Goal: Task Accomplishment & Management: Use online tool/utility

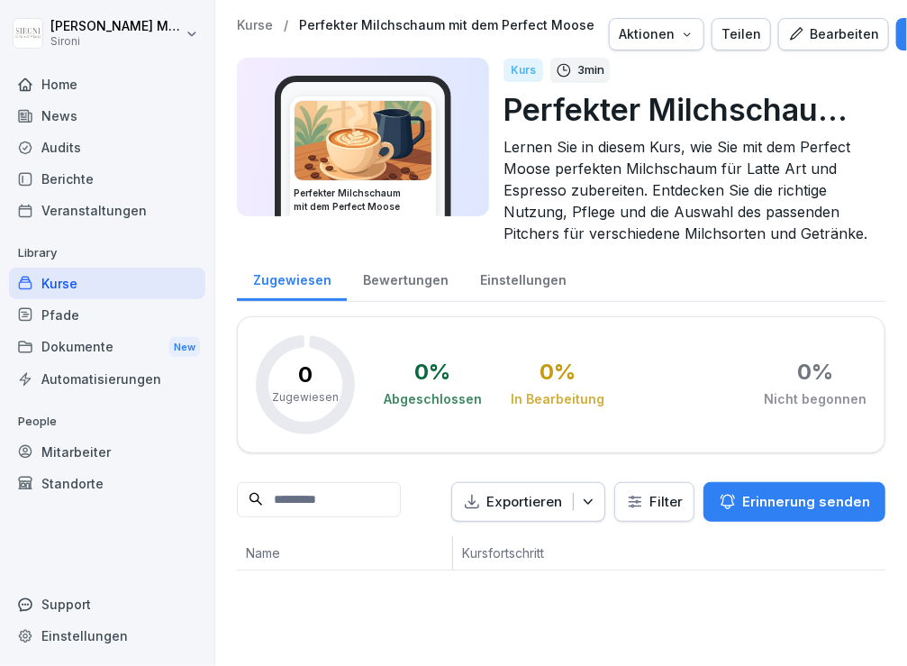
click at [55, 296] on div "Kurse" at bounding box center [107, 283] width 196 height 32
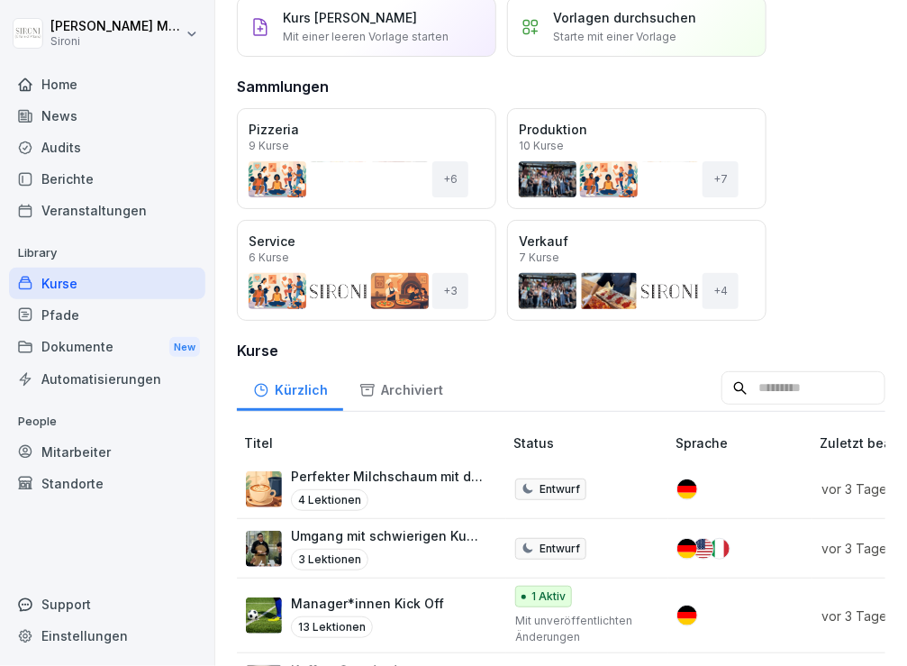
scroll to position [142, 0]
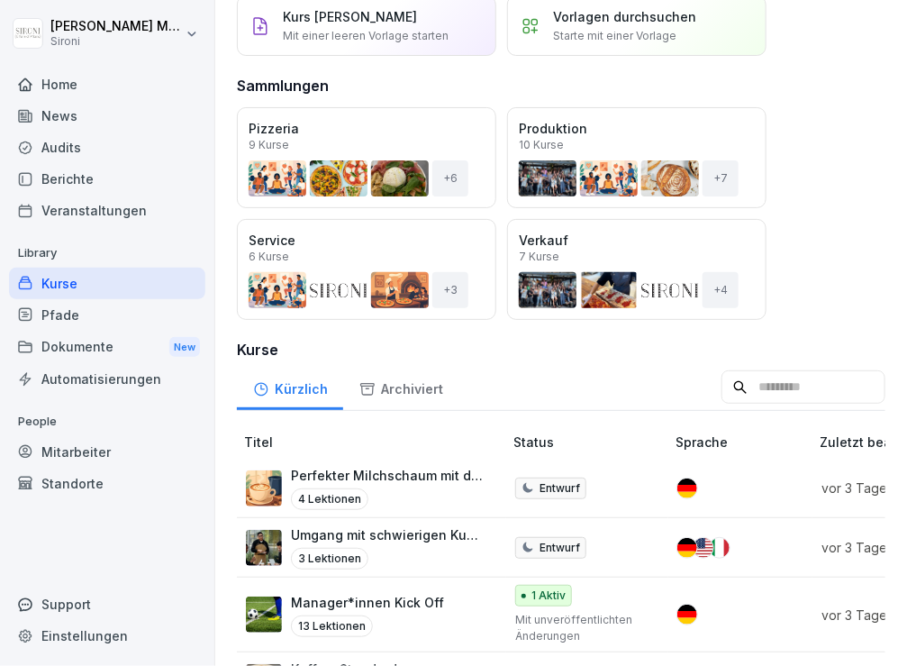
click at [125, 323] on div "Pfade" at bounding box center [107, 315] width 196 height 32
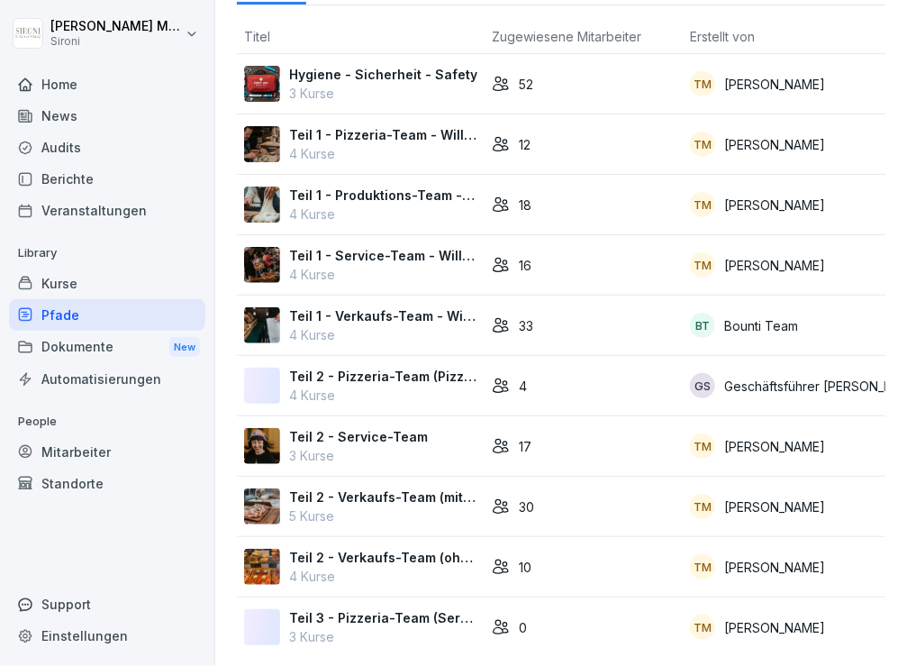
scroll to position [104, 0]
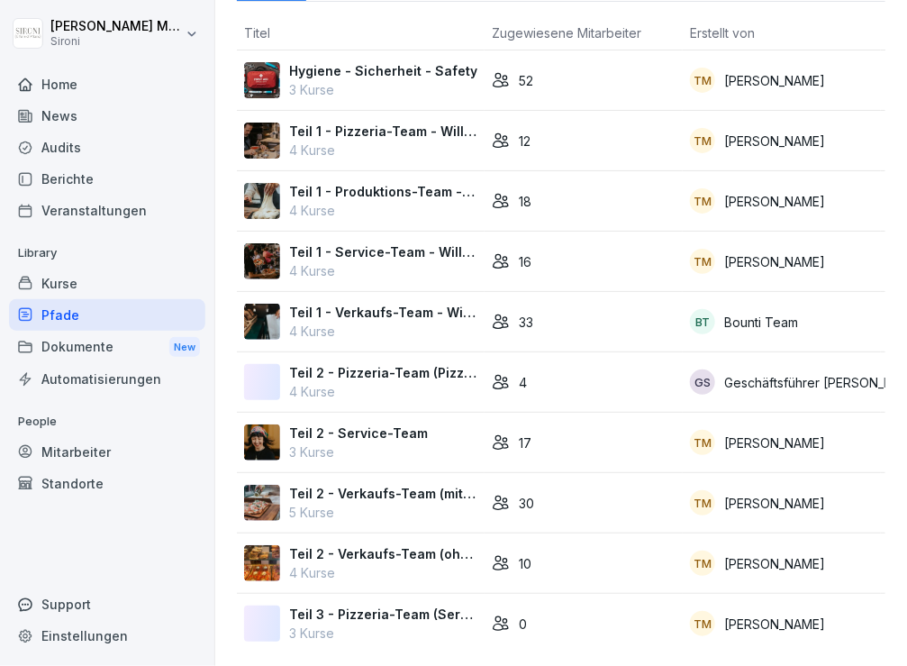
click at [358, 414] on p "Teil 2 - Verkaufs-Team (ohne Kaffee)" at bounding box center [383, 553] width 188 height 19
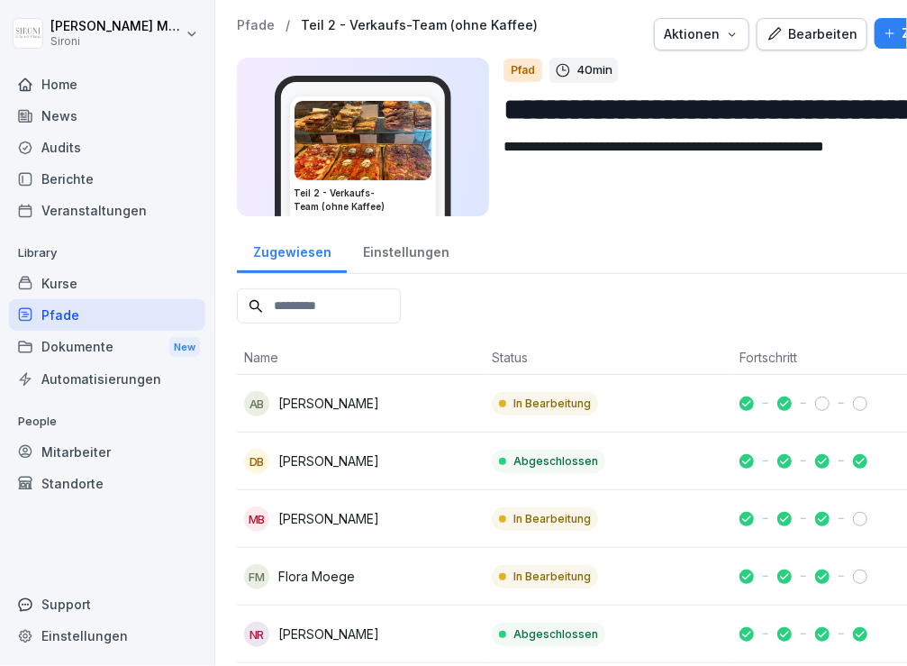
click at [58, 320] on div "Pfade" at bounding box center [107, 315] width 196 height 32
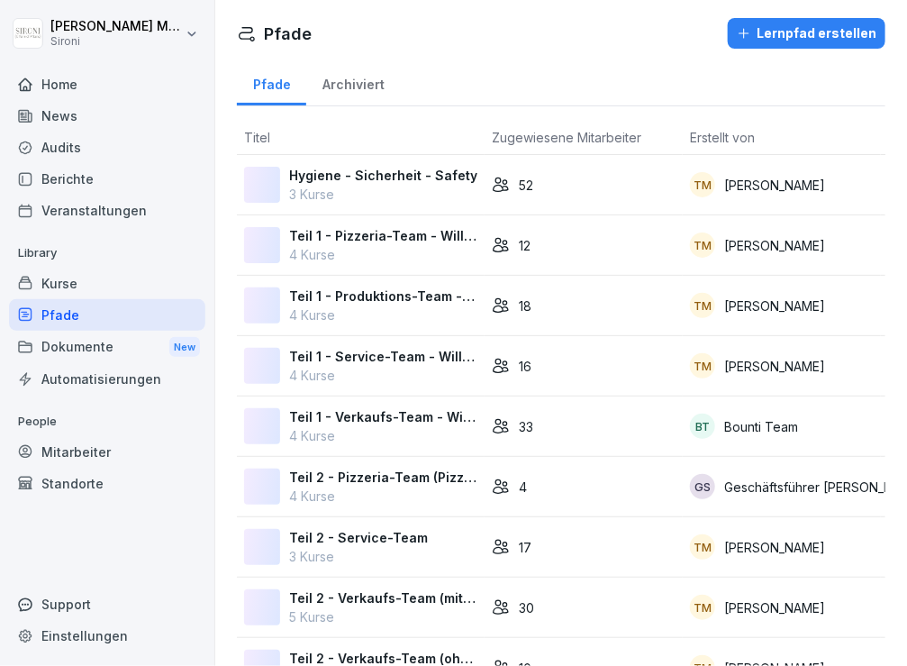
scroll to position [86, 0]
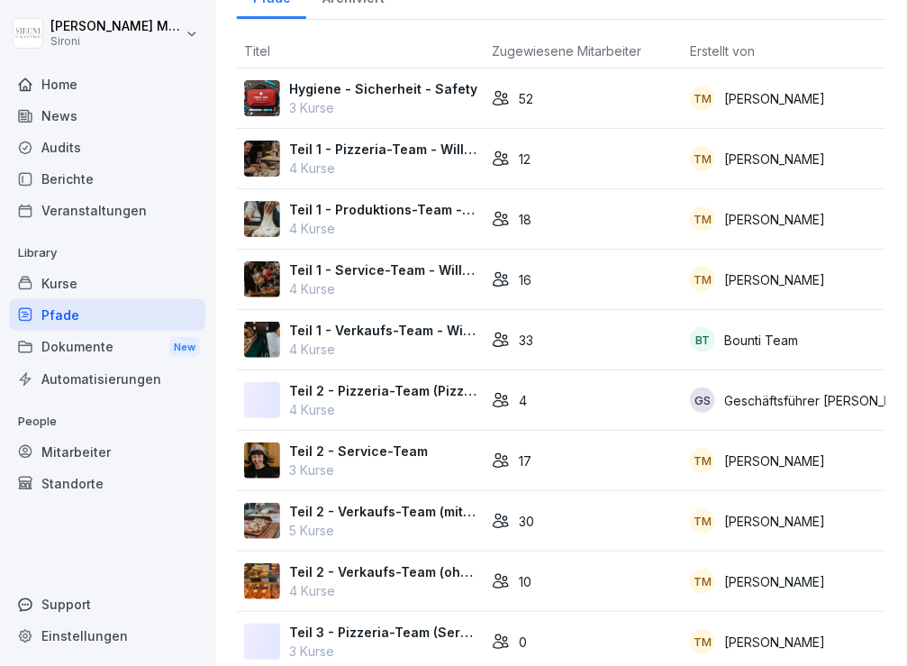
click at [67, 293] on div "Kurse" at bounding box center [107, 283] width 196 height 32
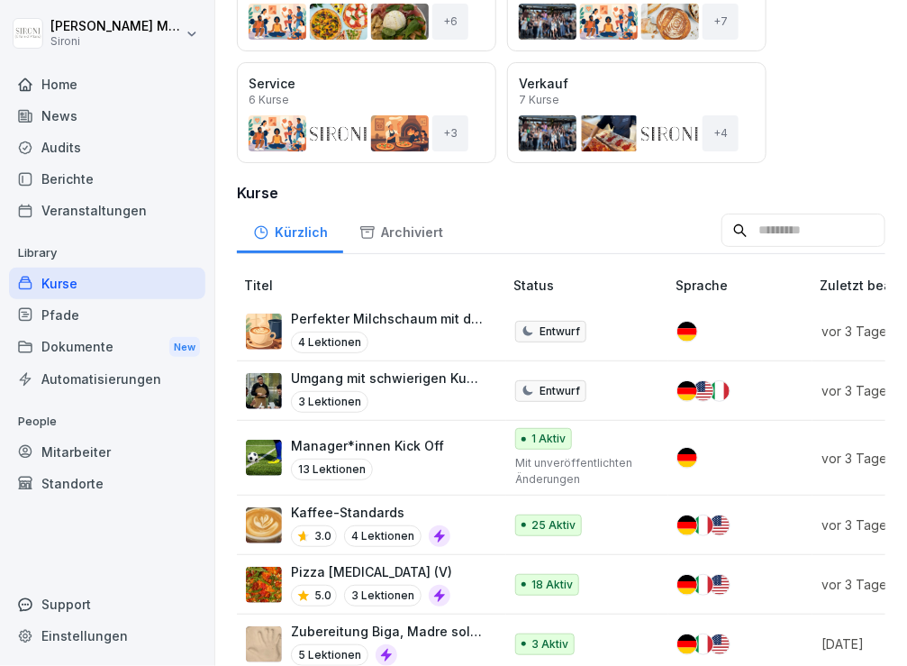
scroll to position [300, 0]
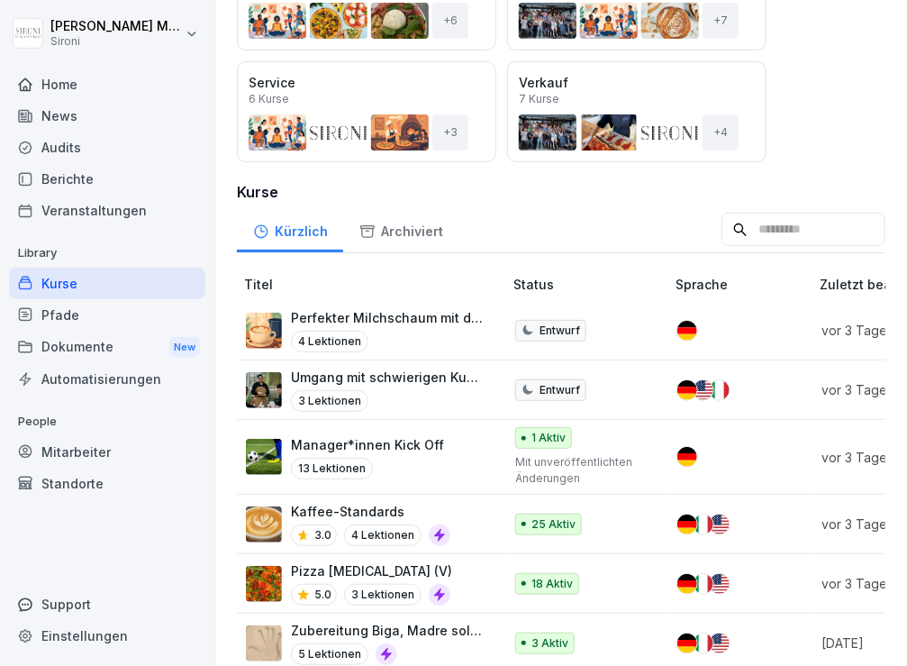
click at [384, 441] on p "Manager*innen Kick Off" at bounding box center [367, 444] width 153 height 19
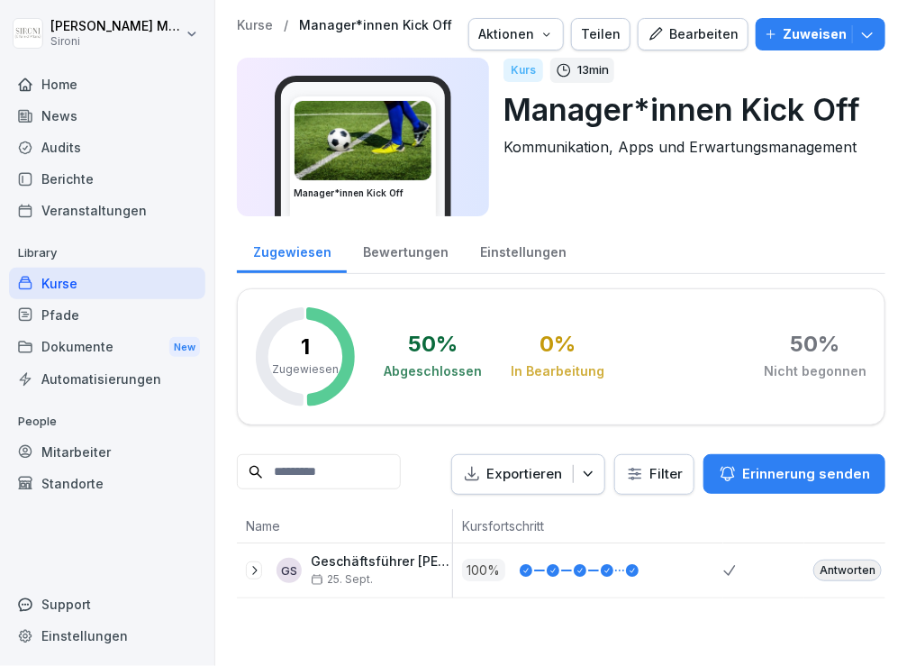
click at [697, 34] on div "Bearbeiten" at bounding box center [693, 34] width 91 height 20
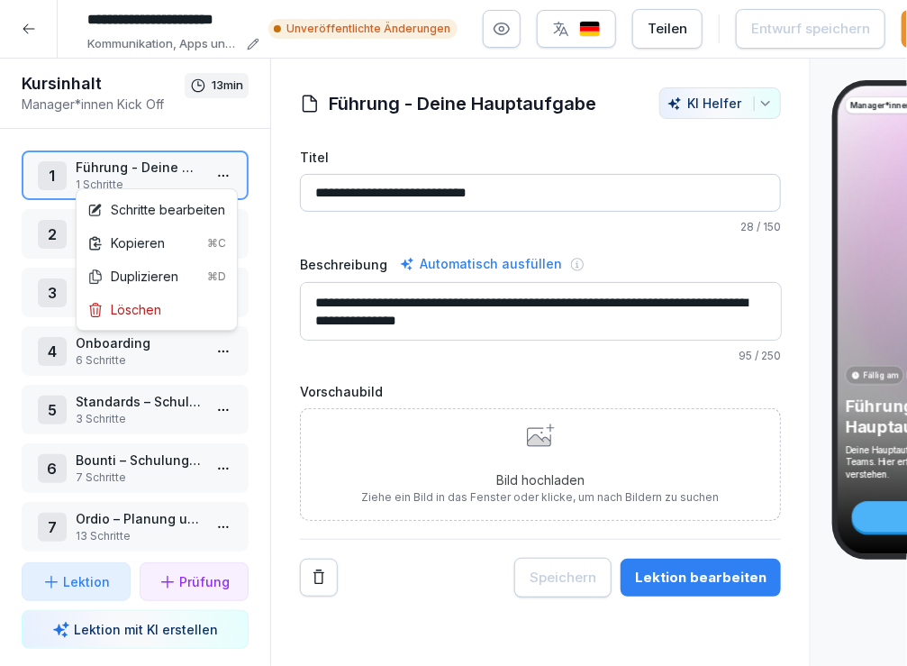
click at [221, 168] on html "**********" at bounding box center [453, 333] width 907 height 666
click at [163, 211] on div "Schritte bearbeiten" at bounding box center [156, 209] width 138 height 19
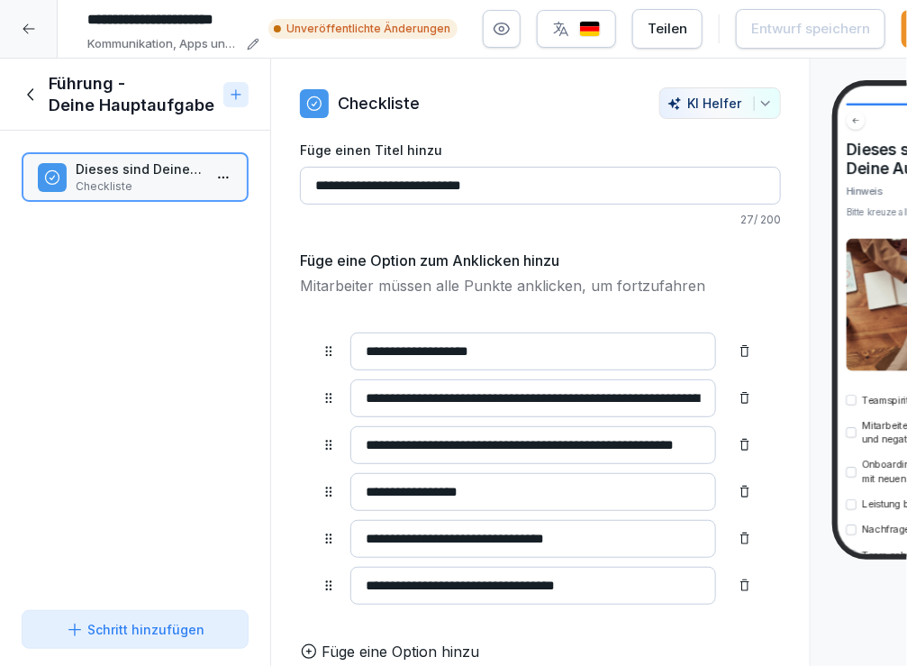
click at [30, 87] on icon at bounding box center [32, 95] width 20 height 20
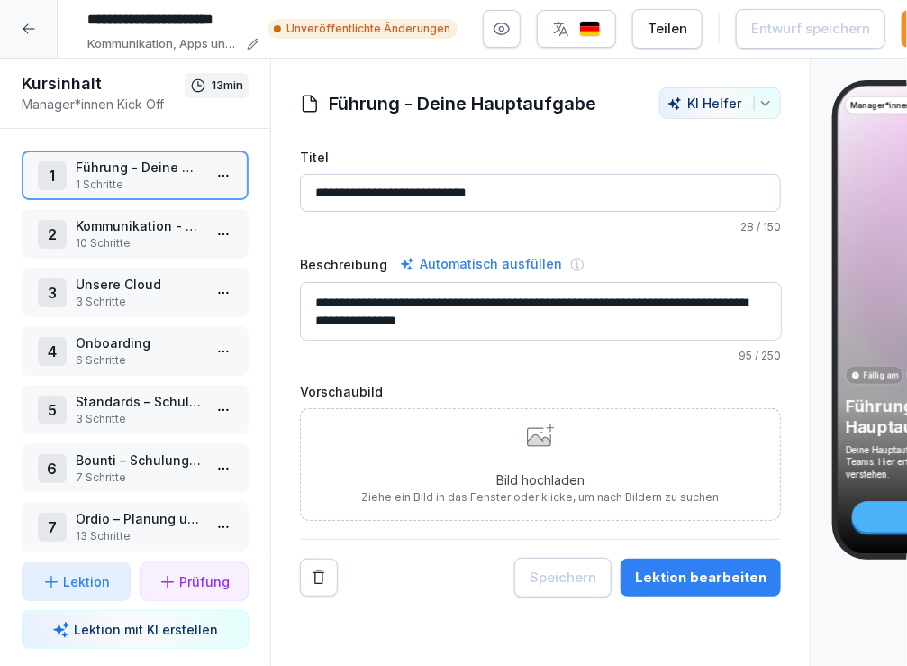
click at [127, 216] on p "Kommunikation - Deine wichtigste Fähigkeit" at bounding box center [139, 225] width 126 height 19
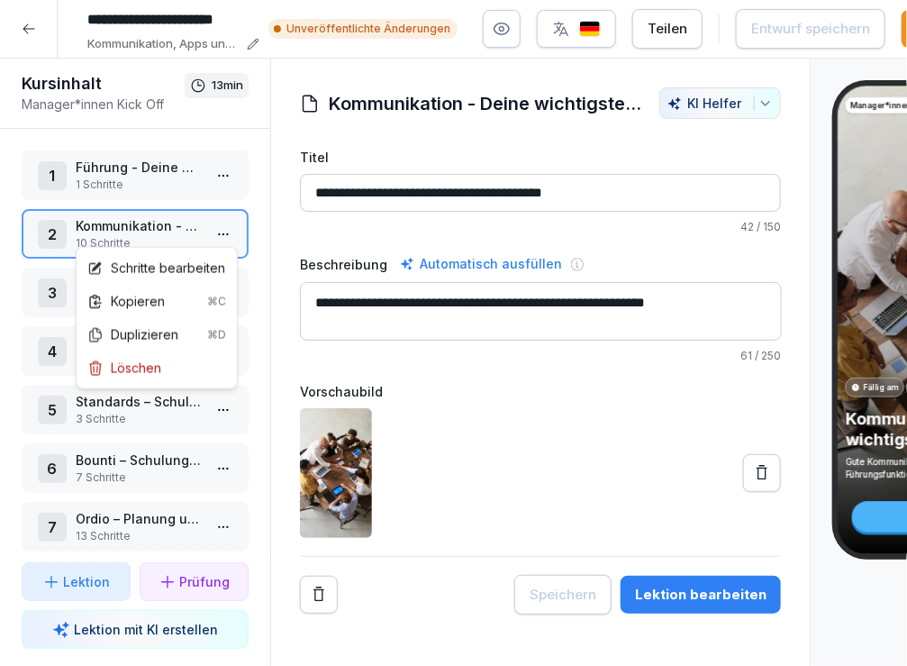
click at [217, 229] on html "**********" at bounding box center [453, 333] width 907 height 666
click at [198, 272] on div "Schritte bearbeiten" at bounding box center [156, 267] width 138 height 19
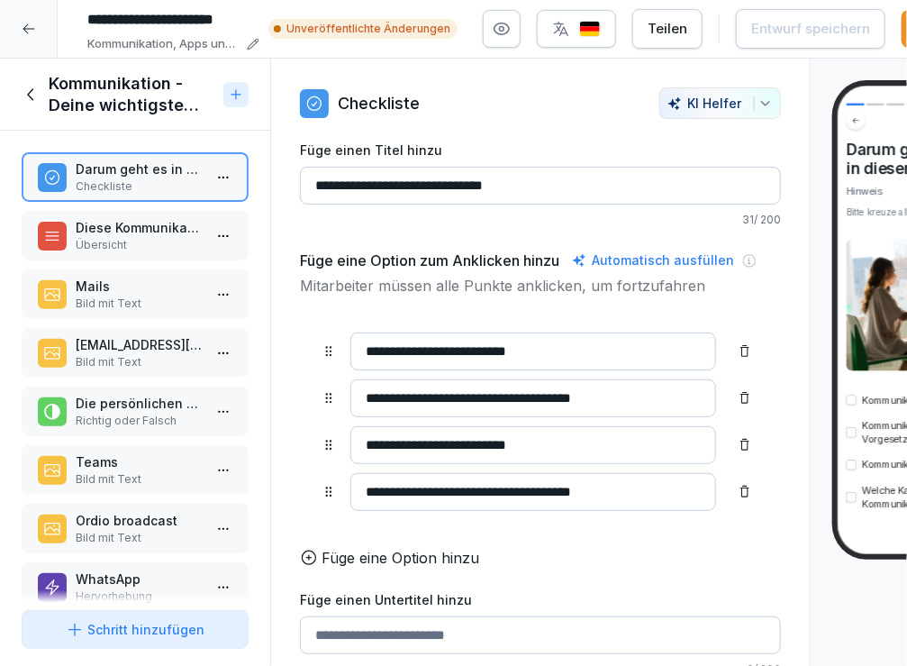
click at [165, 211] on div "Diese Kommunikationskanäle nutzen wir Übersicht" at bounding box center [135, 236] width 227 height 50
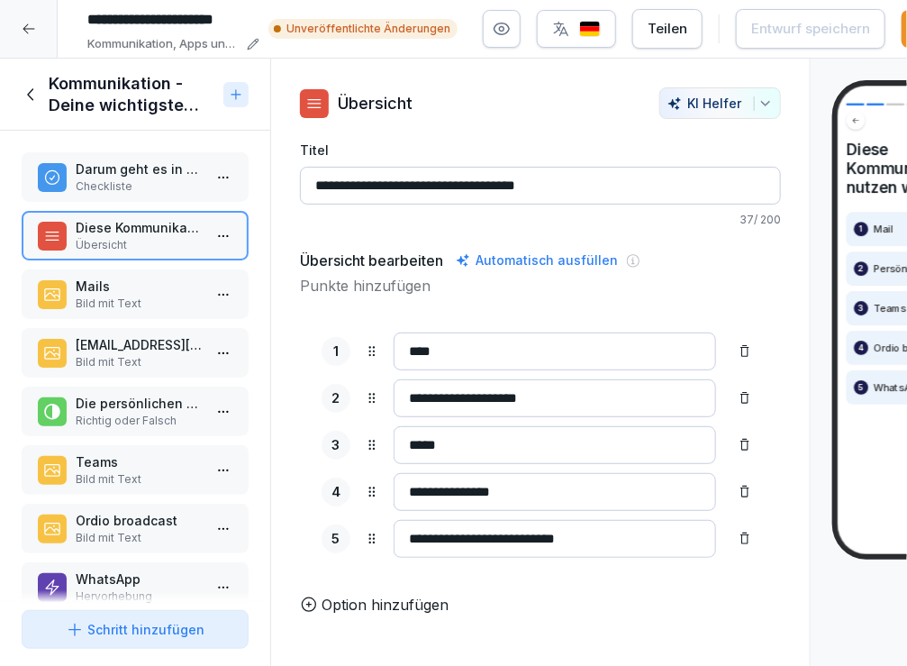
click at [150, 315] on div "Mails Bild mit Text" at bounding box center [135, 294] width 227 height 50
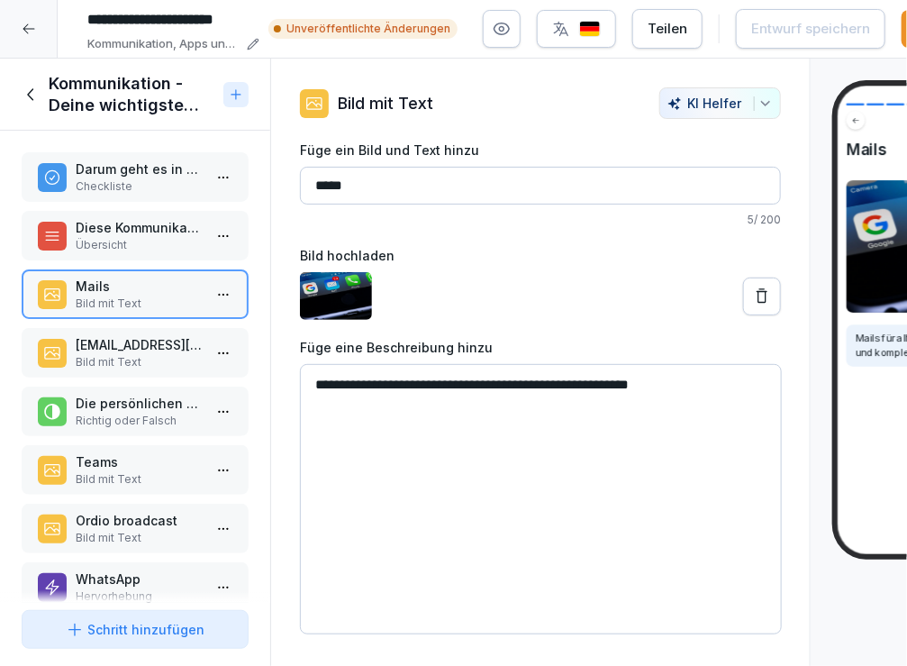
click at [136, 371] on div "Name.Nachname@sironi.de vs Funktion@sironi.de Bild mit Text" at bounding box center [135, 353] width 227 height 50
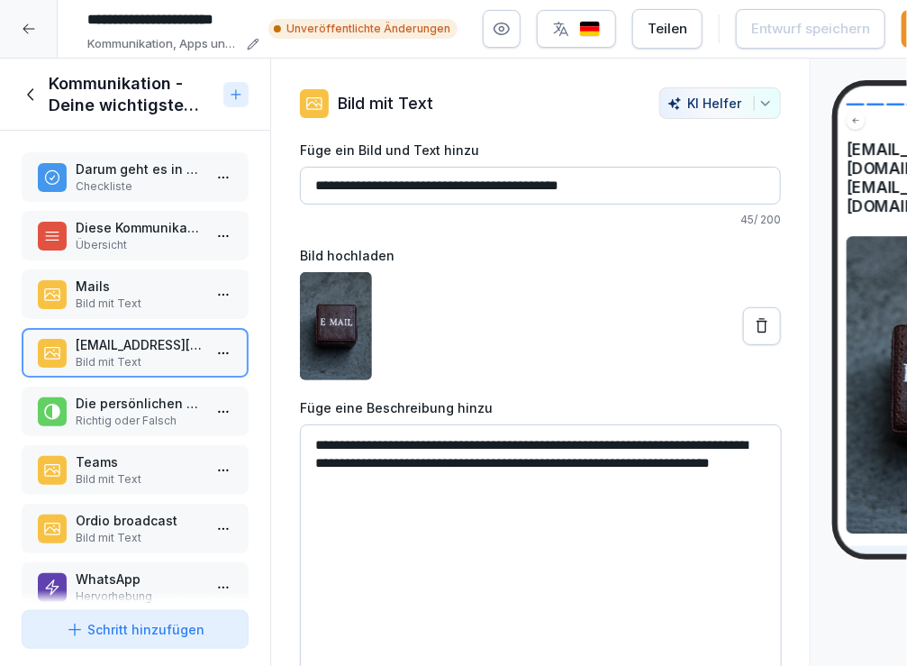
click at [118, 465] on p "Teams" at bounding box center [139, 461] width 126 height 19
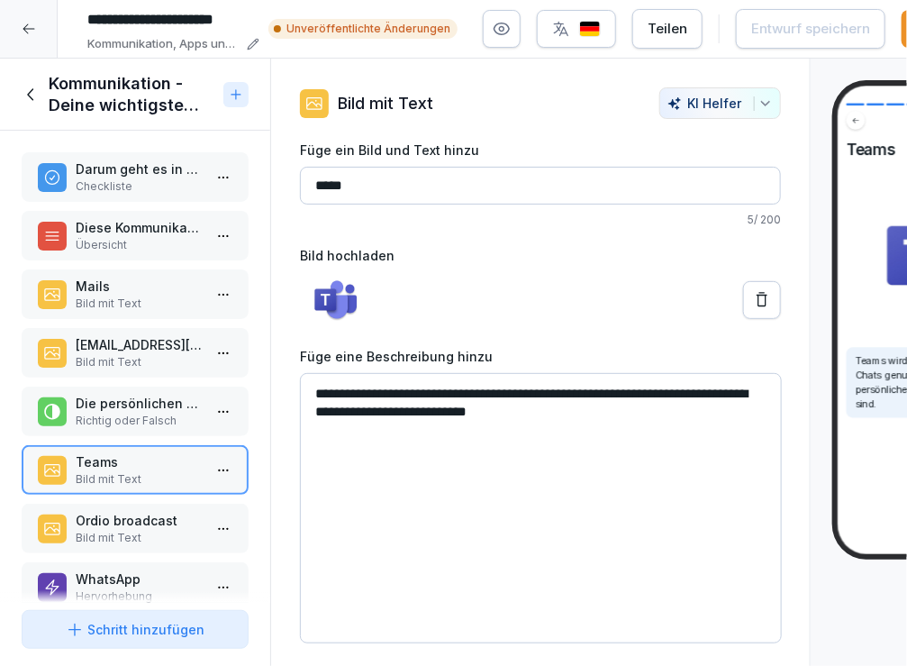
click at [102, 530] on p "Bild mit Text" at bounding box center [139, 538] width 126 height 16
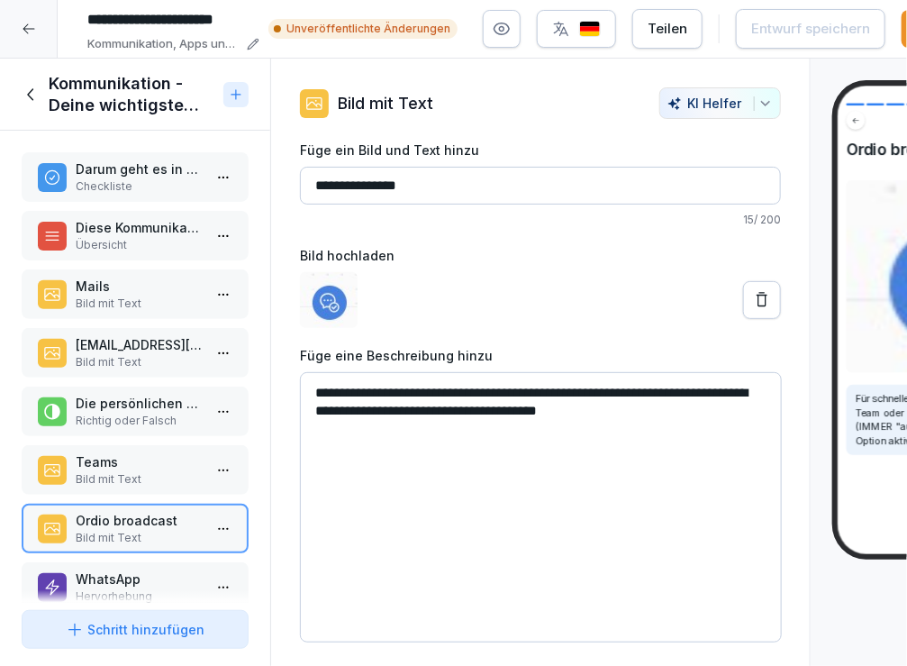
click at [34, 96] on icon at bounding box center [32, 95] width 20 height 20
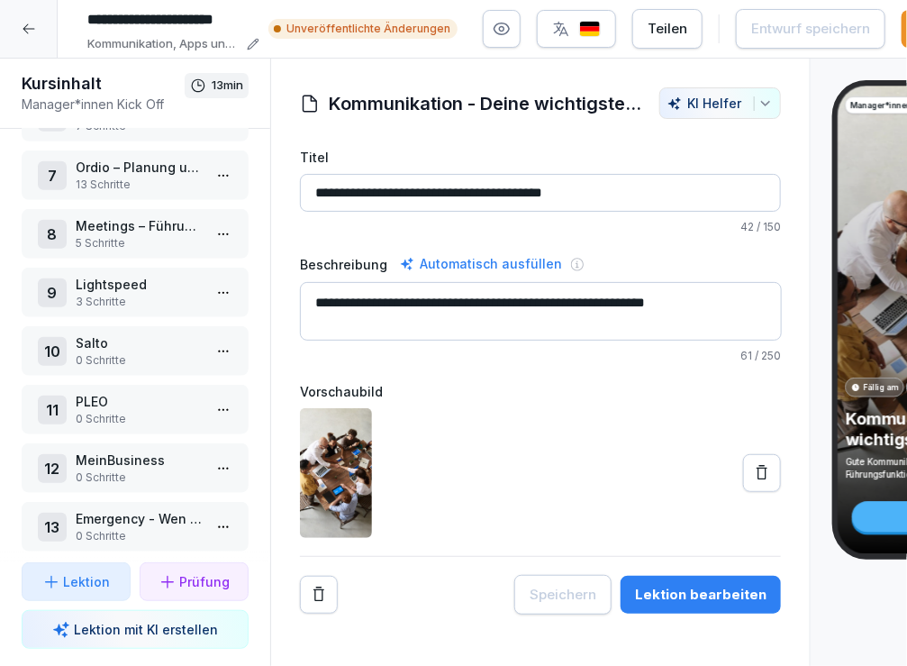
scroll to position [352, 0]
click at [145, 293] on p "3 Schritte" at bounding box center [139, 301] width 126 height 16
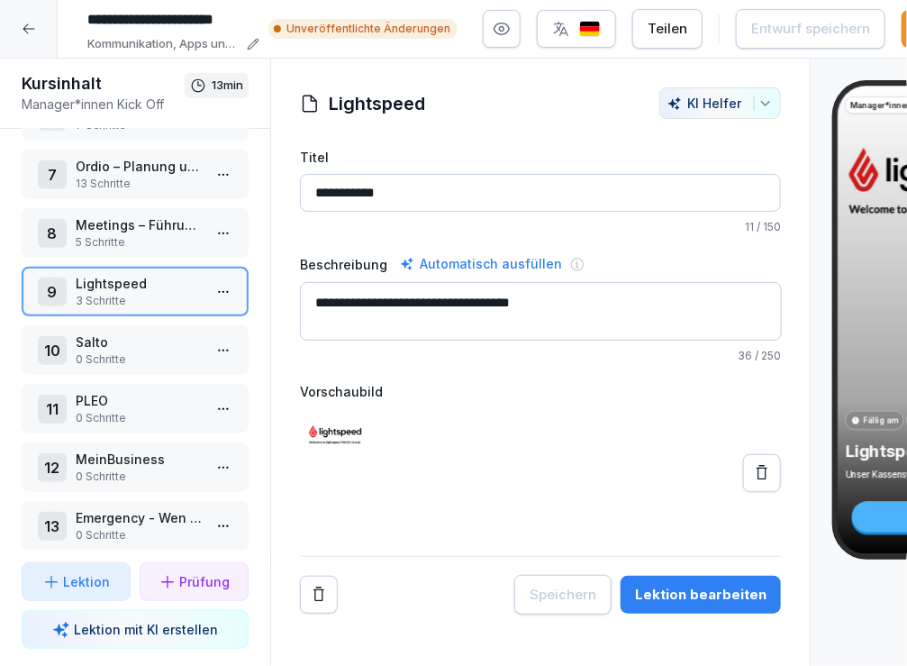
click at [28, 30] on icon at bounding box center [29, 29] width 14 height 14
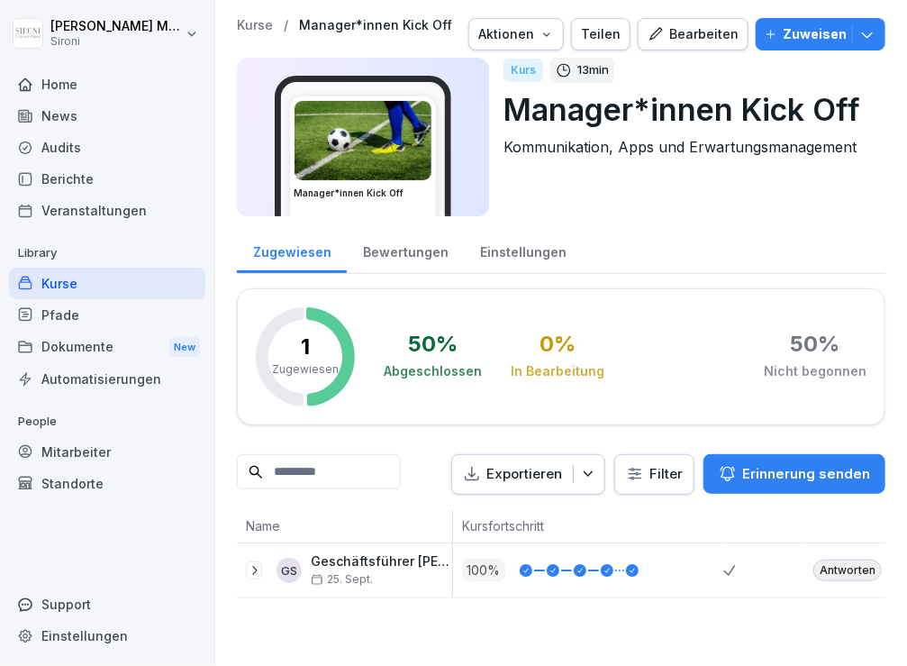
click at [66, 284] on div "Kurse" at bounding box center [107, 283] width 196 height 32
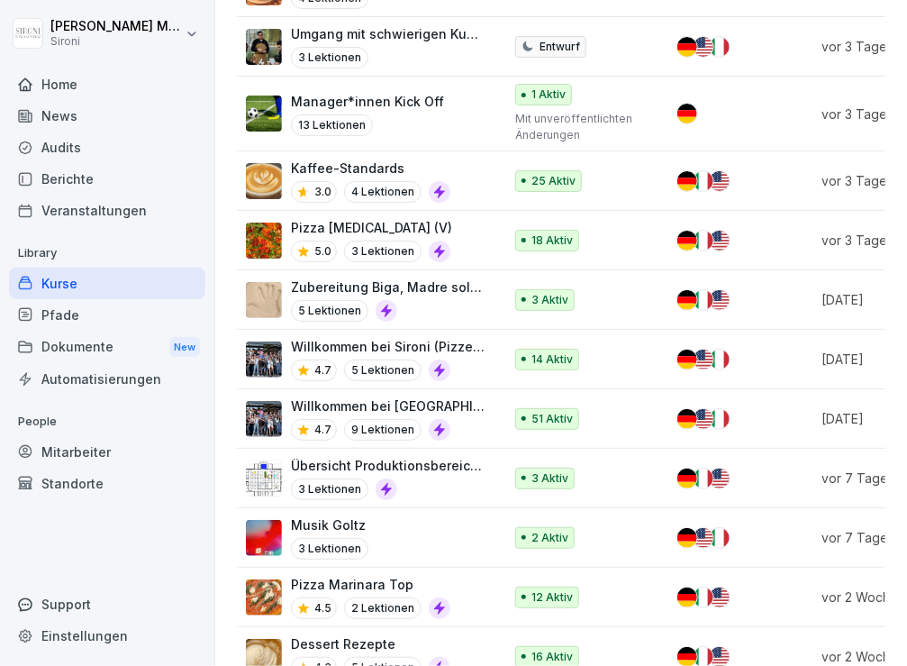
scroll to position [639, 0]
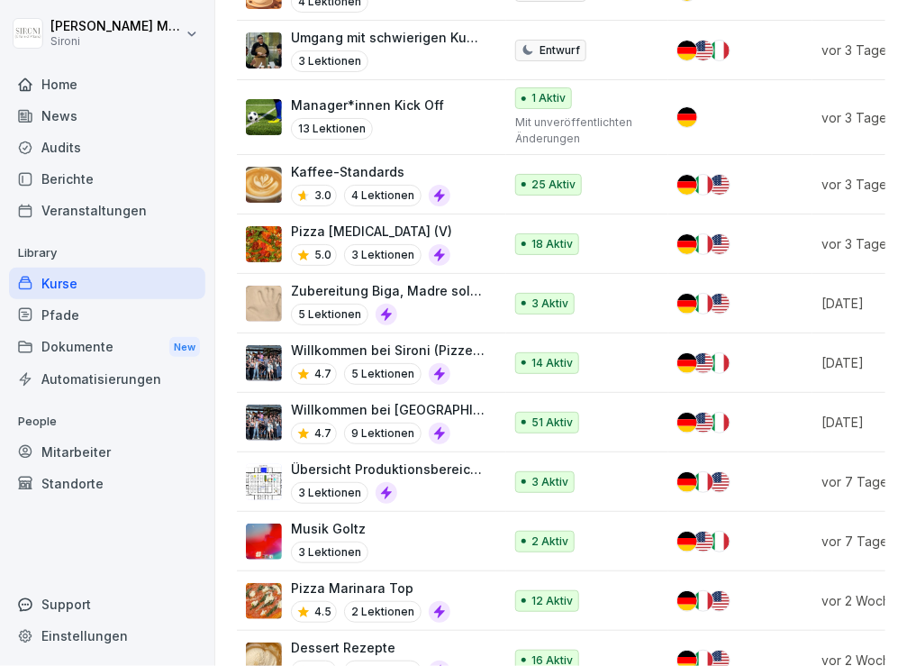
click at [392, 111] on div "Manager*innen Kick Off 13 Lektionen" at bounding box center [367, 117] width 153 height 44
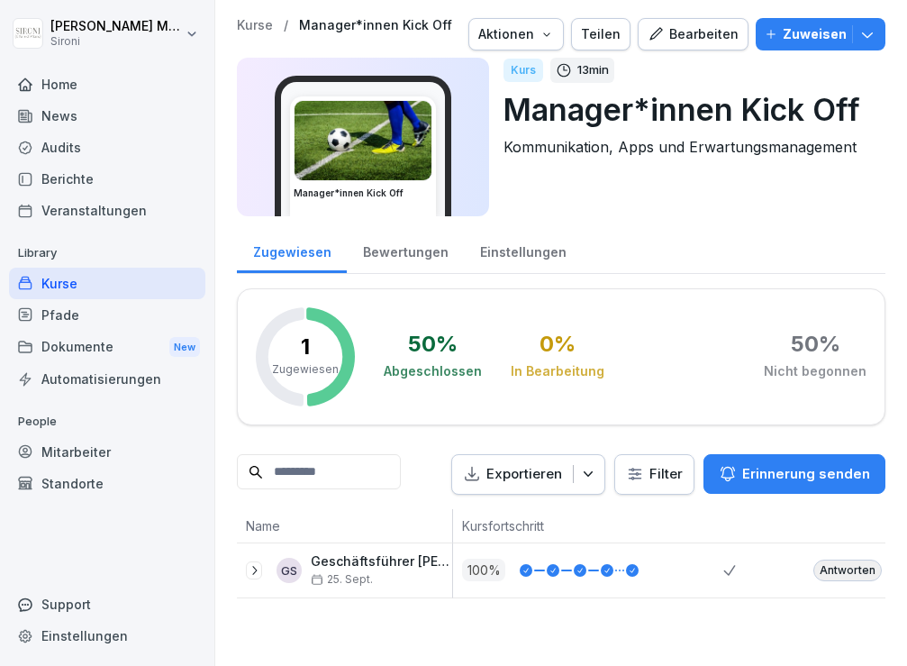
click at [720, 24] on div "Bearbeiten" at bounding box center [693, 34] width 91 height 20
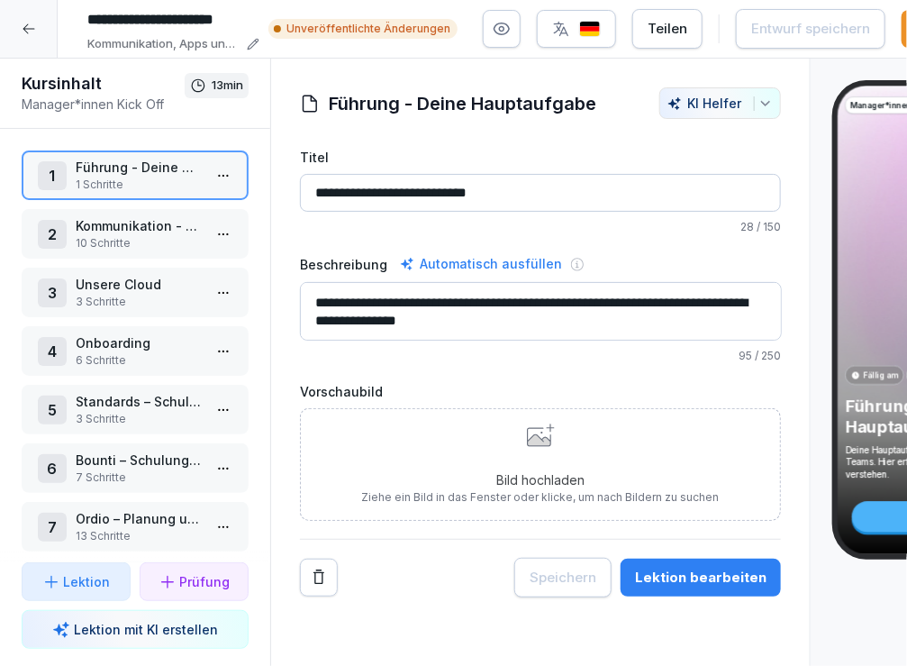
click at [211, 346] on html "**********" at bounding box center [453, 333] width 907 height 666
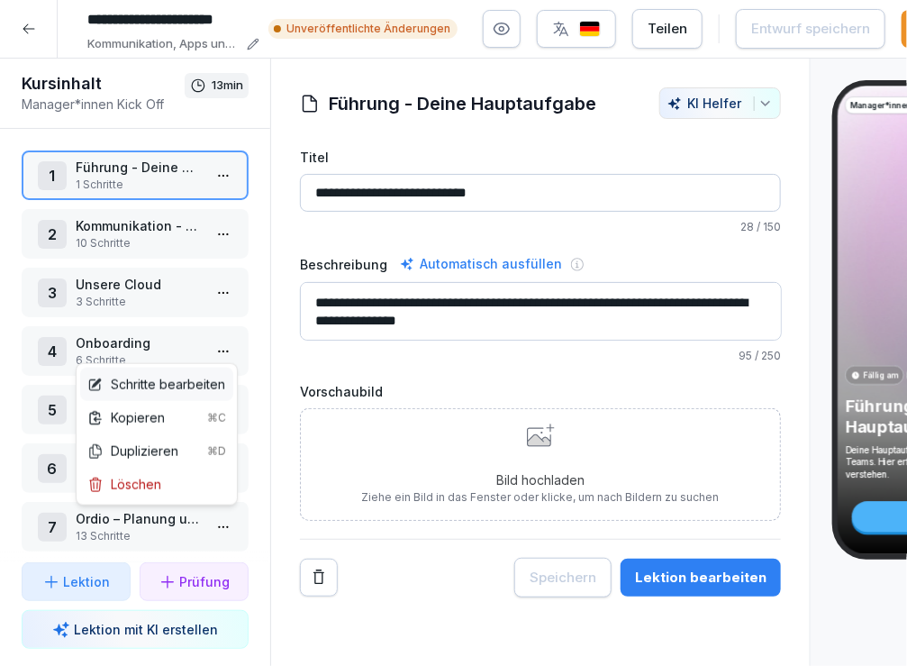
click at [194, 372] on div "Schritte bearbeiten" at bounding box center [156, 383] width 153 height 33
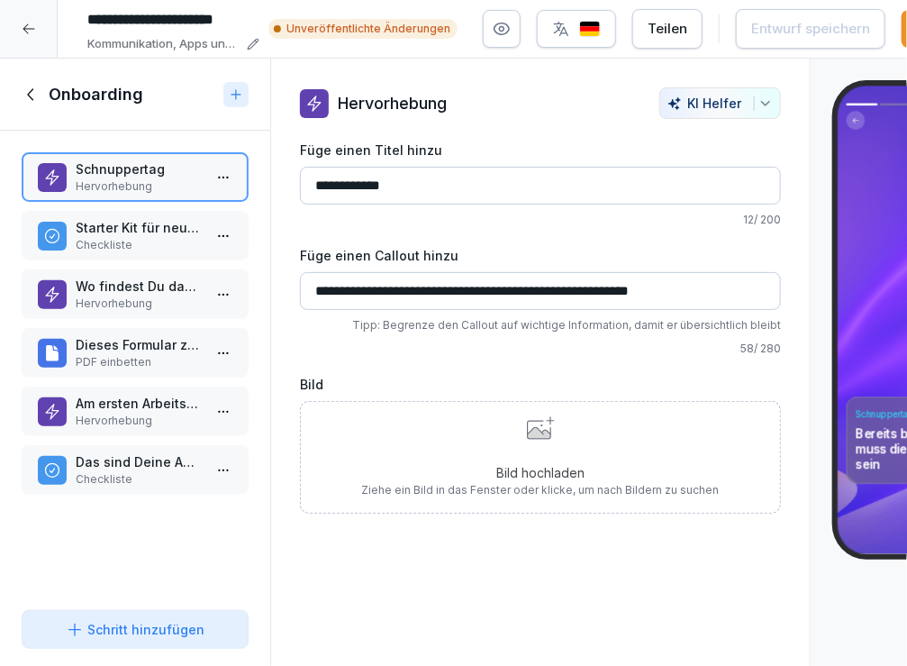
click at [143, 363] on p "PDF einbetten" at bounding box center [139, 362] width 126 height 16
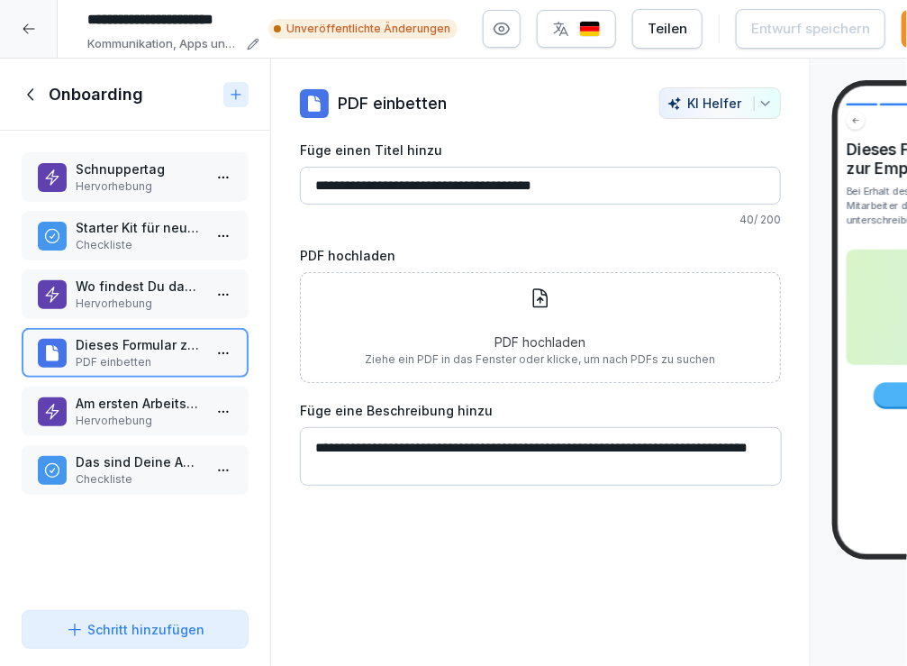
click at [134, 408] on p "Am ersten Arbeitstag nicht vergessen:" at bounding box center [139, 403] width 126 height 19
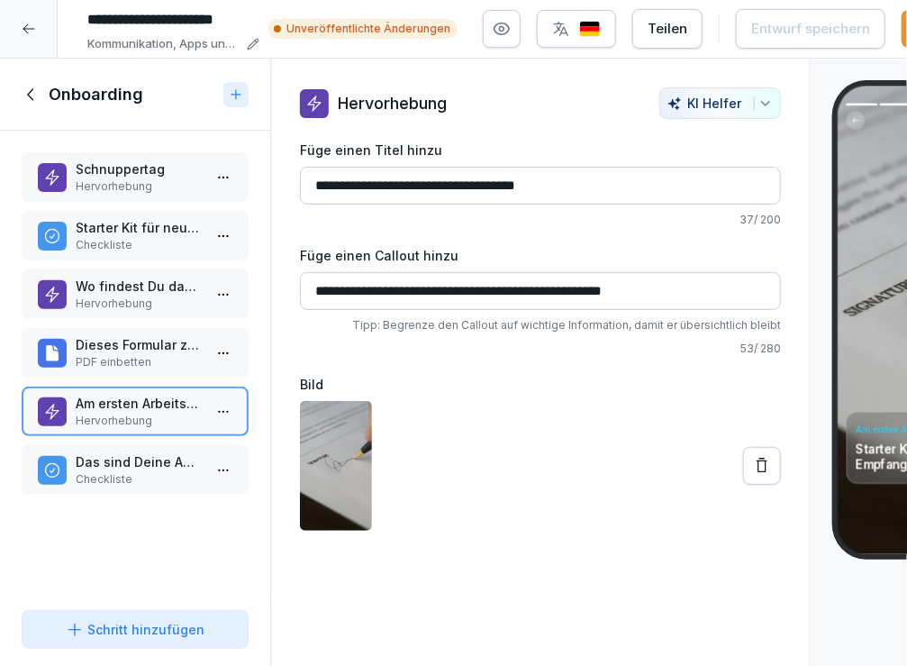
click at [131, 452] on p "Das sind Deine Aufgaben im Rahmen des Onboardings" at bounding box center [139, 461] width 126 height 19
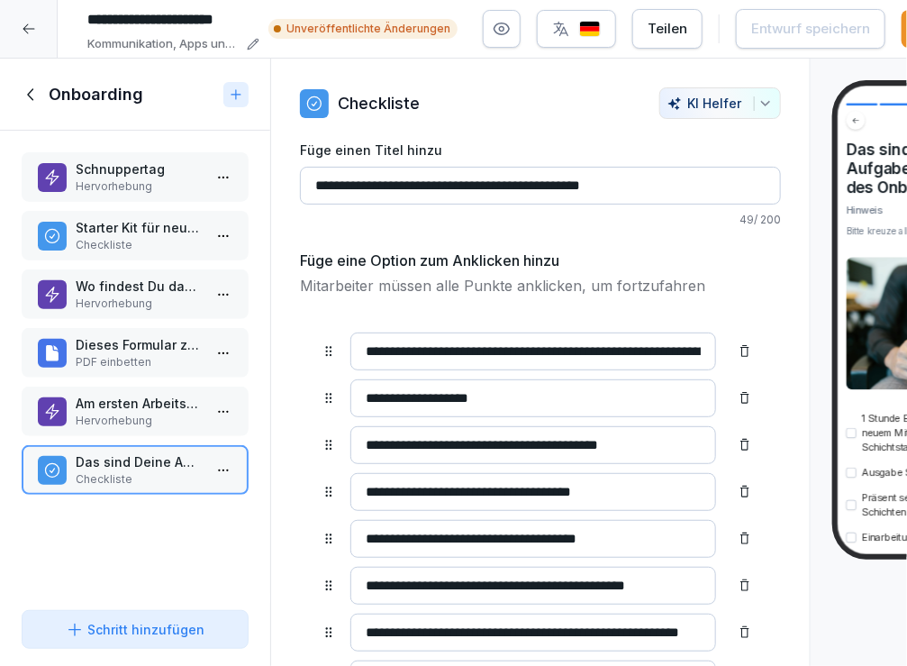
click at [116, 191] on p "Hervorhebung" at bounding box center [139, 186] width 126 height 16
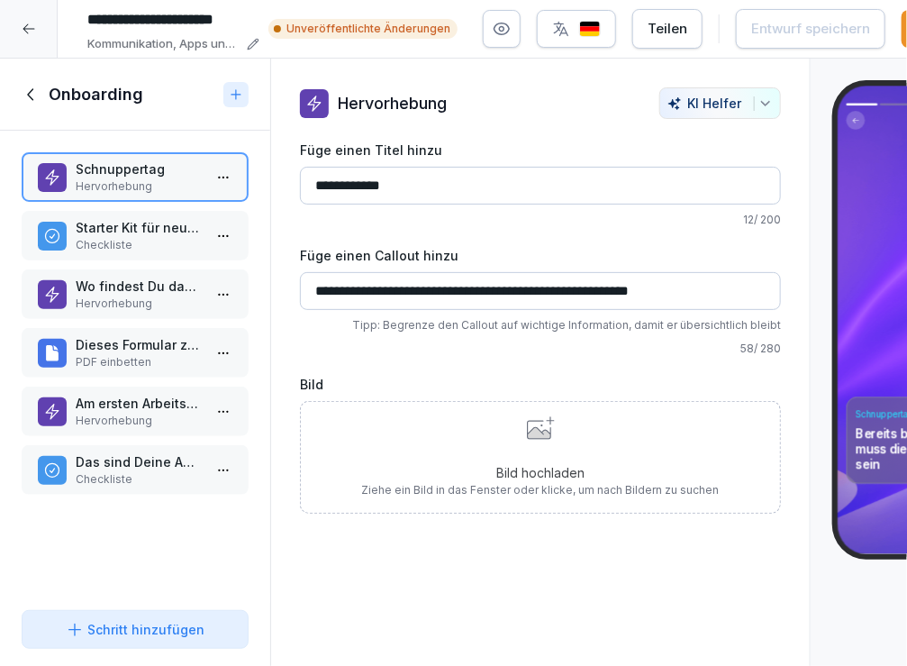
click at [106, 231] on p "Starter Kit für neue Mitarbeiter" at bounding box center [139, 227] width 126 height 19
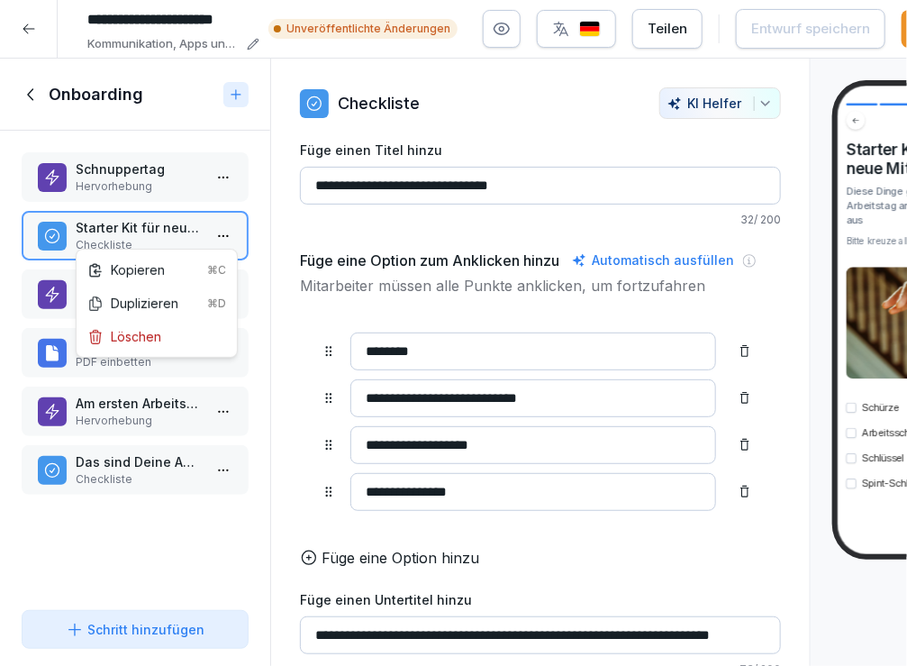
click at [224, 239] on html "**********" at bounding box center [453, 333] width 907 height 666
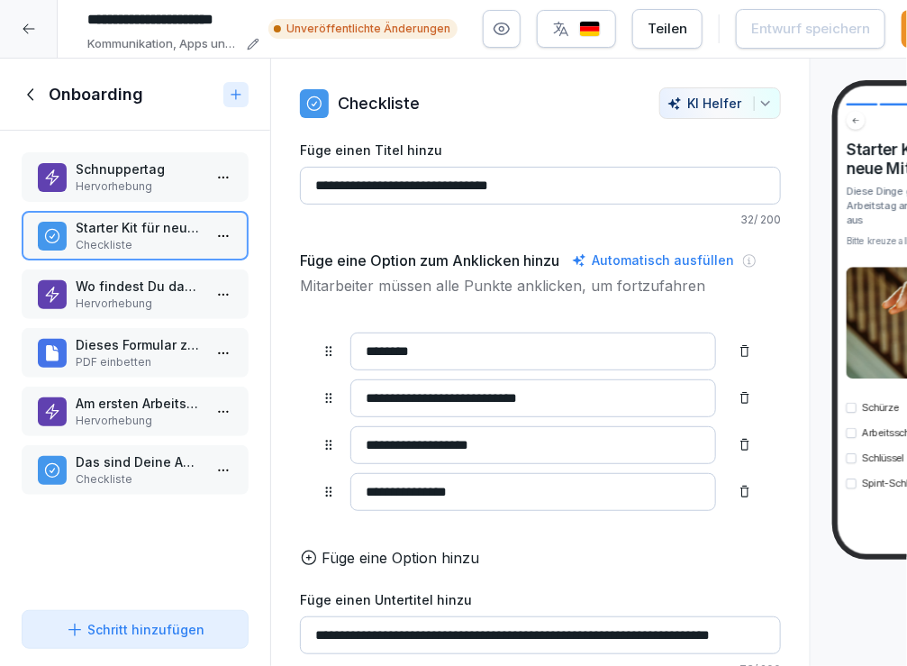
click at [260, 218] on html "**********" at bounding box center [453, 333] width 907 height 666
click at [174, 288] on p "Wo findest Du das Starter Kit" at bounding box center [139, 285] width 126 height 19
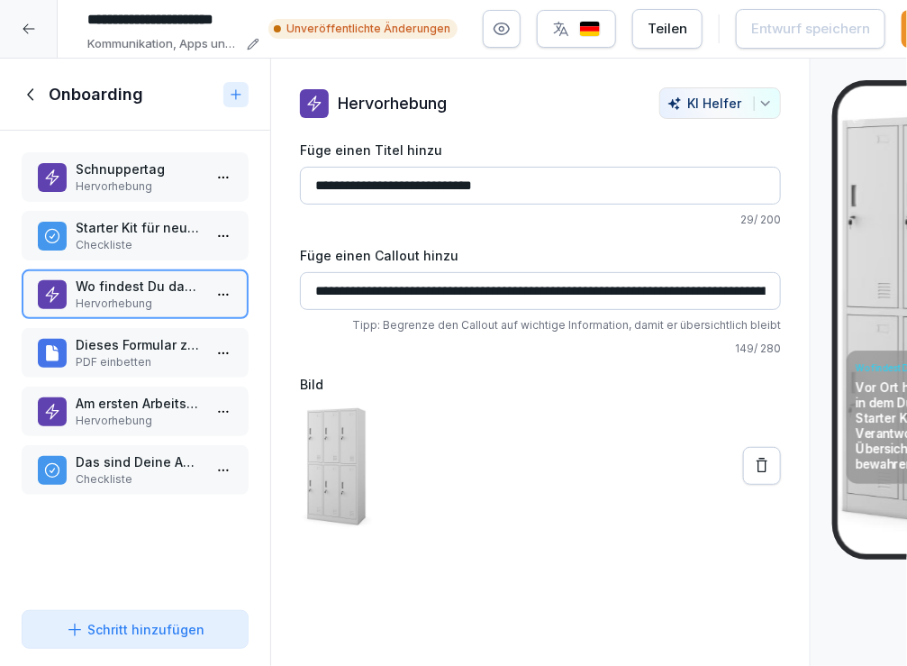
click at [220, 286] on html "**********" at bounding box center [453, 333] width 907 height 666
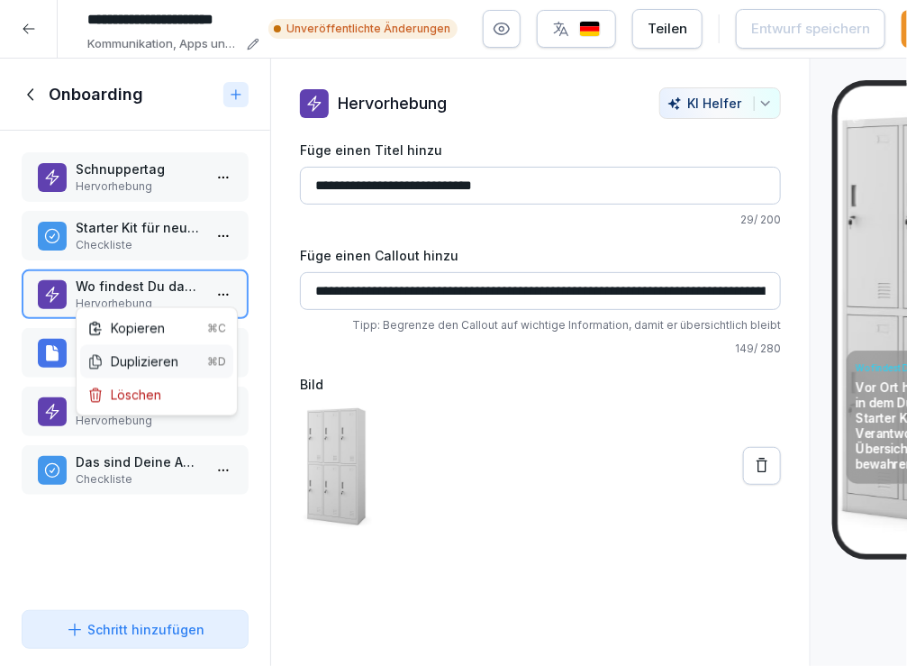
click at [165, 355] on div "Duplizieren ⌘D" at bounding box center [156, 361] width 139 height 19
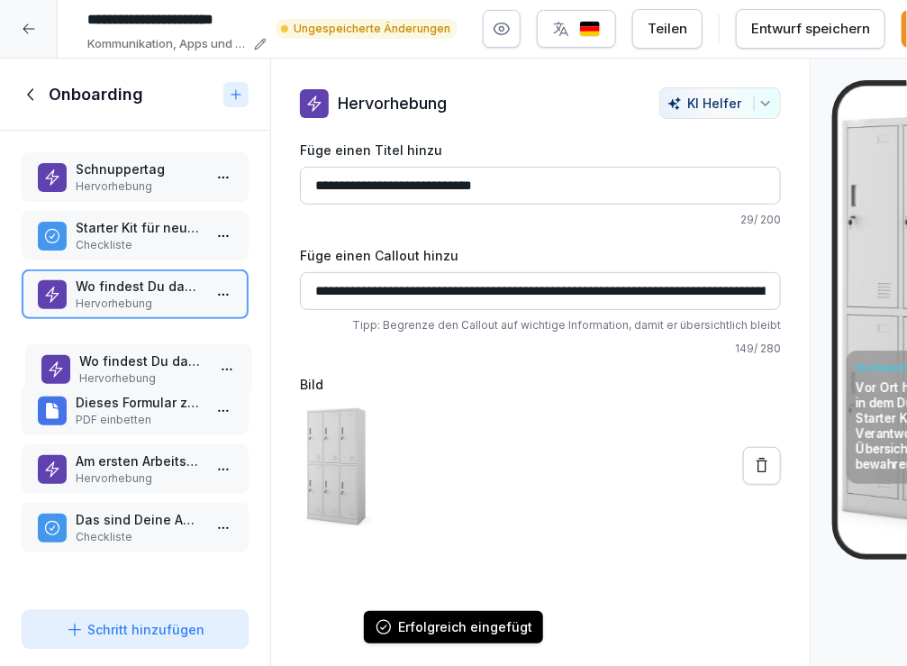
drag, startPoint x: 113, startPoint y: 517, endPoint x: 113, endPoint y: 350, distance: 166.6
click at [113, 351] on p "Wo findest Du das Starter Kit" at bounding box center [142, 360] width 126 height 19
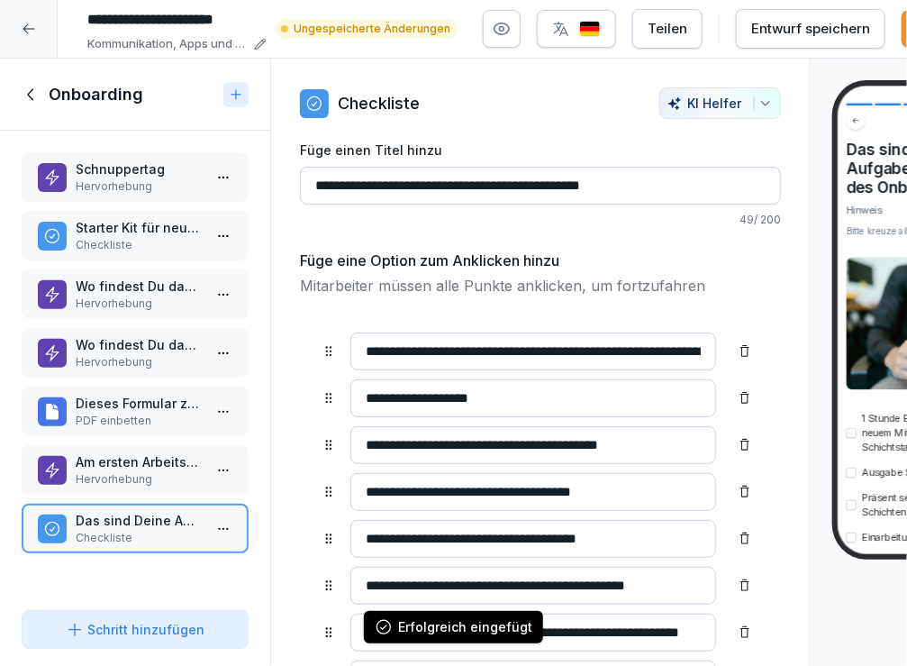
click at [162, 338] on p "Wo findest Du das Starter Kit" at bounding box center [139, 344] width 126 height 19
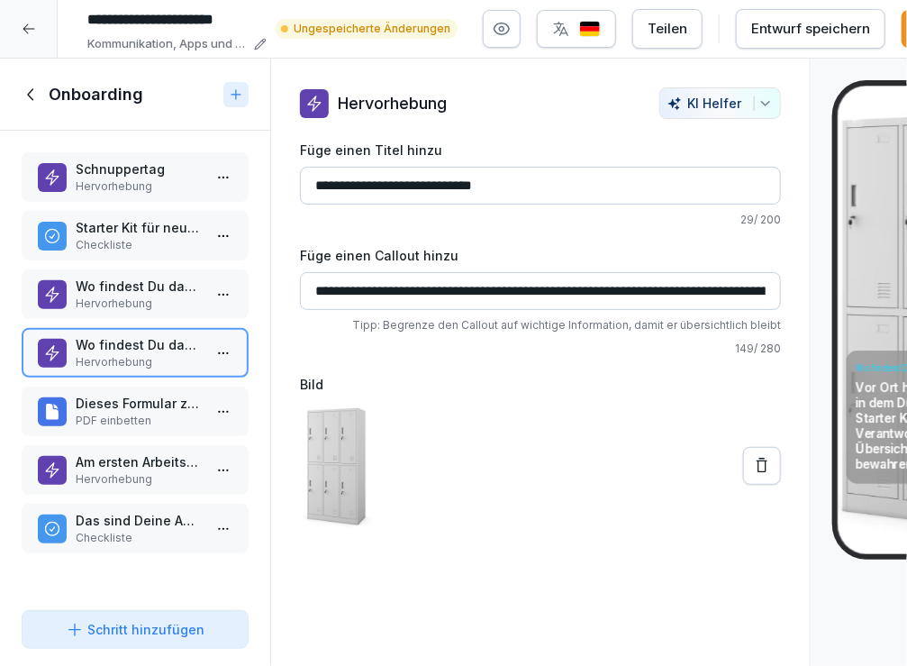
click at [414, 185] on input "**********" at bounding box center [540, 186] width 481 height 38
type input "**********"
click at [409, 285] on input "**********" at bounding box center [540, 291] width 481 height 38
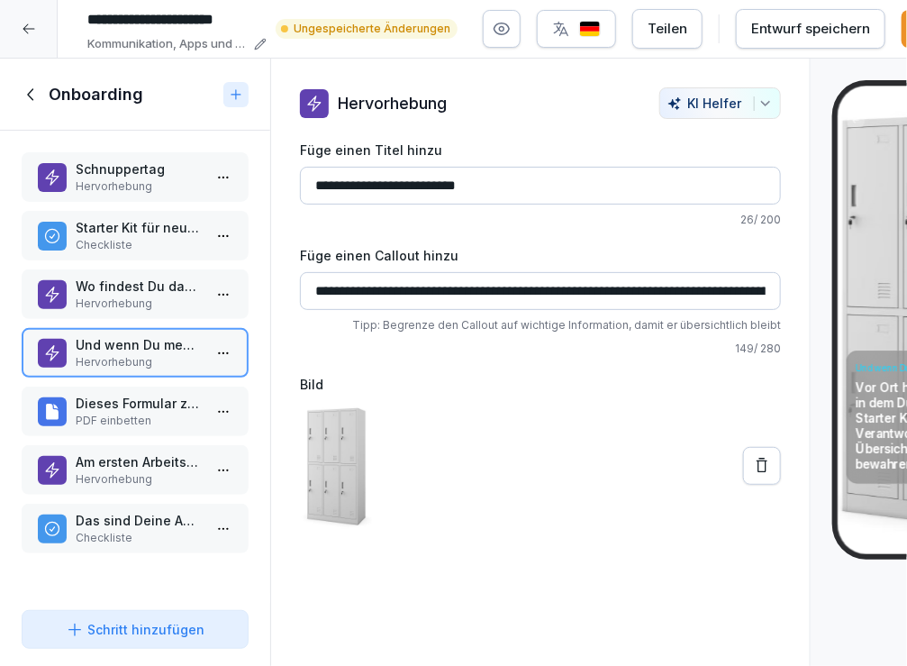
click at [409, 285] on input "**********" at bounding box center [540, 291] width 481 height 38
click at [349, 285] on input "**********" at bounding box center [541, 290] width 482 height 37
click at [768, 463] on icon at bounding box center [762, 465] width 18 height 18
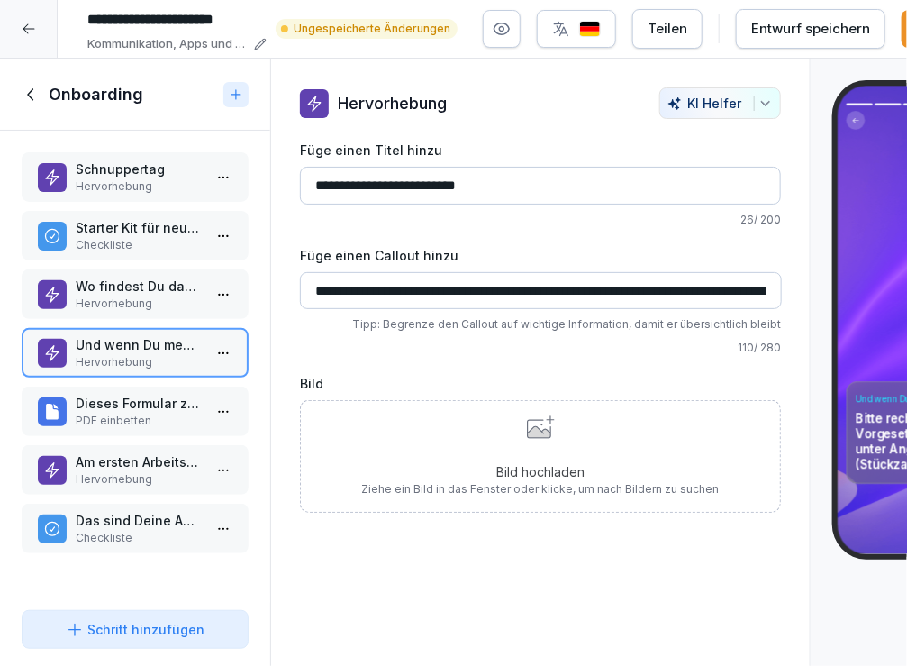
click at [492, 285] on input "**********" at bounding box center [541, 290] width 482 height 37
type input "**********"
click at [530, 434] on icon at bounding box center [538, 433] width 23 height 12
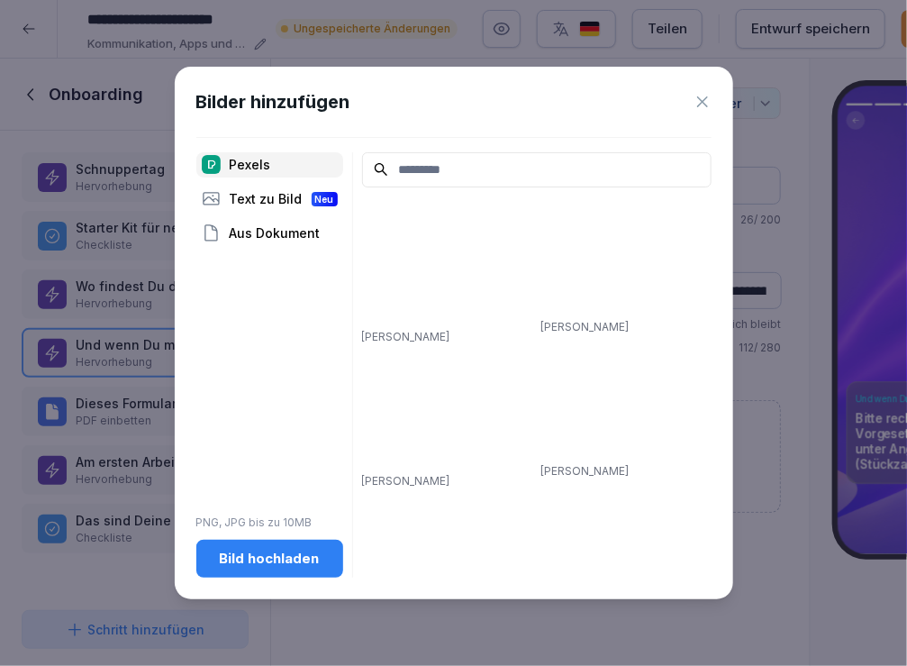
click at [413, 168] on input at bounding box center [536, 169] width 349 height 35
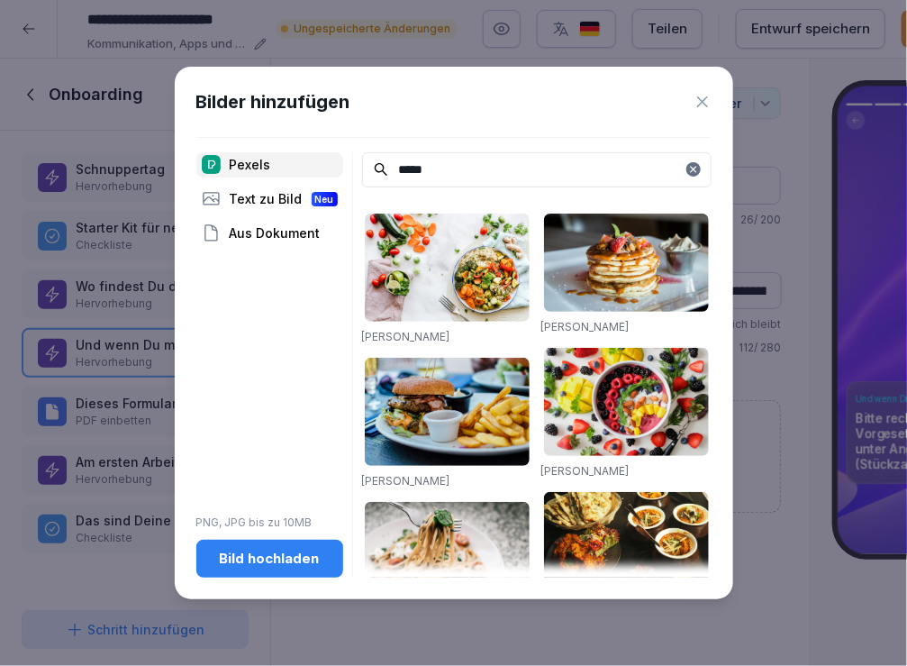
type input "*****"
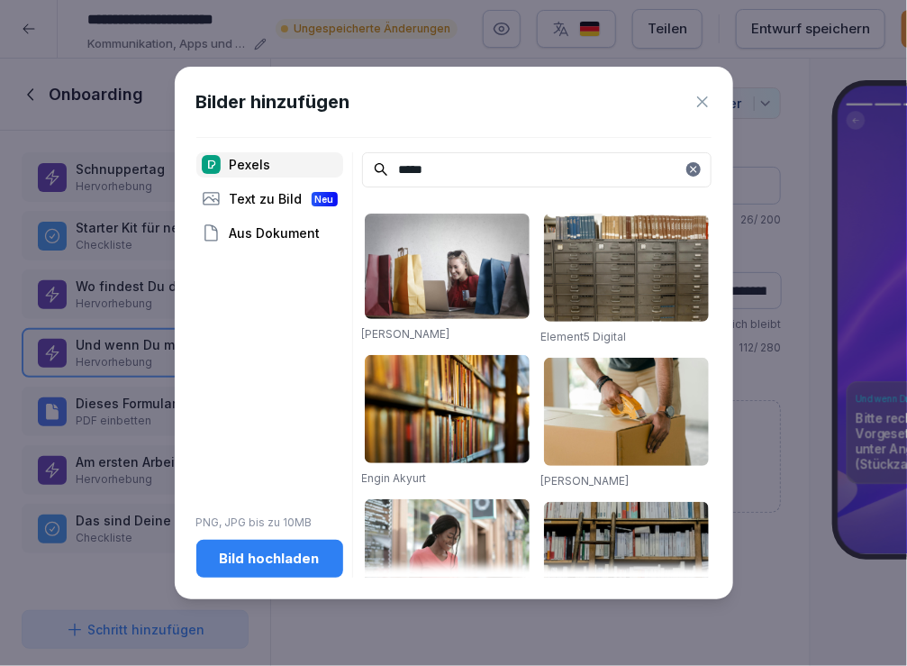
click at [467, 281] on img at bounding box center [447, 265] width 165 height 105
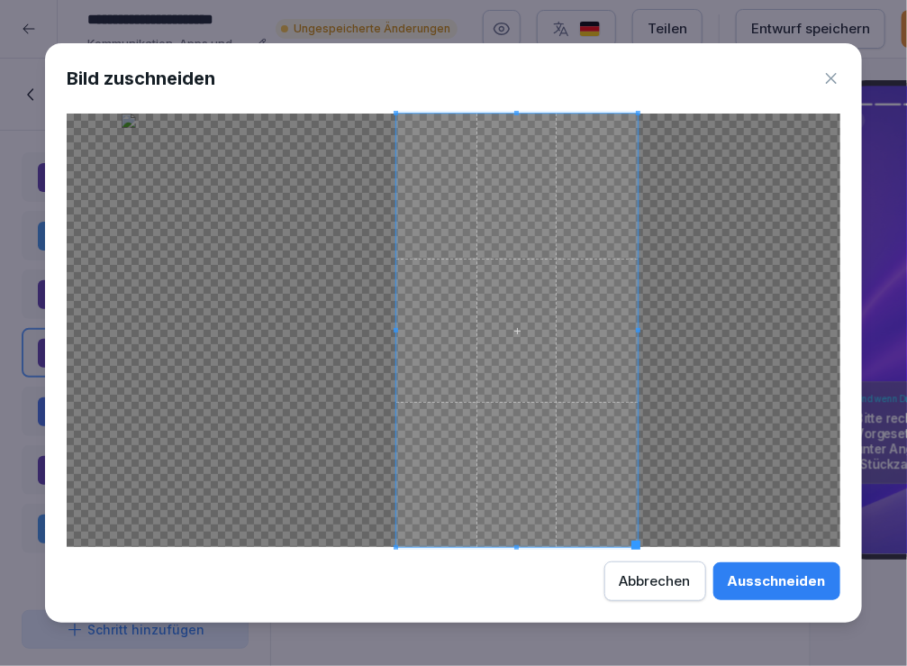
click at [530, 288] on span at bounding box center [517, 329] width 240 height 433
click at [660, 592] on button "Abbrechen" at bounding box center [655, 581] width 102 height 40
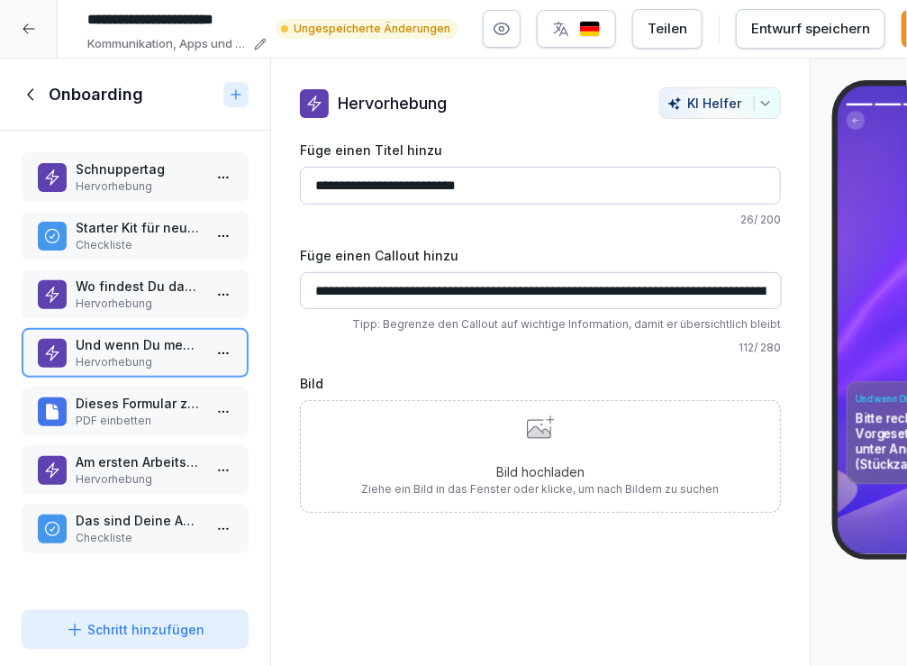
click at [536, 427] on icon at bounding box center [538, 433] width 23 height 12
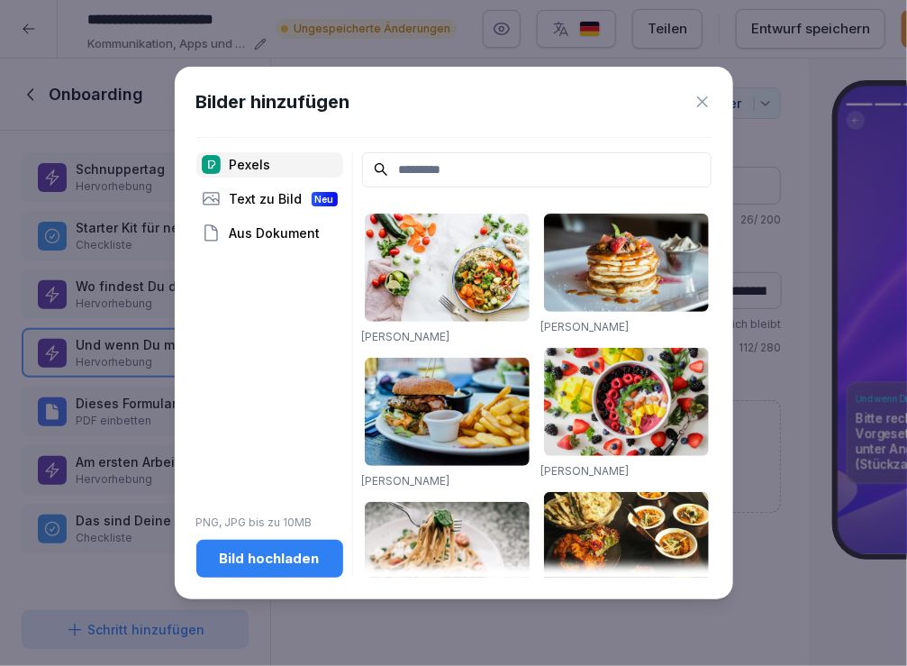
click at [453, 179] on input at bounding box center [536, 169] width 349 height 35
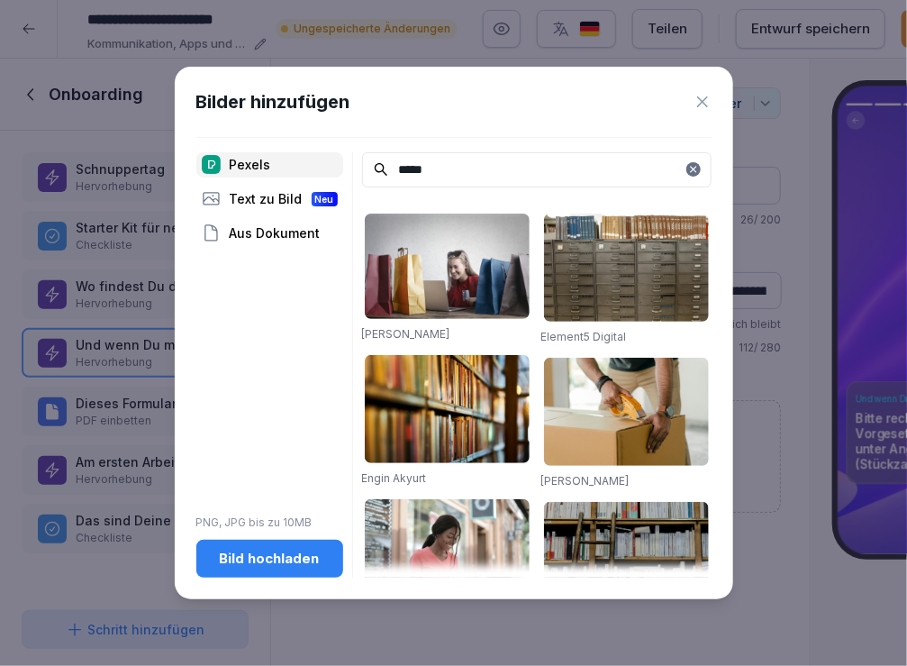
type input "*****"
click at [622, 401] on img at bounding box center [626, 412] width 165 height 108
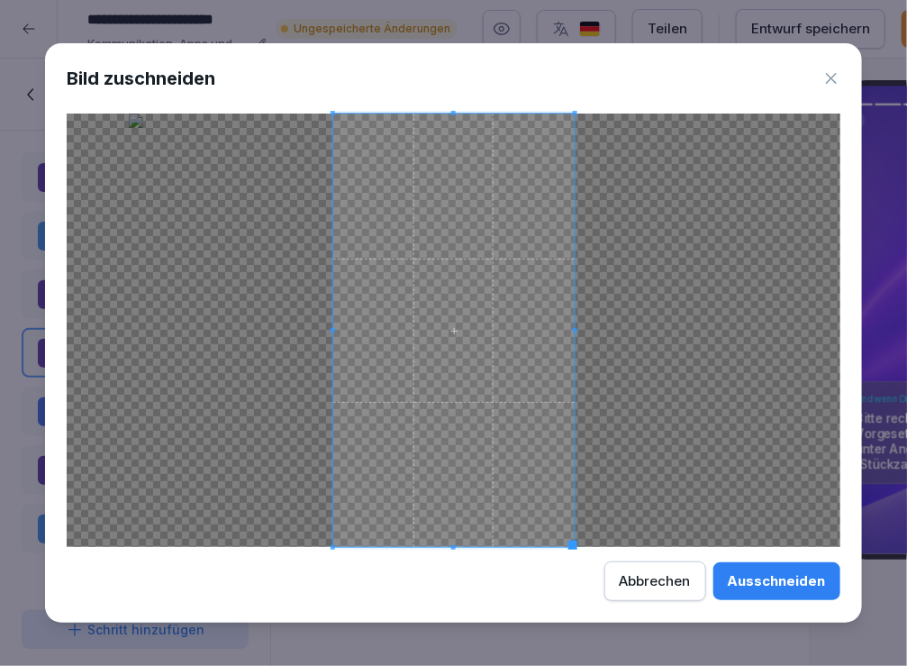
click at [713, 562] on button "Ausschneiden" at bounding box center [776, 581] width 127 height 38
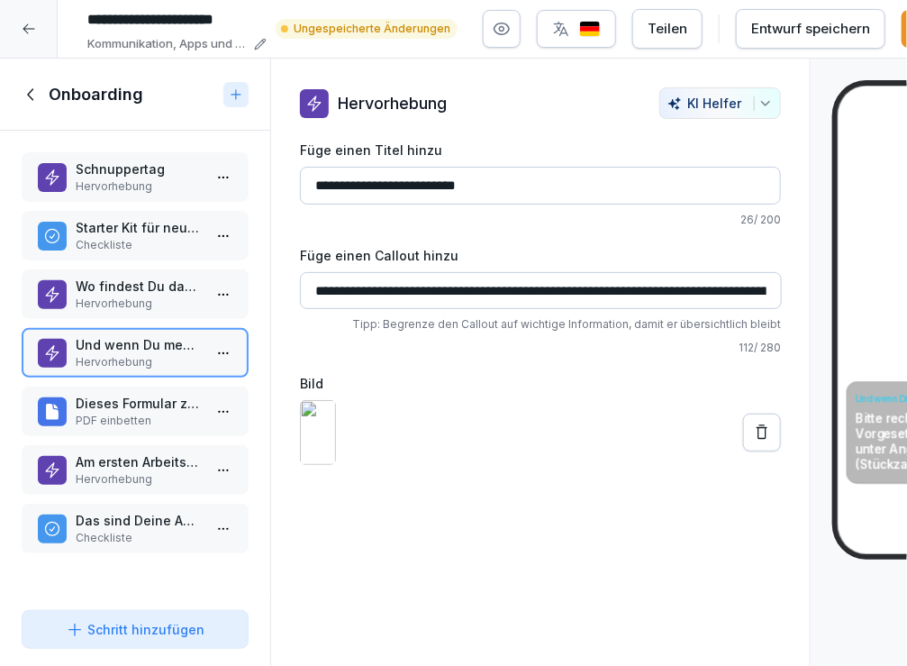
click at [756, 441] on icon at bounding box center [762, 432] width 18 height 18
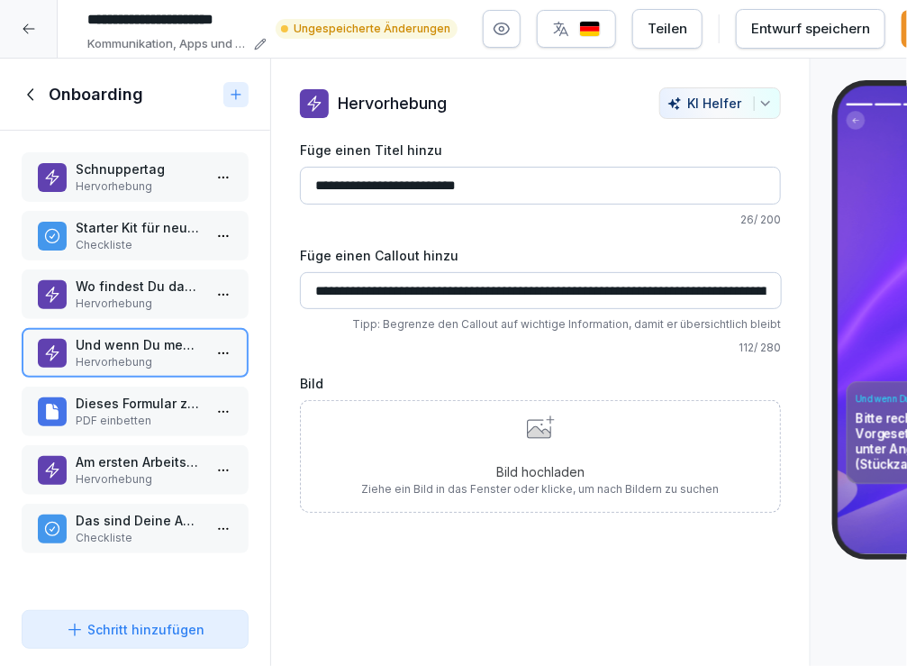
click at [480, 473] on p "Bild hochladen" at bounding box center [541, 471] width 358 height 19
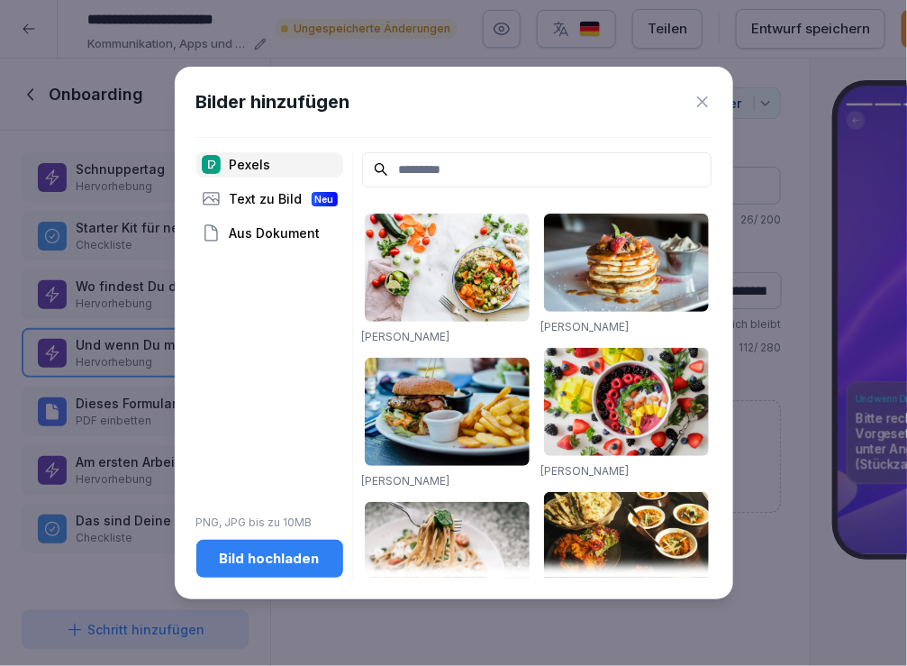
click at [464, 160] on input at bounding box center [536, 169] width 349 height 35
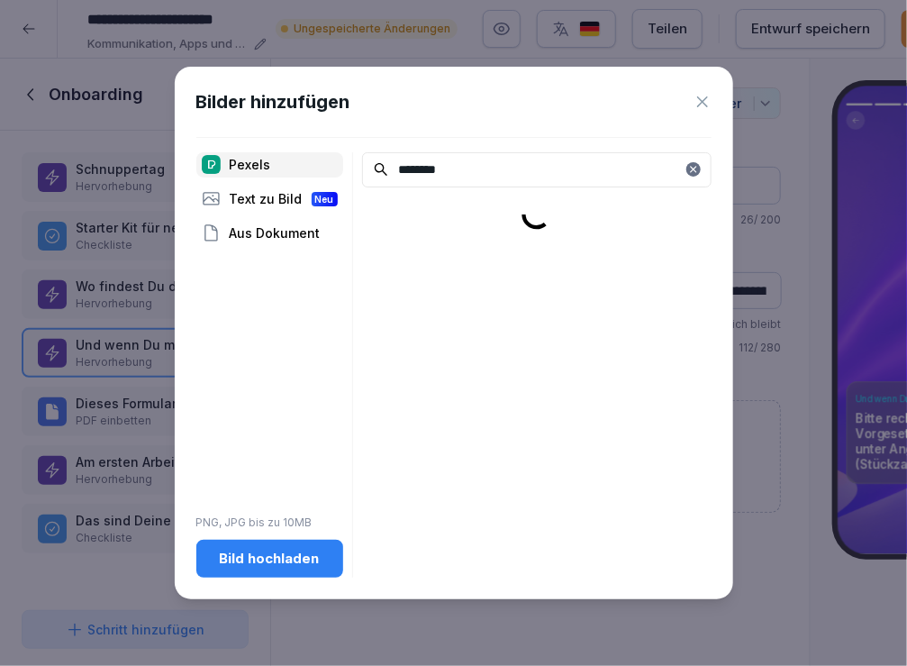
type input "********"
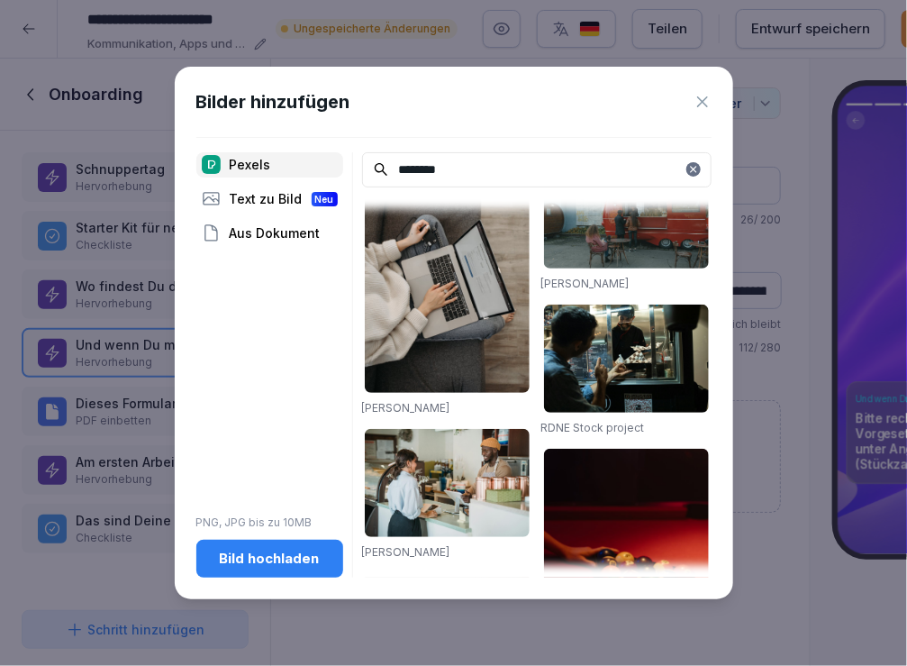
scroll to position [1794, 0]
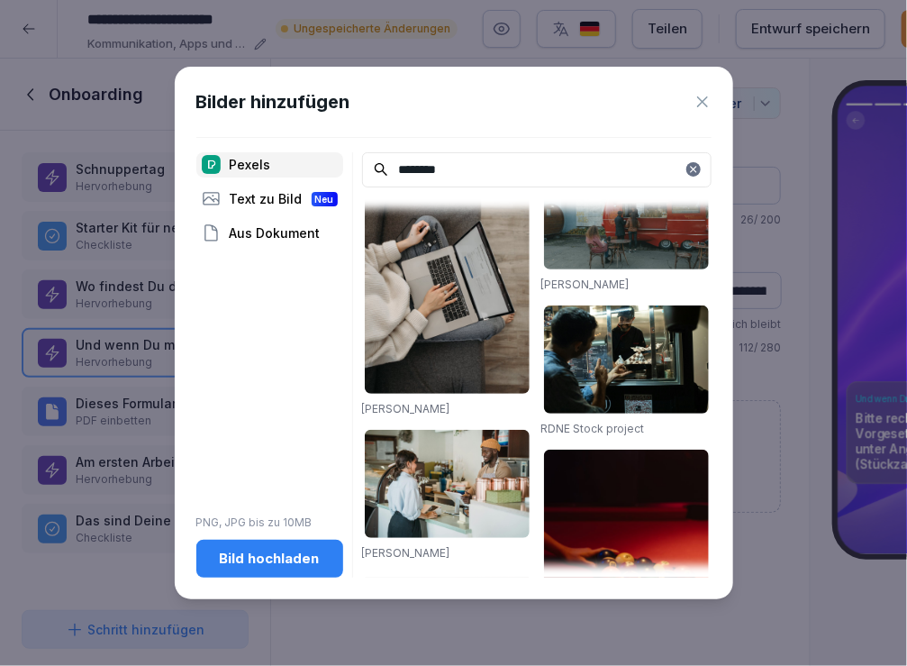
click at [457, 369] on img at bounding box center [447, 268] width 165 height 249
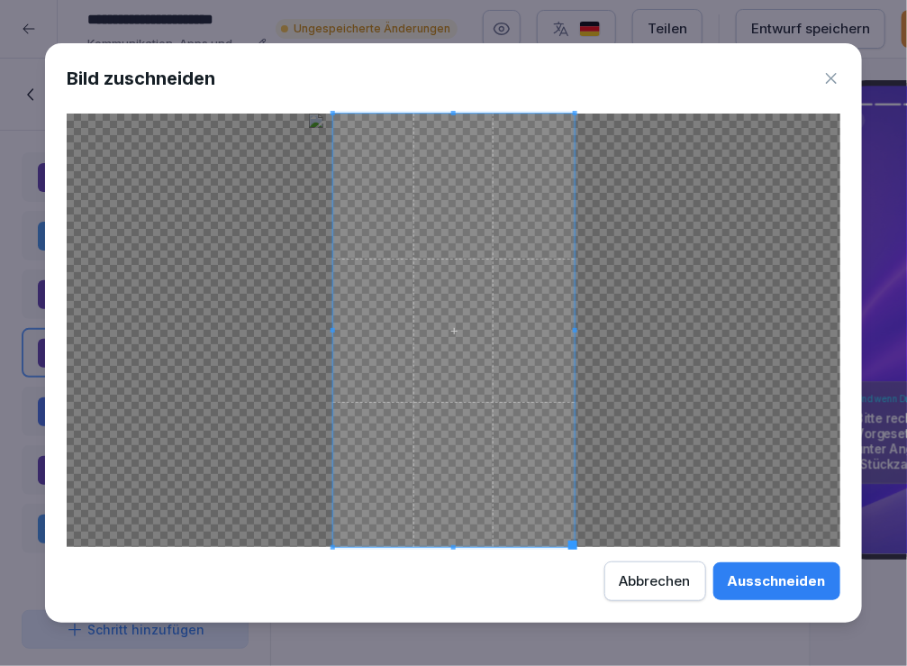
click at [713, 562] on button "Ausschneiden" at bounding box center [776, 581] width 127 height 38
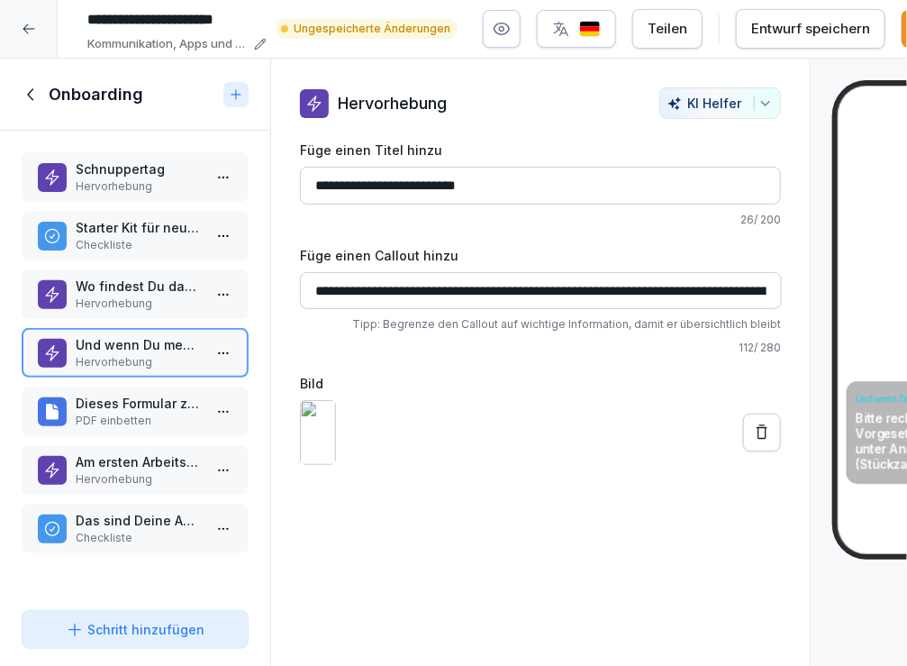
click at [163, 412] on p "PDF einbetten" at bounding box center [139, 420] width 126 height 16
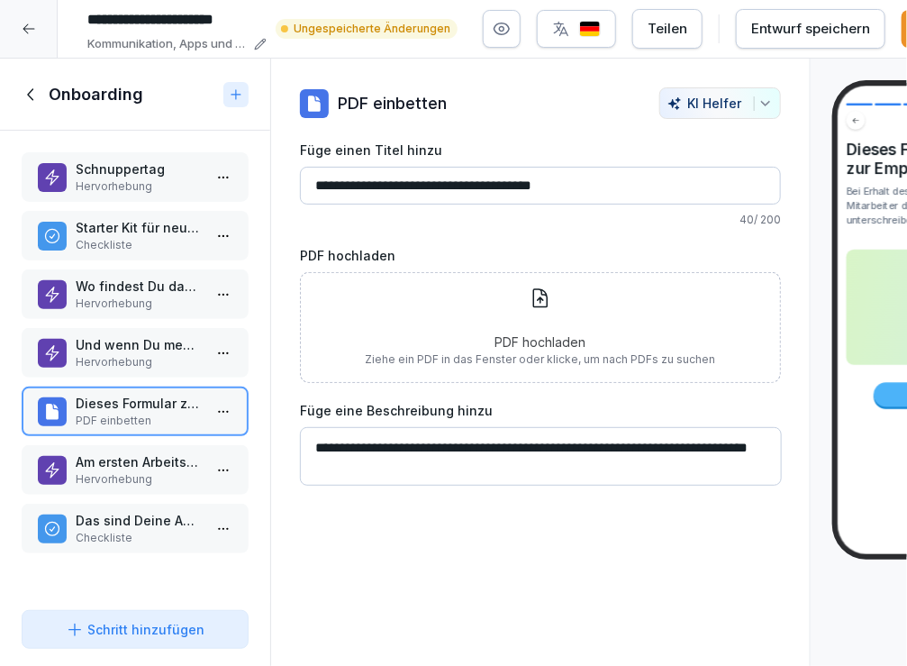
click at [784, 29] on div "Entwurf speichern" at bounding box center [810, 29] width 119 height 20
click at [149, 176] on p "Schnuppertag" at bounding box center [139, 168] width 126 height 19
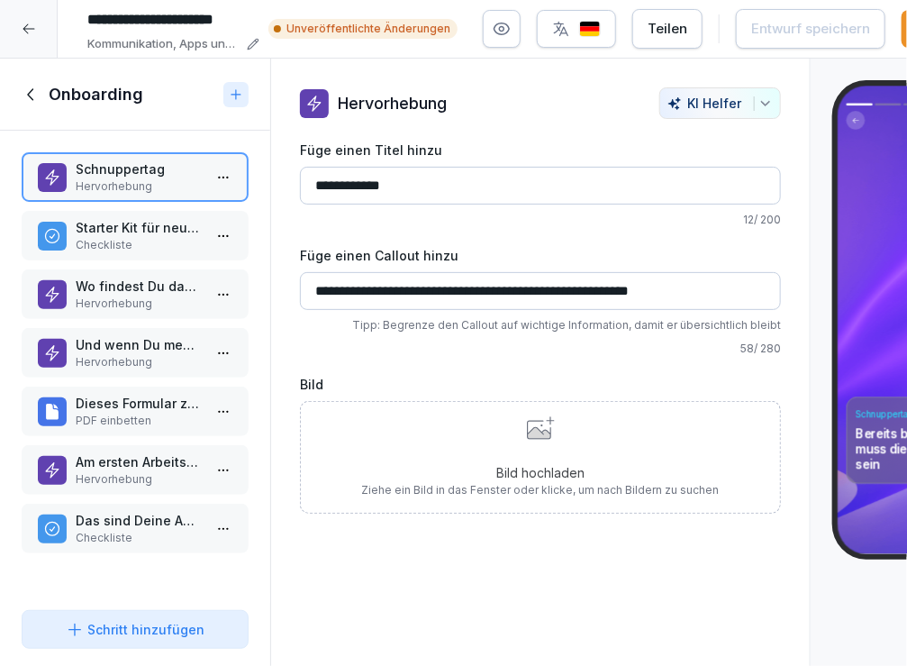
click at [511, 24] on icon "button" at bounding box center [502, 29] width 18 height 18
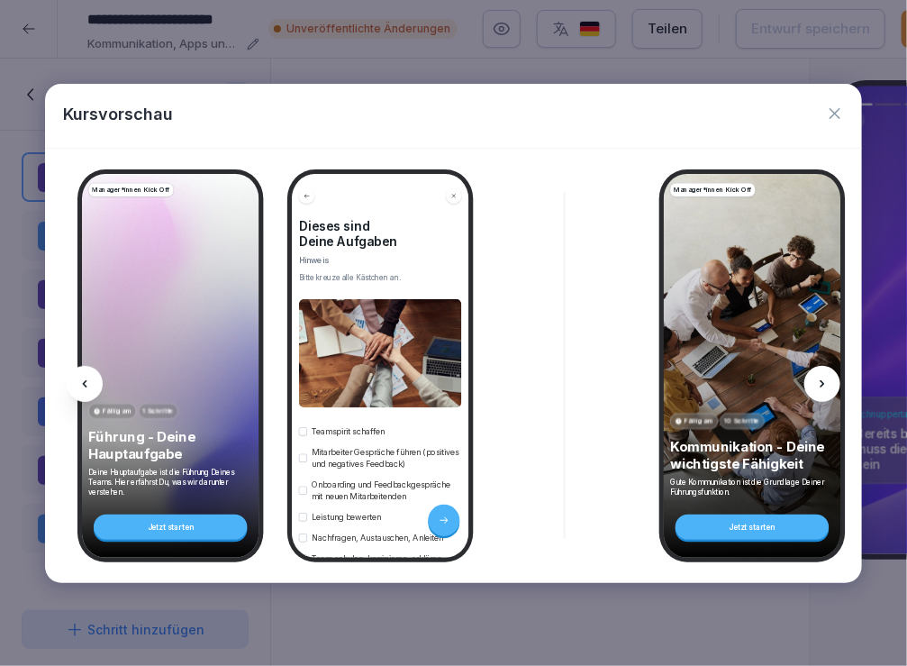
click at [827, 391] on div at bounding box center [822, 384] width 36 height 36
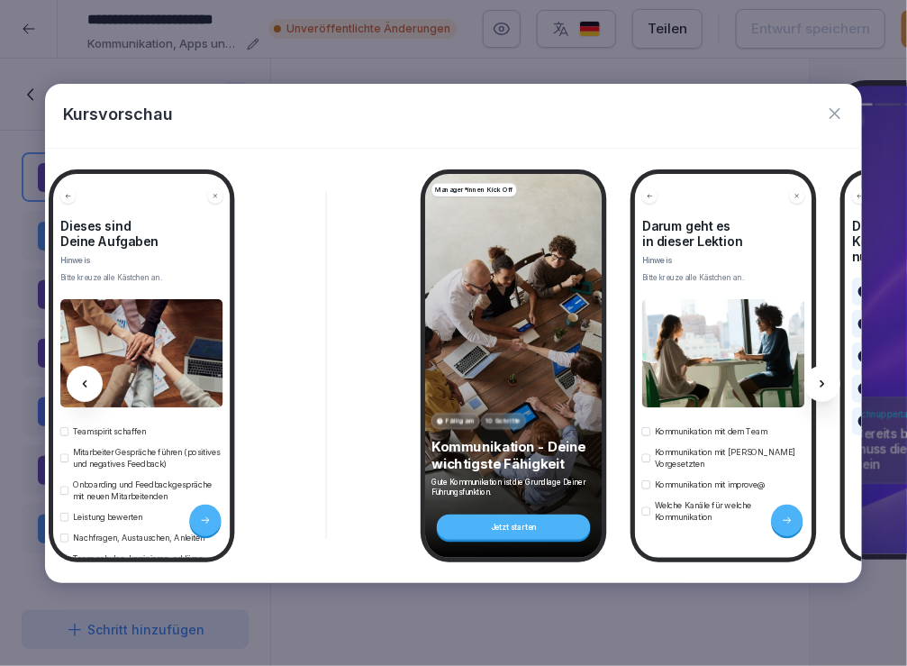
click at [827, 391] on div at bounding box center [822, 384] width 36 height 36
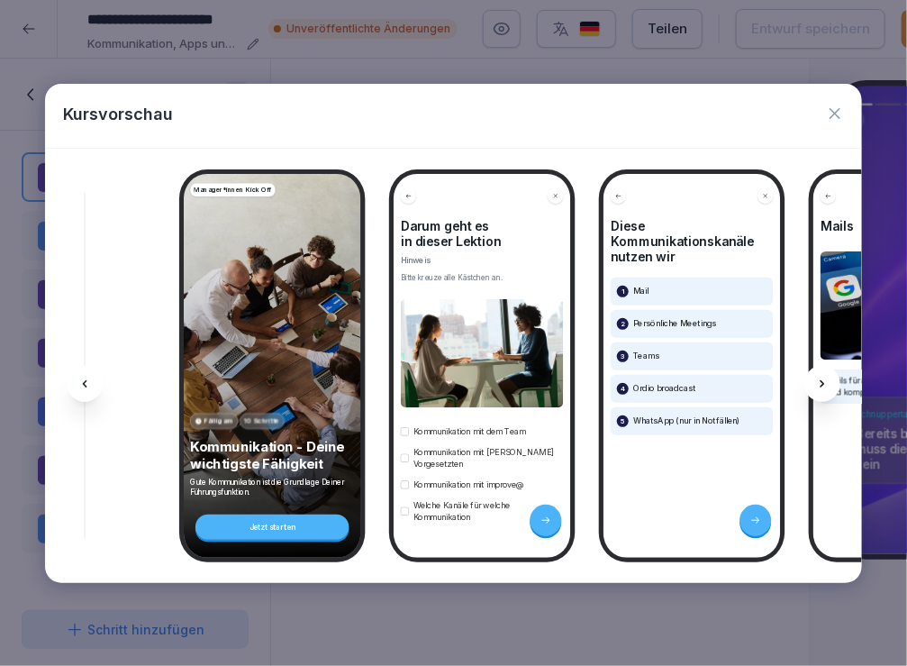
click at [827, 391] on div at bounding box center [822, 384] width 36 height 36
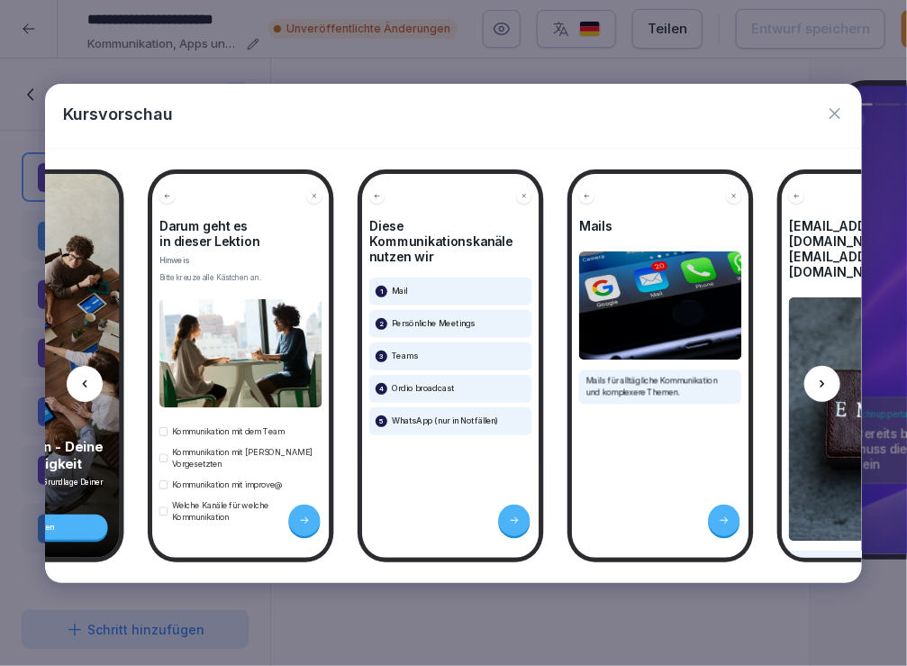
click at [825, 386] on icon at bounding box center [822, 383] width 14 height 14
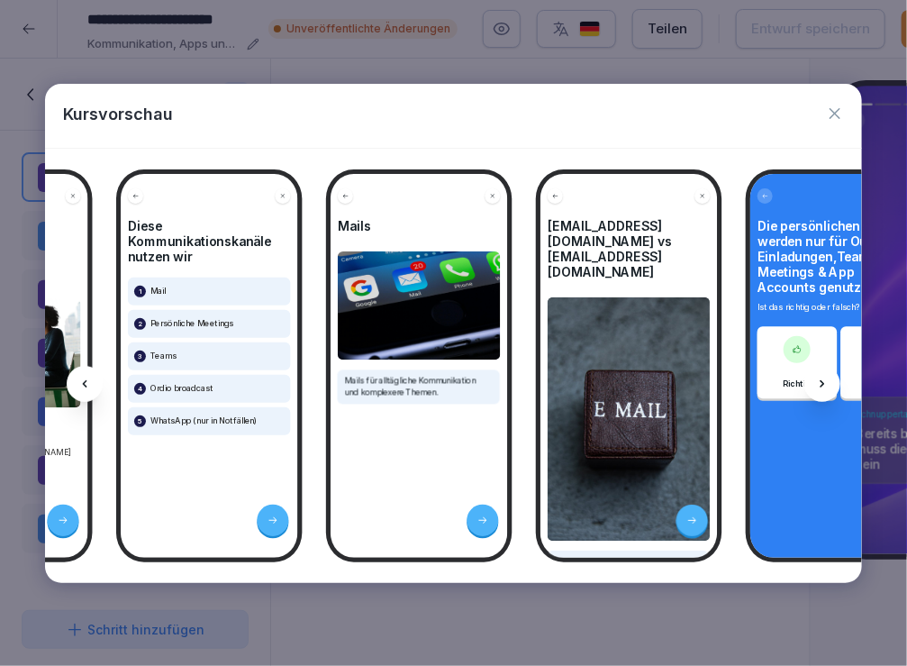
click at [825, 386] on icon at bounding box center [822, 383] width 14 height 14
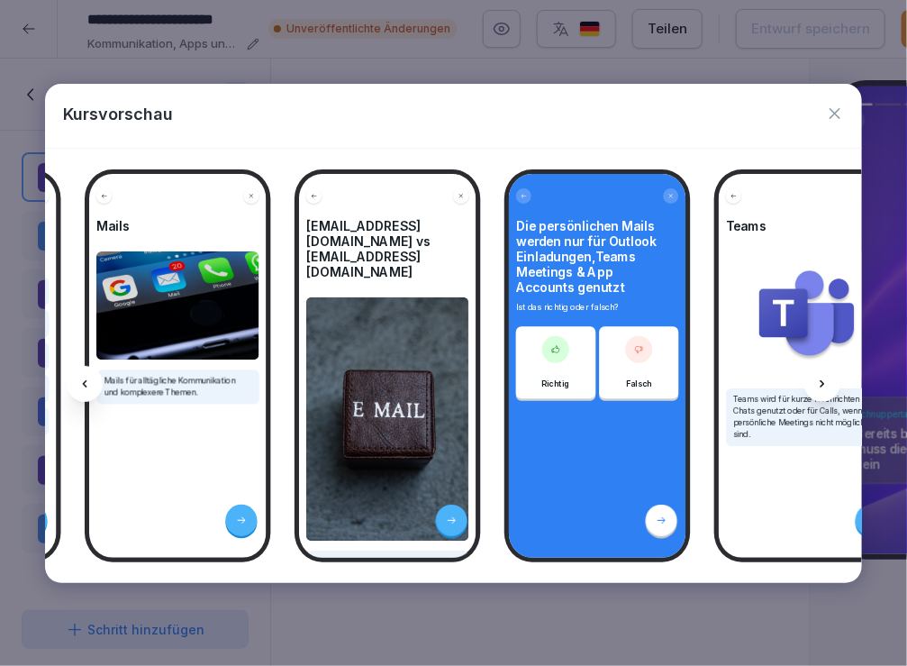
click at [825, 386] on icon at bounding box center [822, 383] width 14 height 14
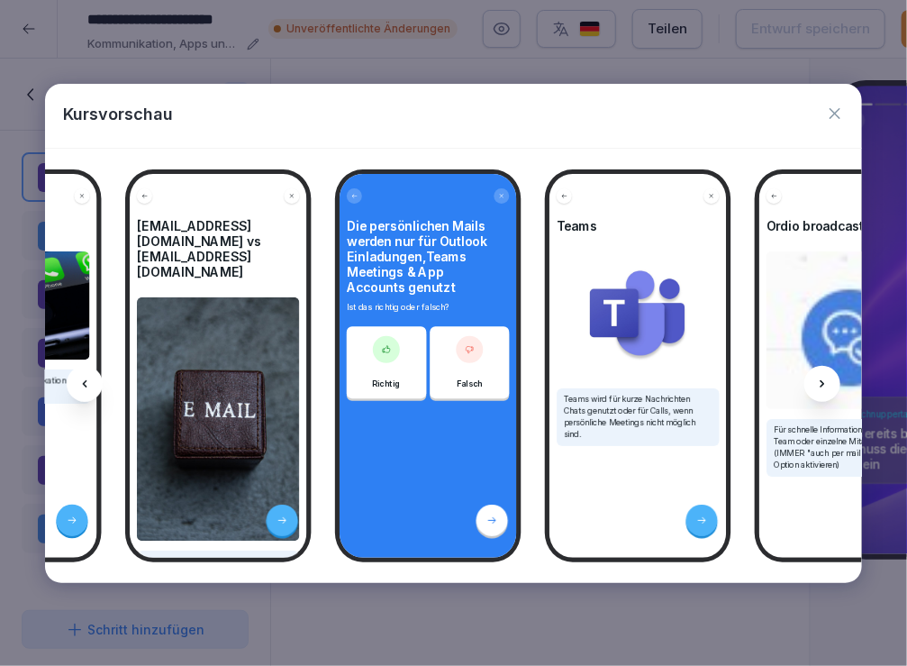
click at [825, 386] on icon at bounding box center [822, 383] width 14 height 14
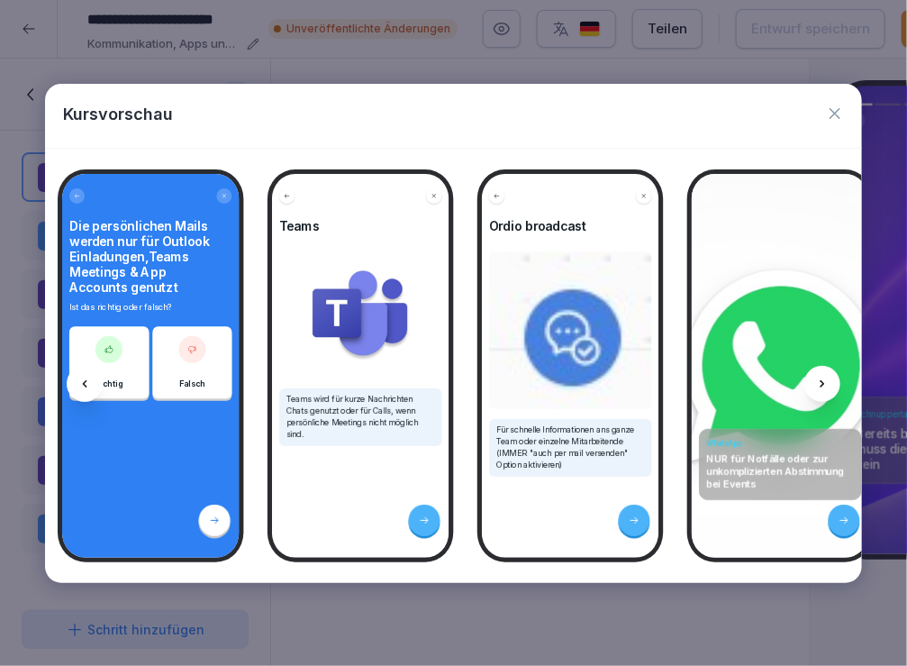
scroll to position [0, 1676]
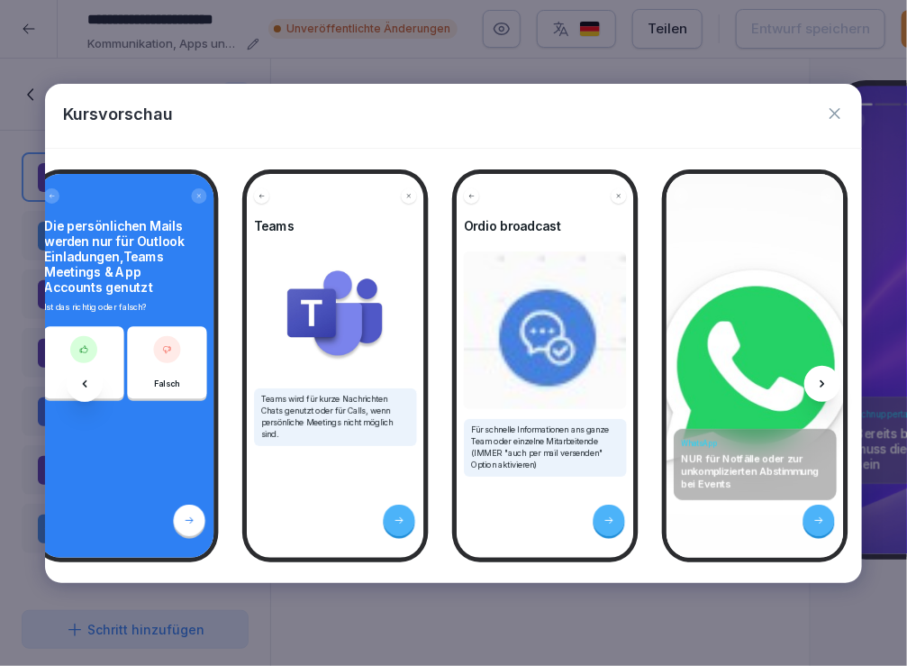
click at [822, 385] on icon at bounding box center [822, 383] width 14 height 14
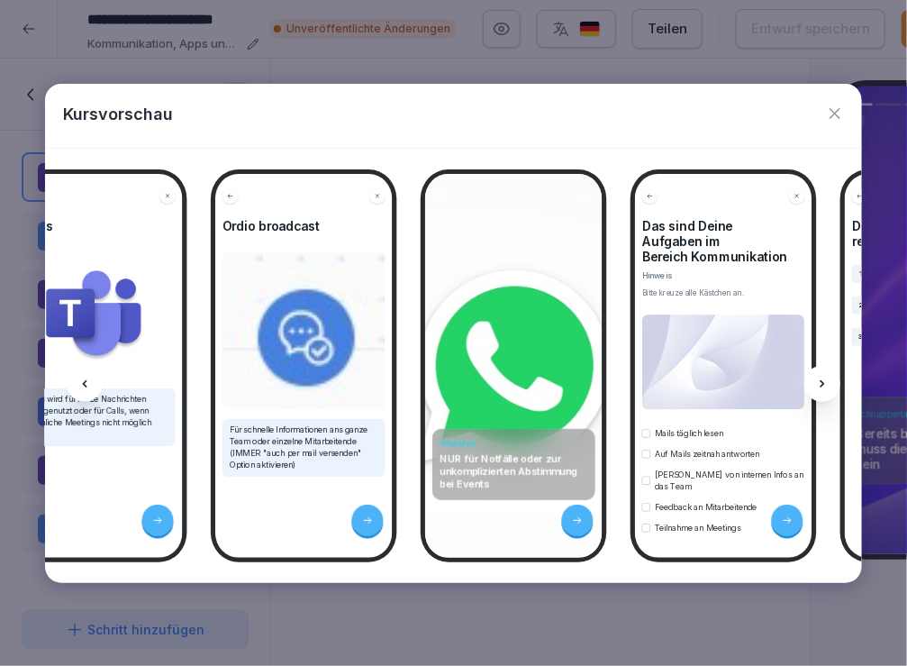
click at [822, 385] on icon at bounding box center [822, 383] width 14 height 14
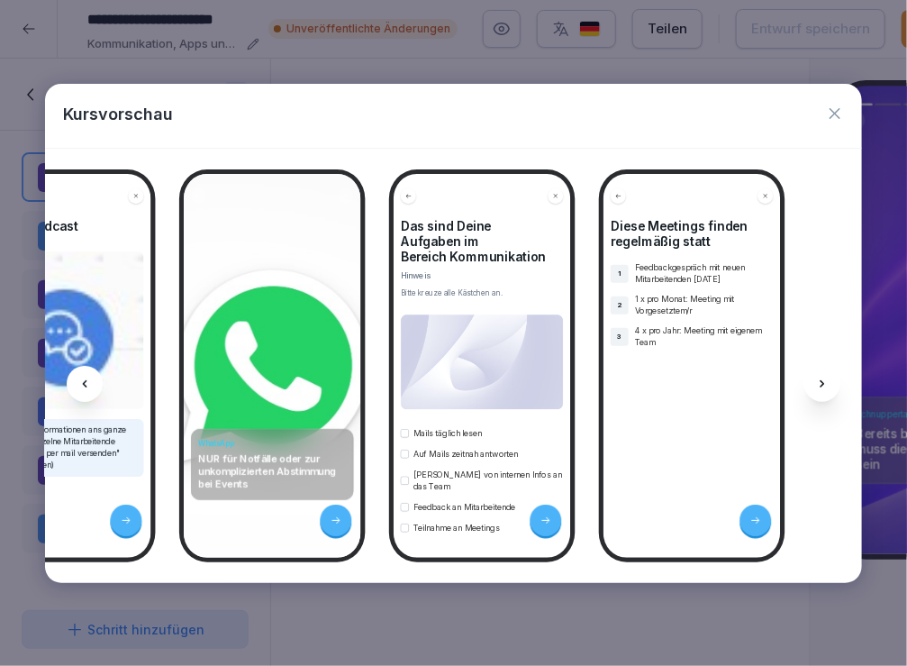
click at [822, 385] on icon at bounding box center [822, 383] width 14 height 14
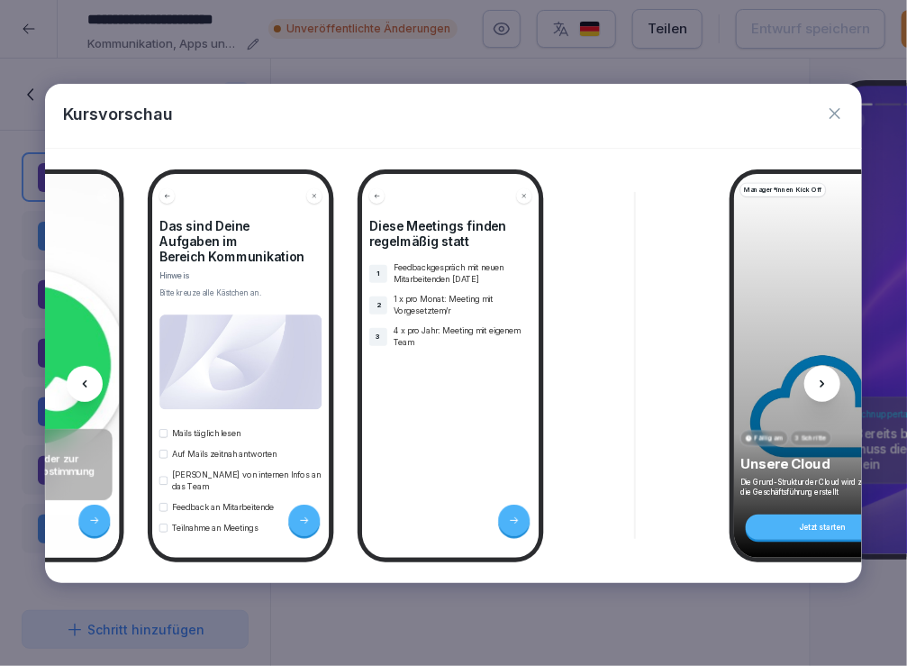
click at [822, 385] on icon at bounding box center [822, 383] width 14 height 14
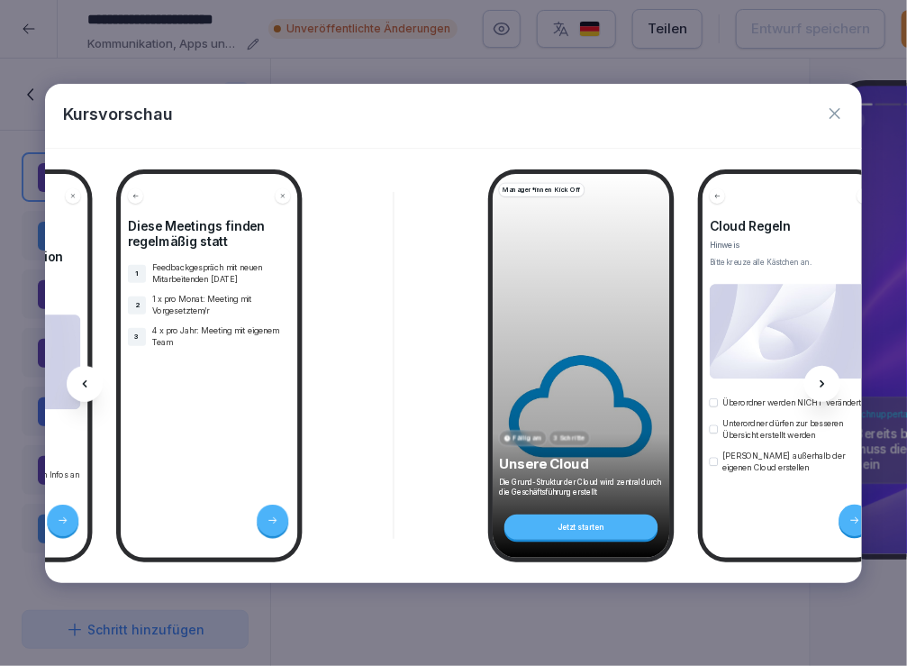
click at [822, 385] on icon at bounding box center [822, 383] width 14 height 14
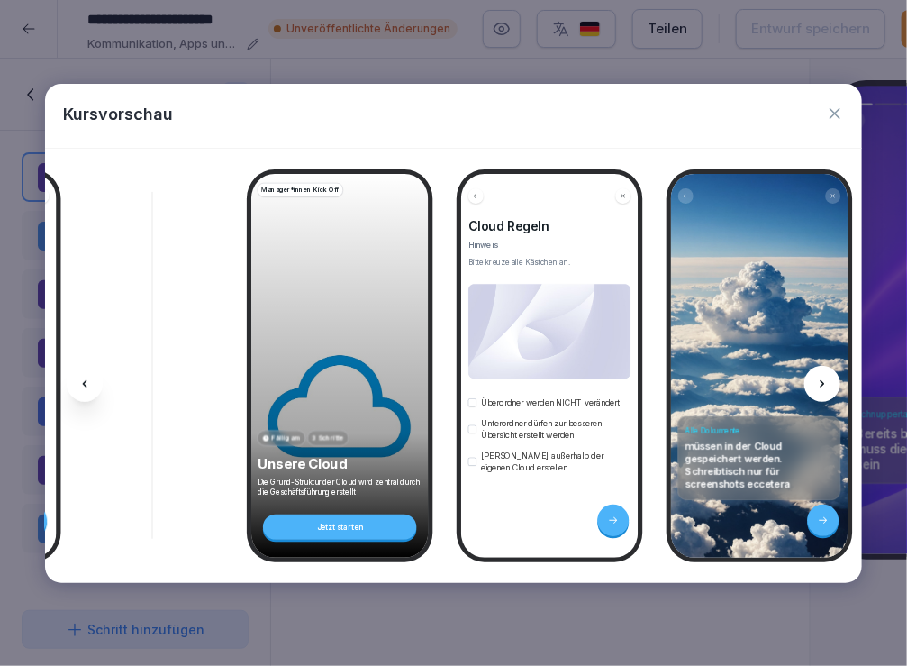
click at [822, 385] on icon at bounding box center [822, 383] width 14 height 14
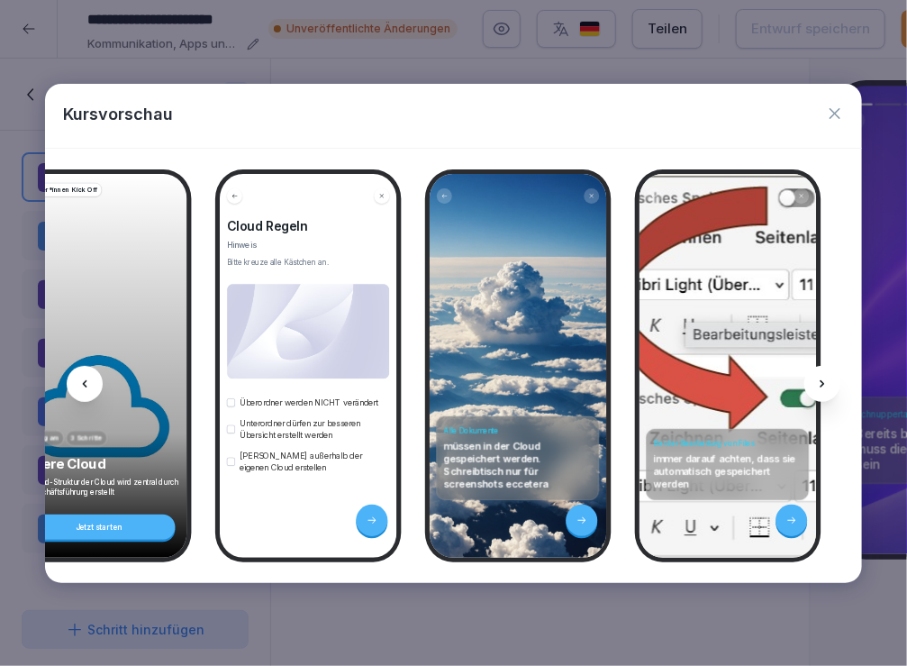
click at [822, 385] on icon at bounding box center [822, 383] width 14 height 14
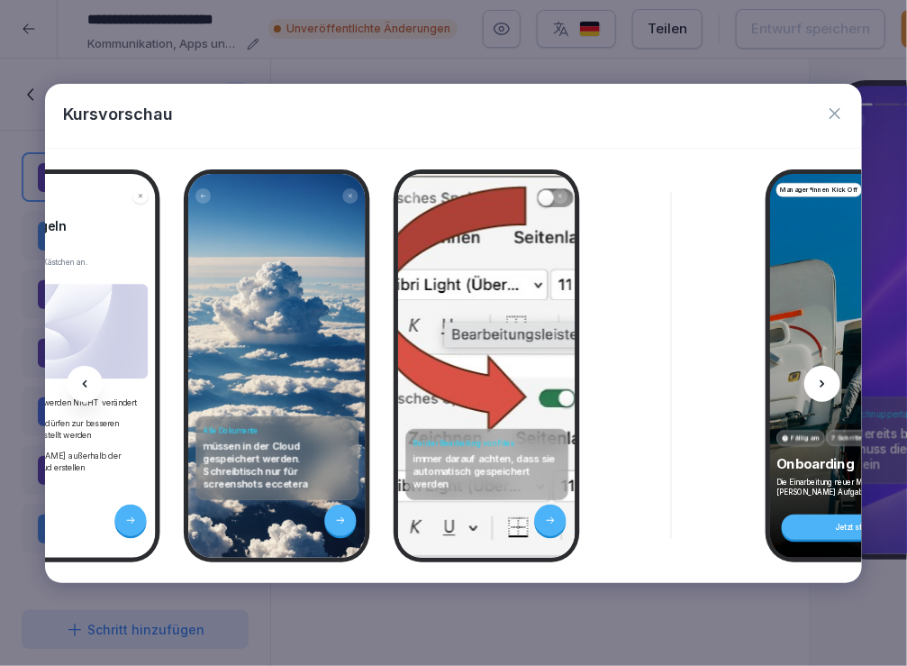
click at [822, 385] on icon at bounding box center [822, 383] width 14 height 14
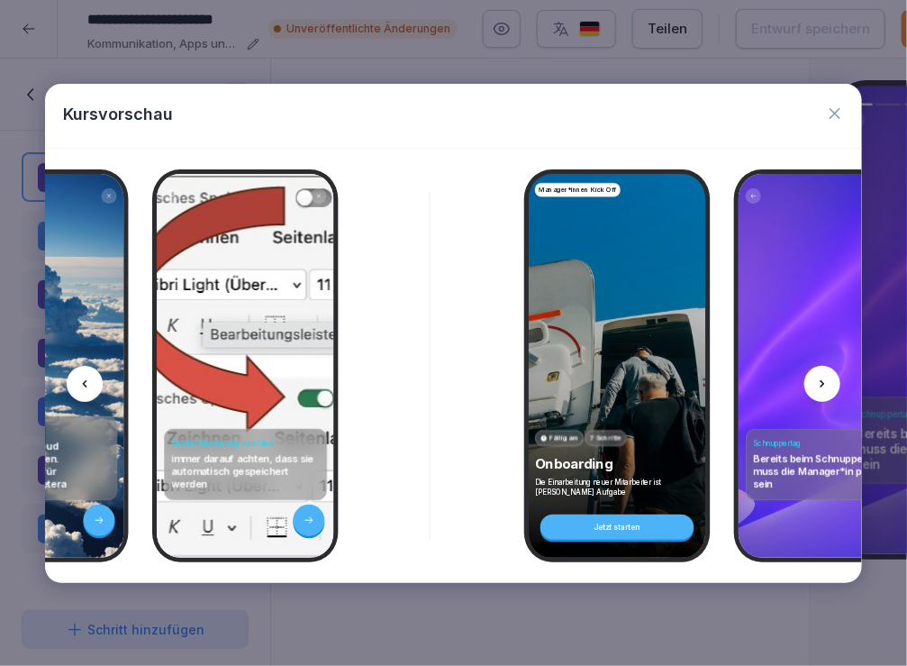
click at [822, 385] on icon at bounding box center [822, 383] width 14 height 14
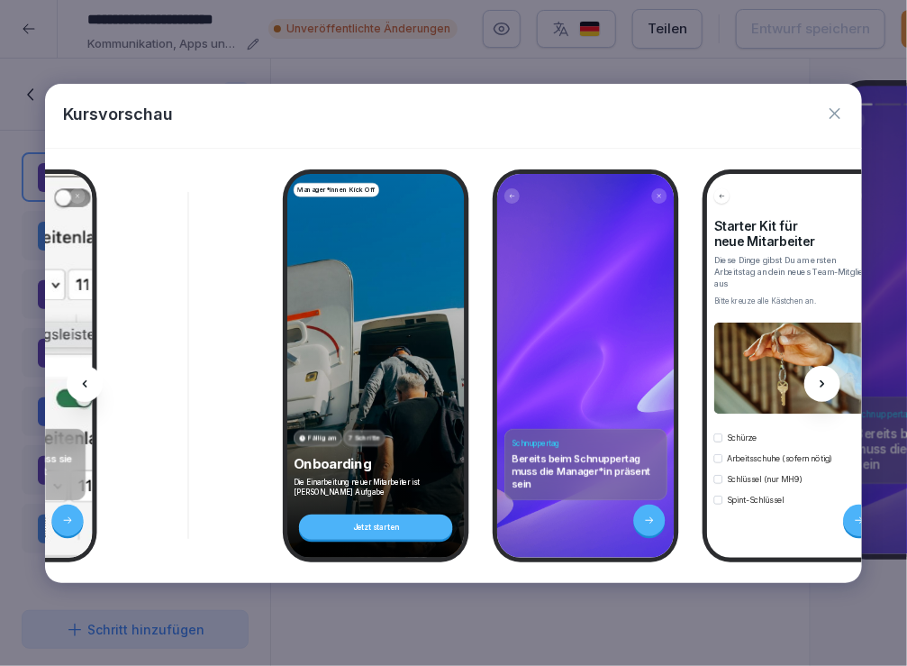
click at [822, 385] on icon at bounding box center [822, 383] width 14 height 14
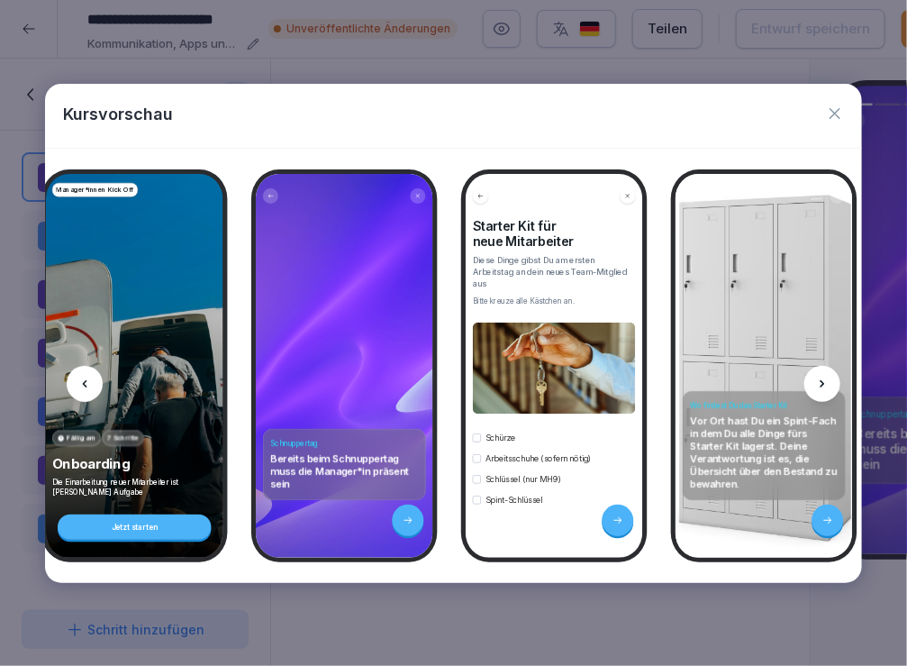
click at [822, 385] on icon at bounding box center [822, 383] width 14 height 14
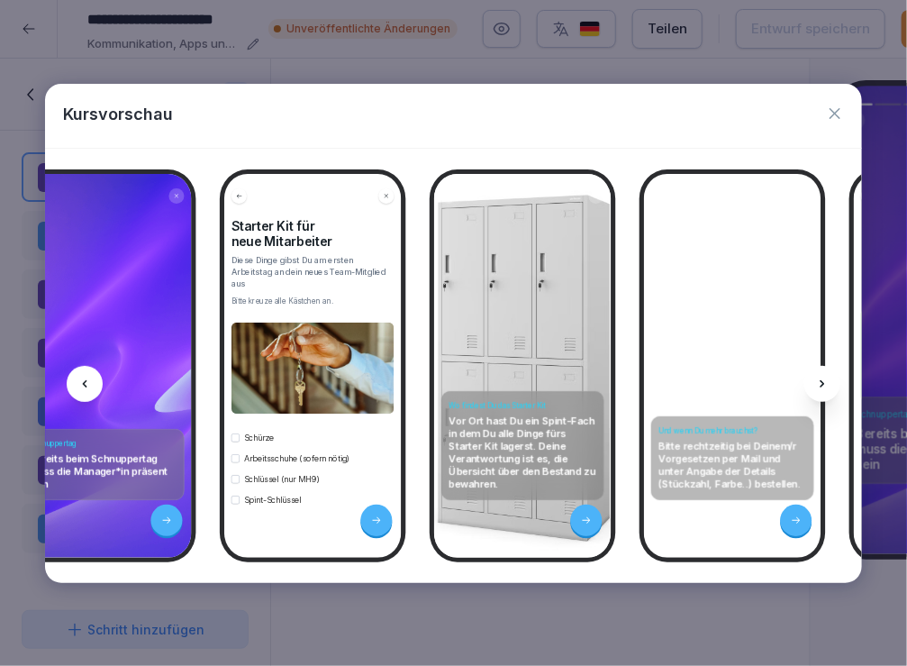
click at [822, 385] on icon at bounding box center [822, 383] width 14 height 14
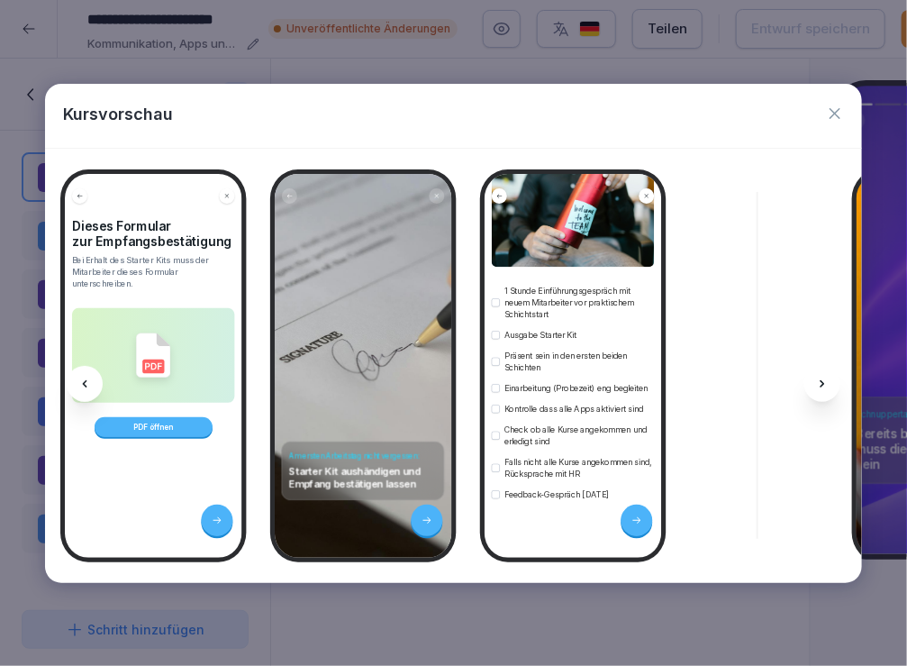
scroll to position [0, 5120]
click at [820, 385] on icon at bounding box center [822, 383] width 5 height 7
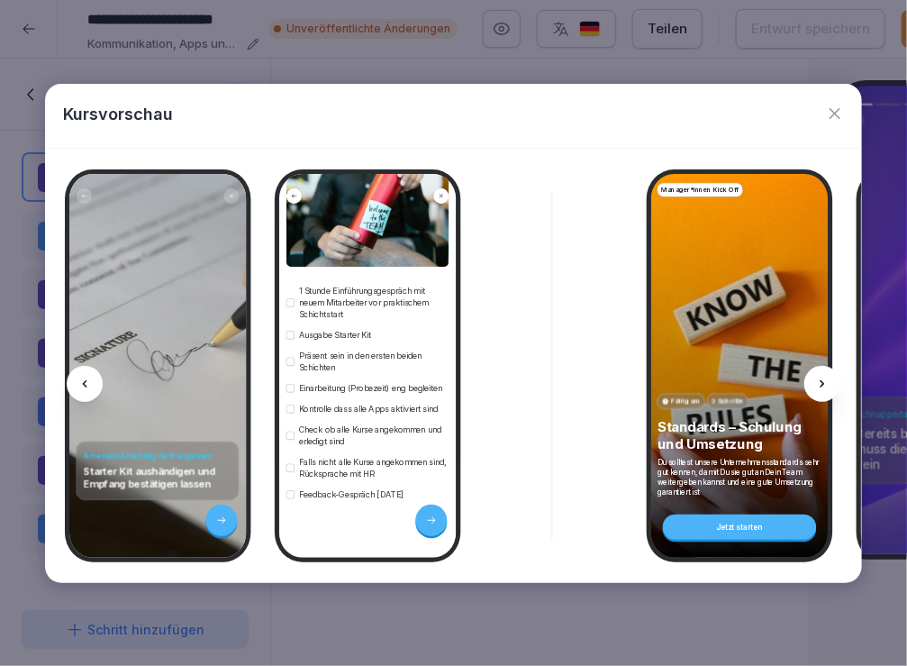
scroll to position [0, 5360]
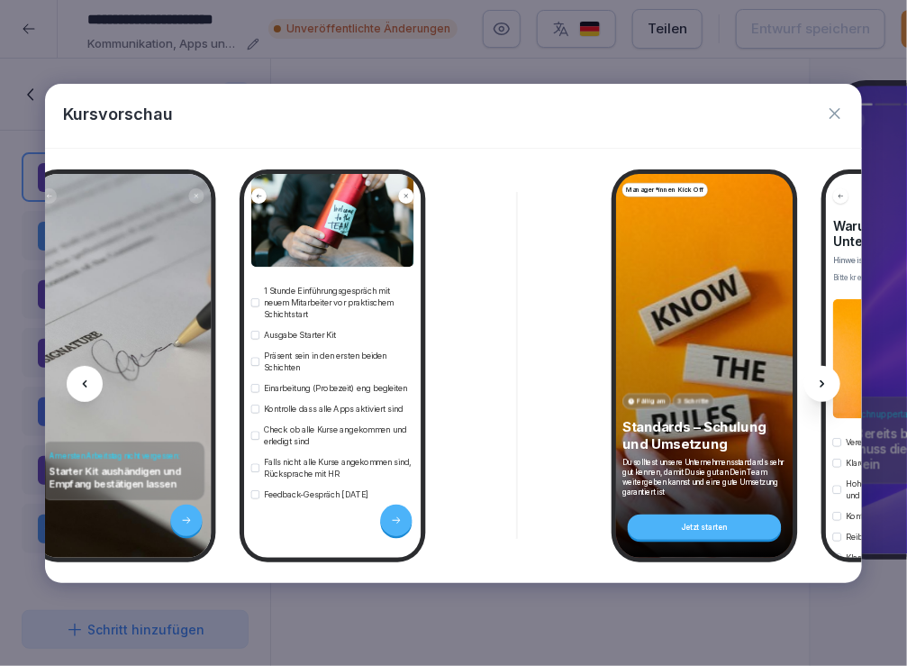
click at [817, 385] on icon at bounding box center [822, 383] width 14 height 14
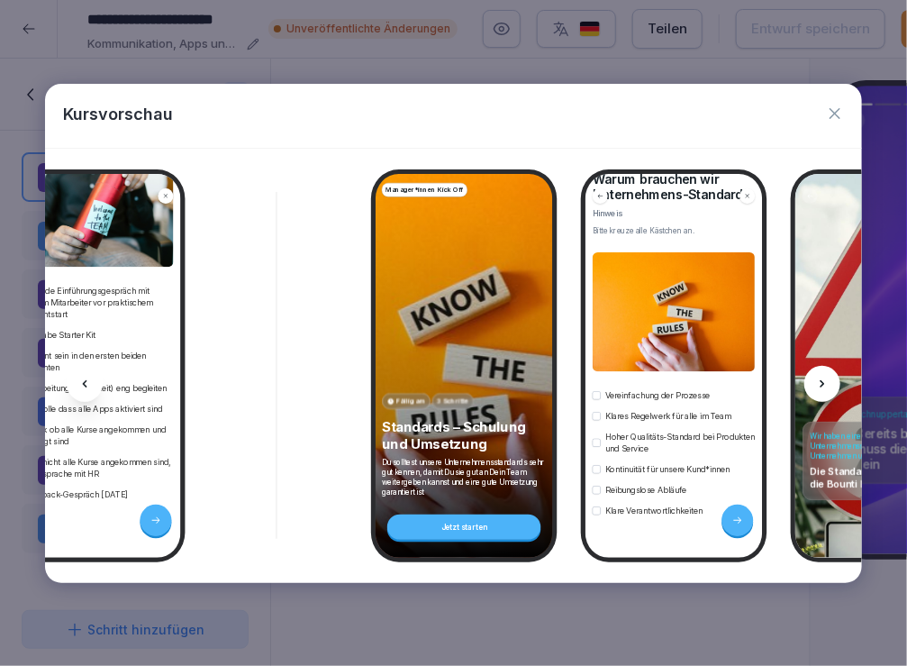
scroll to position [126, 0]
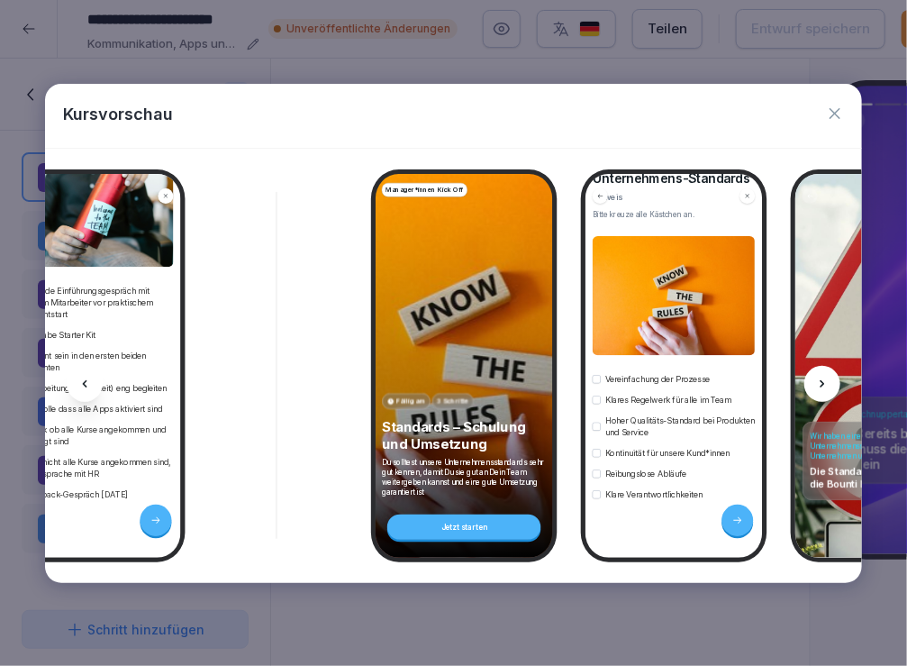
click at [829, 372] on div at bounding box center [822, 384] width 36 height 36
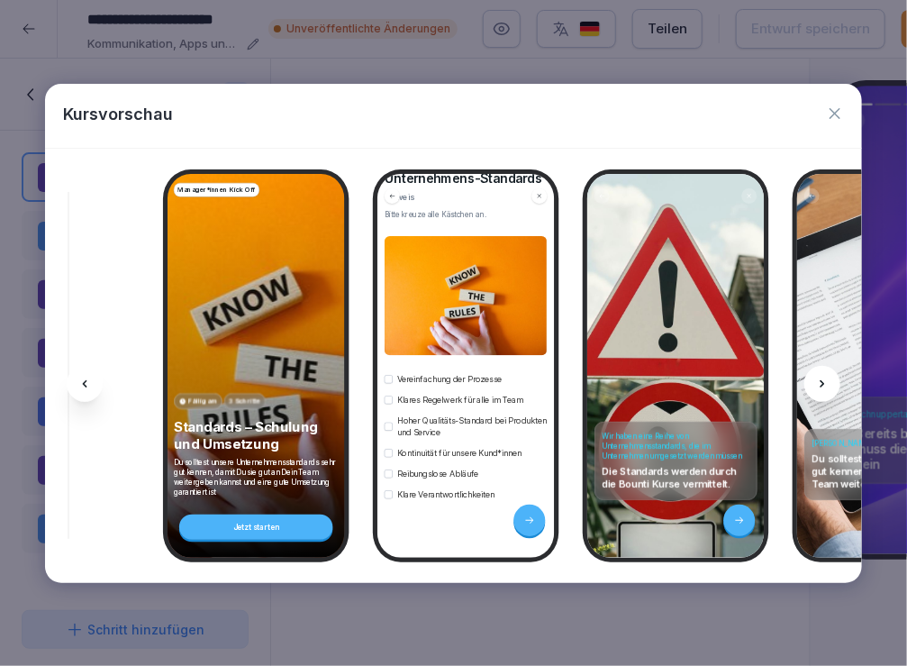
scroll to position [0, 5841]
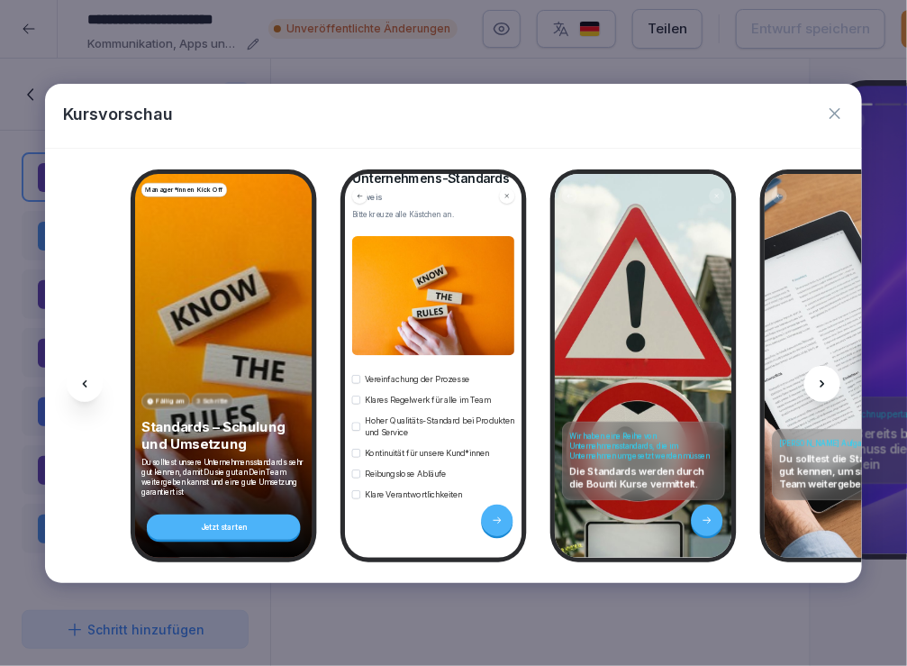
click at [825, 381] on icon at bounding box center [822, 383] width 14 height 14
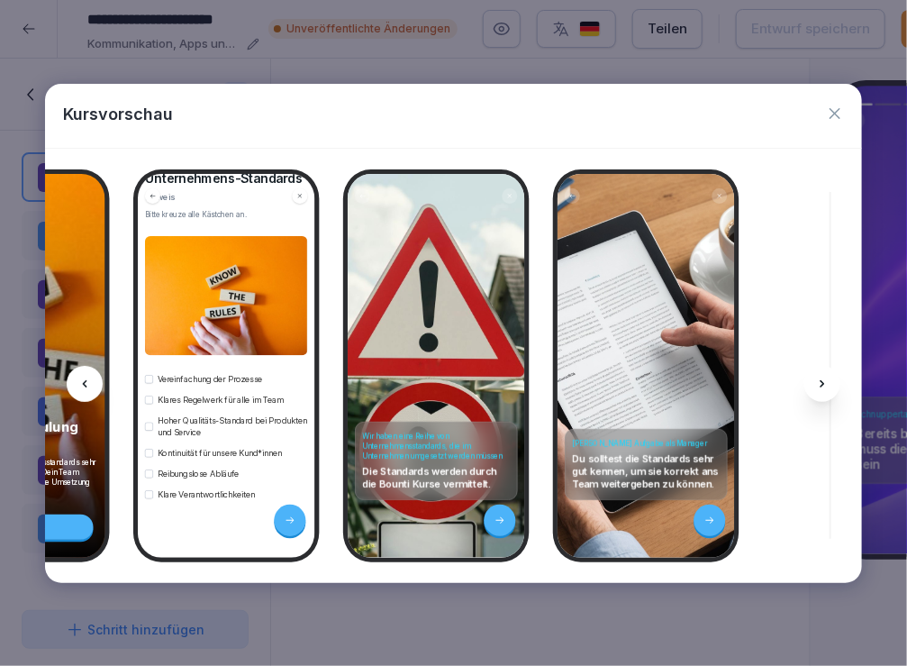
scroll to position [0, 6082]
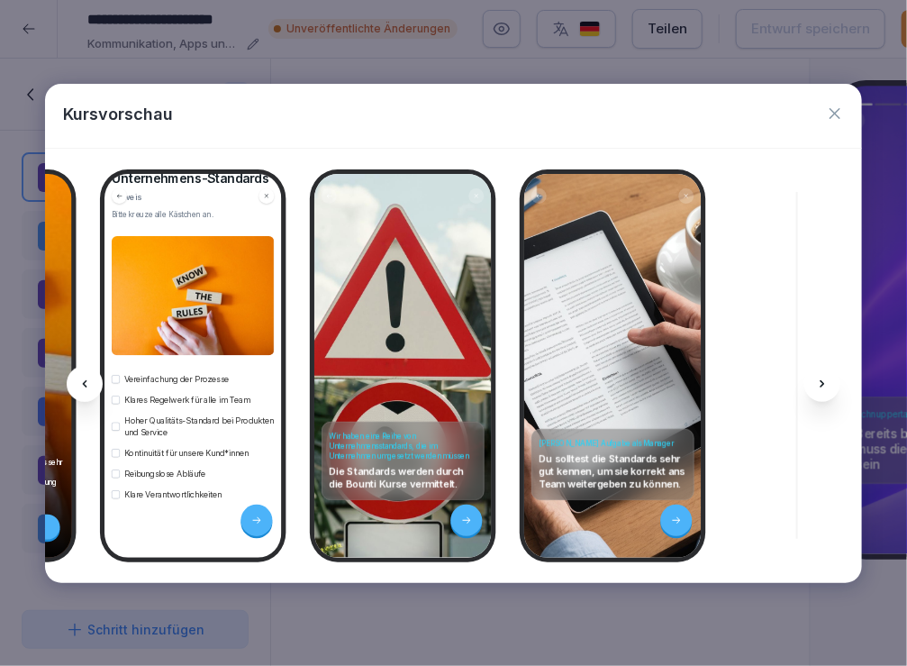
click at [824, 387] on icon at bounding box center [822, 383] width 14 height 14
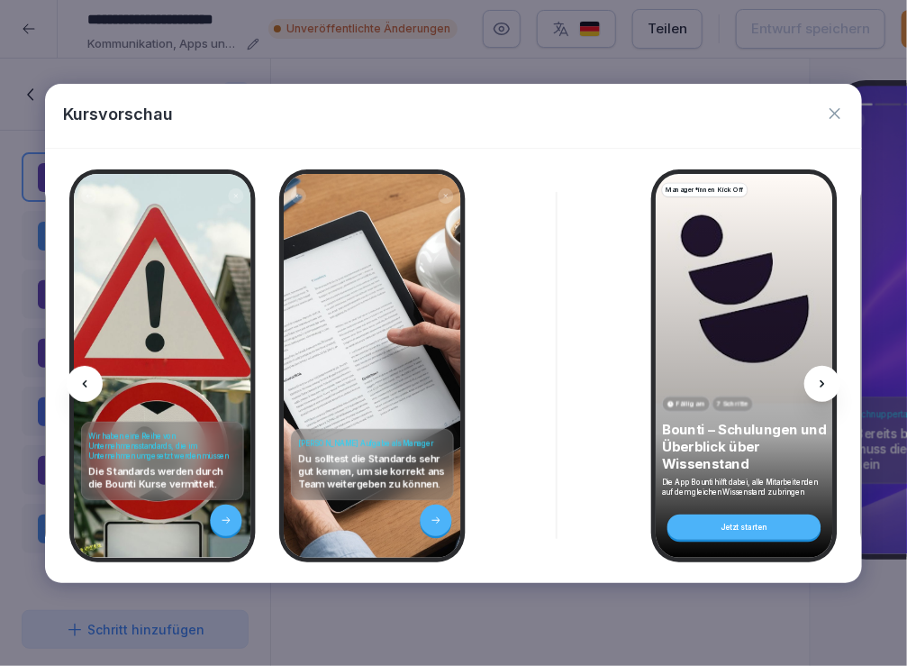
scroll to position [0, 6321]
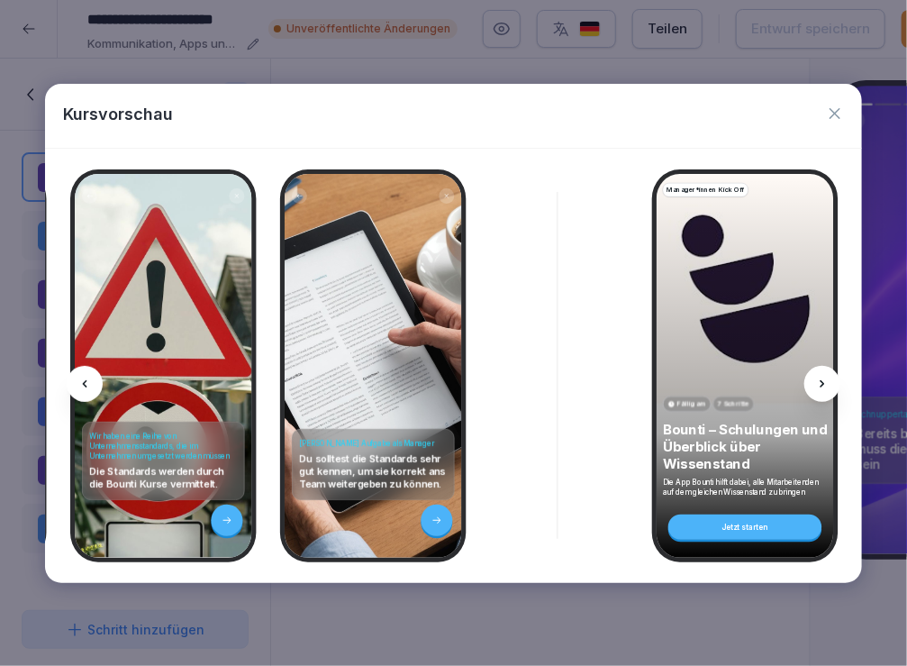
click at [823, 387] on icon at bounding box center [822, 383] width 14 height 14
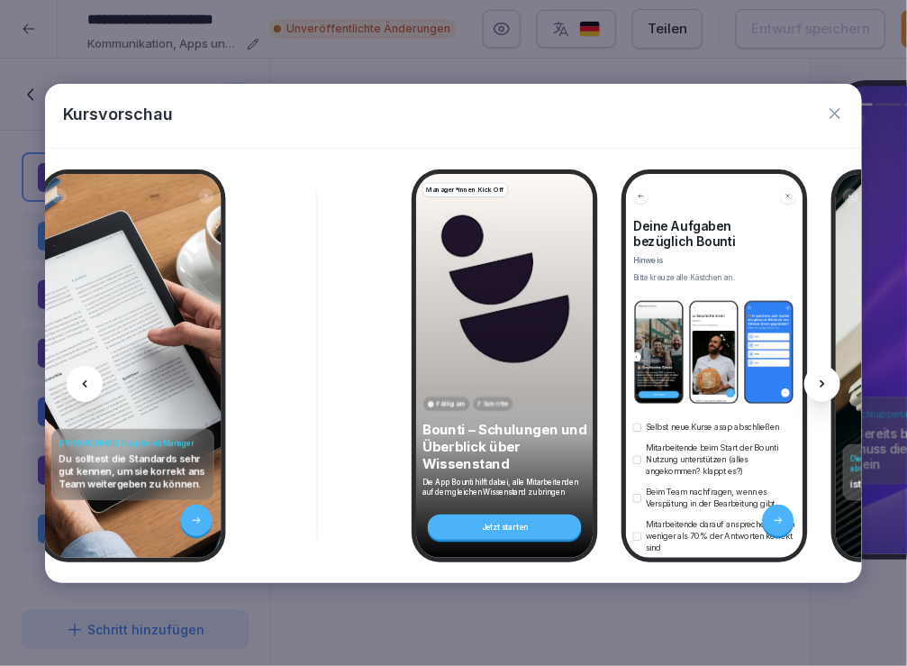
scroll to position [0, 6562]
click at [822, 385] on icon at bounding box center [822, 383] width 14 height 14
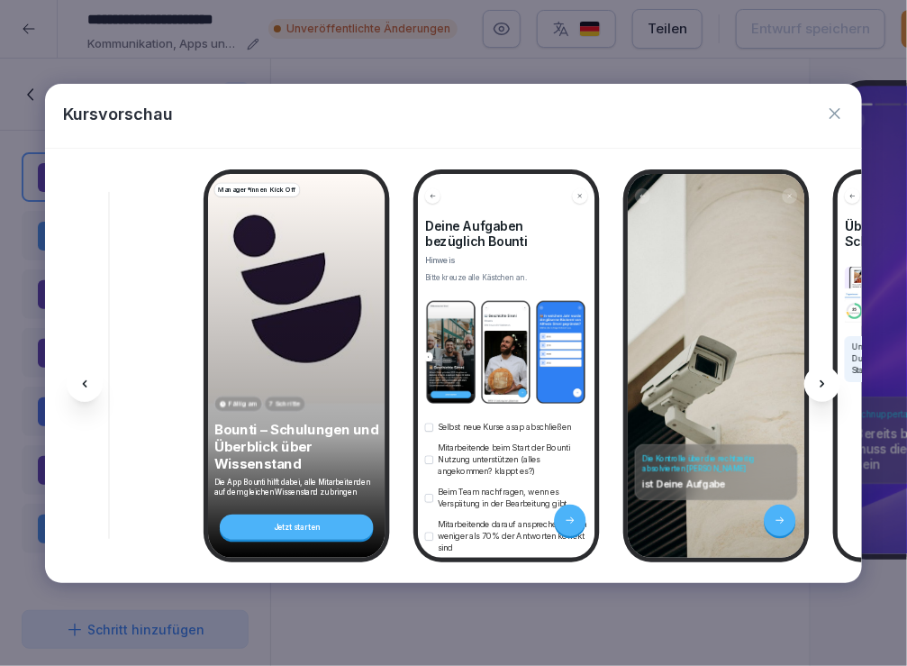
scroll to position [0, 6802]
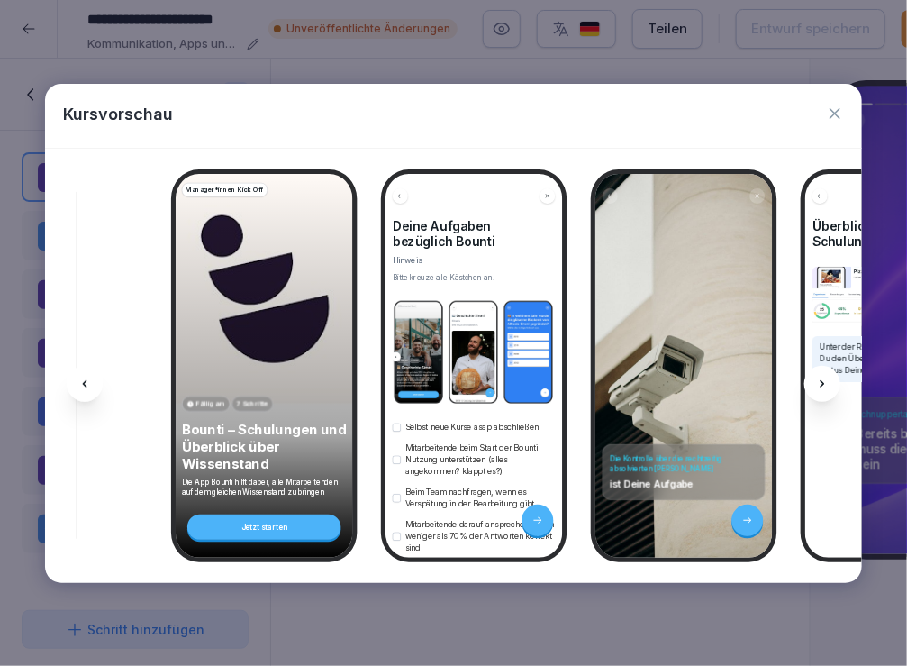
click at [823, 385] on icon at bounding box center [822, 383] width 14 height 14
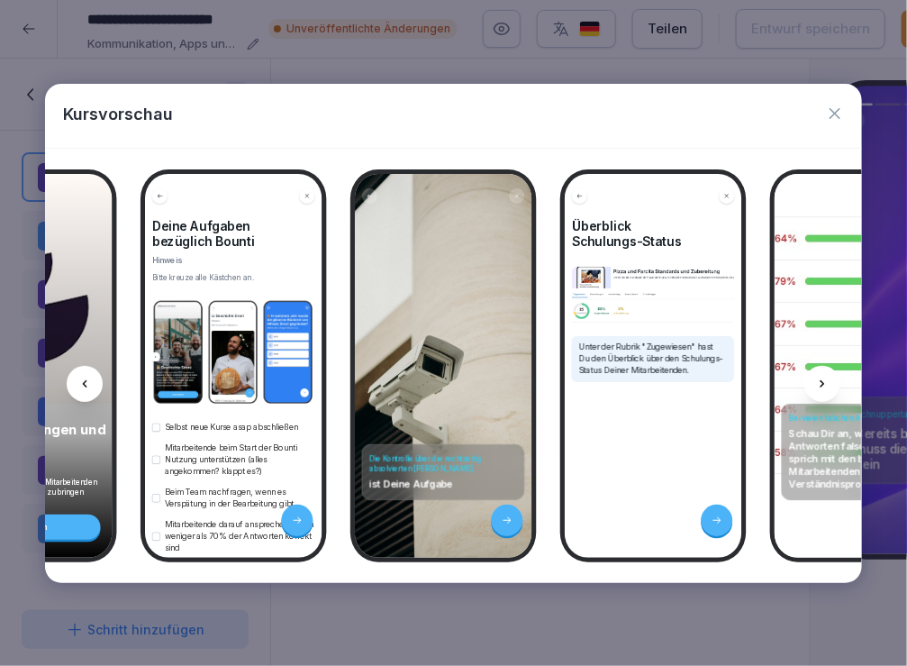
scroll to position [0, 7042]
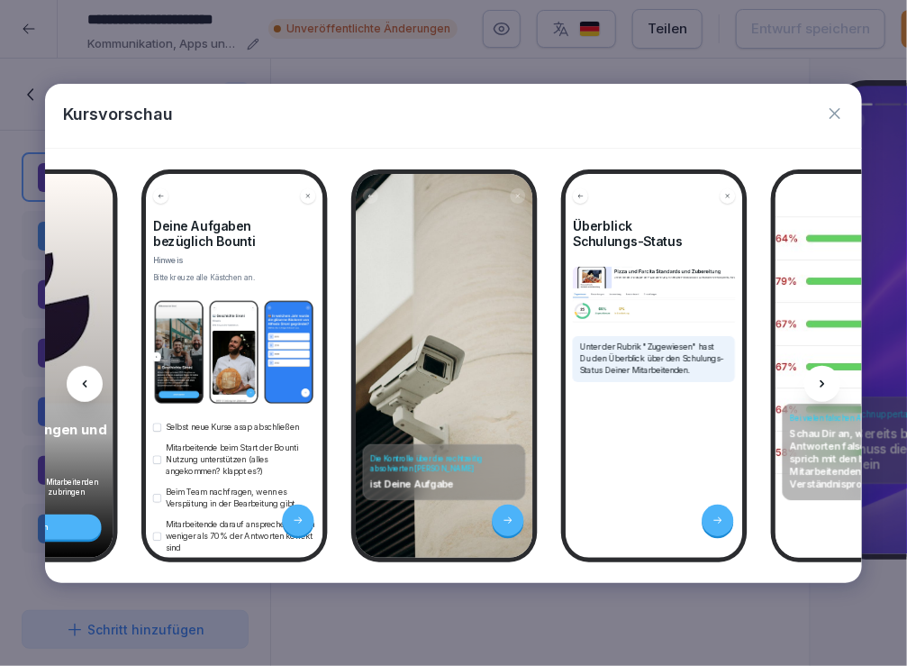
click at [824, 385] on icon at bounding box center [822, 383] width 14 height 14
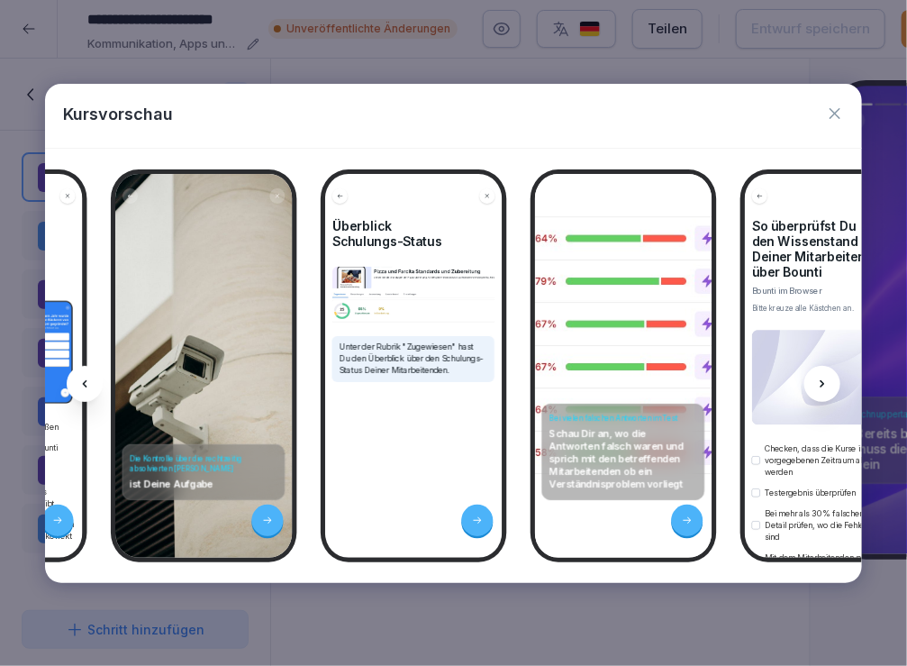
scroll to position [0, 7282]
click at [822, 385] on icon at bounding box center [822, 383] width 14 height 14
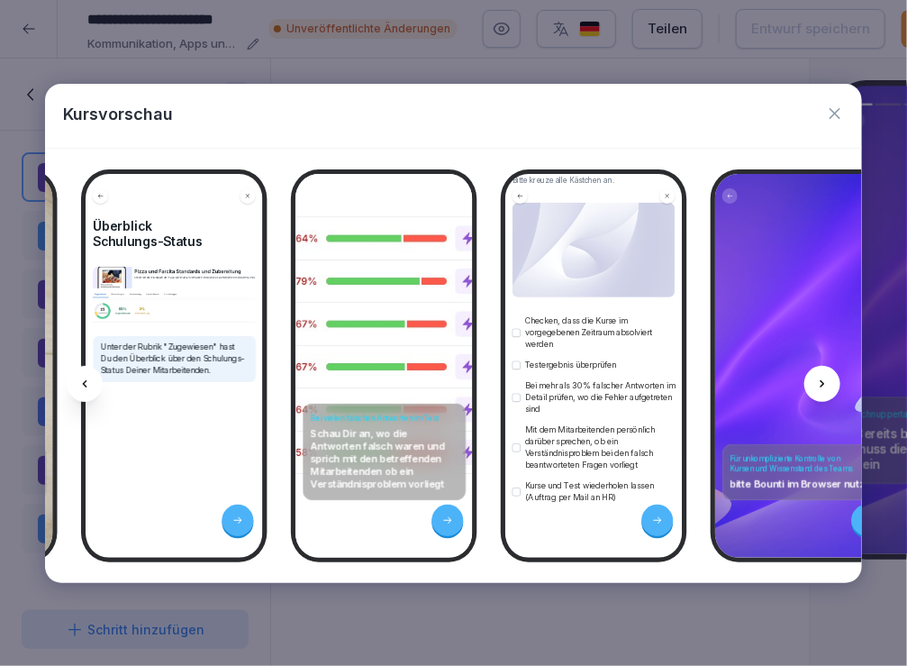
scroll to position [261, 0]
click at [819, 390] on div at bounding box center [822, 384] width 36 height 36
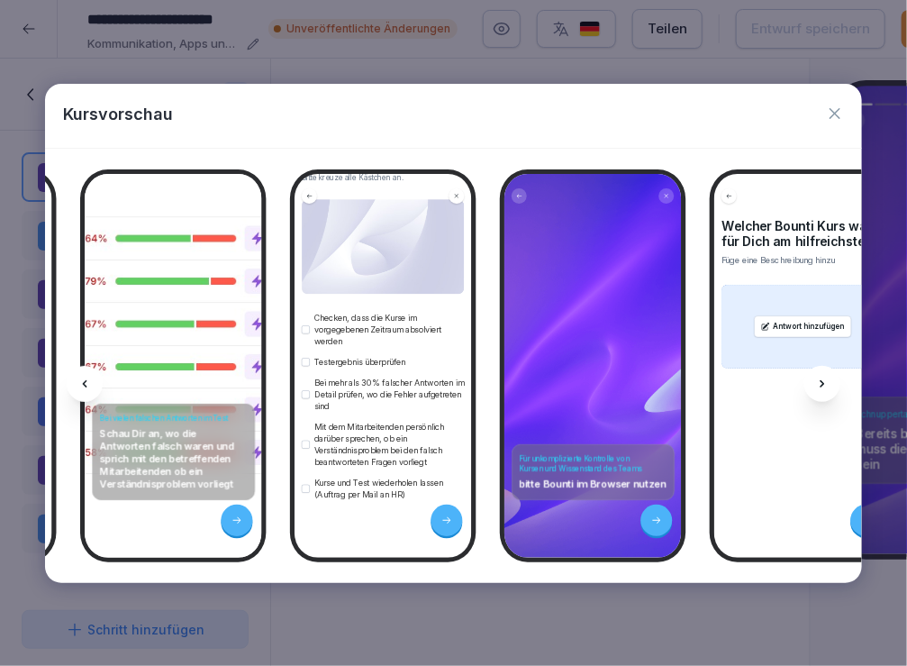
scroll to position [0, 7761]
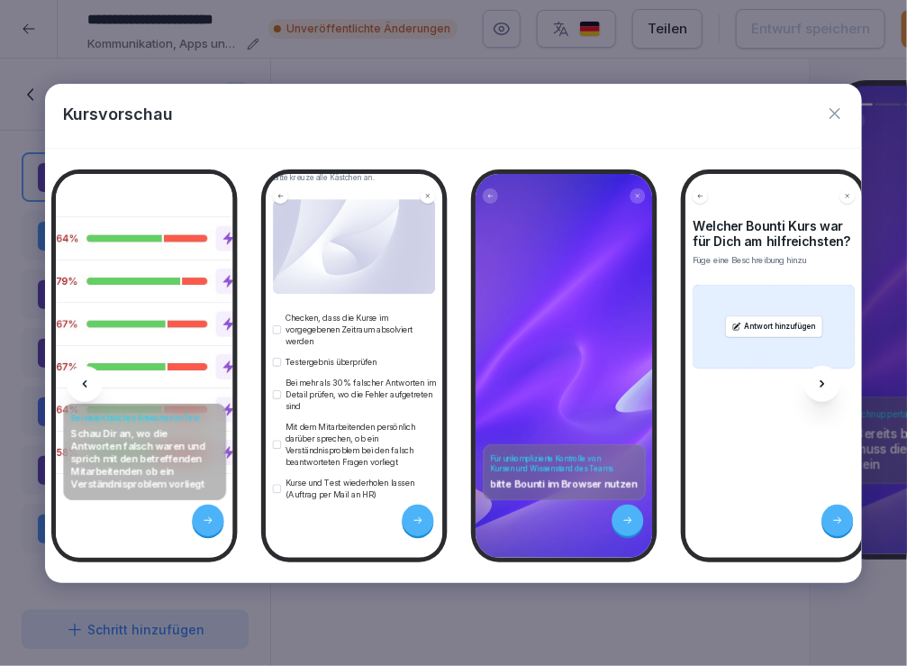
click at [818, 390] on icon at bounding box center [822, 383] width 14 height 14
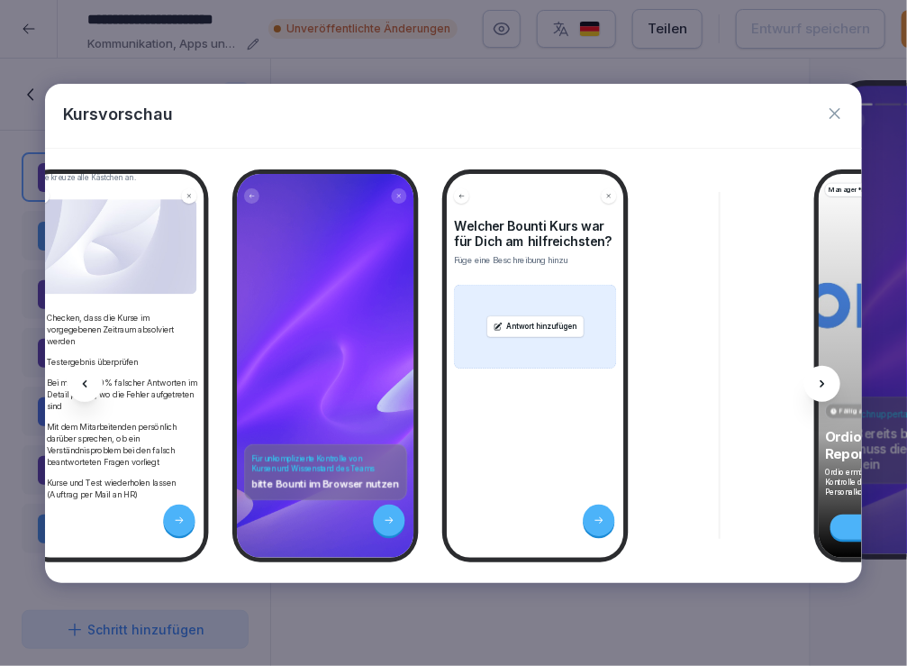
click at [818, 390] on icon at bounding box center [822, 383] width 14 height 14
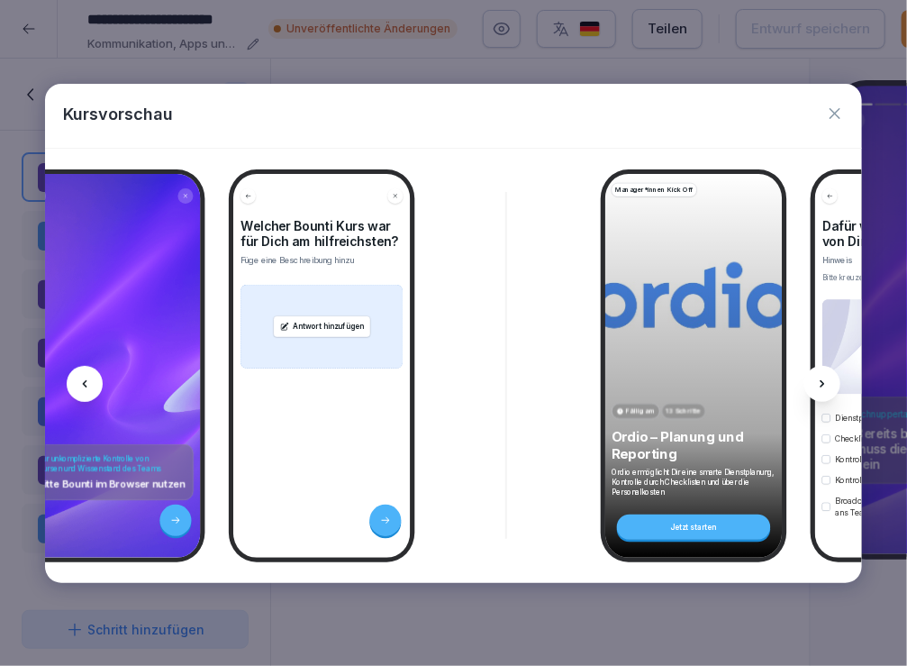
scroll to position [0, 8238]
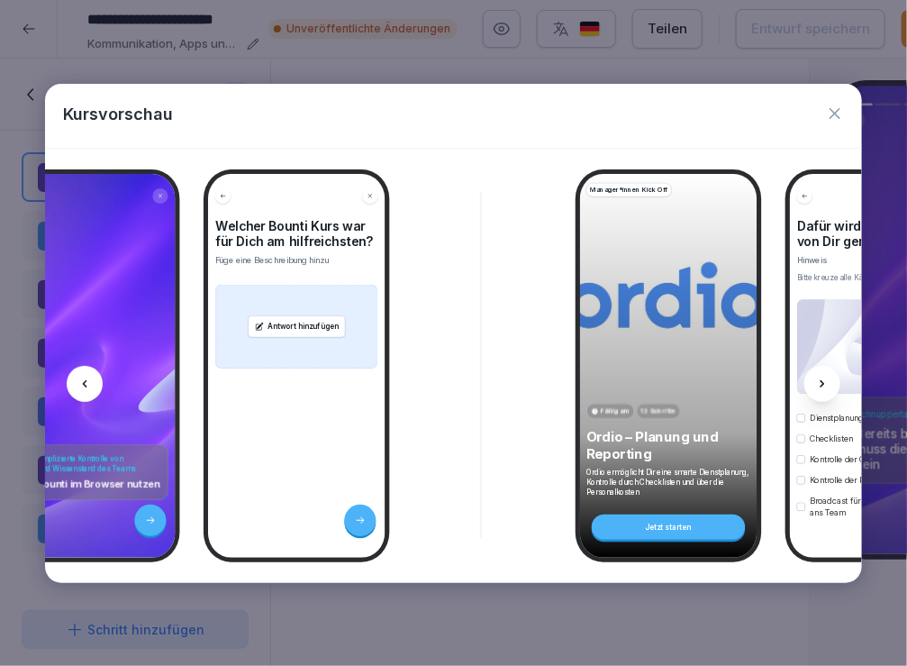
click at [819, 387] on icon at bounding box center [822, 383] width 14 height 14
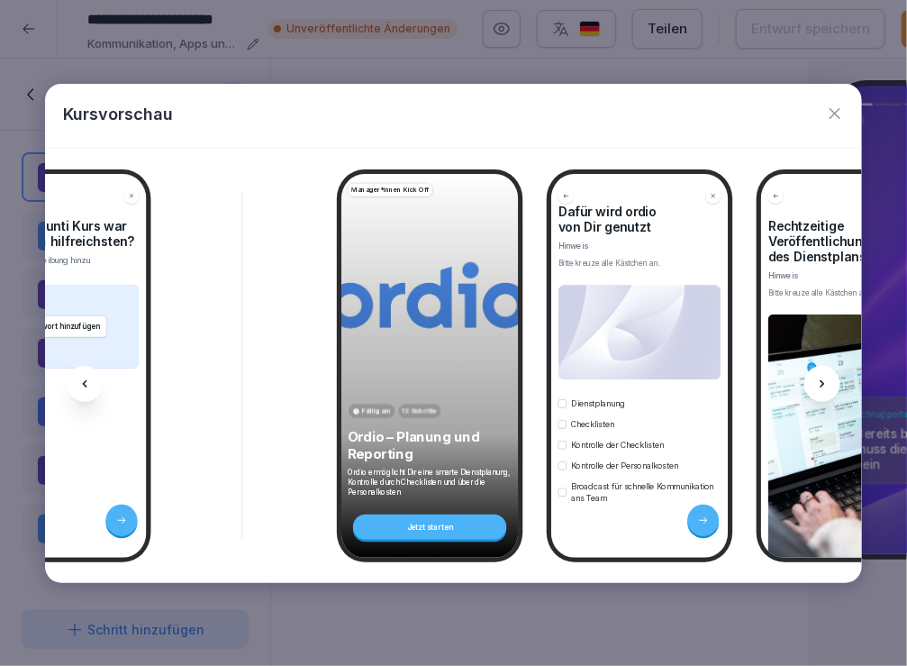
scroll to position [37, 0]
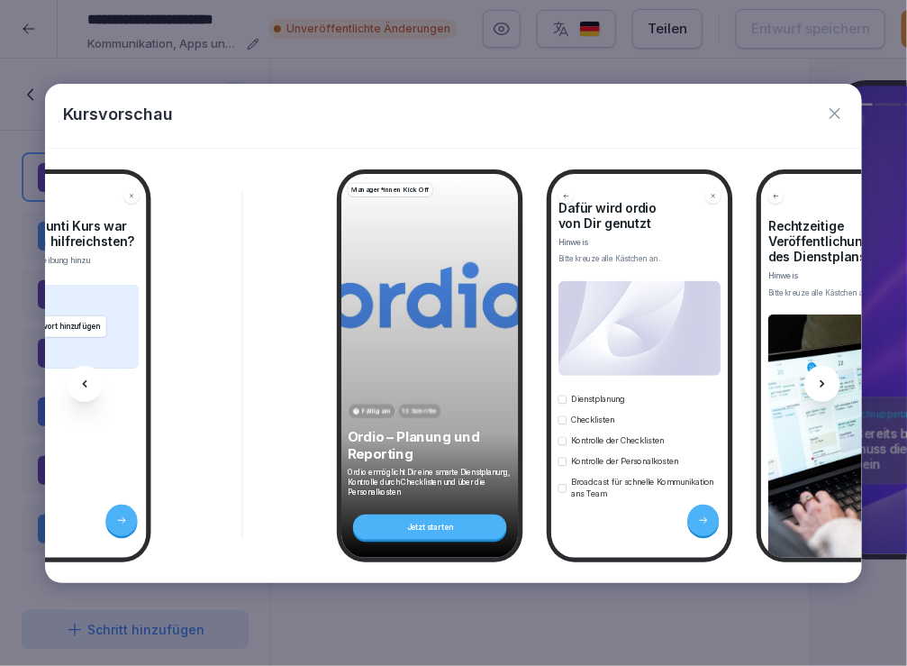
click at [817, 380] on icon at bounding box center [822, 383] width 14 height 14
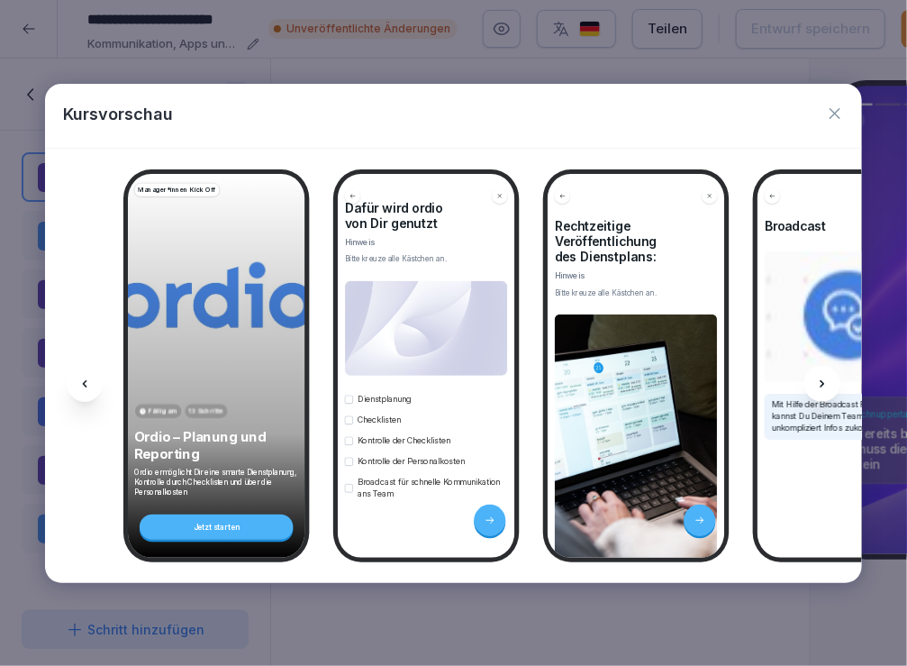
scroll to position [0, 8716]
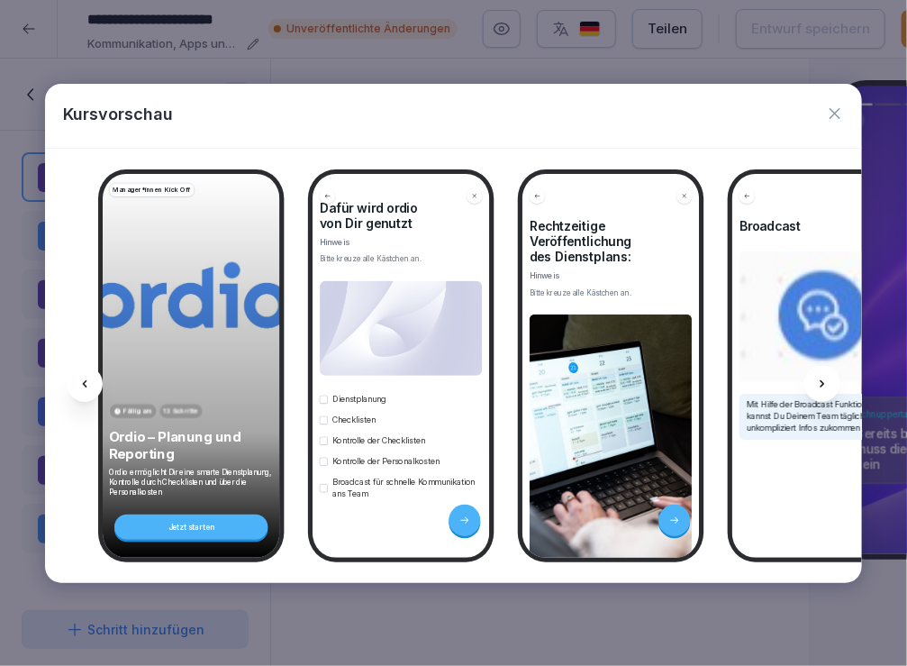
click at [817, 381] on icon at bounding box center [822, 383] width 14 height 14
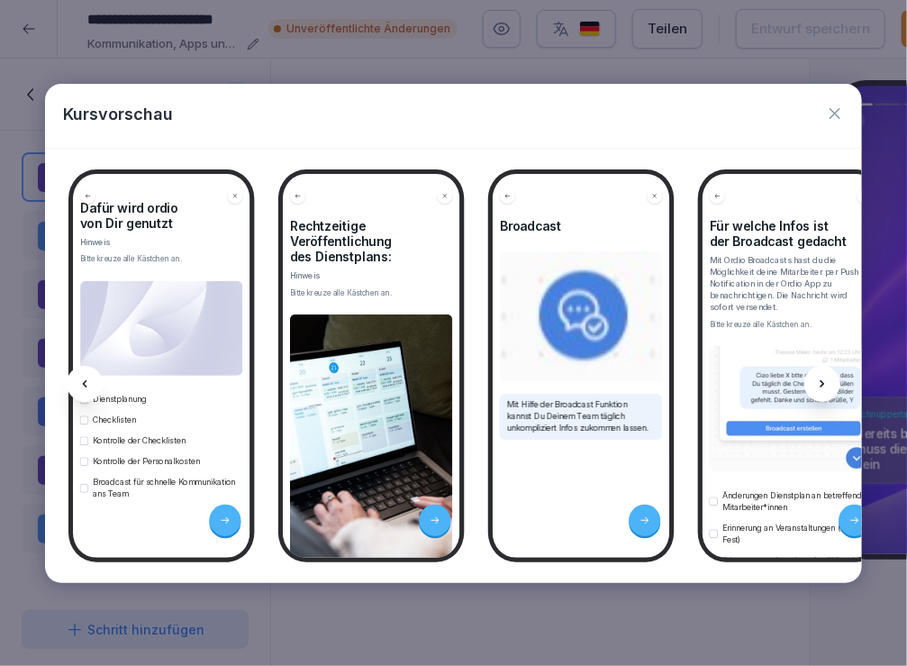
click at [817, 381] on icon at bounding box center [822, 383] width 14 height 14
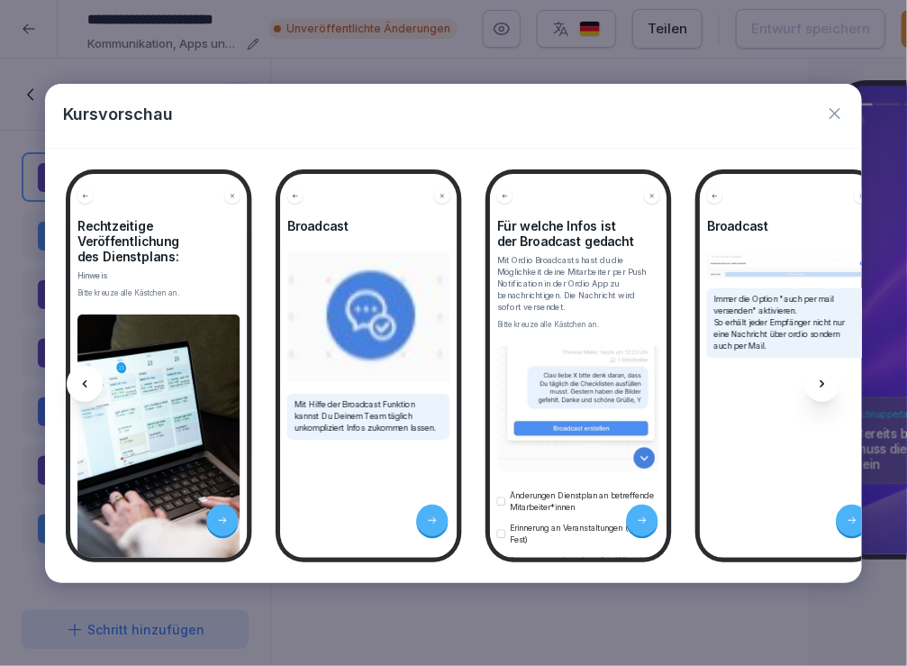
scroll to position [0, 9194]
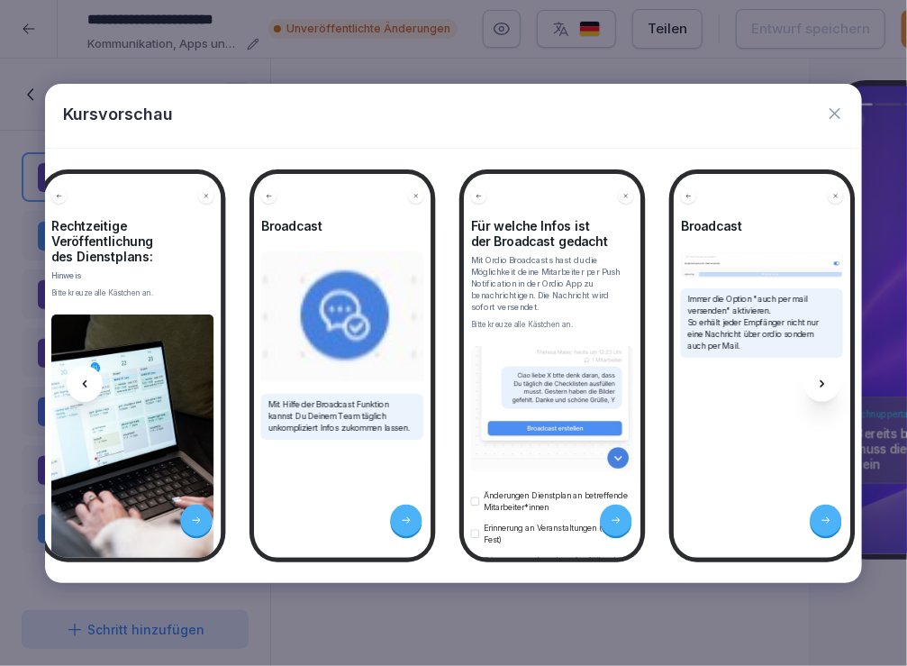
click at [815, 382] on icon at bounding box center [822, 383] width 14 height 14
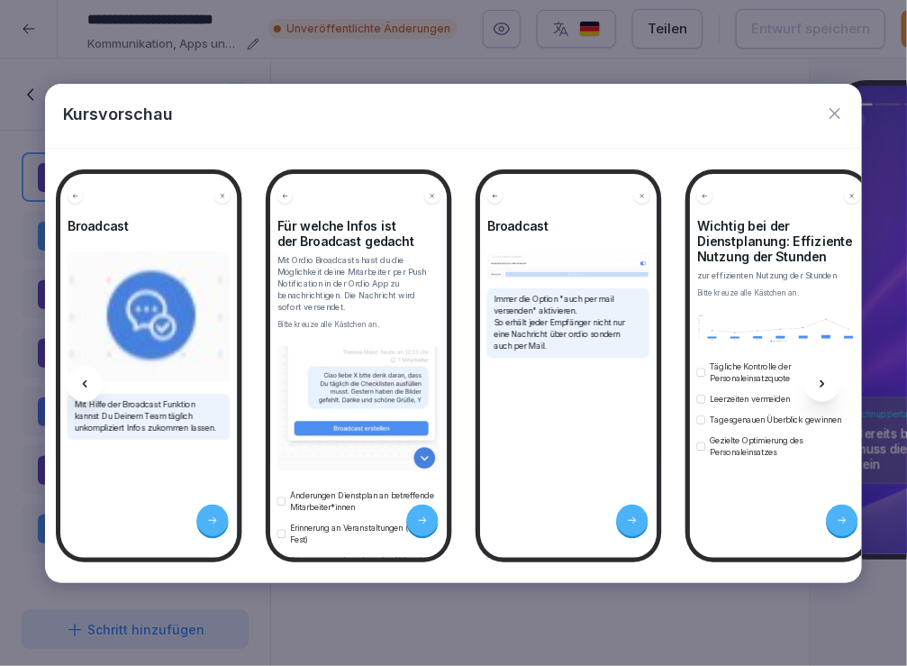
scroll to position [0, 9435]
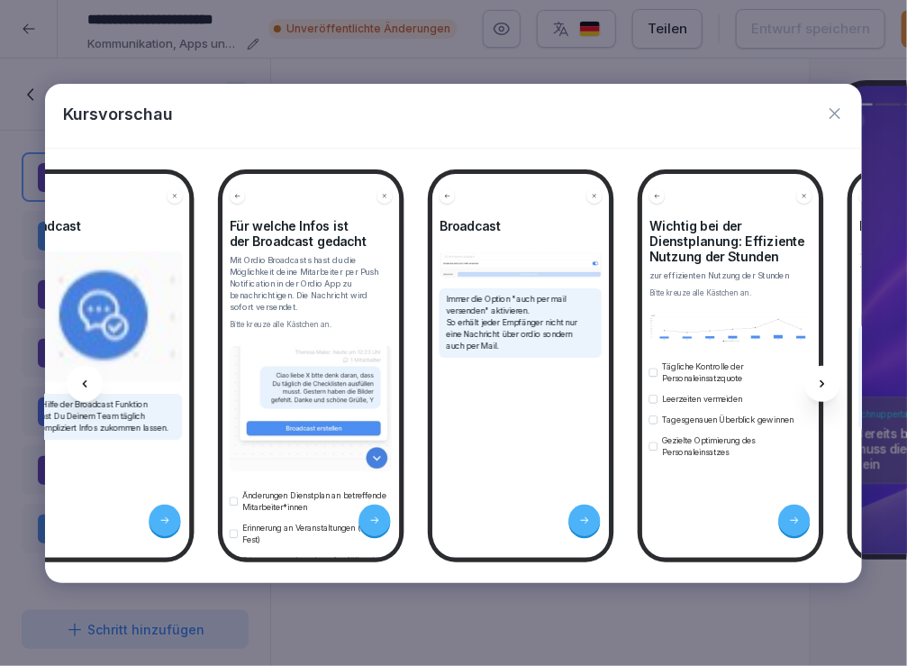
click at [816, 383] on icon at bounding box center [822, 383] width 14 height 14
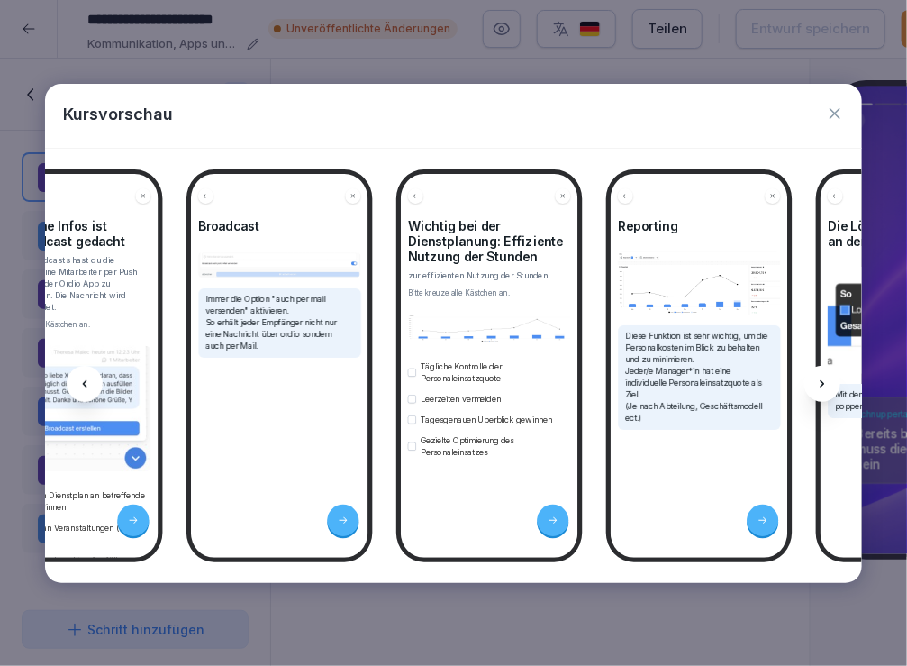
scroll to position [0, 9674]
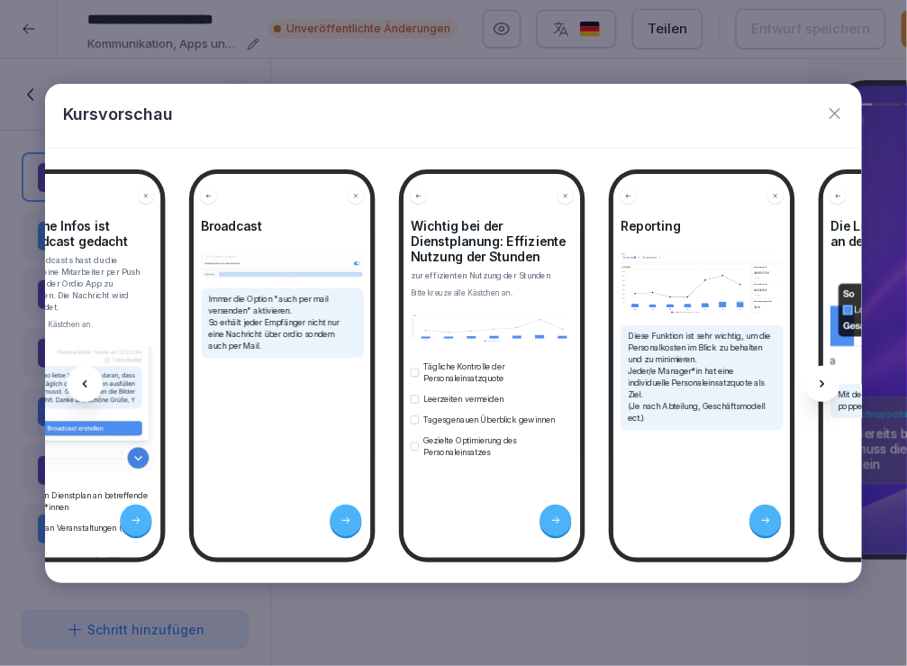
click at [815, 384] on icon at bounding box center [822, 383] width 14 height 14
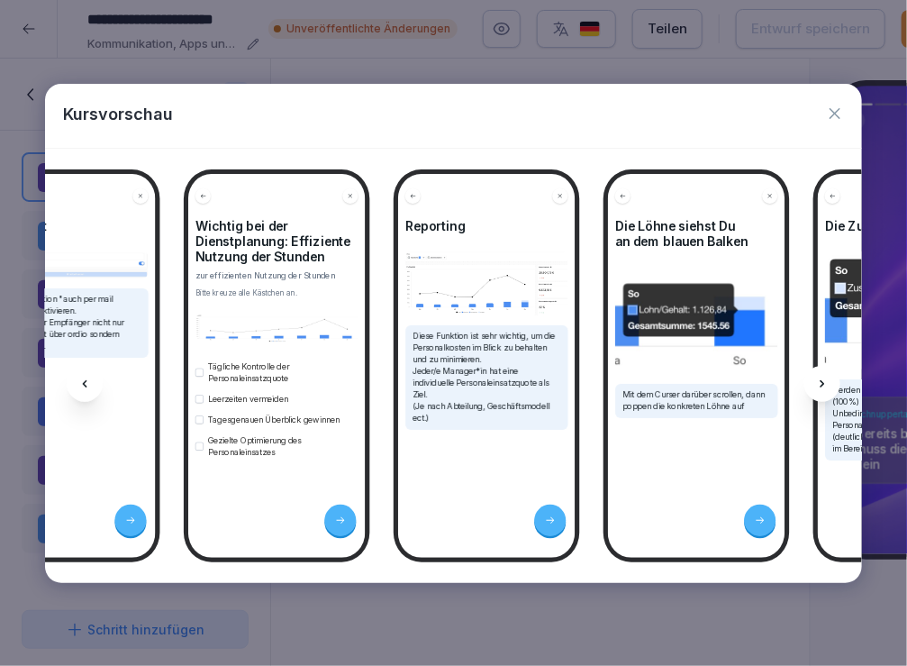
scroll to position [0, 9915]
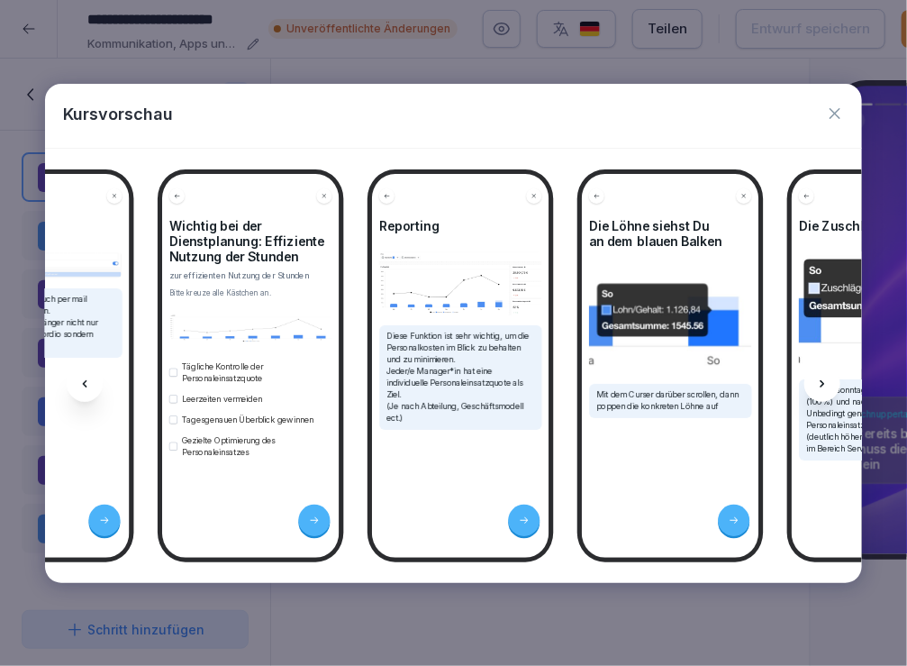
click at [814, 383] on div at bounding box center [822, 384] width 36 height 36
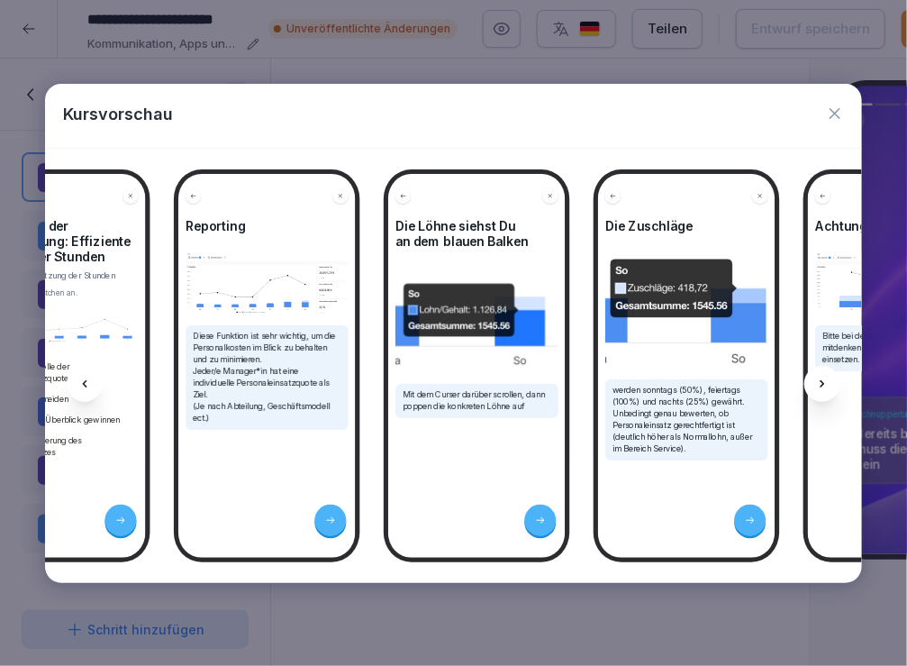
scroll to position [0, 10157]
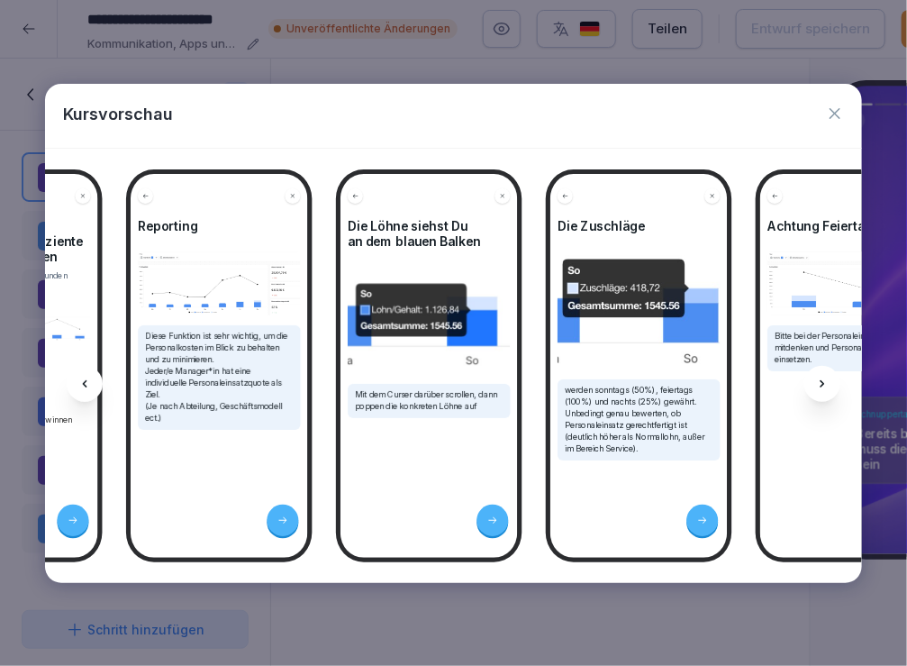
click at [814, 383] on div at bounding box center [822, 384] width 36 height 36
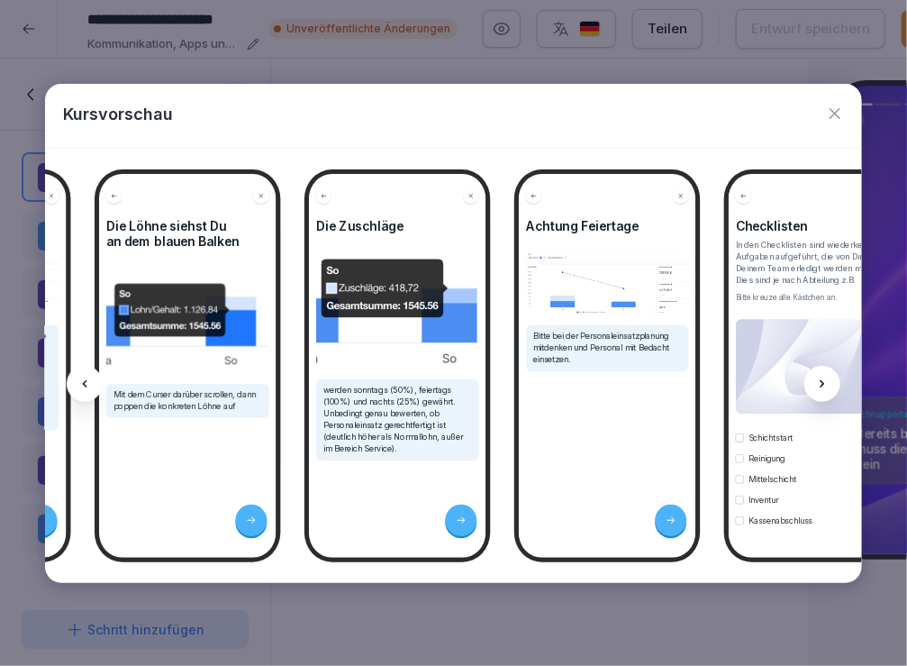
click at [814, 383] on div at bounding box center [822, 384] width 36 height 36
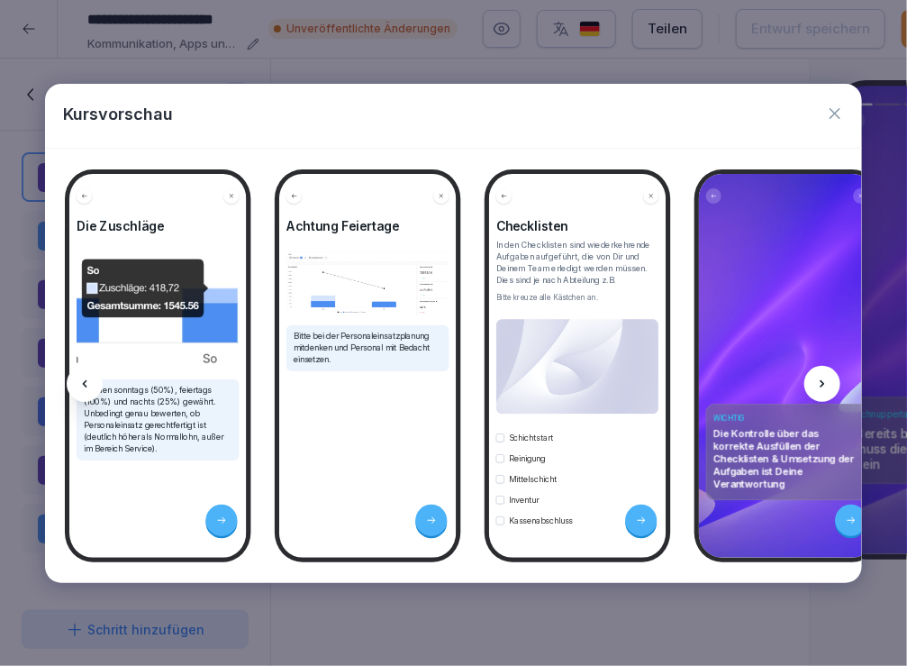
scroll to position [0, 10639]
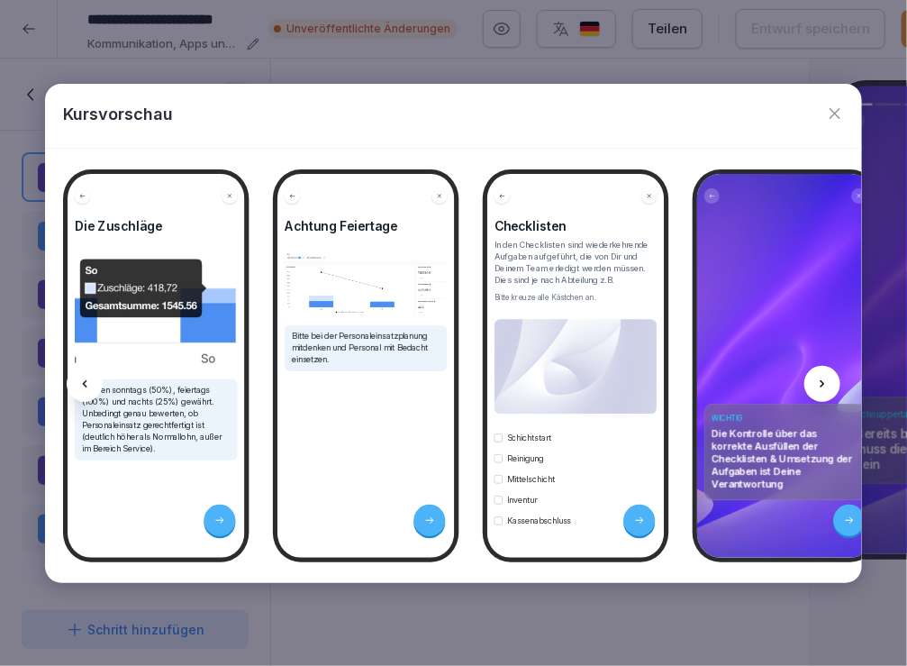
click at [814, 383] on div at bounding box center [822, 384] width 36 height 36
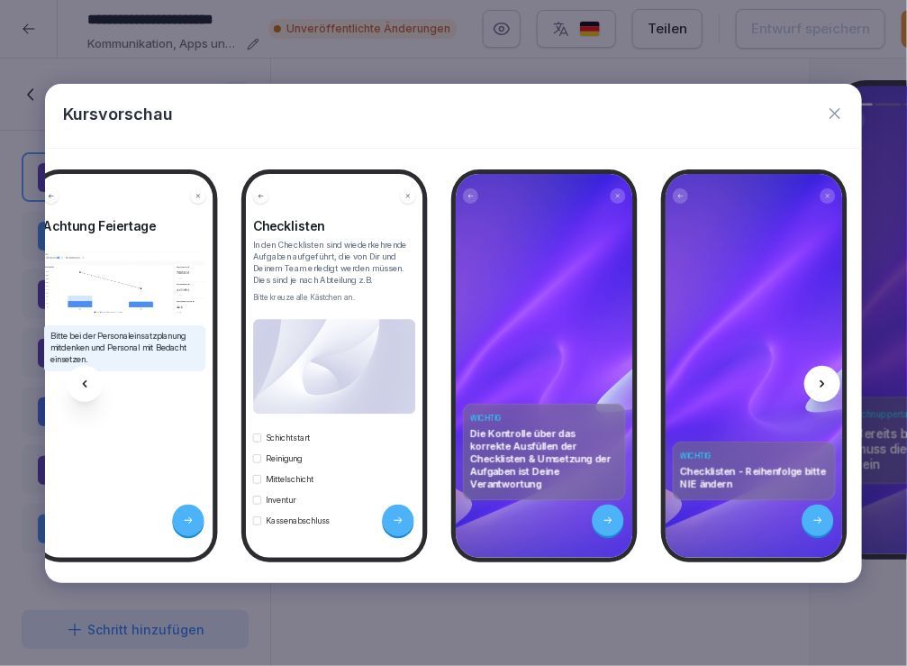
scroll to position [0, 10881]
click at [814, 383] on div at bounding box center [822, 384] width 36 height 36
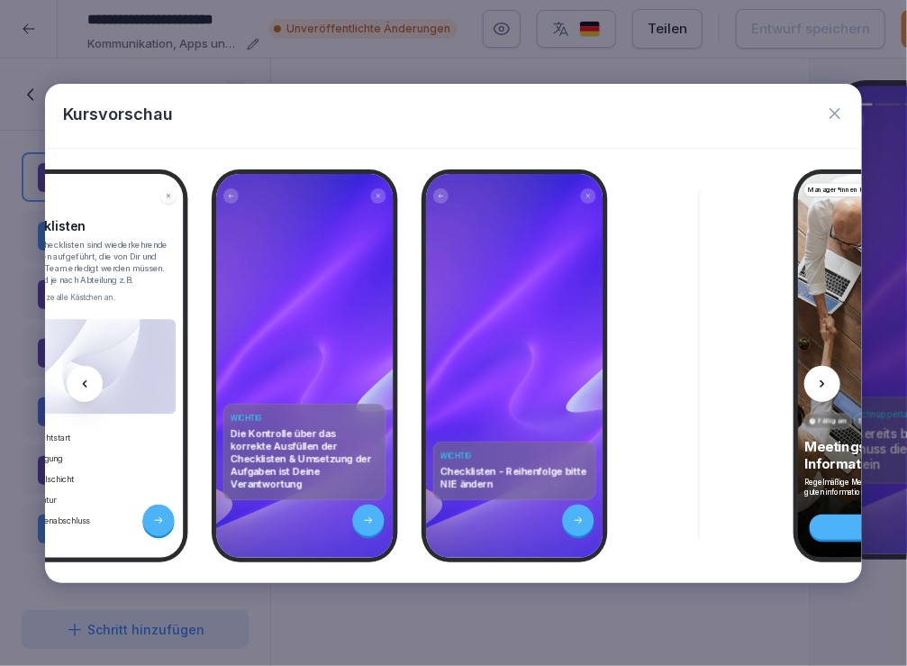
scroll to position [0, 11122]
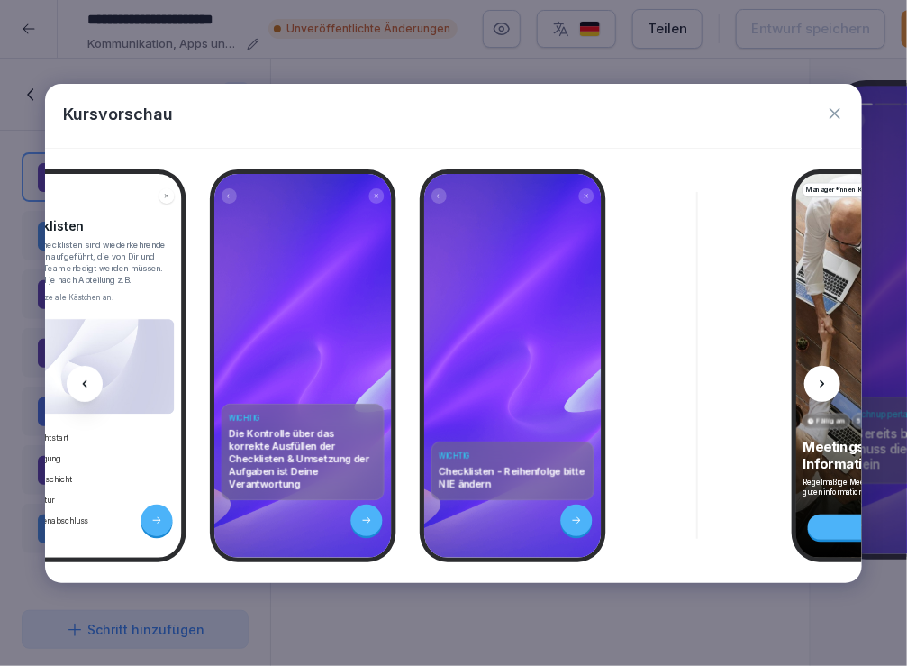
click at [822, 378] on icon at bounding box center [822, 383] width 14 height 14
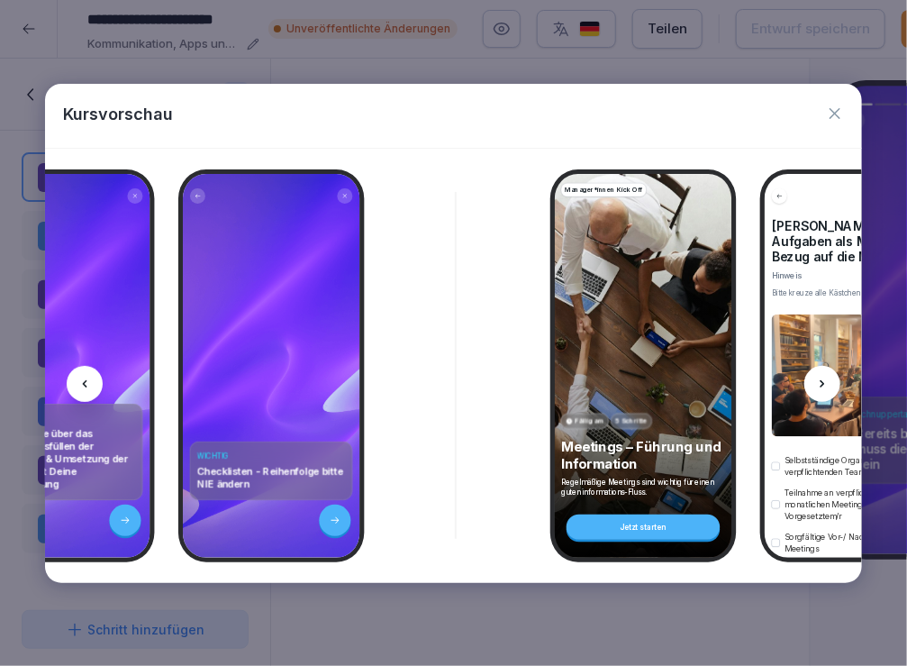
scroll to position [0, 11363]
click at [823, 378] on icon at bounding box center [822, 383] width 14 height 14
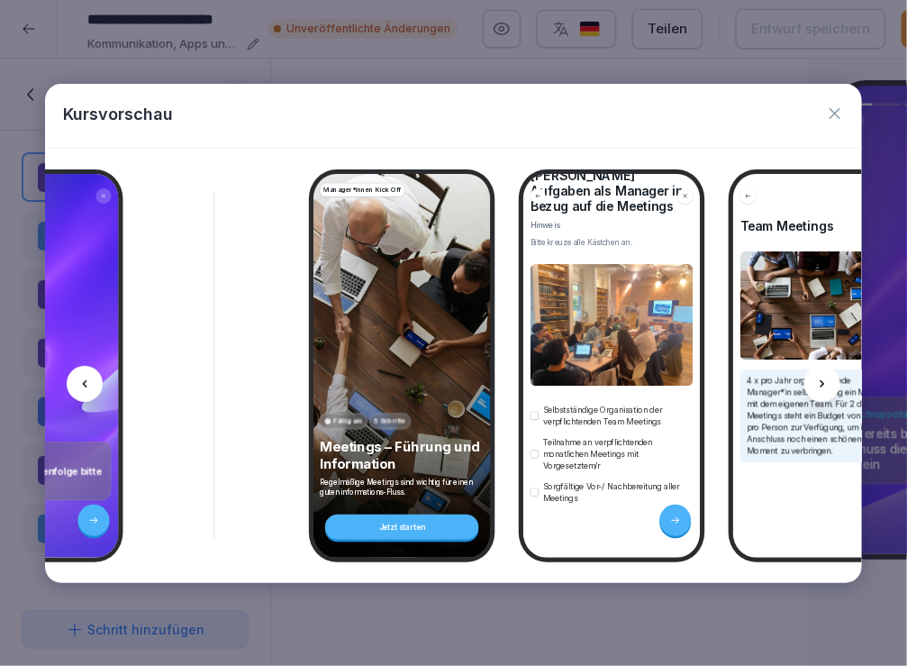
scroll to position [108, 0]
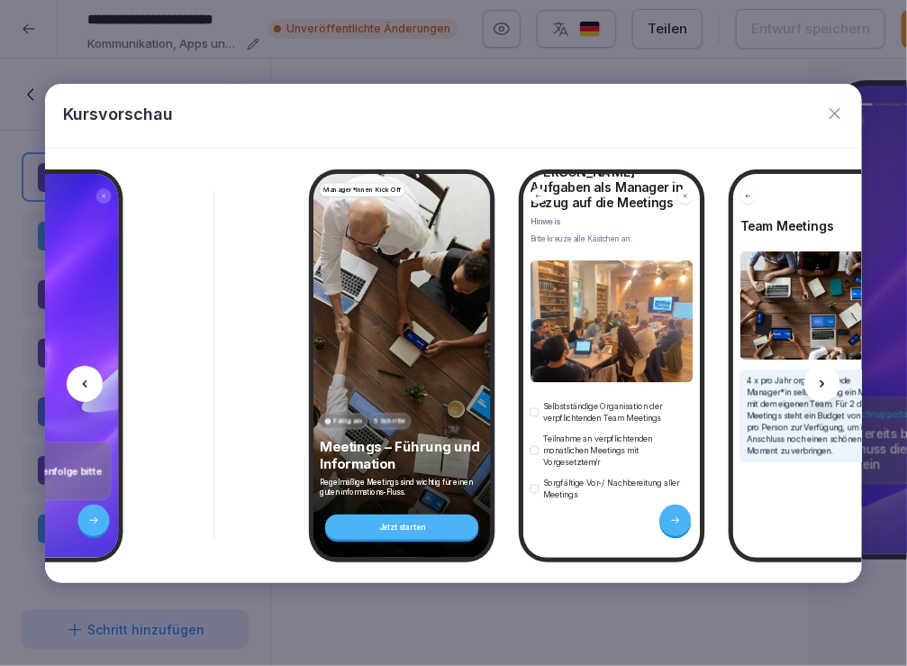
click at [828, 378] on icon at bounding box center [822, 383] width 14 height 14
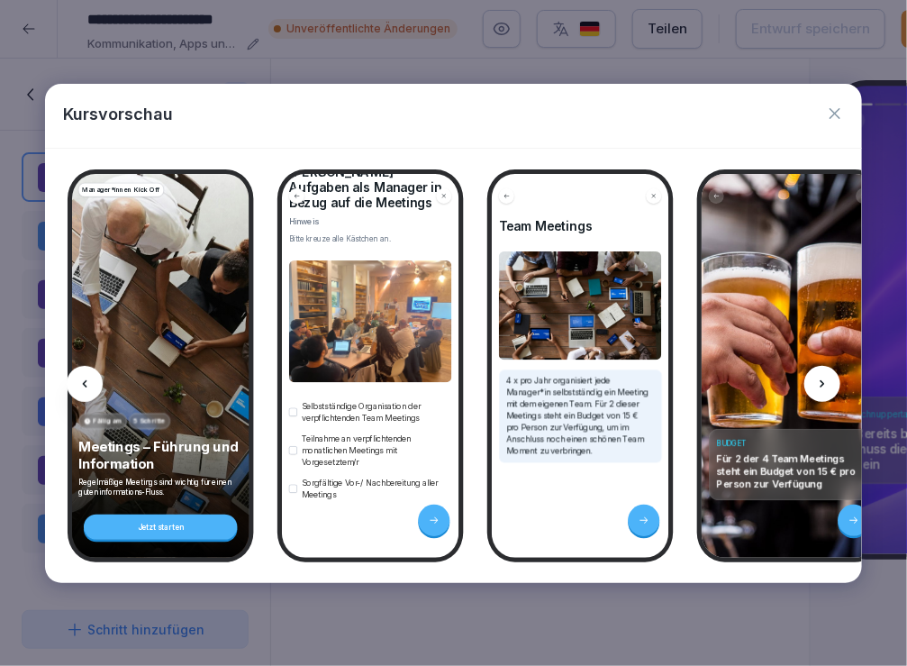
scroll to position [0, 11846]
click at [827, 375] on div at bounding box center [822, 384] width 36 height 36
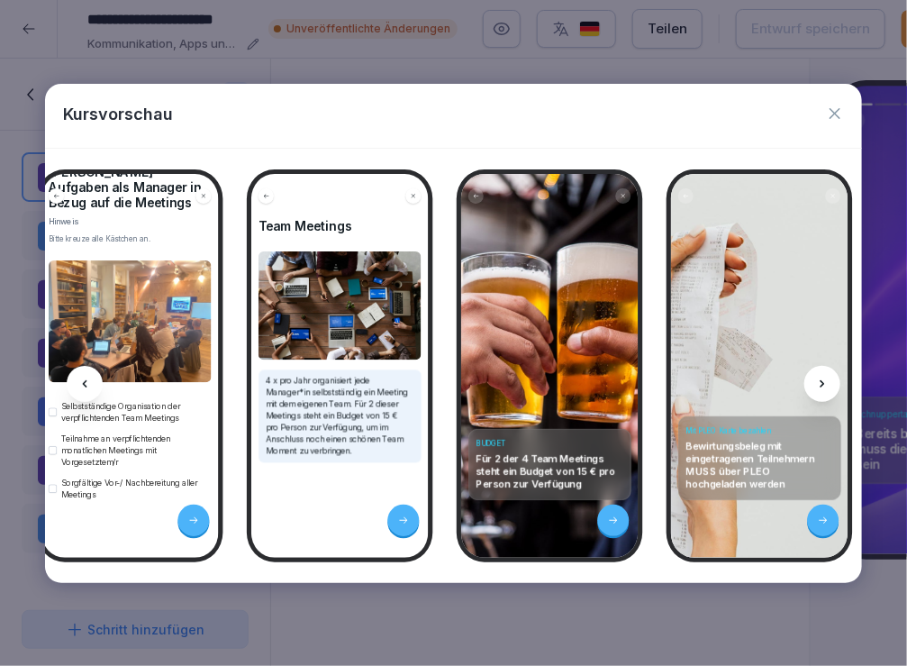
scroll to position [0, 12088]
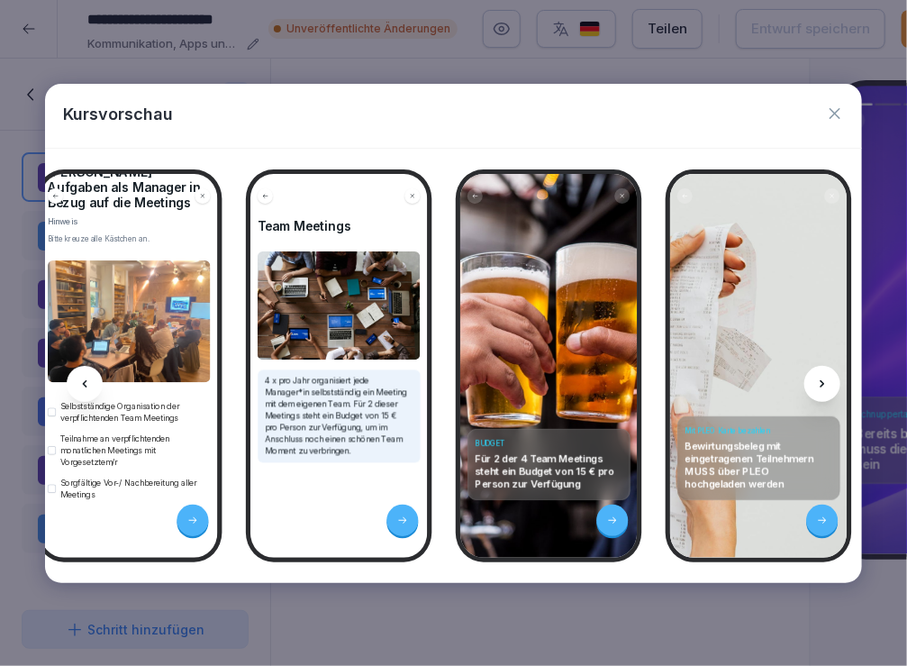
click at [824, 377] on icon at bounding box center [822, 383] width 14 height 14
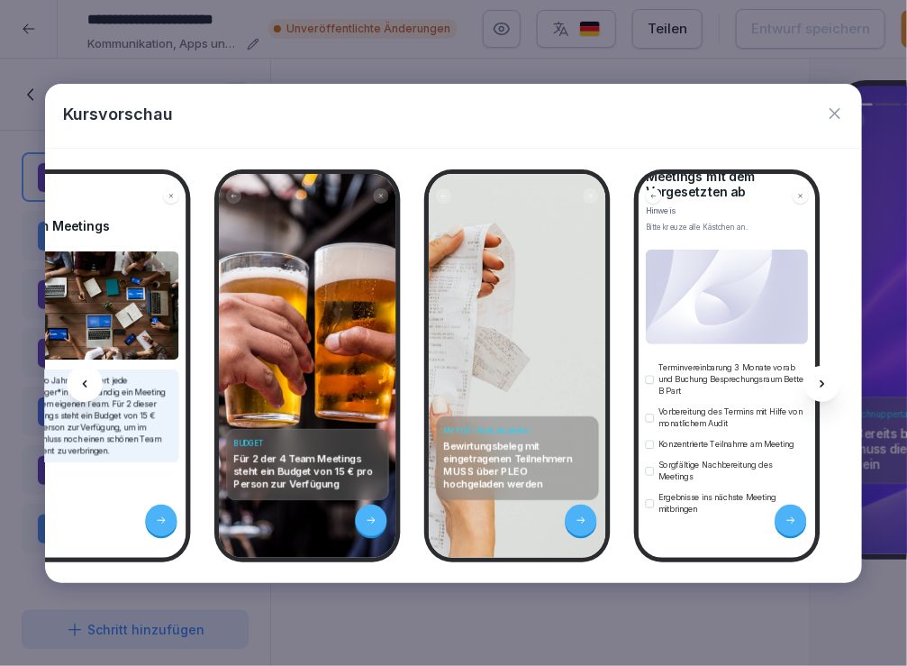
scroll to position [160, 0]
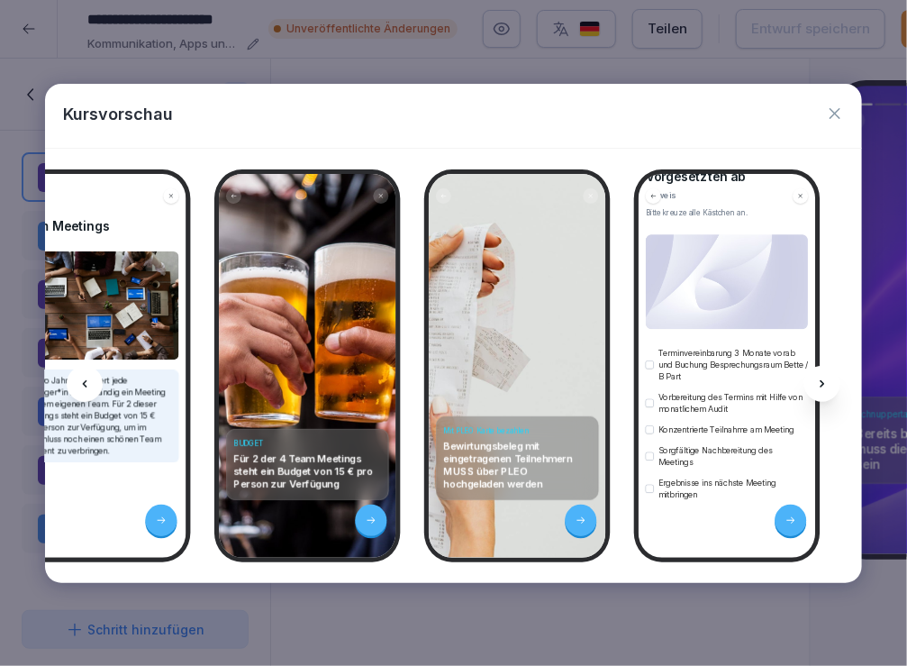
click at [817, 377] on icon at bounding box center [822, 383] width 14 height 14
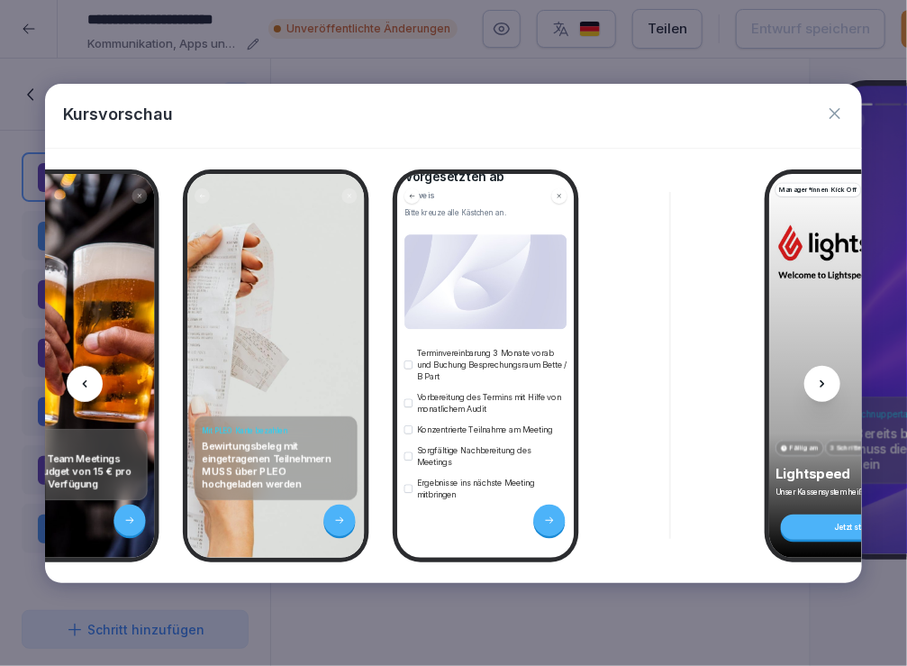
click at [822, 385] on icon at bounding box center [822, 383] width 14 height 14
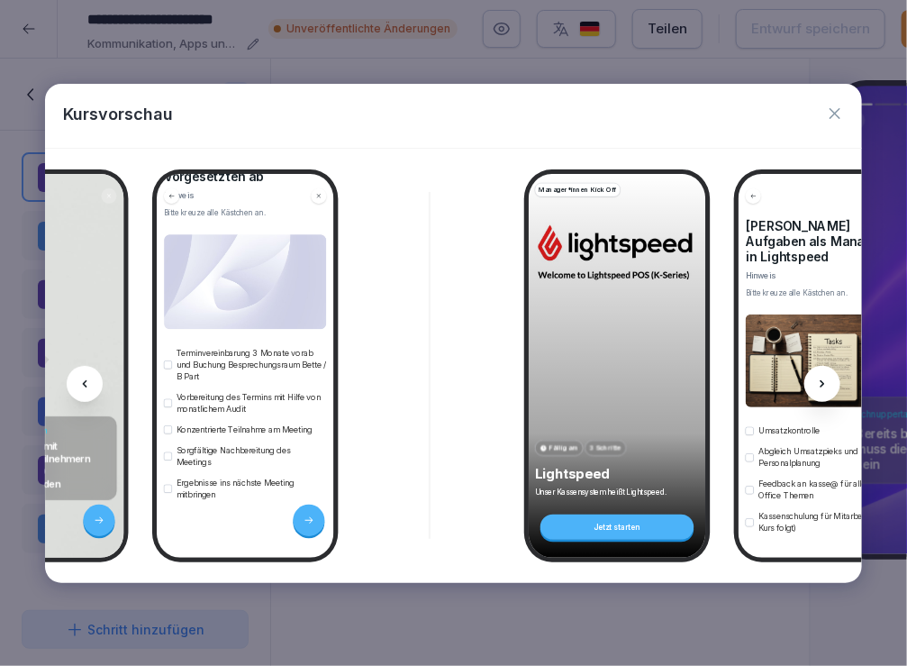
click at [822, 385] on icon at bounding box center [822, 383] width 14 height 14
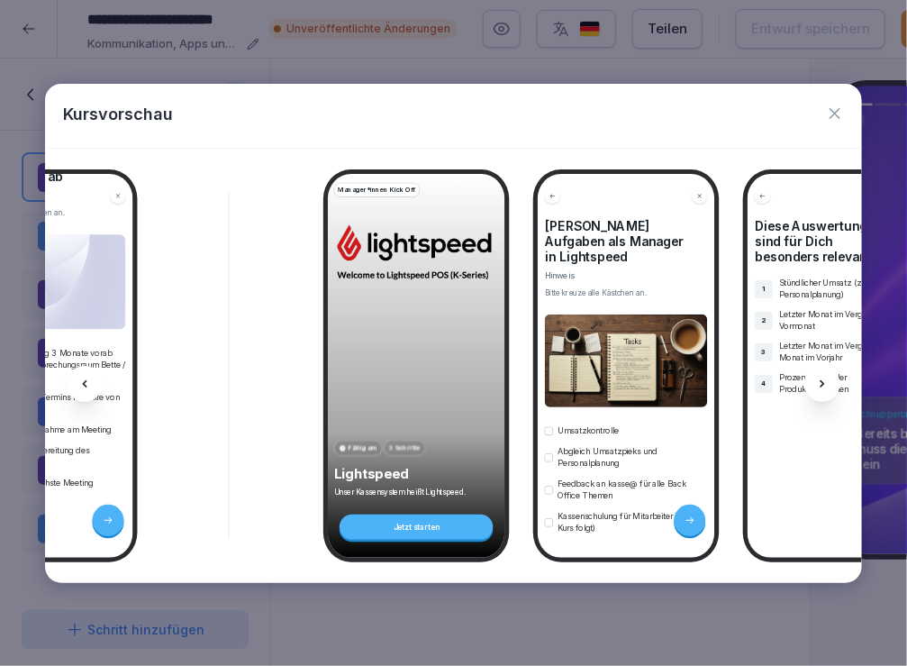
scroll to position [0, 13052]
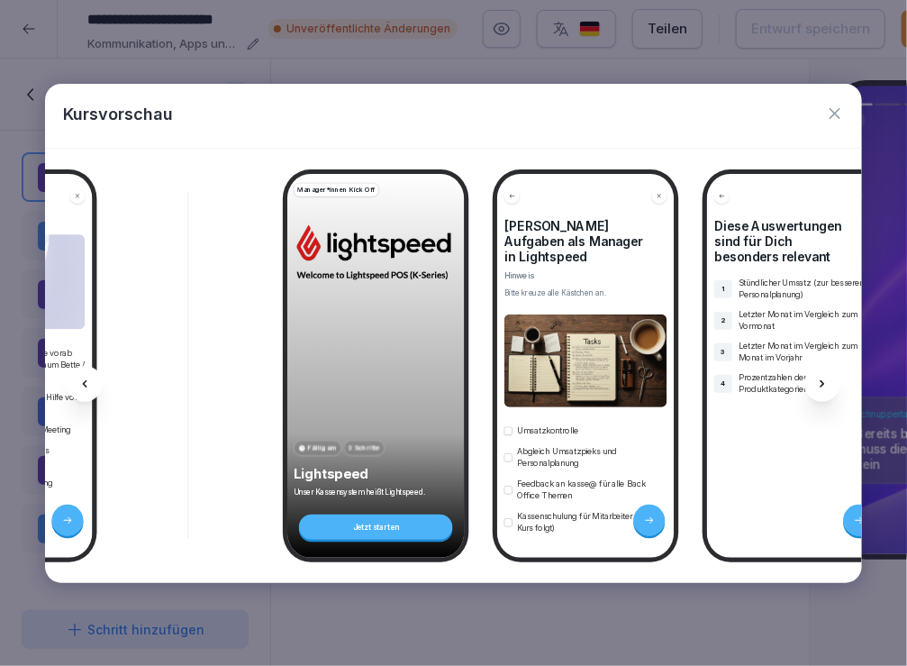
click at [822, 385] on icon at bounding box center [822, 383] width 14 height 14
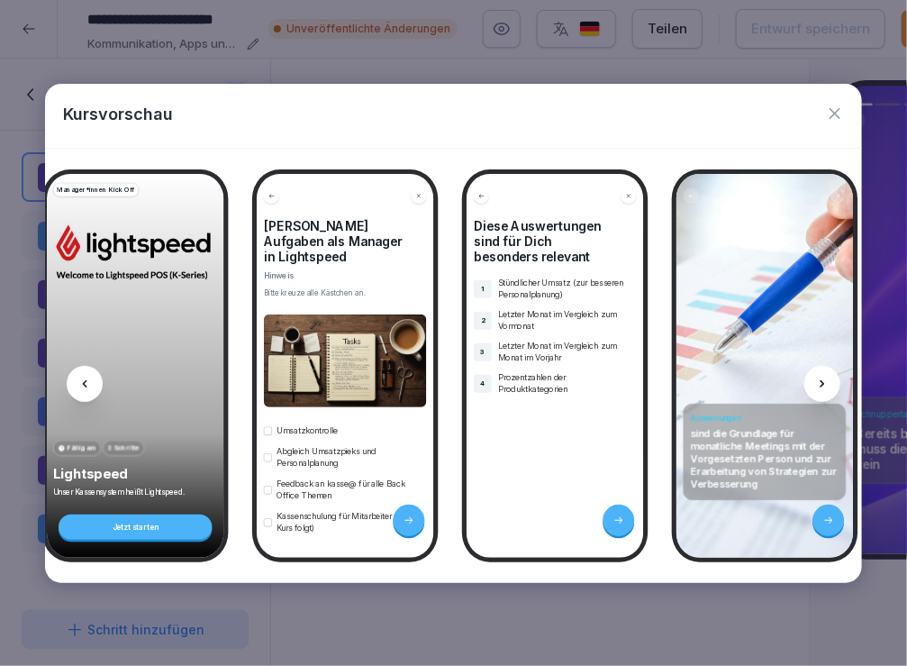
click at [823, 385] on icon at bounding box center [822, 383] width 14 height 14
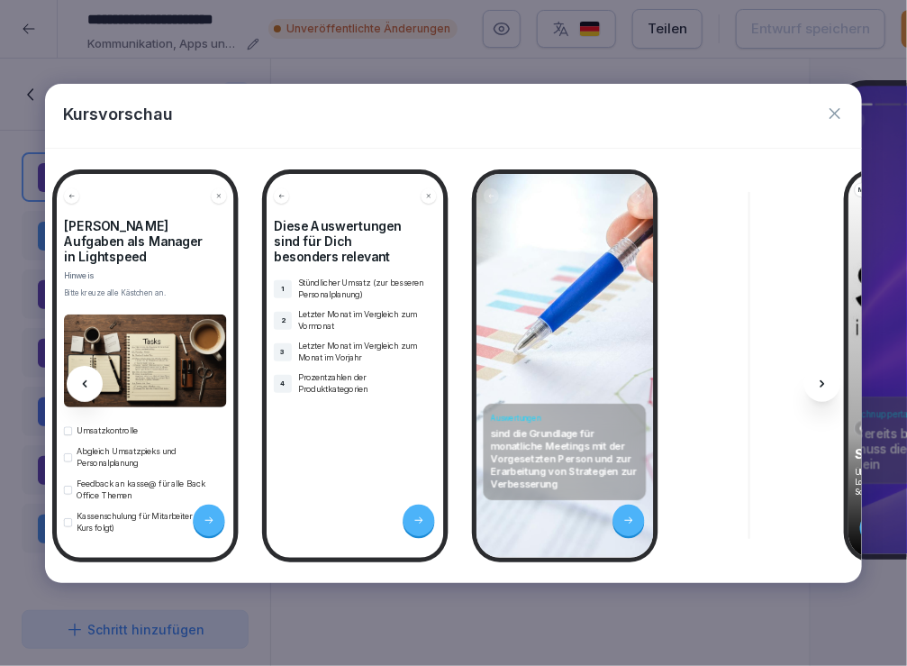
scroll to position [0, 13533]
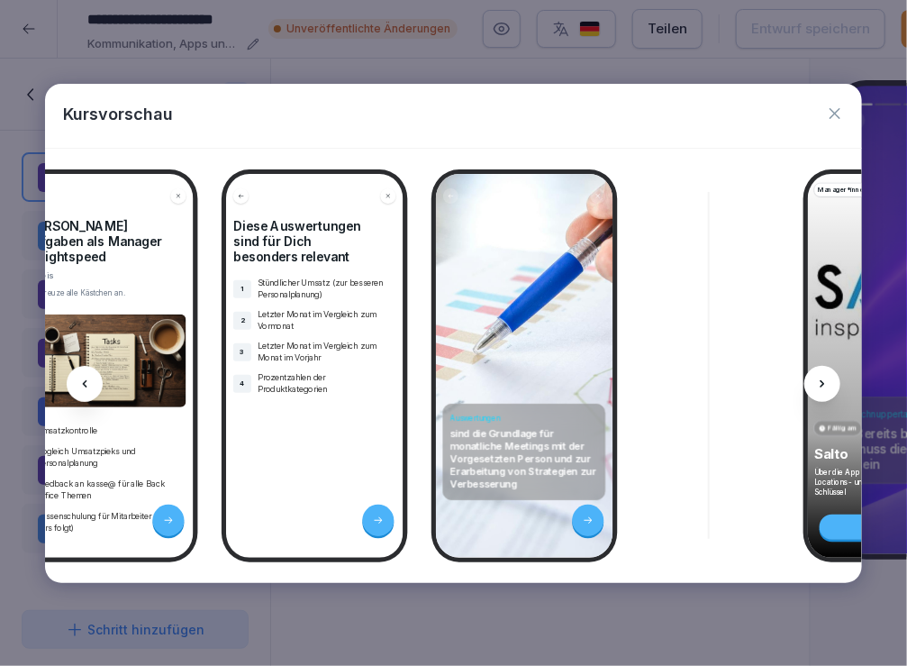
click at [818, 372] on div at bounding box center [822, 384] width 36 height 36
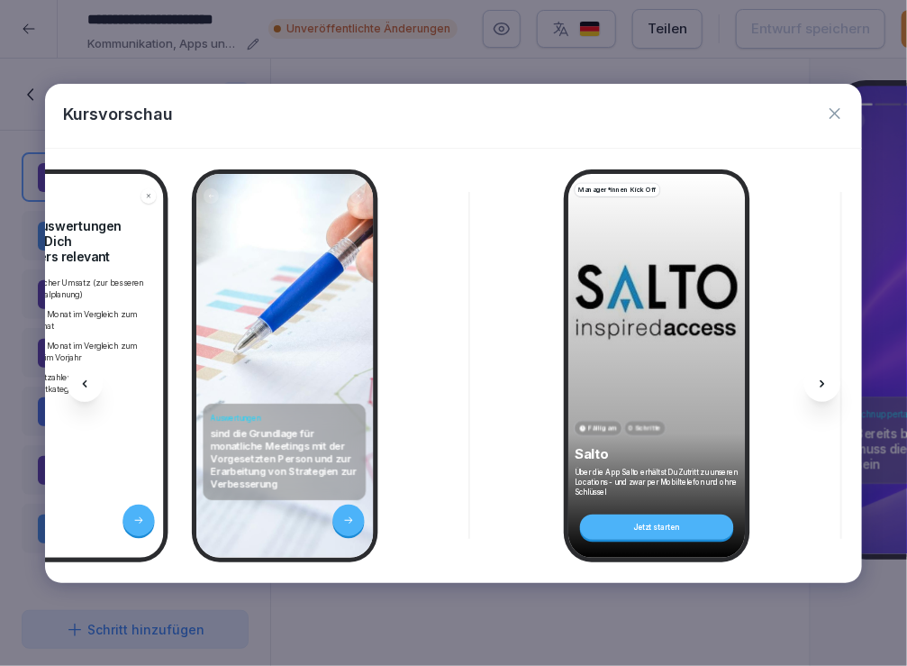
scroll to position [0, 13773]
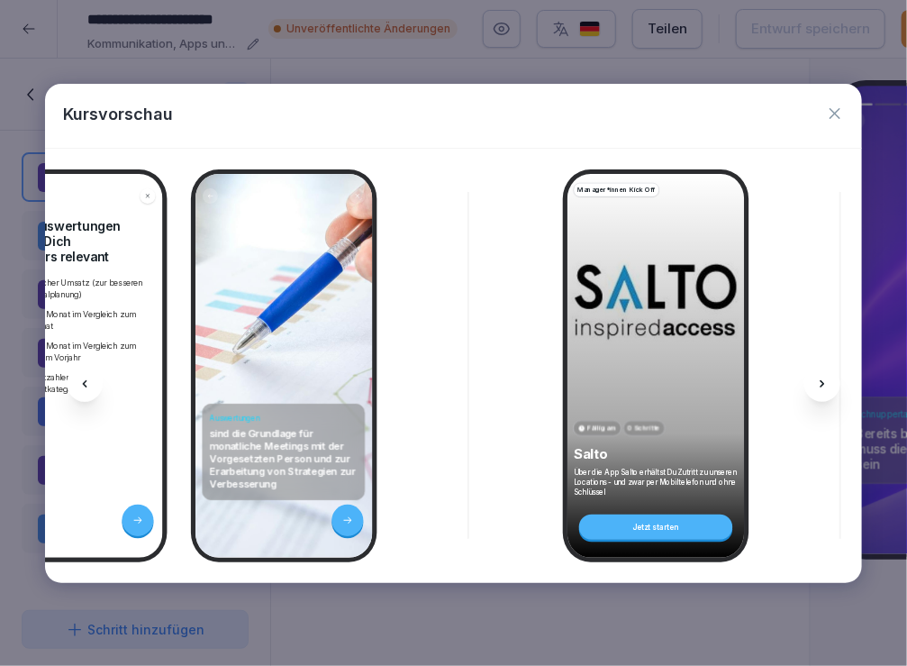
click at [818, 373] on div at bounding box center [822, 384] width 36 height 36
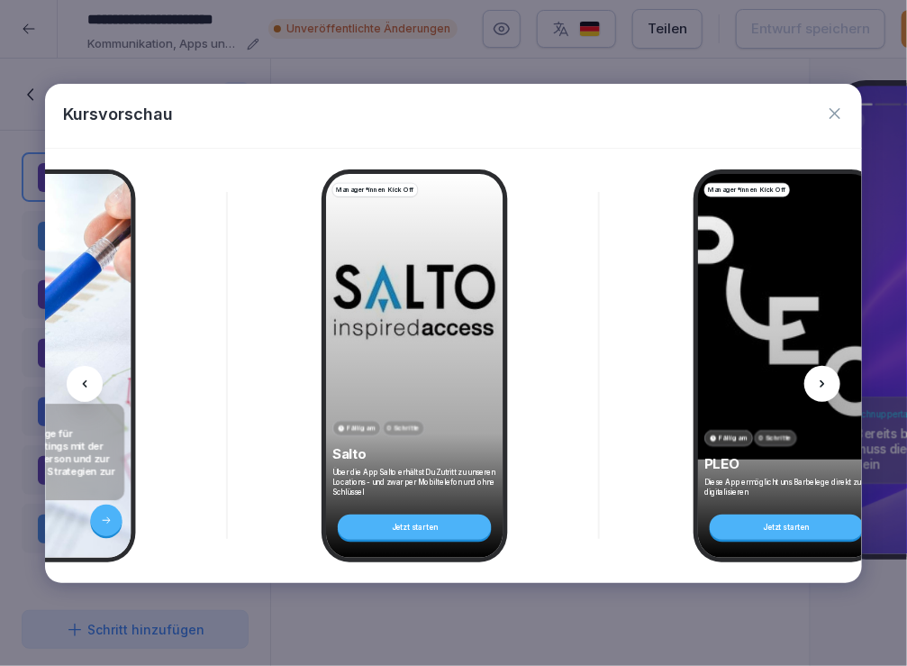
click at [818, 373] on div at bounding box center [822, 384] width 36 height 36
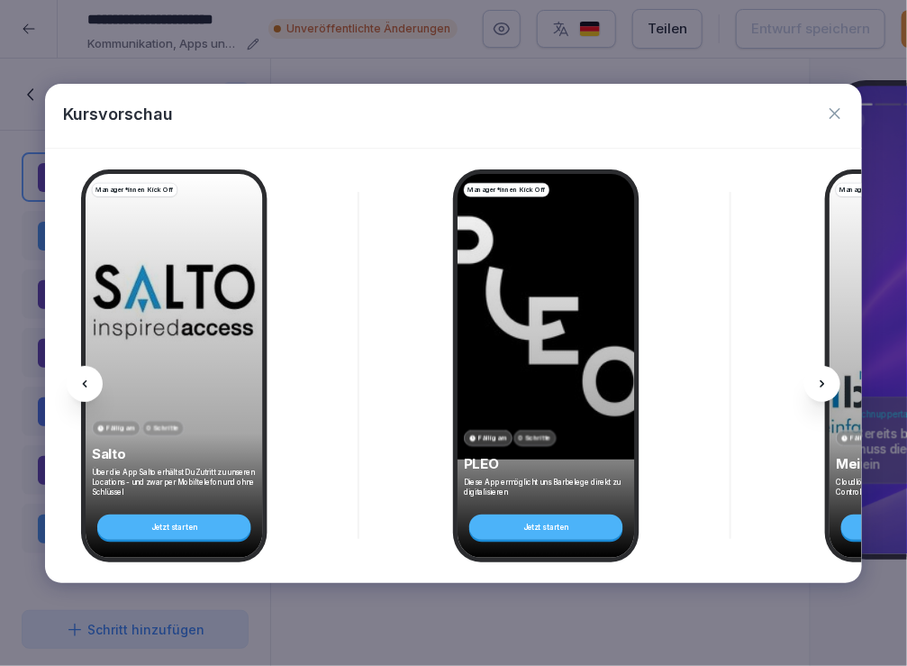
scroll to position [0, 14255]
click at [819, 376] on icon at bounding box center [822, 383] width 14 height 14
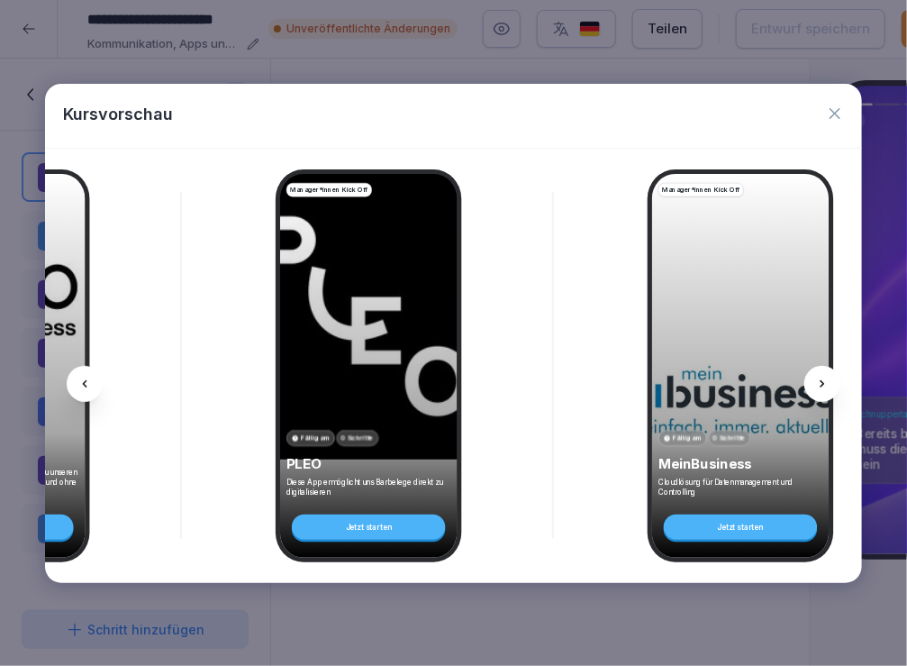
scroll to position [0, 14497]
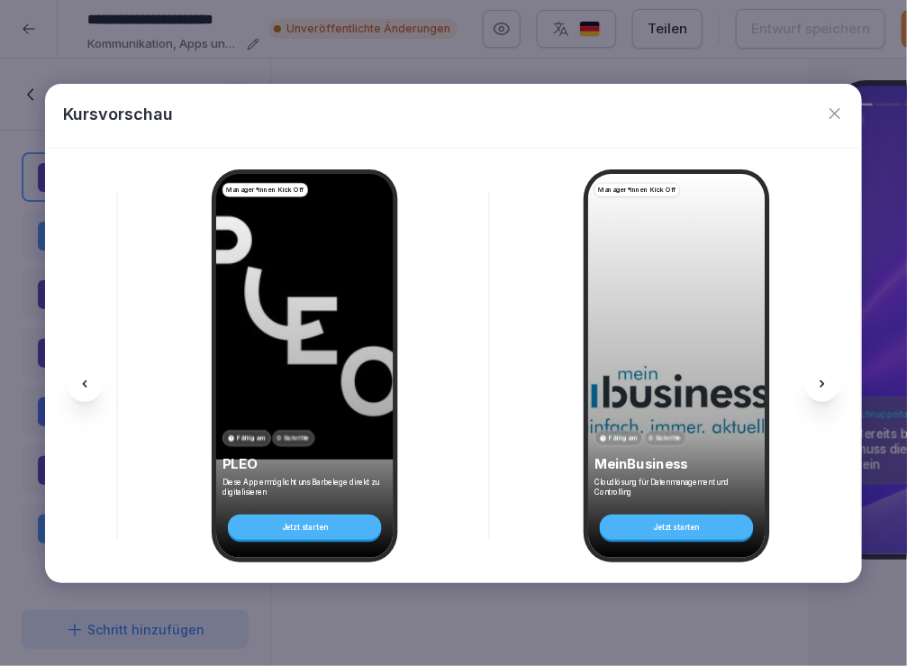
click at [819, 376] on icon at bounding box center [822, 383] width 14 height 14
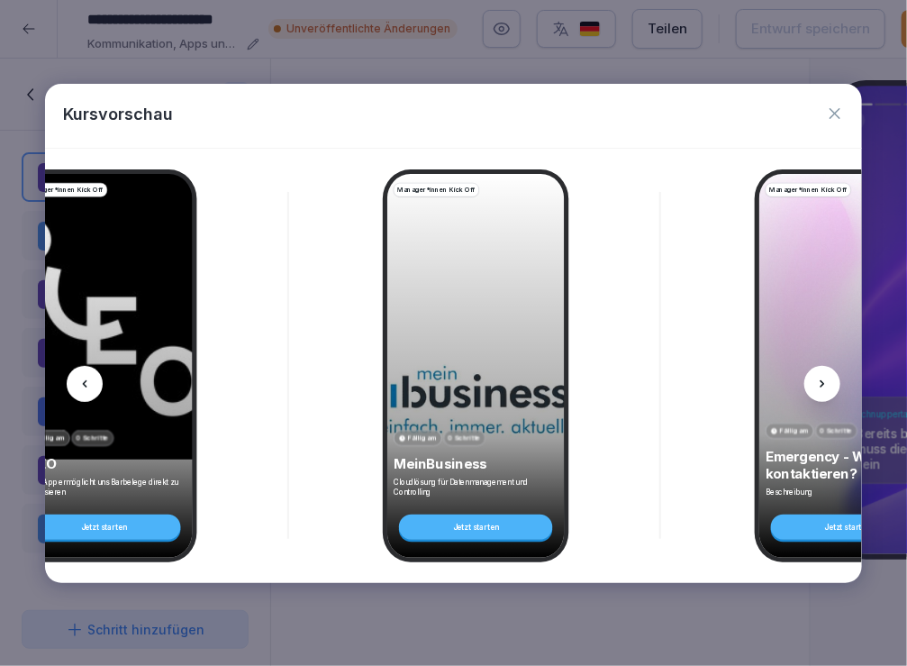
scroll to position [0, 14737]
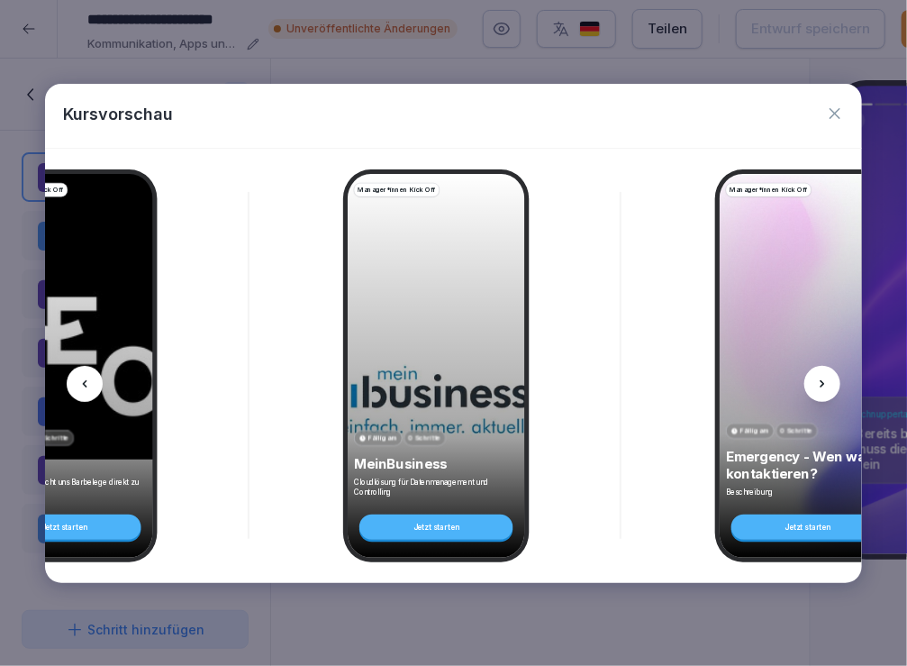
click at [818, 383] on icon at bounding box center [822, 383] width 14 height 14
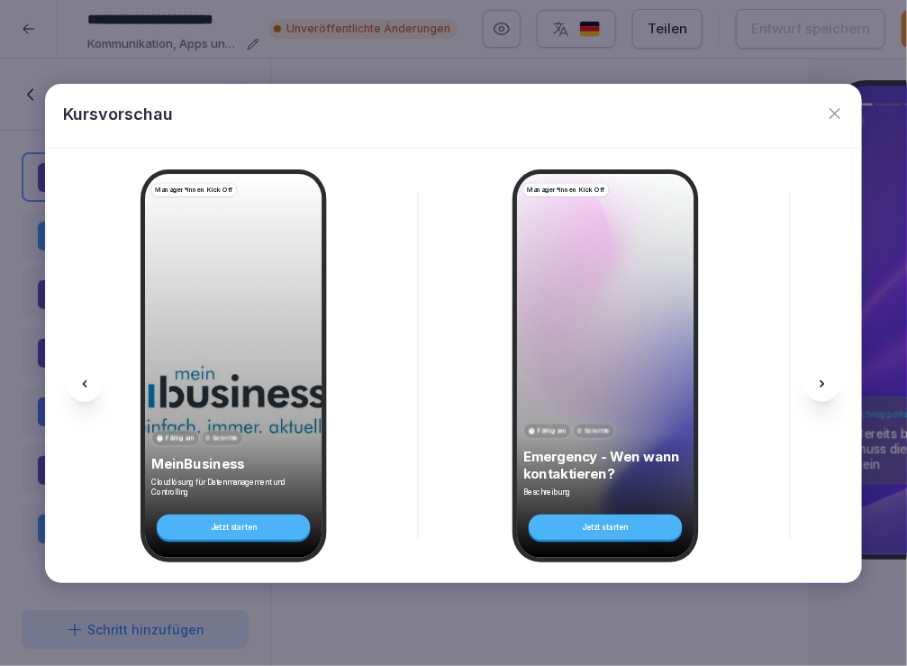
scroll to position [0, 14969]
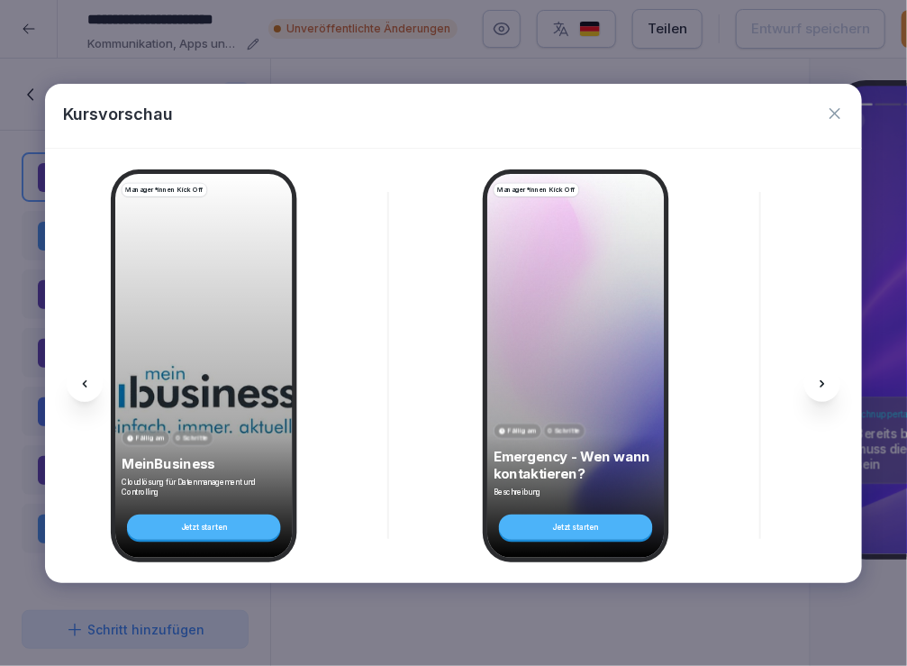
click at [833, 119] on icon "button" at bounding box center [835, 113] width 18 height 18
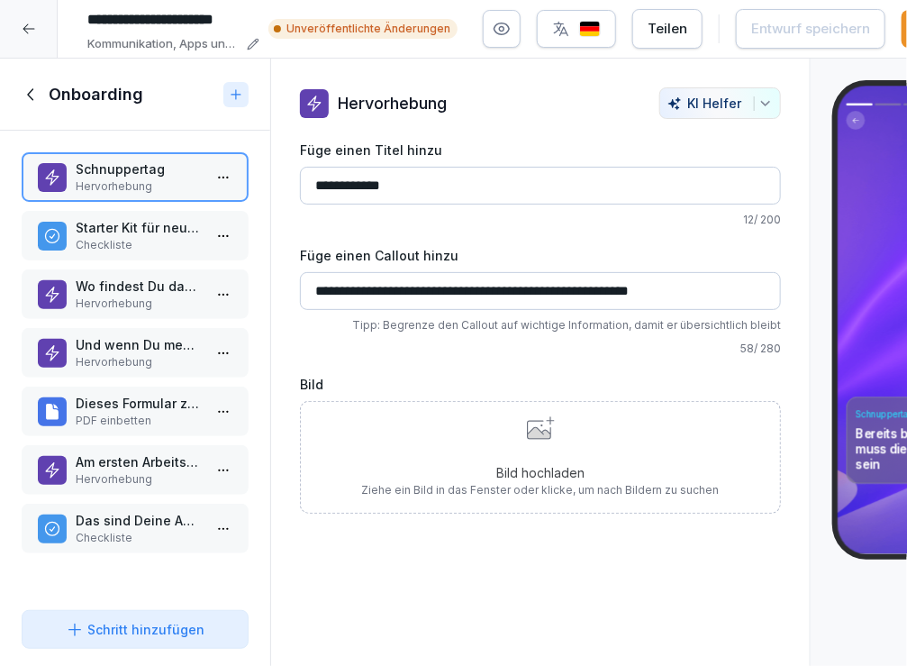
click at [32, 85] on icon at bounding box center [32, 95] width 20 height 20
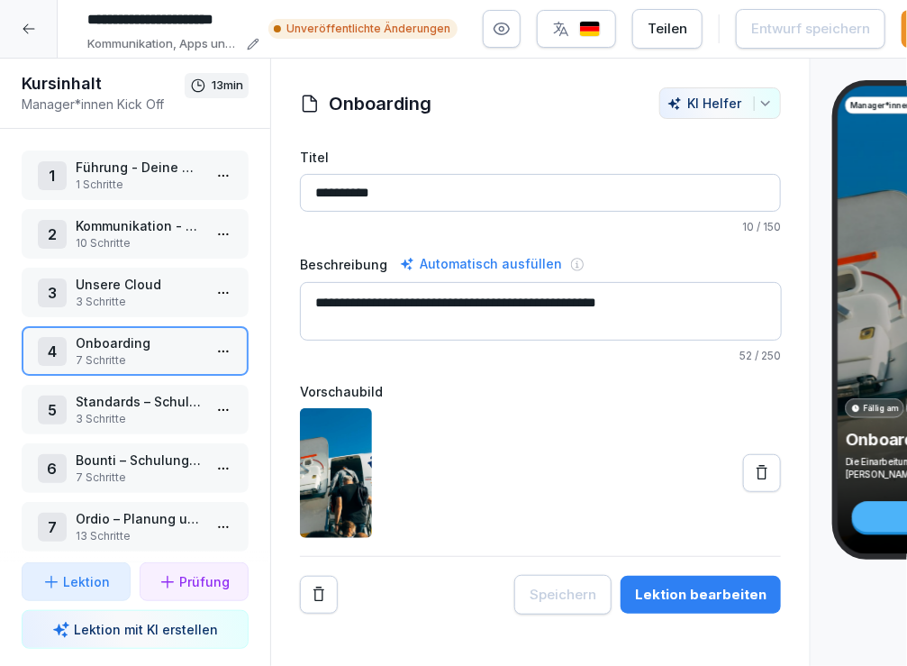
click at [130, 420] on p "3 Schritte" at bounding box center [139, 419] width 126 height 16
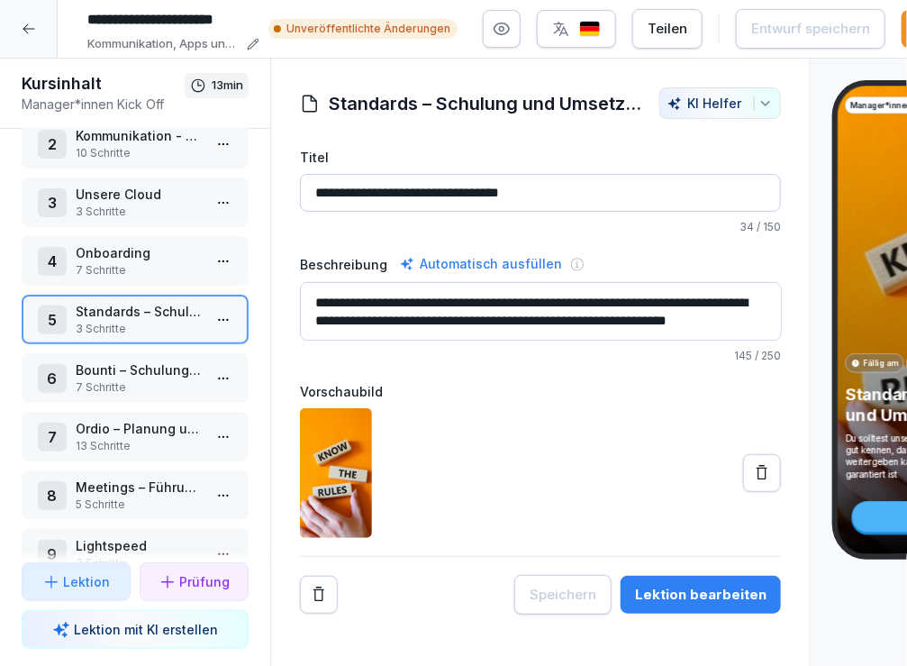
scroll to position [97, 0]
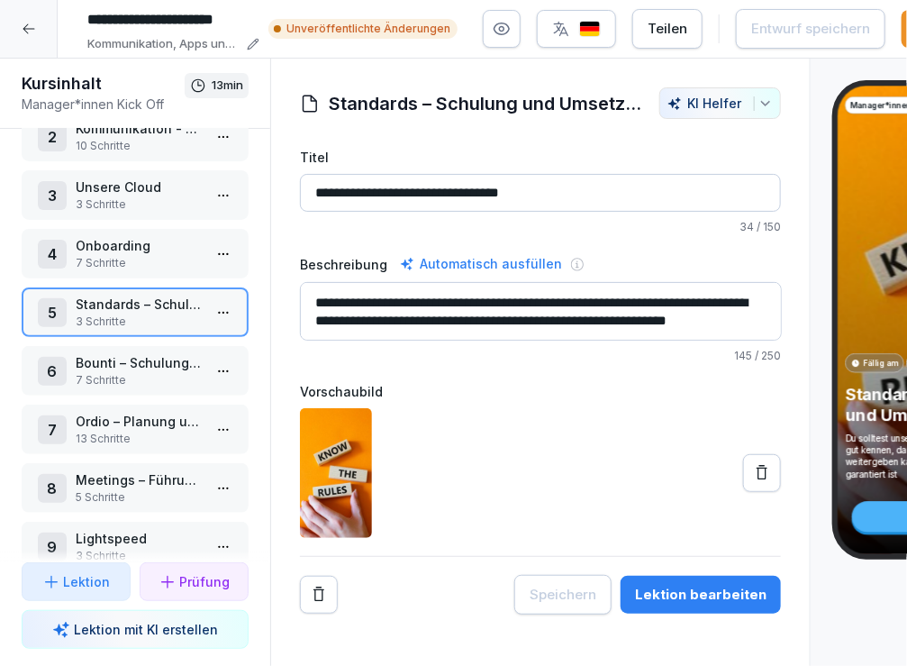
click at [131, 465] on div "8 Meetings – Führung und Information 5 Schritte" at bounding box center [135, 488] width 227 height 50
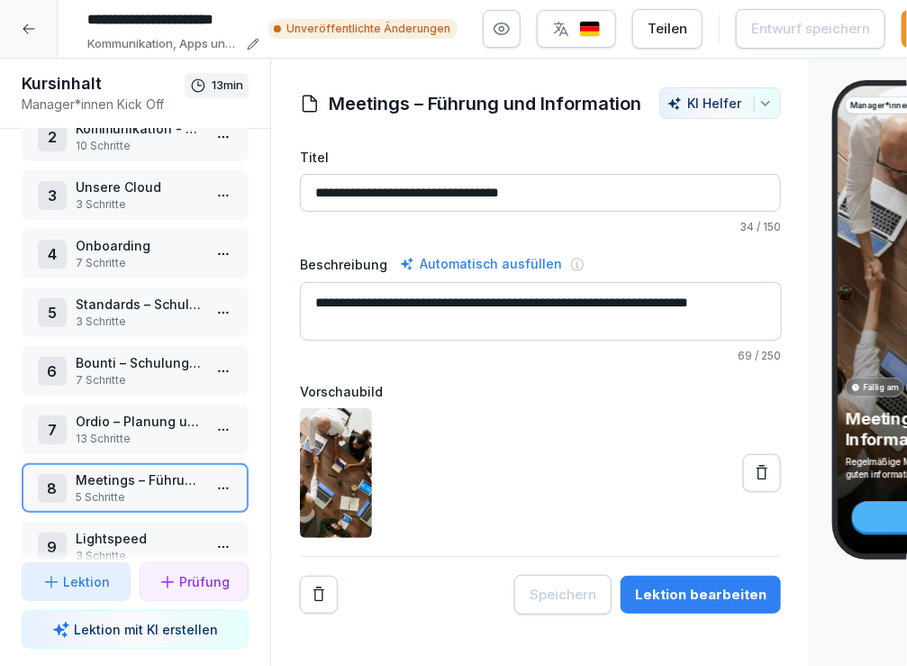
click at [226, 483] on html "**********" at bounding box center [453, 333] width 907 height 666
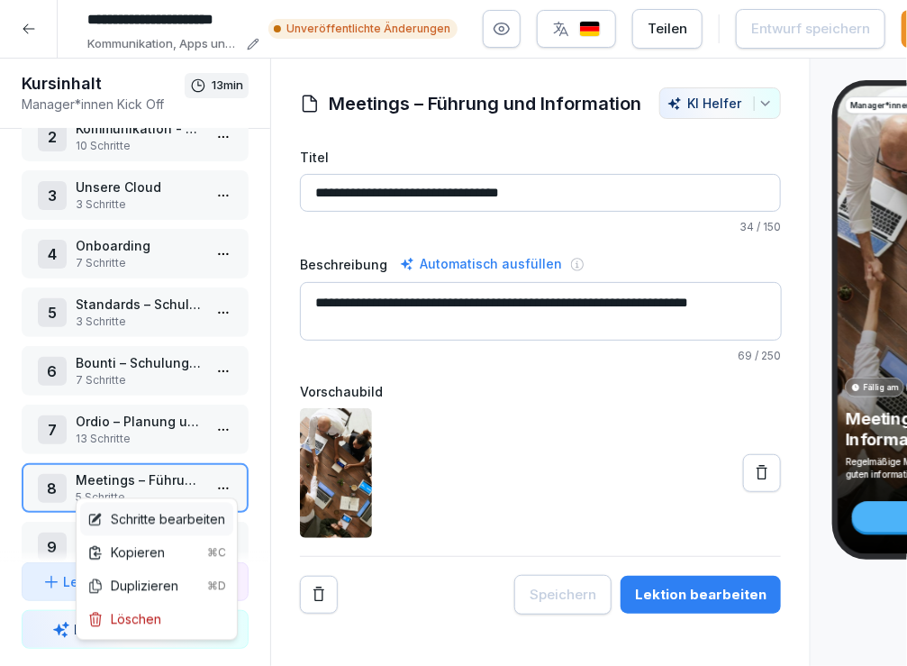
click at [197, 519] on div "Schritte bearbeiten" at bounding box center [156, 519] width 138 height 19
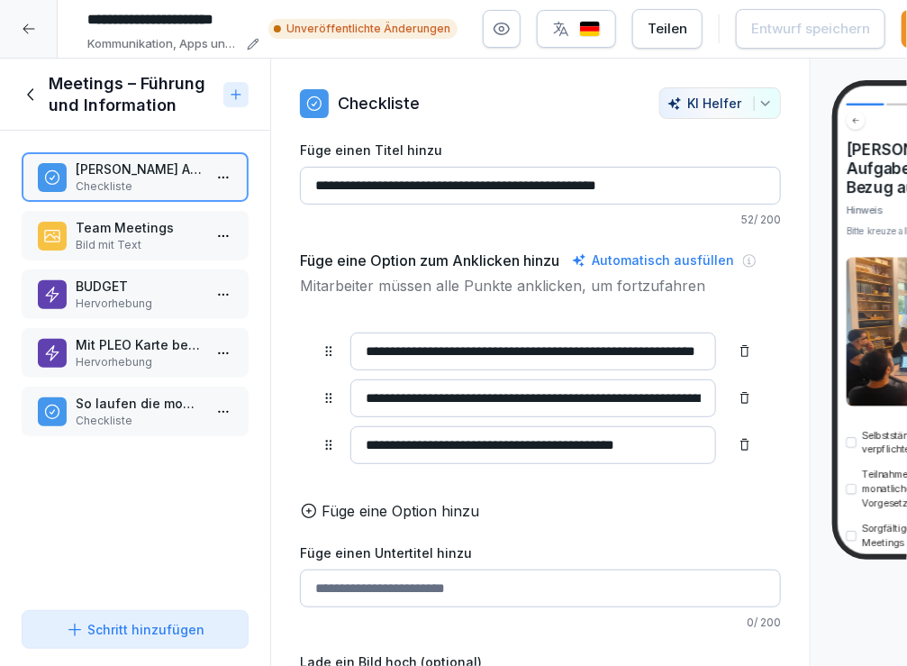
click at [186, 310] on div "BUDGET Hervorhebung" at bounding box center [135, 294] width 227 height 50
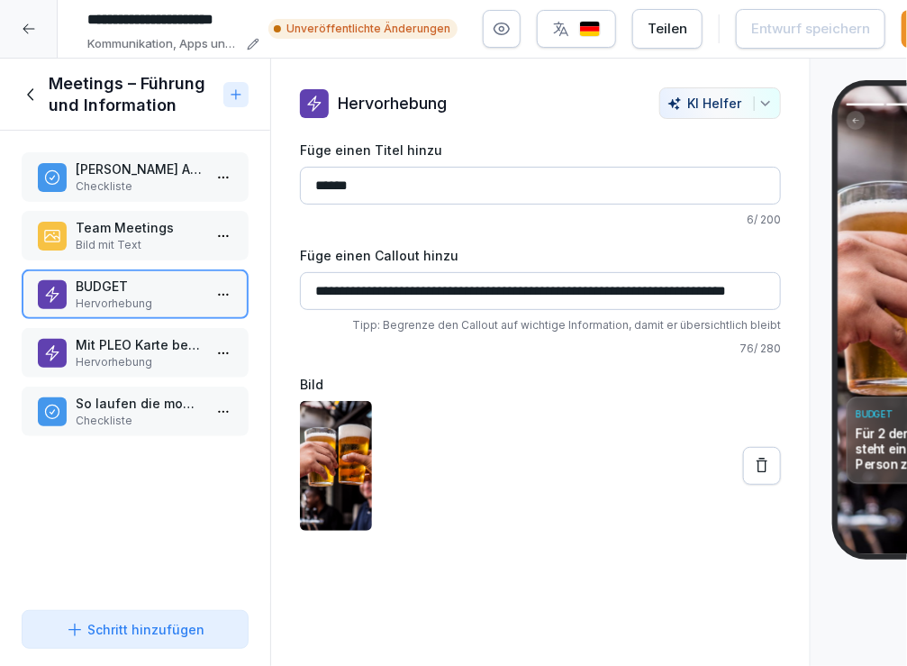
click at [202, 246] on div "Team Meetings Bild mit Text" at bounding box center [135, 235] width 195 height 35
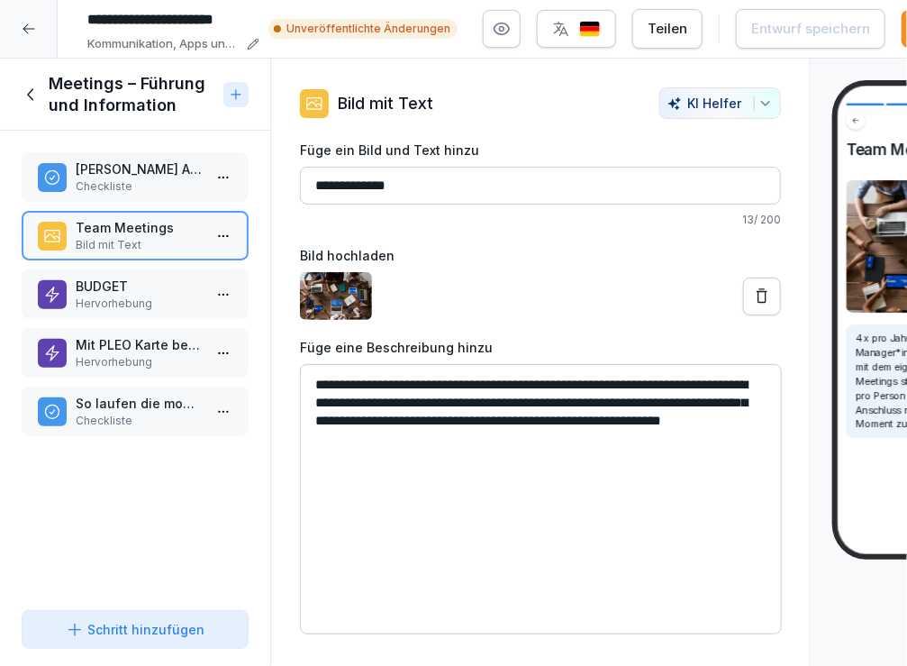
click at [354, 436] on textarea "**********" at bounding box center [541, 499] width 482 height 270
type textarea "**********"
click at [802, 30] on div "Entwurf speichern" at bounding box center [810, 29] width 119 height 20
click at [31, 26] on icon at bounding box center [29, 29] width 14 height 14
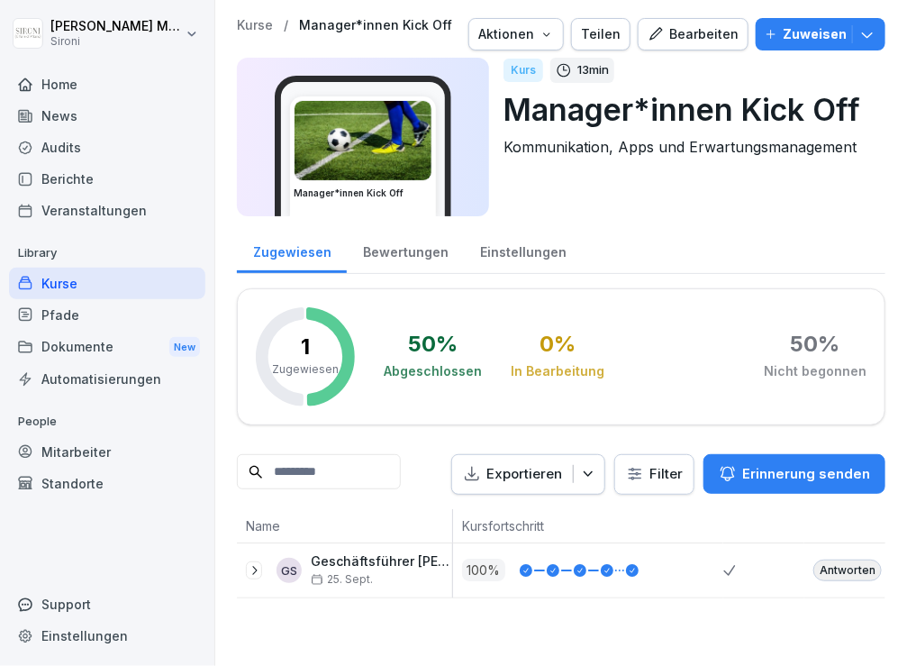
click at [47, 273] on div "Kurse" at bounding box center [107, 283] width 196 height 32
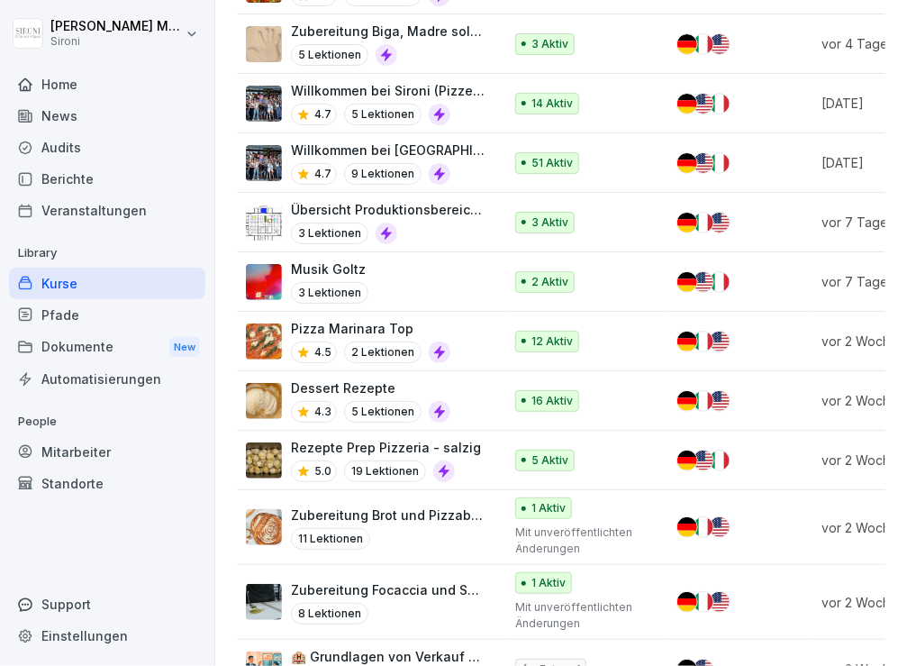
scroll to position [911, 0]
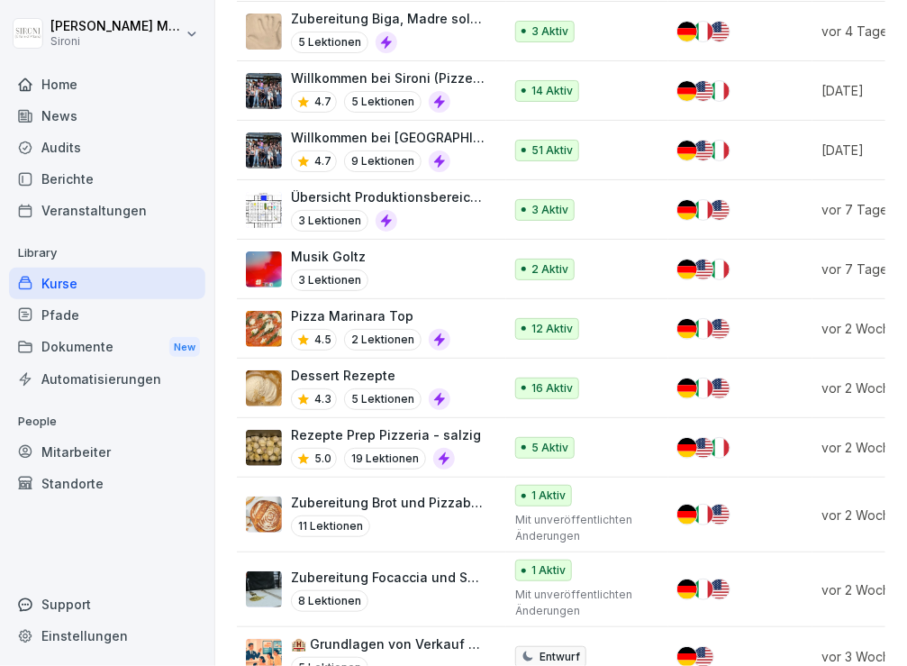
click at [262, 513] on img at bounding box center [264, 514] width 36 height 36
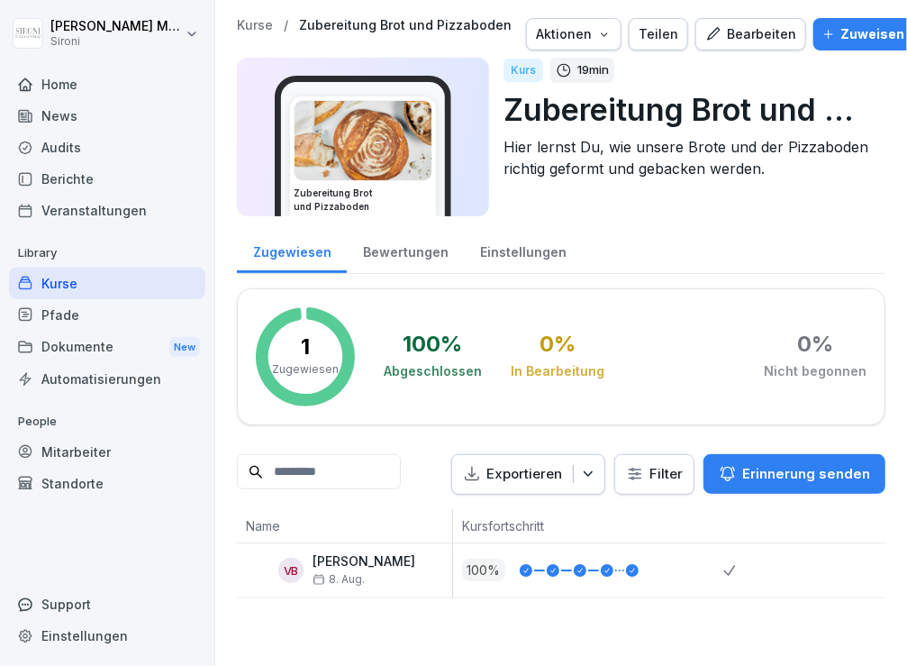
click at [735, 40] on div "Bearbeiten" at bounding box center [750, 34] width 91 height 20
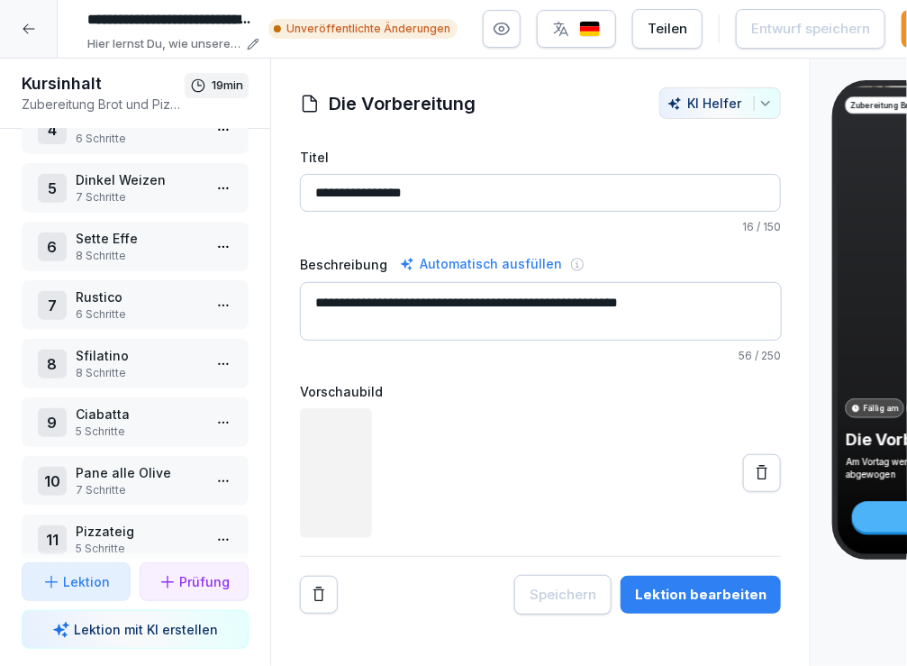
scroll to position [225, 0]
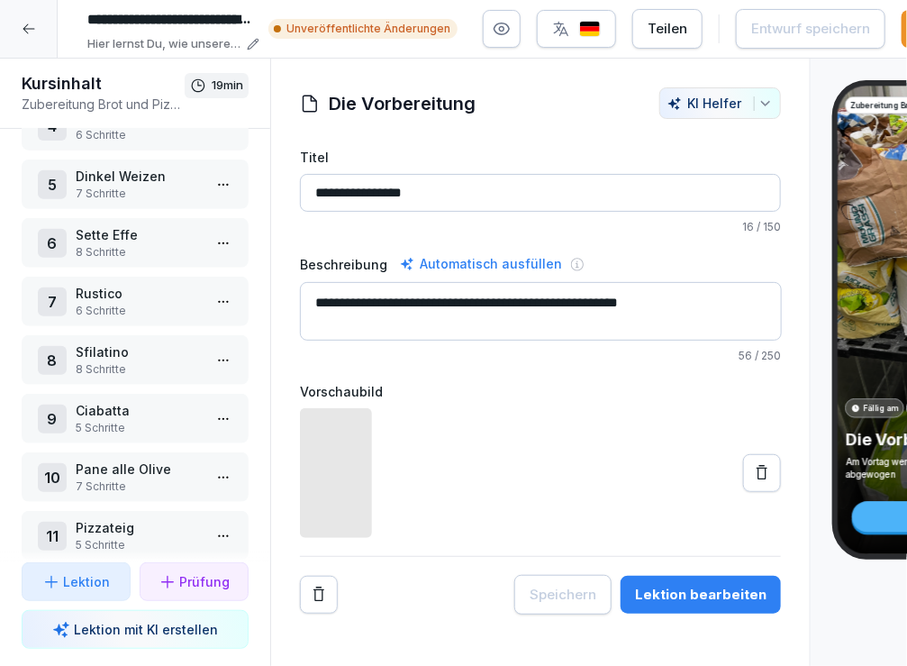
click at [149, 420] on p "5 Schritte" at bounding box center [139, 428] width 126 height 16
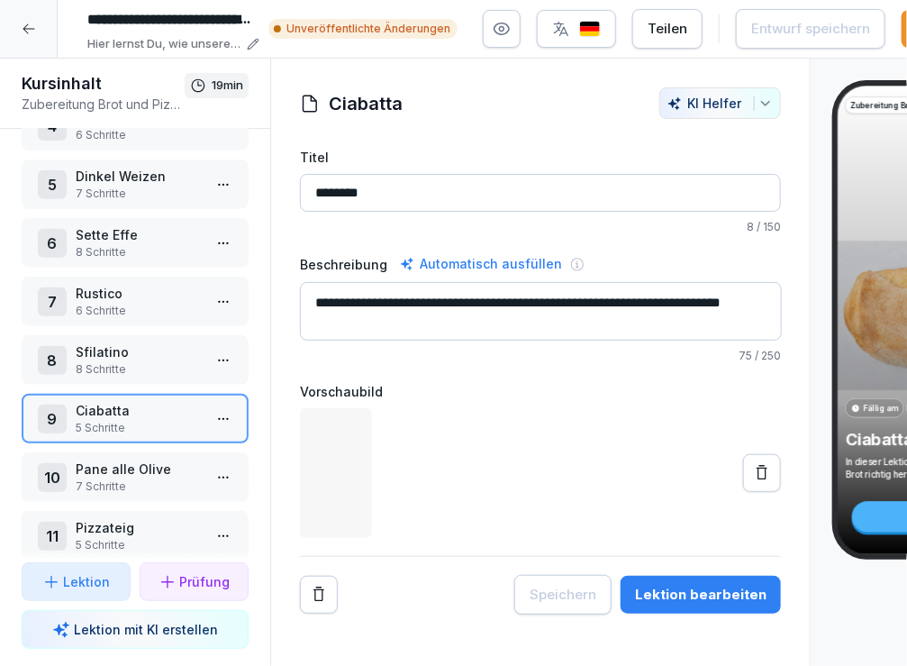
click at [221, 412] on html "**********" at bounding box center [453, 333] width 907 height 666
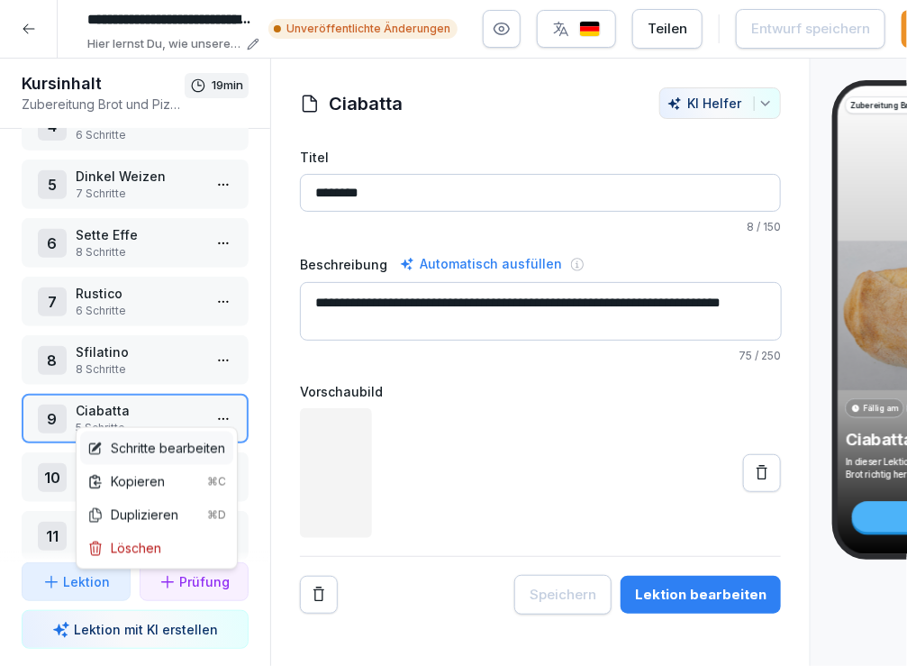
click at [204, 444] on div "Schritte bearbeiten" at bounding box center [156, 448] width 138 height 19
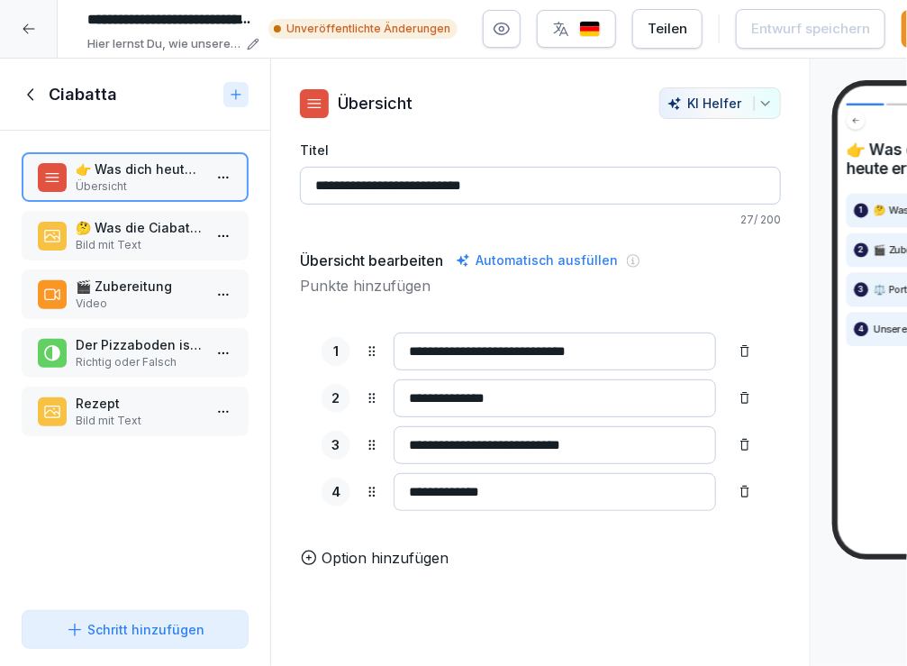
click at [177, 304] on p "Video" at bounding box center [139, 303] width 126 height 16
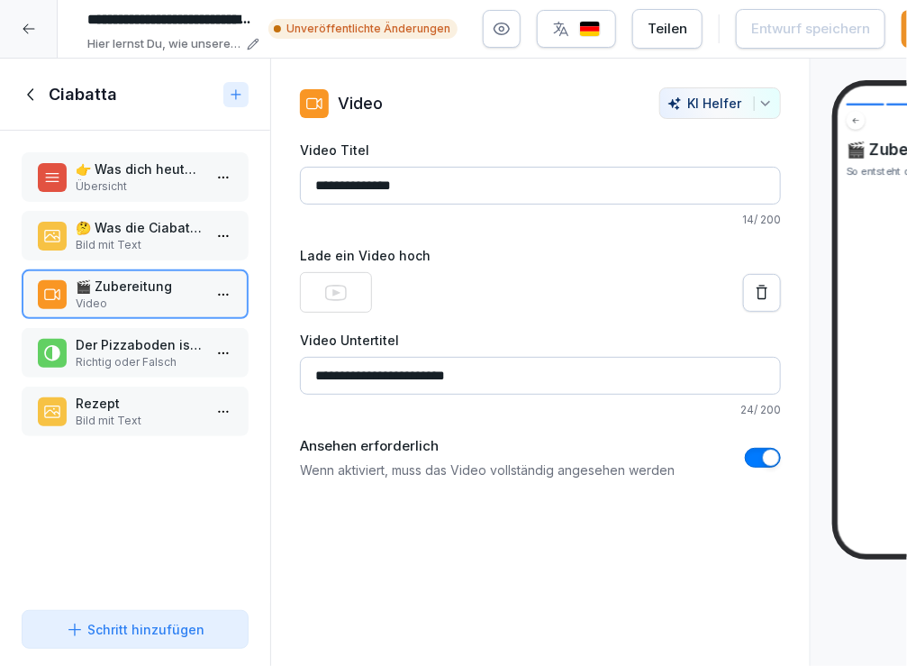
click at [754, 300] on button at bounding box center [762, 293] width 38 height 38
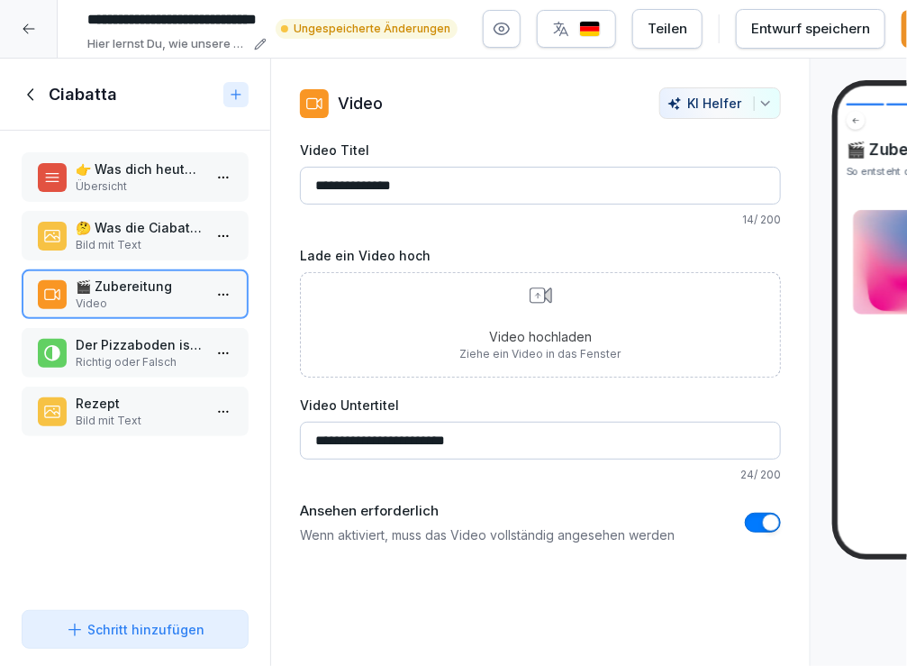
click at [578, 346] on p "Ziehe ein Video in das Fenster" at bounding box center [540, 354] width 161 height 16
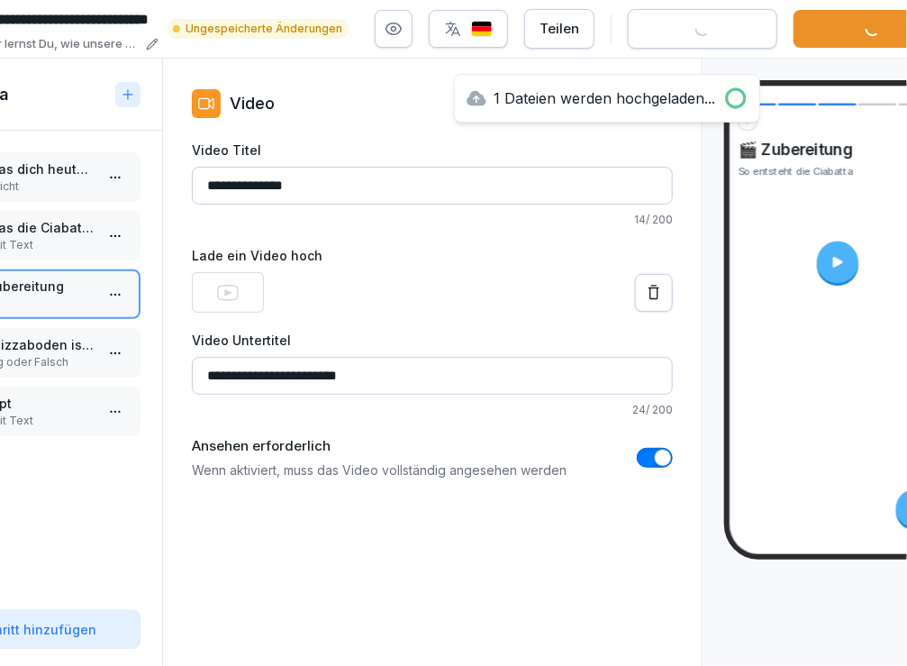
scroll to position [0, 173]
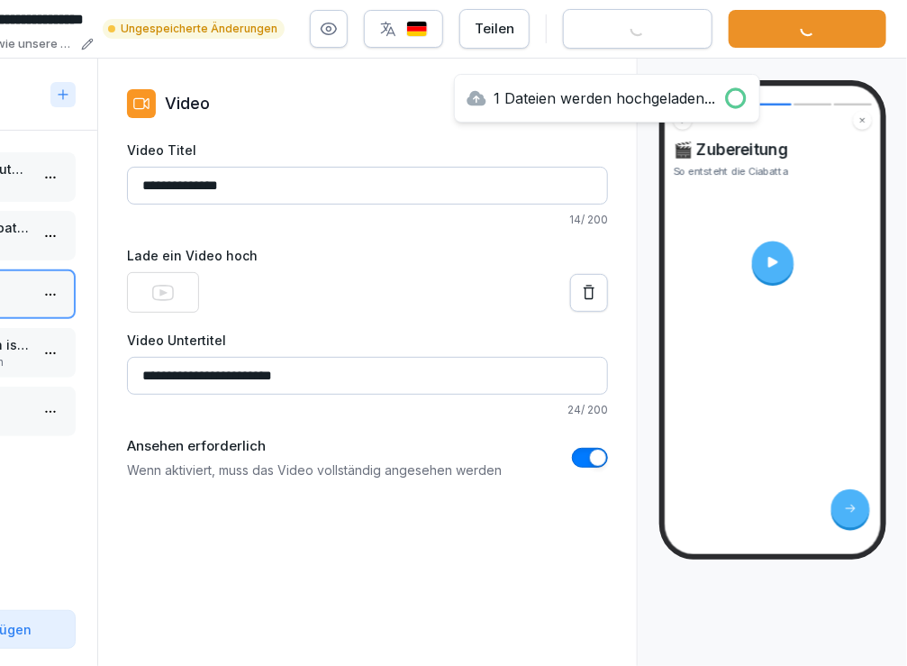
click at [765, 265] on icon at bounding box center [772, 261] width 15 height 15
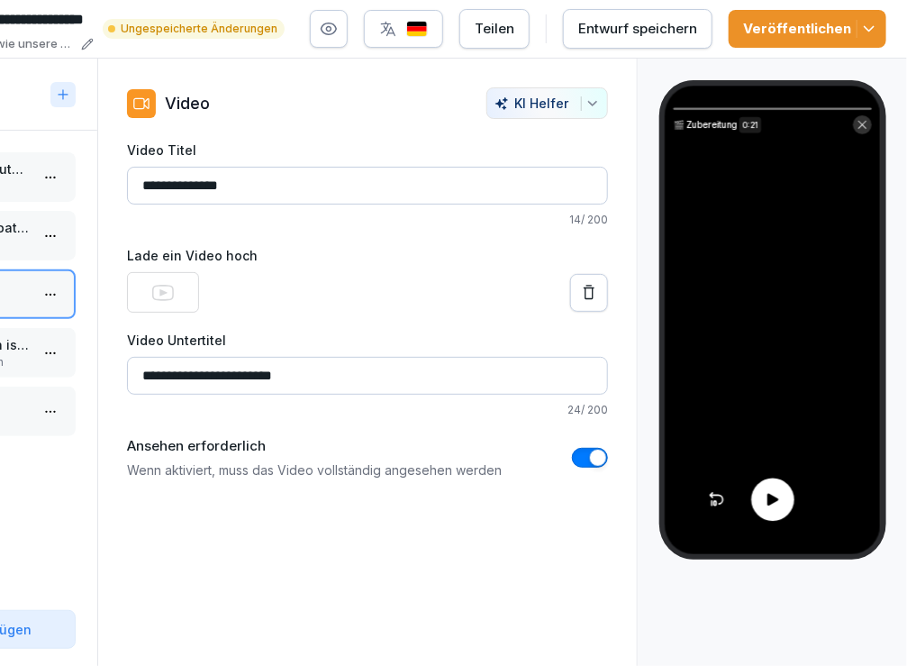
click at [773, 495] on icon at bounding box center [772, 500] width 11 height 12
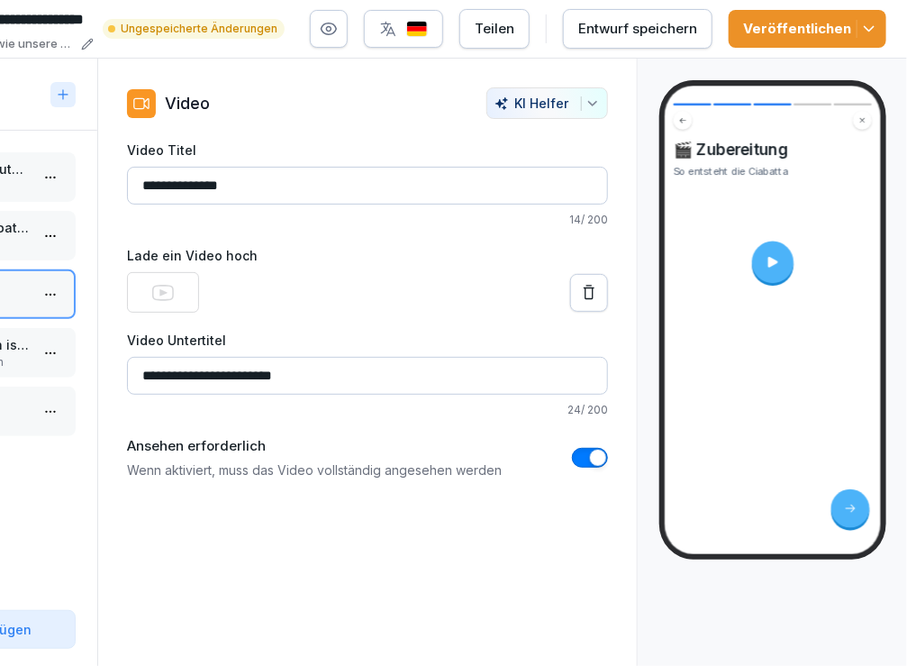
click at [591, 287] on icon at bounding box center [589, 293] width 18 height 18
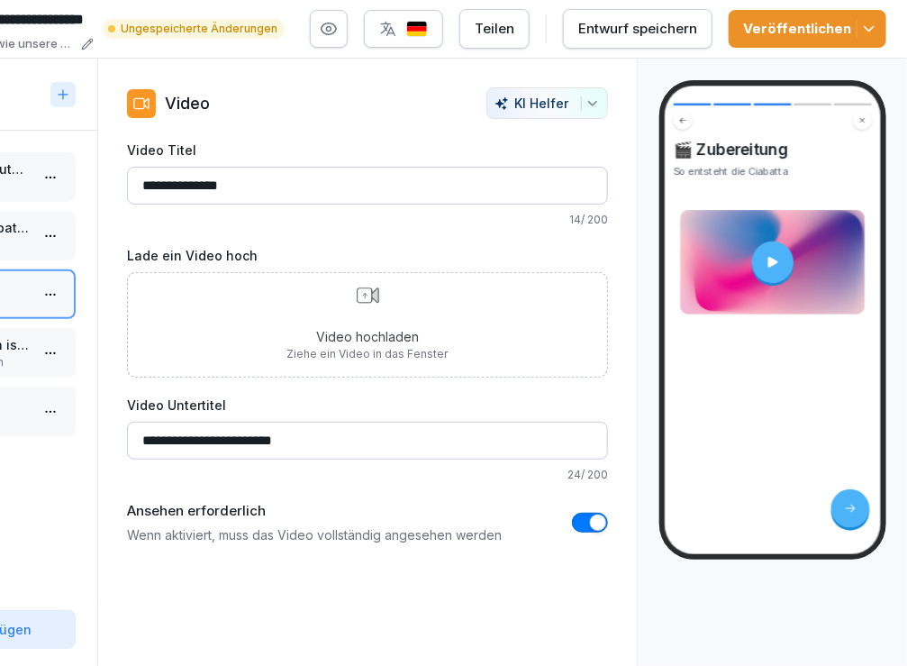
click at [374, 323] on div "Video hochladen Ziehe ein Video in das Fenster" at bounding box center [367, 324] width 161 height 75
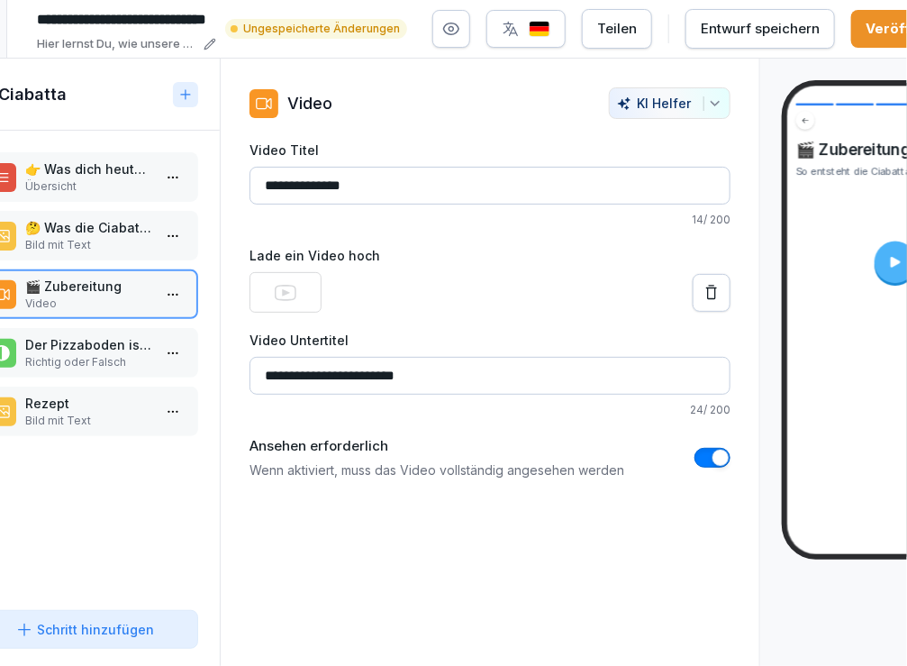
scroll to position [0, 0]
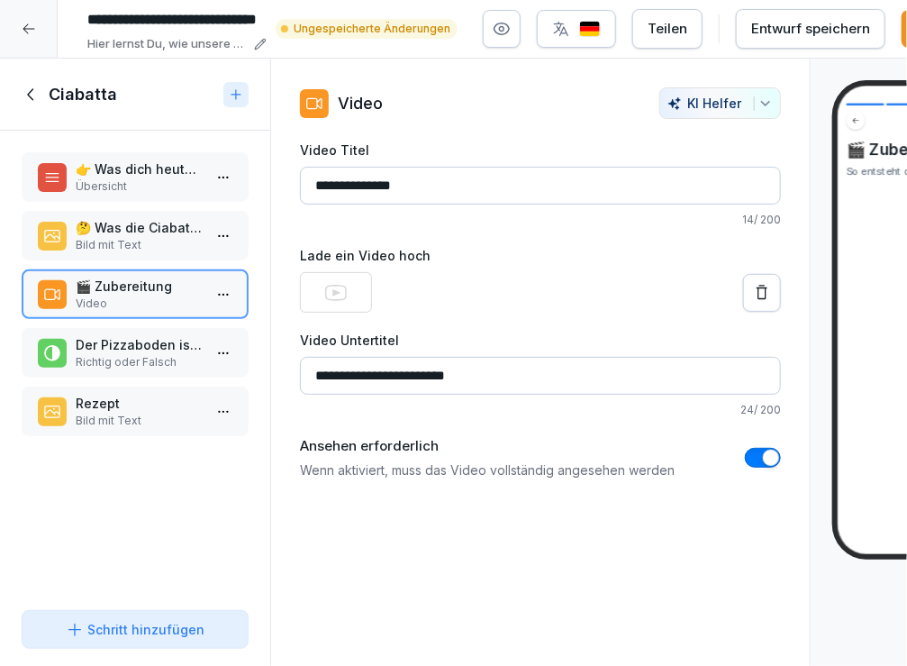
click at [223, 284] on html "**********" at bounding box center [453, 333] width 907 height 666
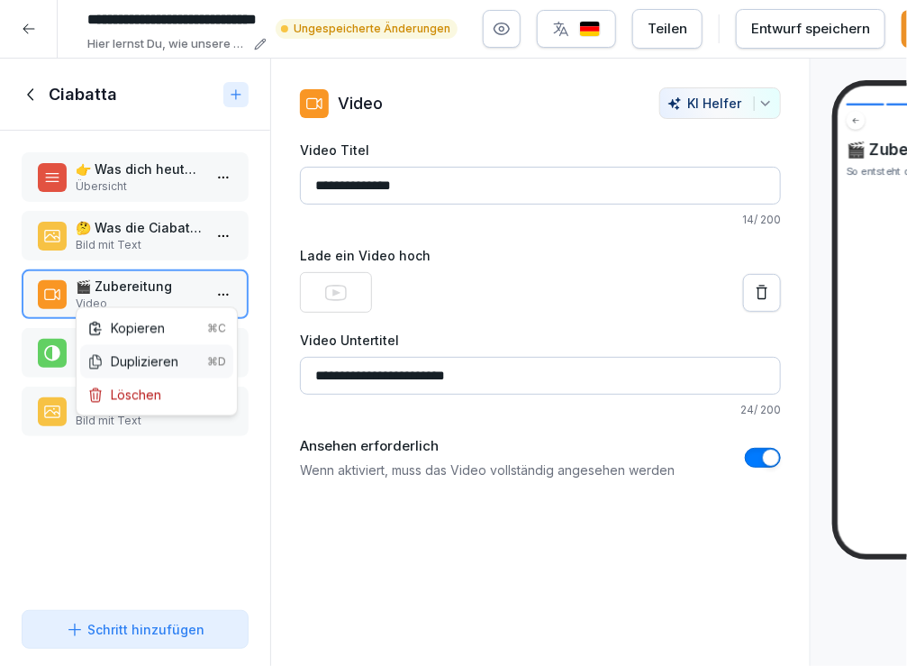
click at [159, 360] on div "Duplizieren ⌘D" at bounding box center [156, 361] width 139 height 19
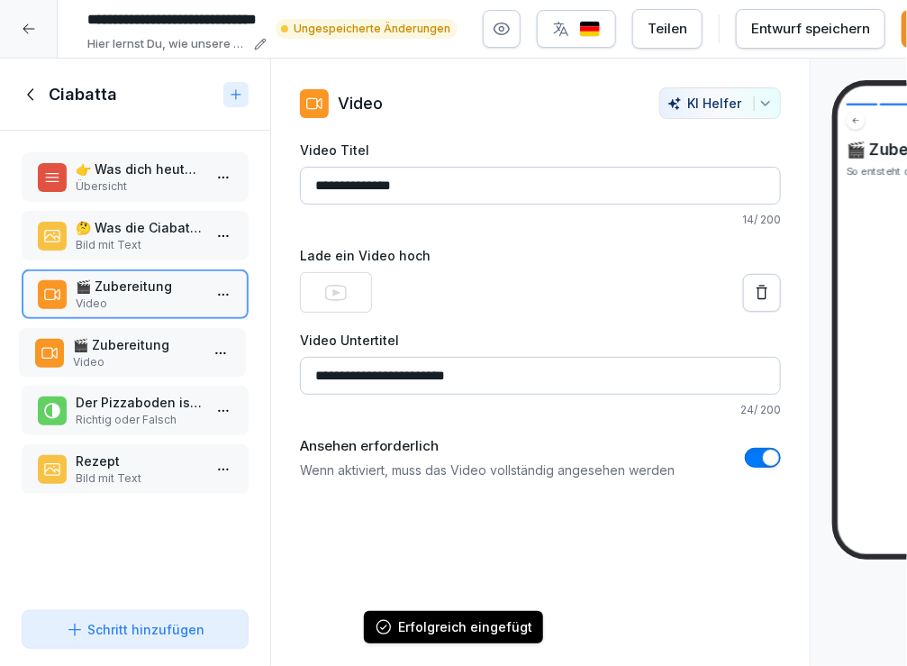
drag, startPoint x: 117, startPoint y: 458, endPoint x: 115, endPoint y: 341, distance: 117.1
click at [115, 341] on p "🎬 Zubereitung" at bounding box center [136, 344] width 126 height 19
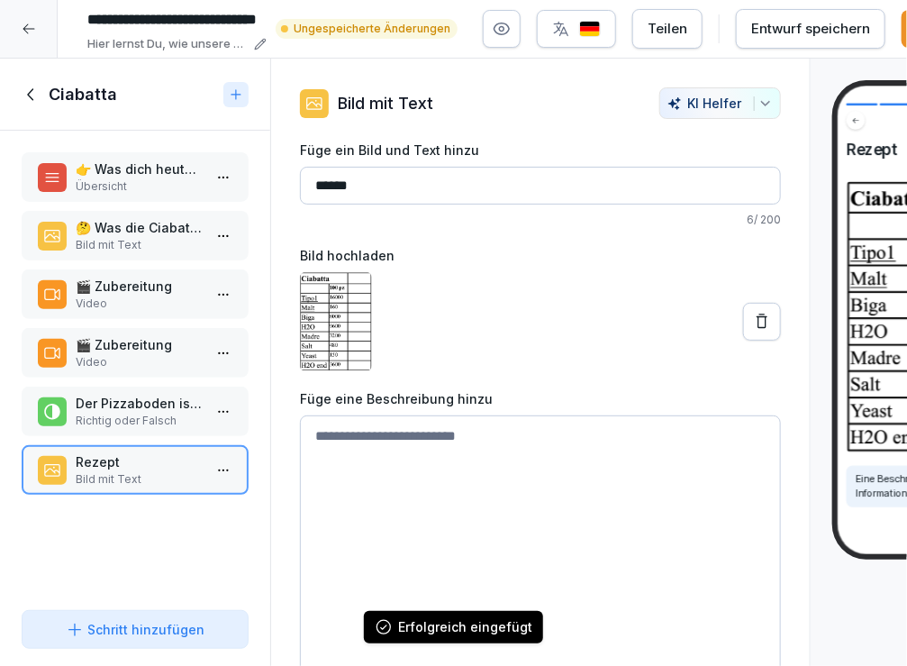
click at [388, 195] on input "******" at bounding box center [540, 186] width 481 height 38
click at [145, 331] on div "🎬 Zubereitung Video" at bounding box center [135, 353] width 227 height 50
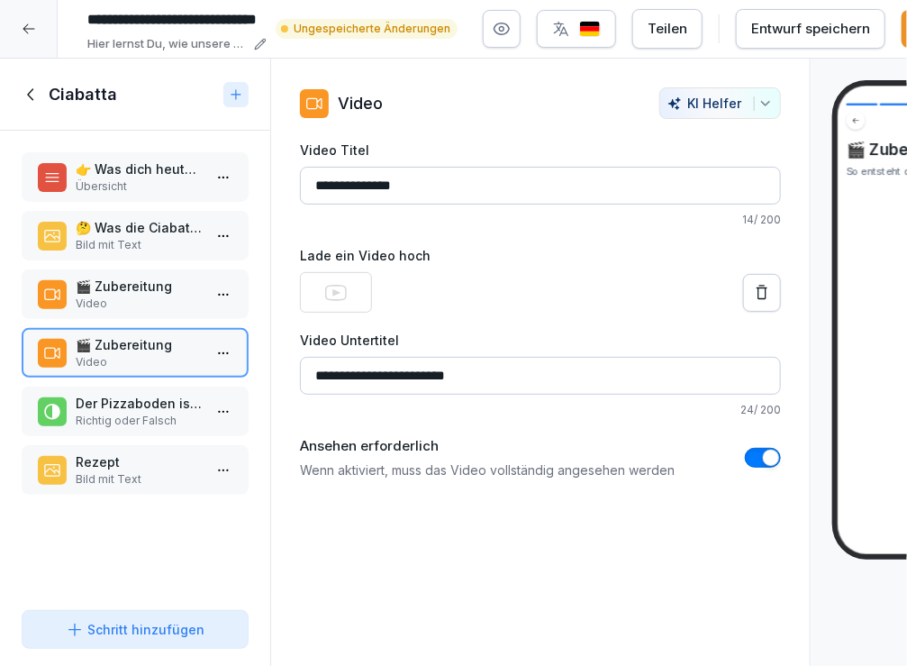
click at [385, 200] on input "**********" at bounding box center [540, 186] width 481 height 38
click at [436, 186] on input "**********" at bounding box center [540, 186] width 481 height 38
drag, startPoint x: 436, startPoint y: 186, endPoint x: 337, endPoint y: 179, distance: 99.3
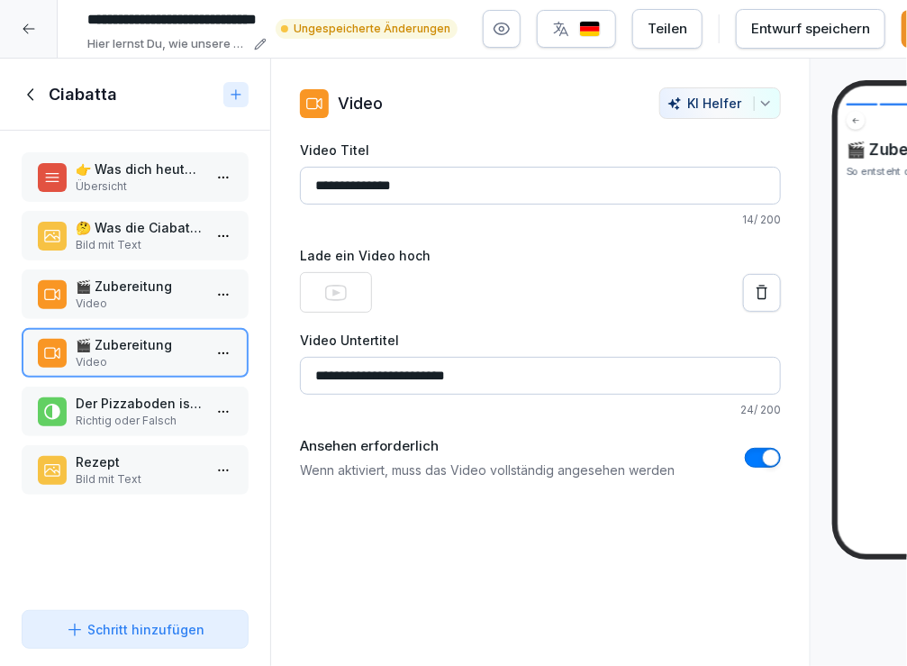
click at [337, 179] on input "**********" at bounding box center [540, 186] width 481 height 38
click at [415, 179] on input "**********" at bounding box center [540, 186] width 481 height 38
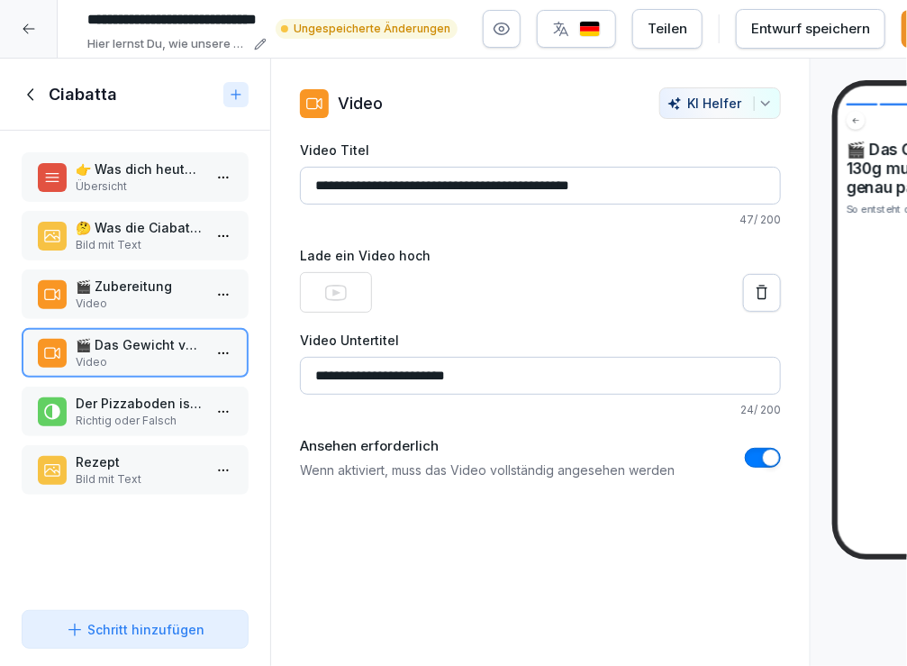
click at [548, 184] on input "**********" at bounding box center [540, 186] width 481 height 38
type input "**********"
click at [367, 375] on input "**********" at bounding box center [540, 376] width 481 height 38
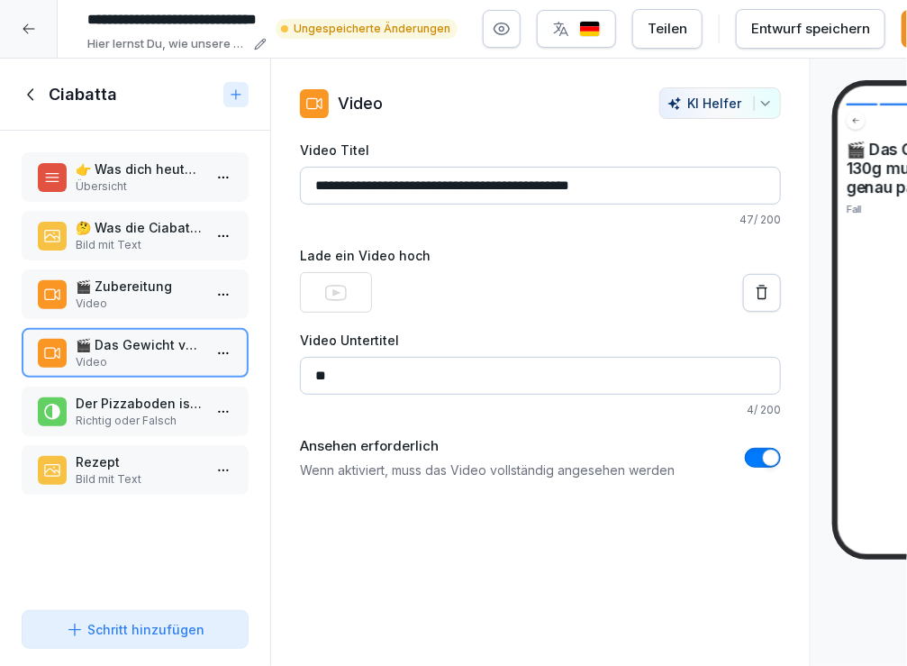
type input "*"
click at [759, 287] on icon at bounding box center [762, 293] width 18 height 18
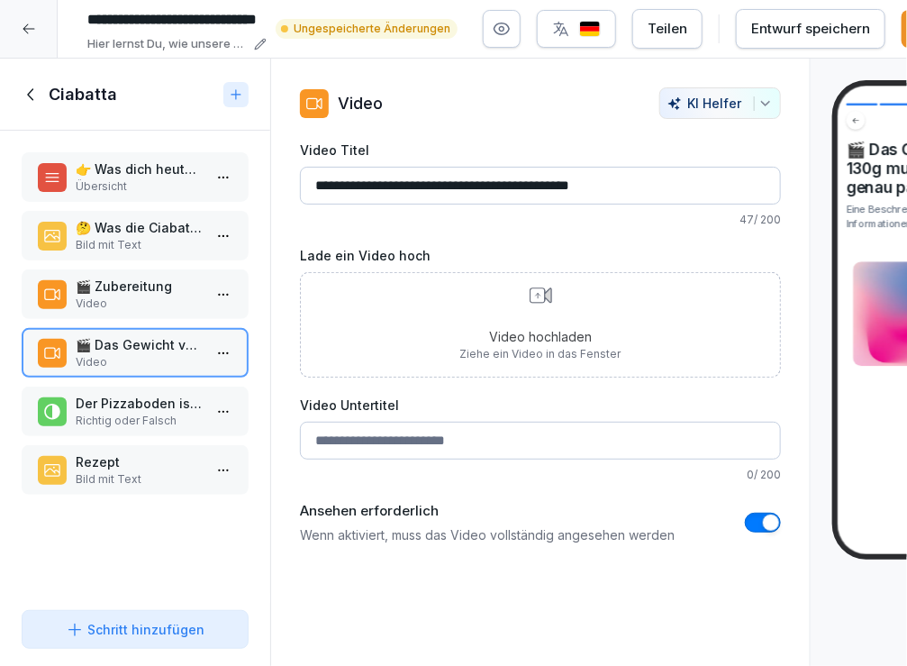
click at [523, 327] on p "Video hochladen" at bounding box center [540, 336] width 161 height 19
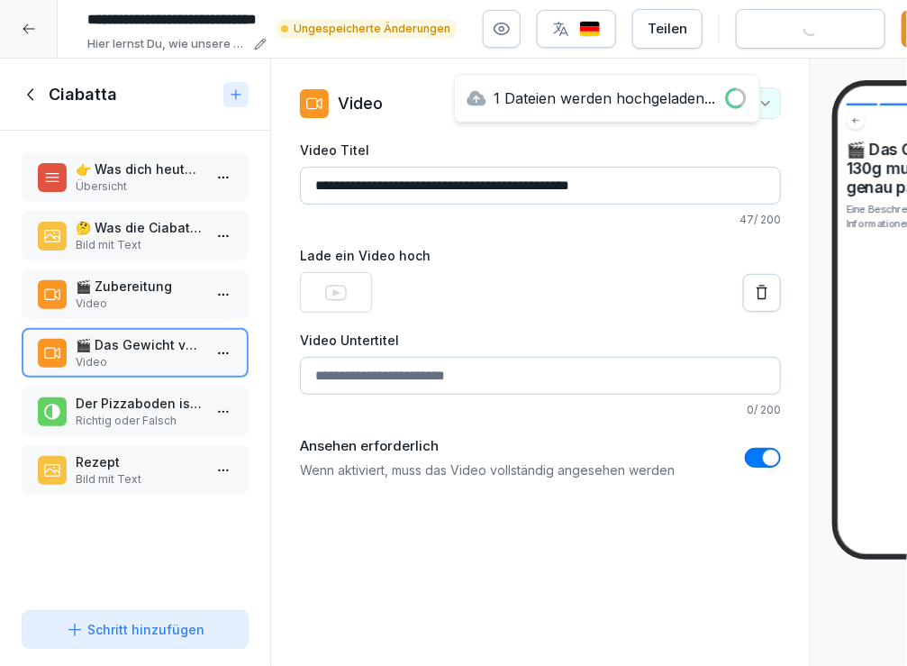
click at [479, 377] on input "Video Untertitel" at bounding box center [540, 376] width 481 height 38
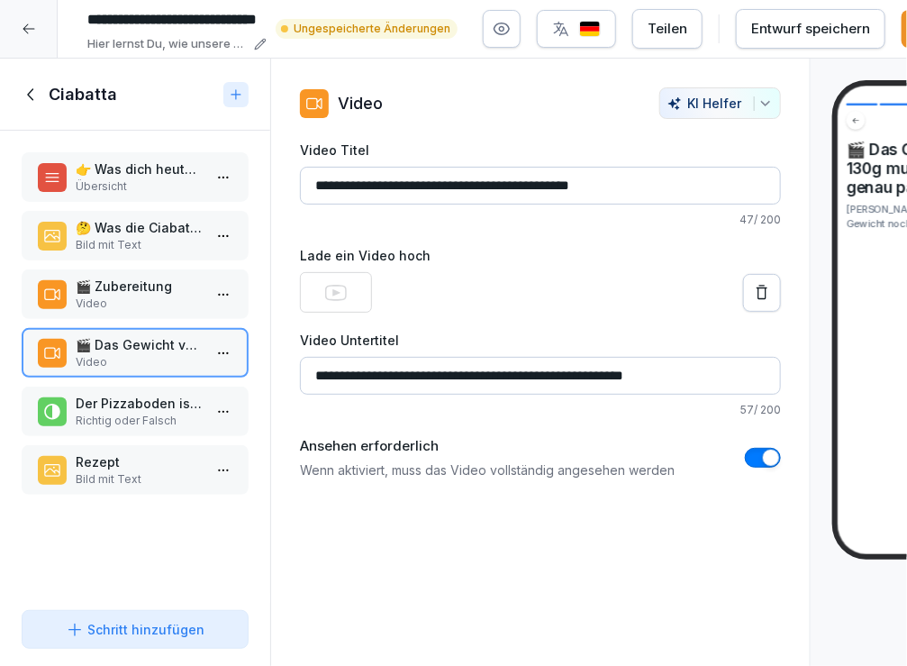
click at [591, 371] on input "**********" at bounding box center [540, 376] width 481 height 38
type input "**********"
click at [806, 24] on div "Entwurf speichern" at bounding box center [810, 29] width 119 height 20
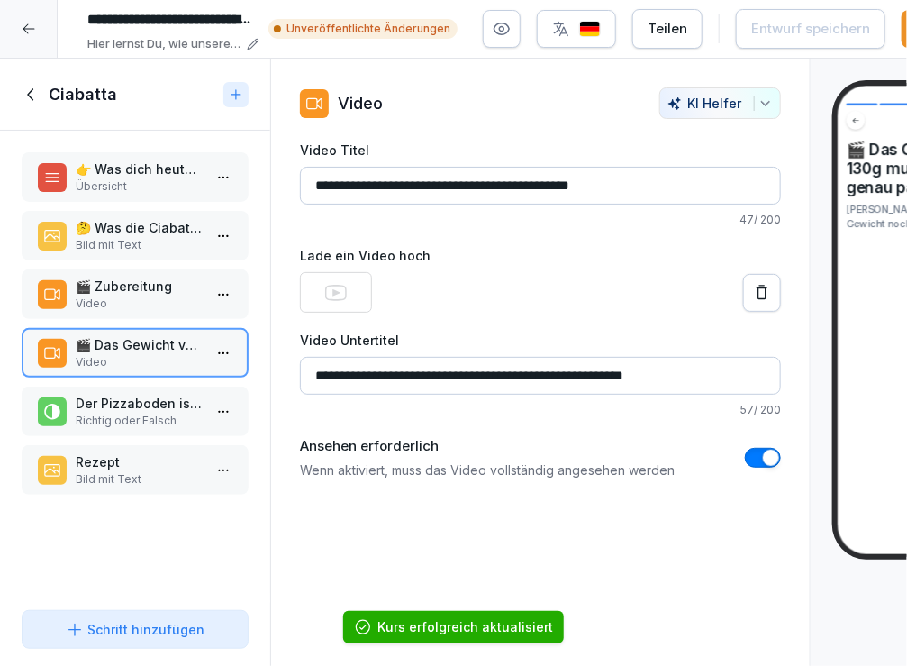
click at [137, 405] on p "Der Pizzaboden ist aus dem gleichen Teig wie die Ciabatta" at bounding box center [139, 403] width 126 height 19
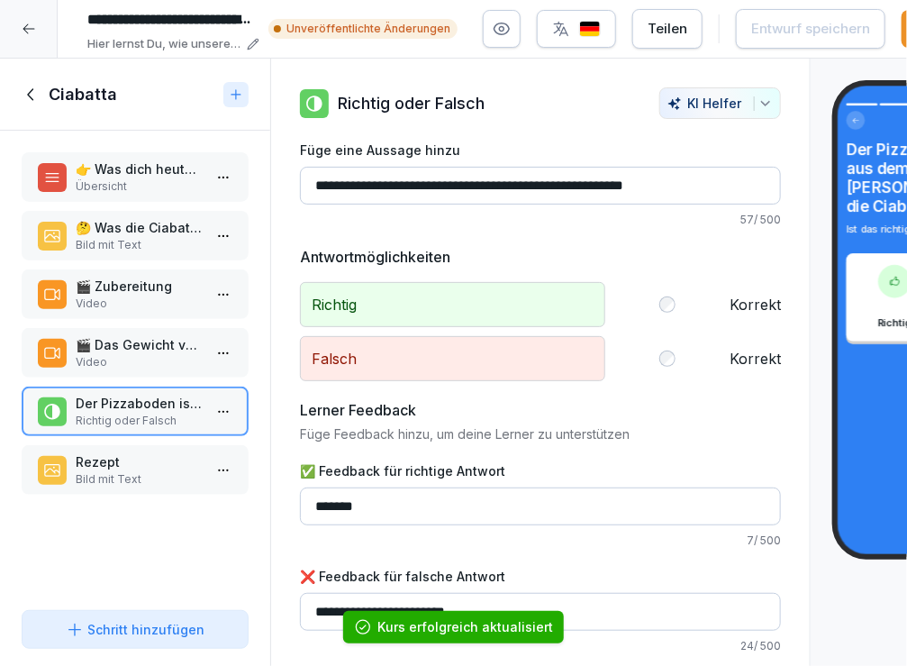
click at [120, 463] on p "Rezept" at bounding box center [139, 461] width 126 height 19
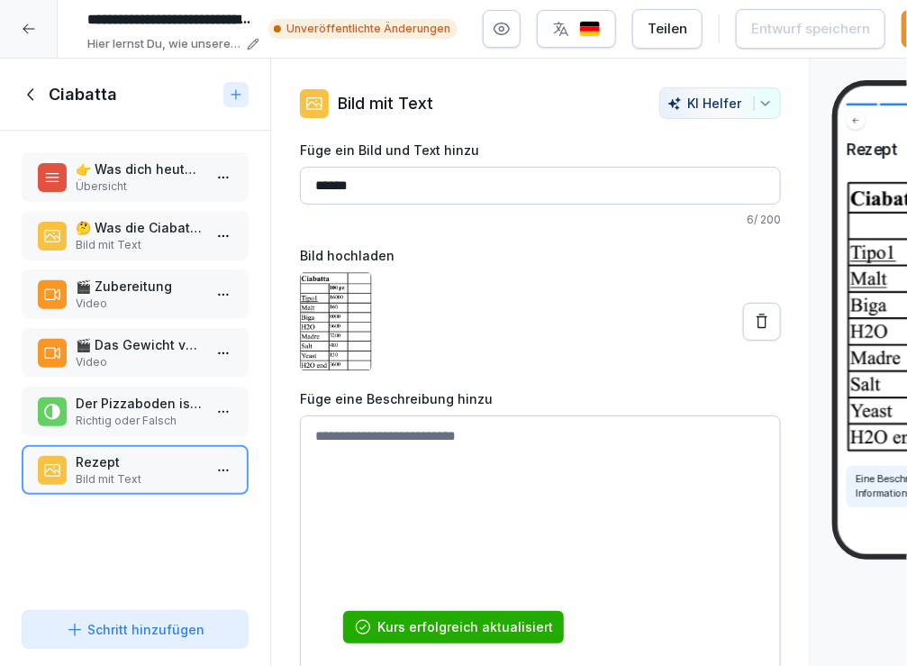
click at [134, 413] on p "Richtig oder Falsch" at bounding box center [139, 420] width 126 height 16
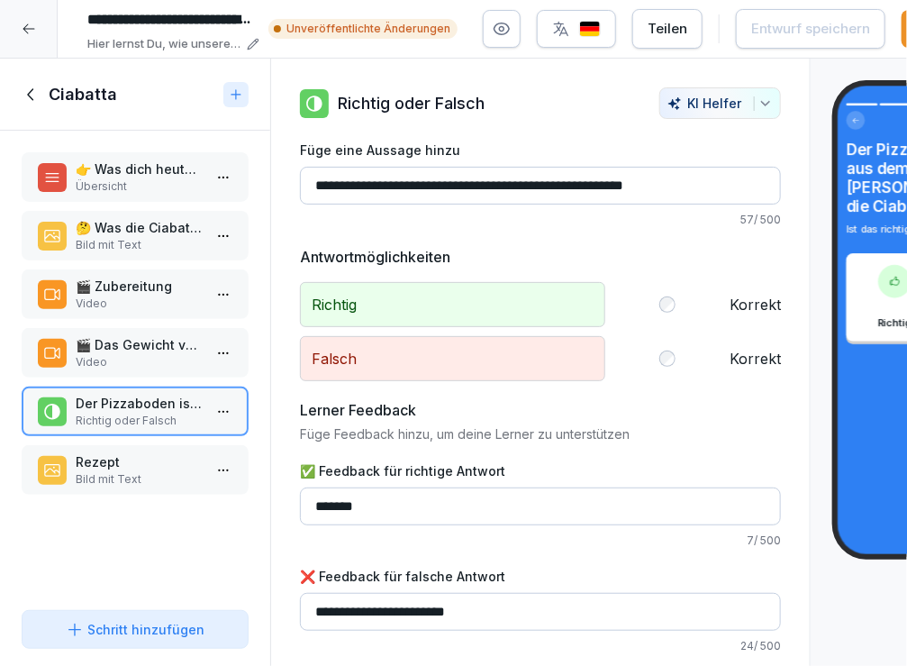
click at [207, 340] on div "🎬 Das Gewicht von 130g muss immer genau passen Video" at bounding box center [135, 352] width 195 height 35
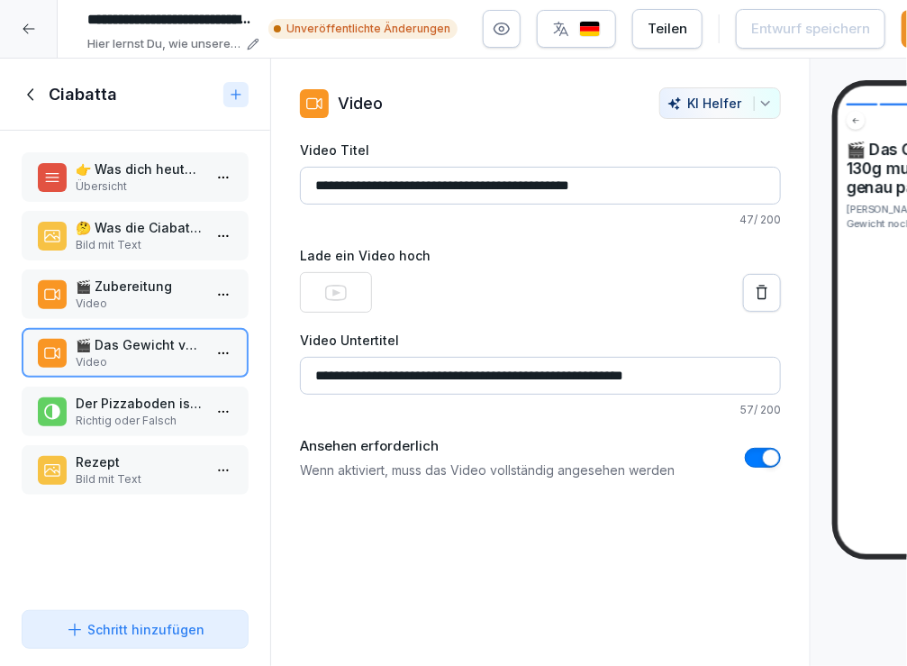
click at [93, 628] on div "Schritt hinzufügen" at bounding box center [135, 629] width 139 height 19
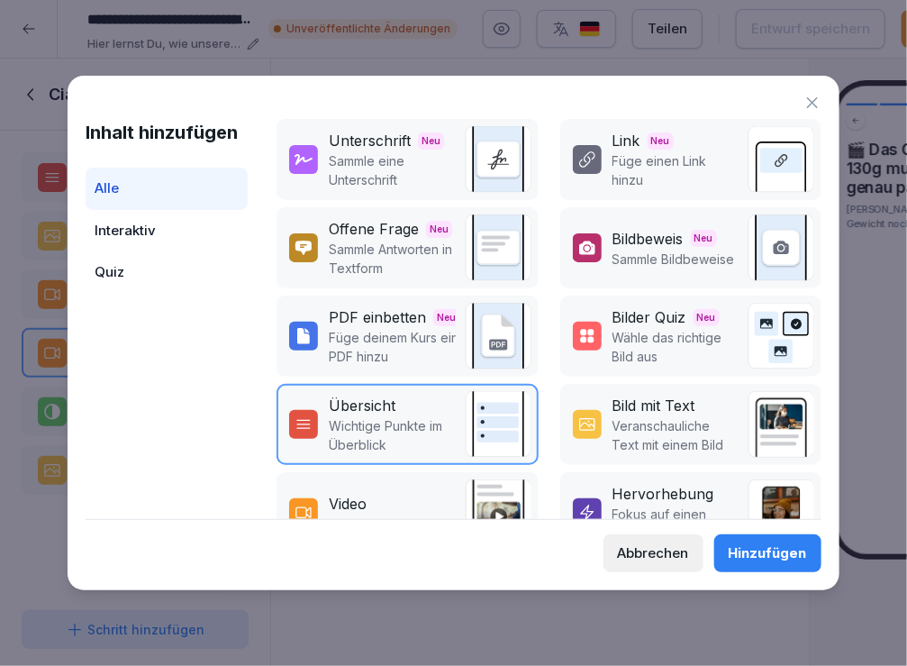
click at [689, 403] on div "Bild mit Text" at bounding box center [653, 405] width 83 height 22
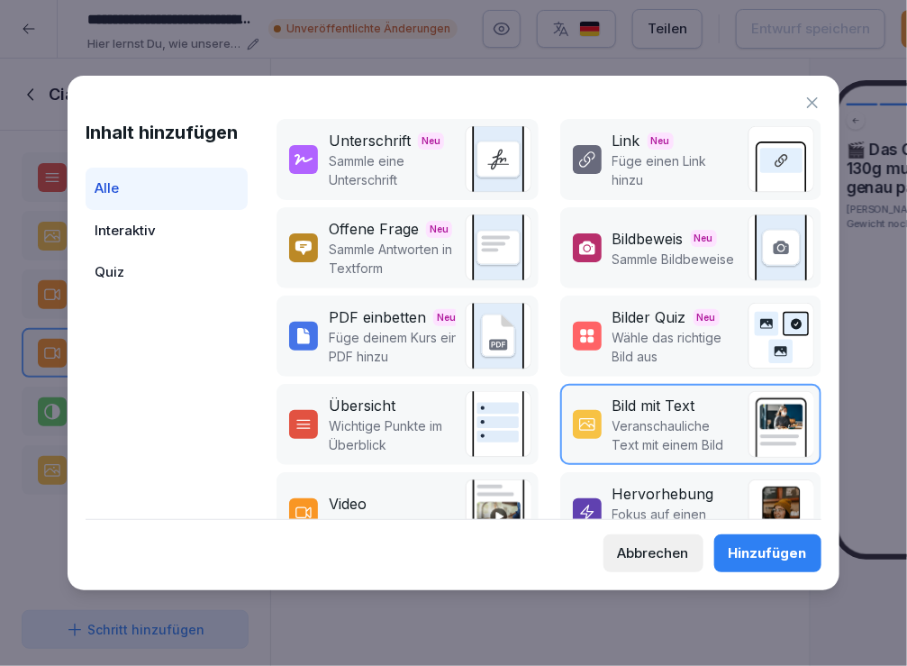
click at [782, 560] on div "Hinzufügen" at bounding box center [768, 553] width 78 height 20
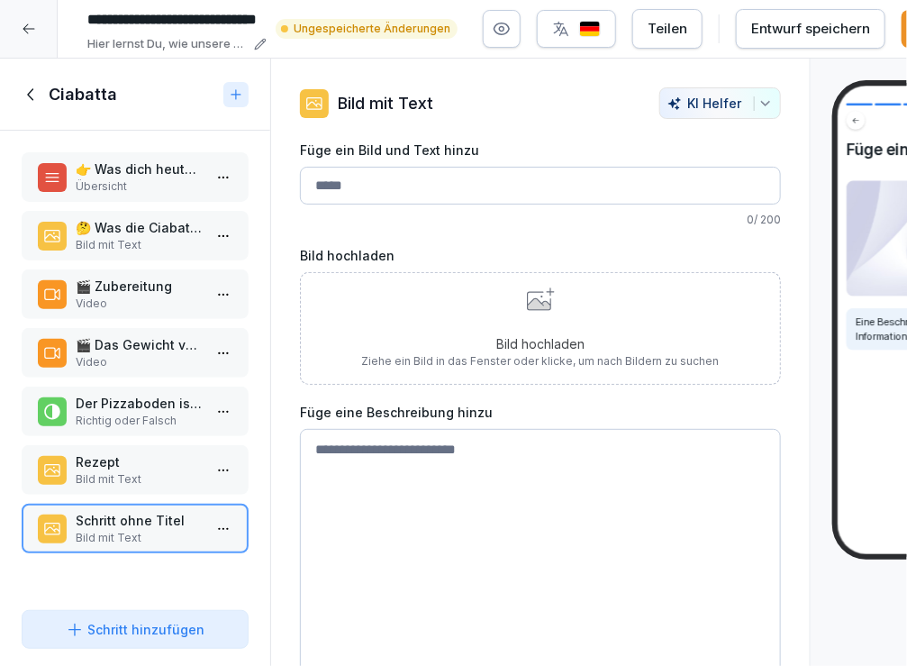
click at [554, 181] on input "Füge ein Bild und Text hinzu" at bounding box center [540, 186] width 481 height 38
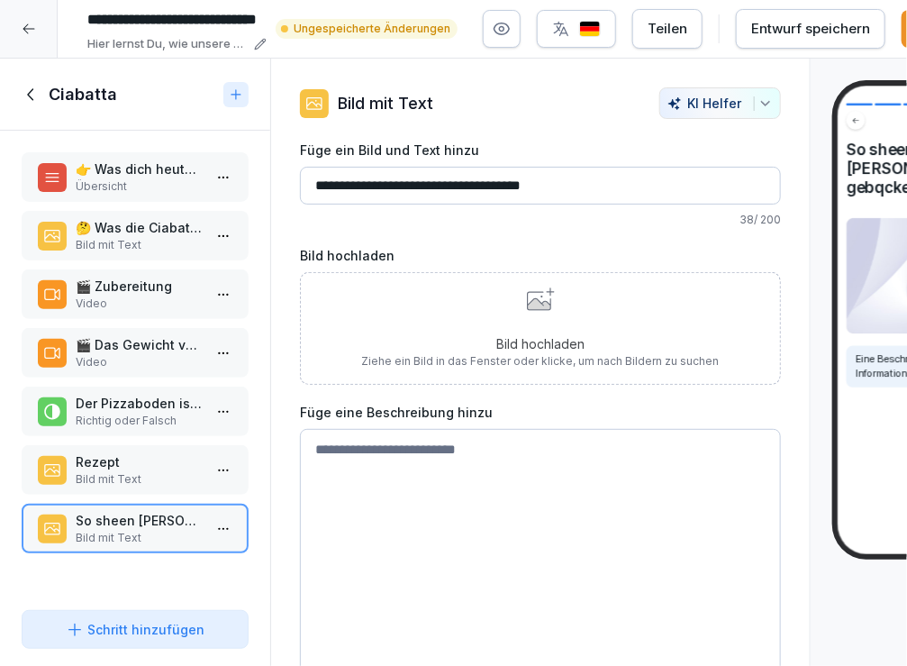
click at [448, 185] on input "**********" at bounding box center [540, 186] width 481 height 38
click at [537, 302] on icon at bounding box center [538, 304] width 23 height 12
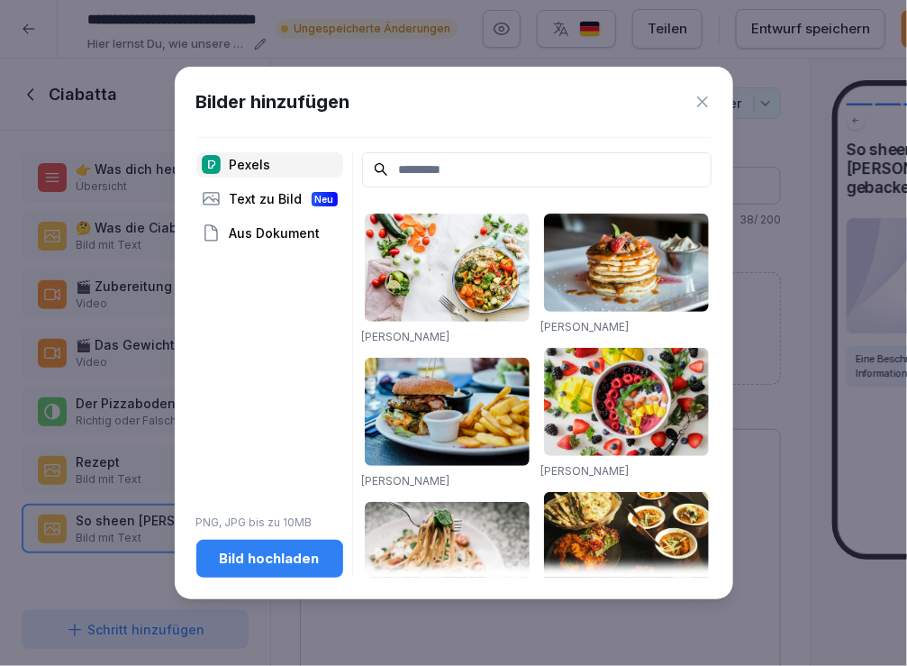
click at [298, 555] on div "Bild hochladen" at bounding box center [270, 558] width 118 height 20
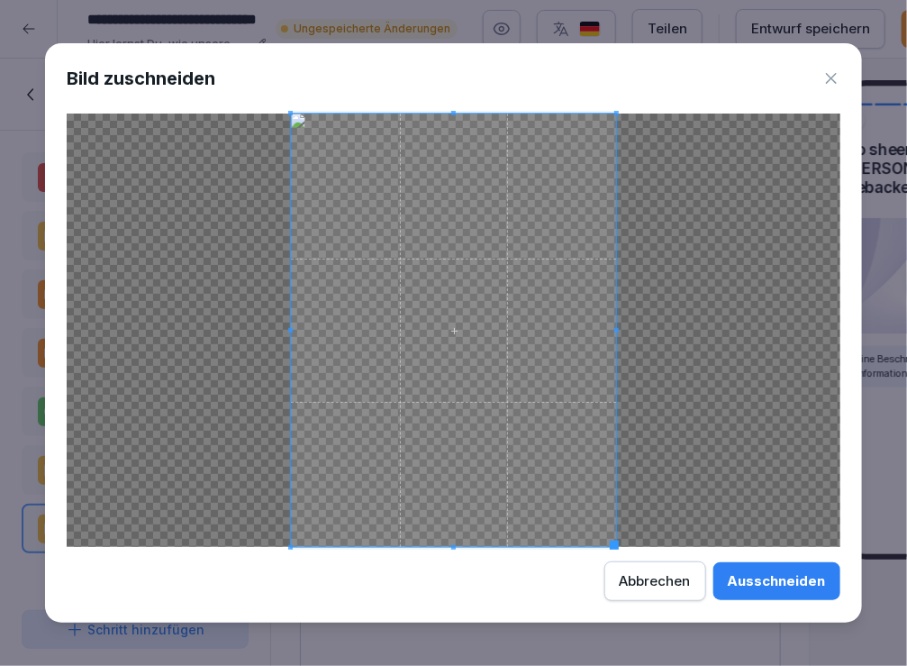
click at [786, 598] on button "Ausschneiden" at bounding box center [776, 581] width 127 height 38
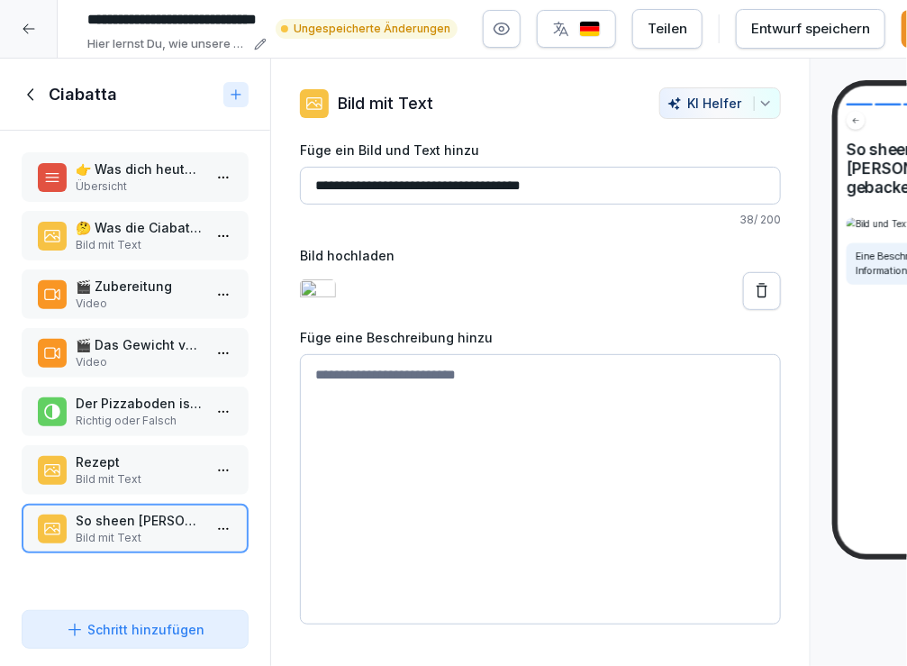
click at [352, 180] on input "**********" at bounding box center [540, 186] width 481 height 38
type input "**********"
click at [528, 434] on textarea at bounding box center [540, 489] width 481 height 270
click at [477, 445] on textarea at bounding box center [540, 489] width 481 height 270
type textarea "**********"
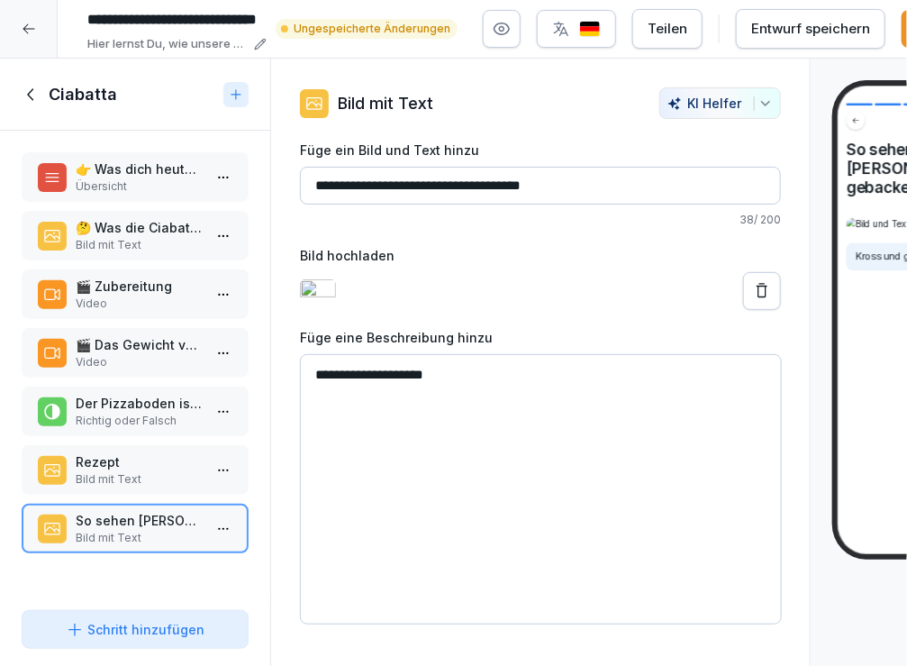
click at [794, 41] on button "Entwurf speichern" at bounding box center [810, 29] width 149 height 40
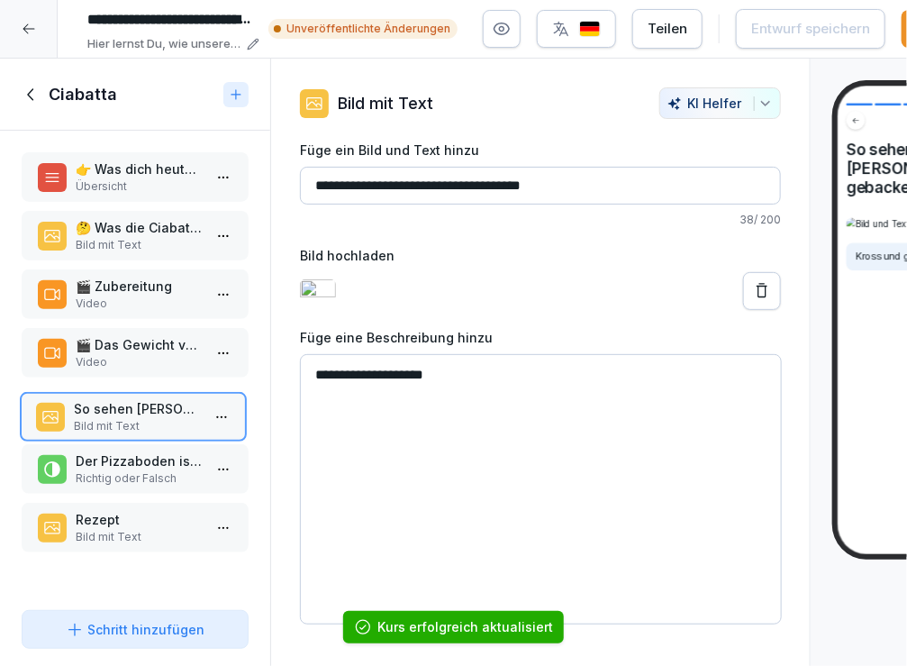
drag, startPoint x: 107, startPoint y: 521, endPoint x: 105, endPoint y: 410, distance: 111.7
click at [105, 410] on p "So sehen fertig gebackene Ciabatte aus" at bounding box center [137, 408] width 126 height 19
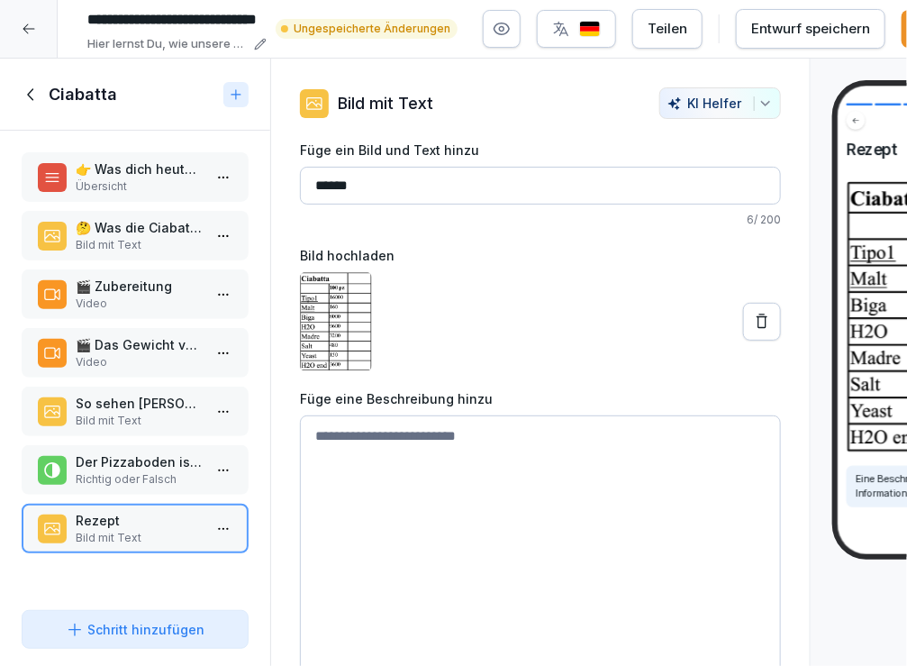
click at [136, 408] on p "So sehen fertig gebackene Ciabatte aus" at bounding box center [139, 403] width 126 height 19
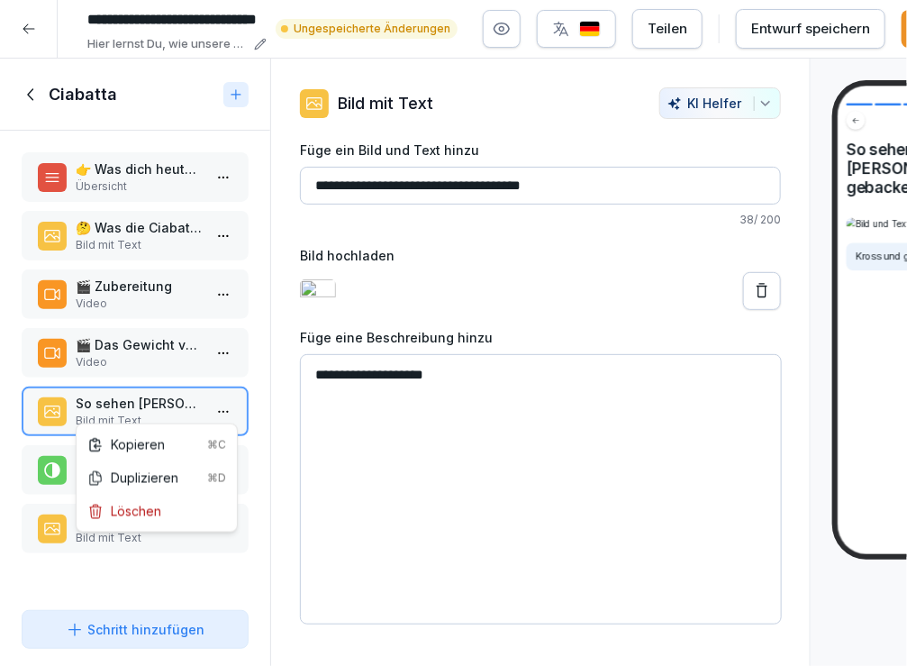
click at [224, 407] on html "**********" at bounding box center [453, 333] width 907 height 666
click at [157, 469] on div "Duplizieren ⌘D" at bounding box center [156, 477] width 139 height 19
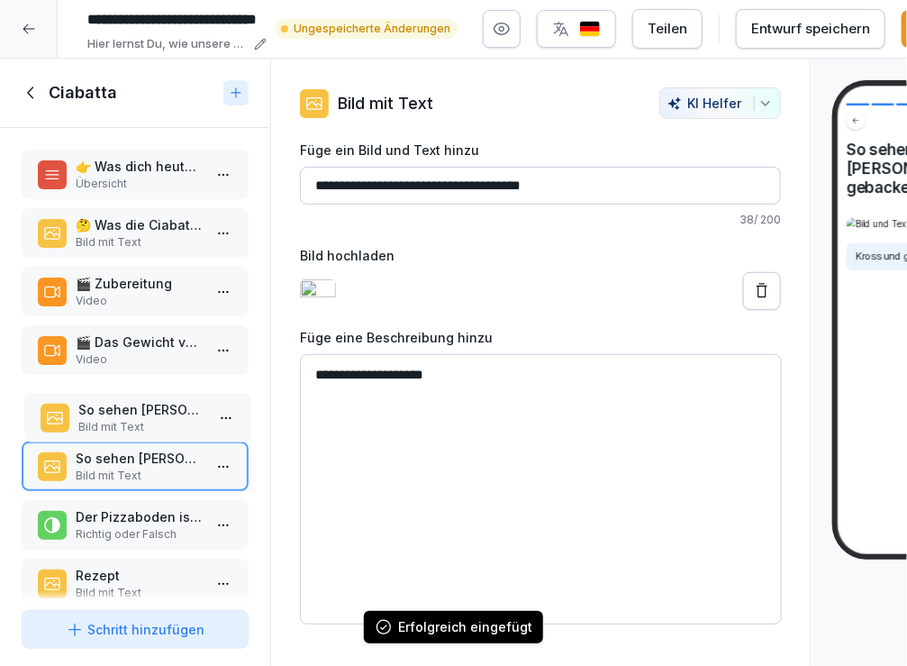
drag, startPoint x: 102, startPoint y: 587, endPoint x: 104, endPoint y: 420, distance: 167.5
click at [104, 420] on p "Bild mit Text" at bounding box center [141, 427] width 126 height 16
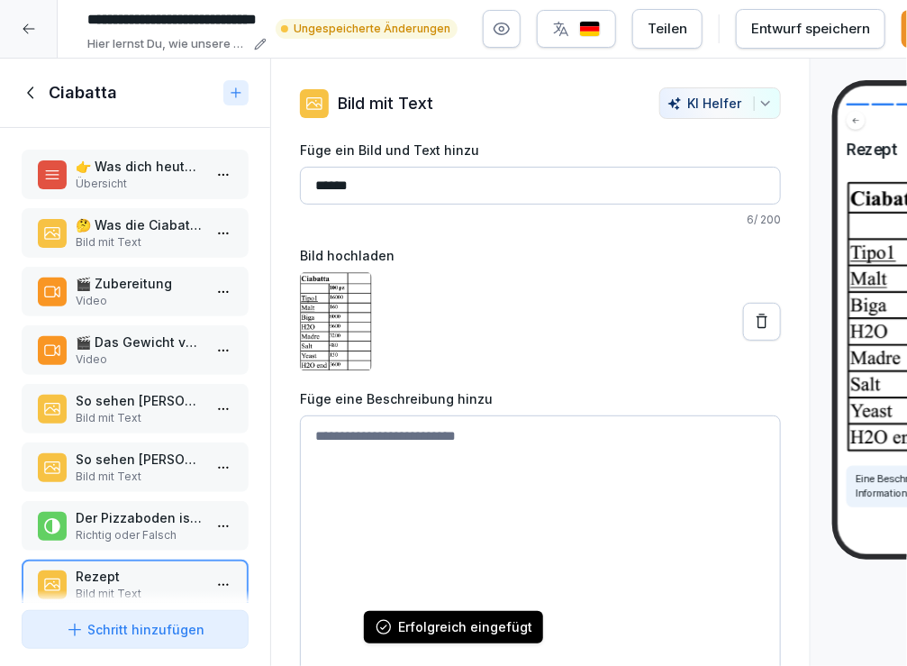
click at [150, 403] on p "So sehen fertig gebackene Ciabatte aus" at bounding box center [139, 400] width 126 height 19
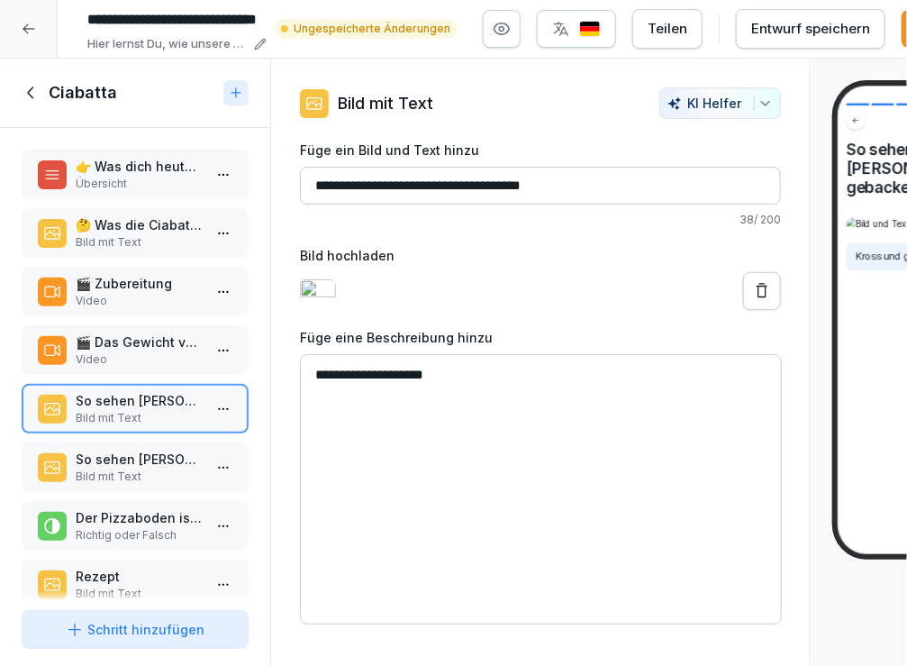
drag, startPoint x: 378, startPoint y: 181, endPoint x: 485, endPoint y: 182, distance: 106.3
click at [485, 182] on input "**********" at bounding box center [540, 186] width 481 height 38
click at [555, 186] on input "**********" at bounding box center [540, 186] width 481 height 38
type input "**********"
click at [469, 423] on textarea "**********" at bounding box center [541, 489] width 482 height 270
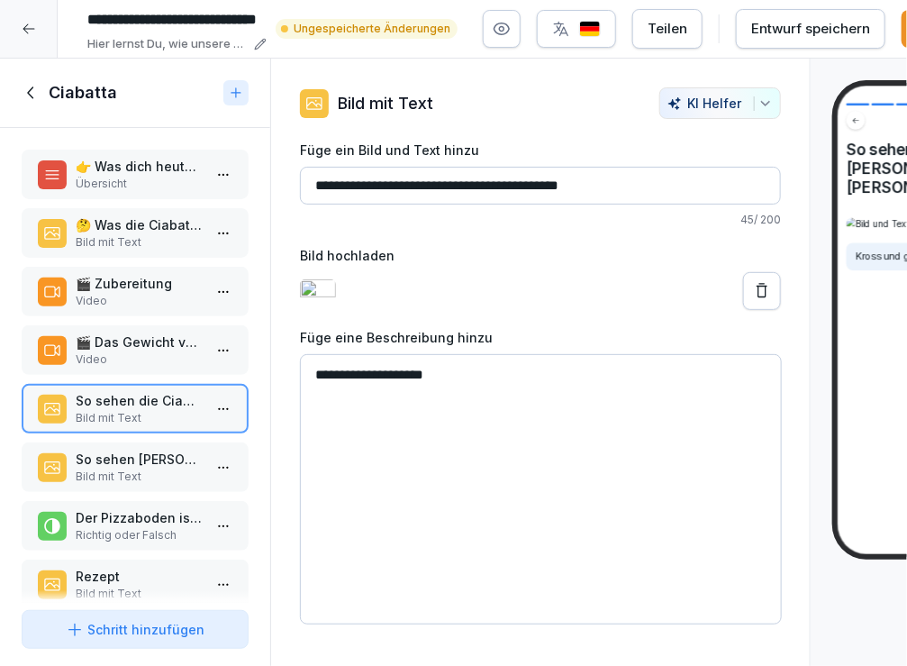
click at [469, 423] on textarea "**********" at bounding box center [541, 489] width 482 height 270
type textarea "**********"
click at [764, 297] on icon at bounding box center [761, 290] width 11 height 14
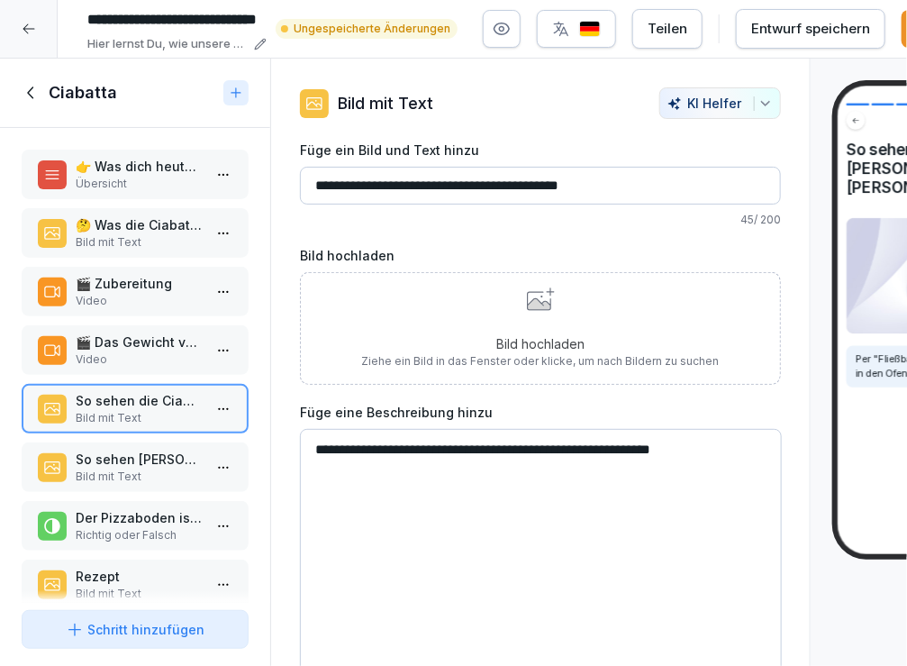
click at [539, 320] on div "Bild hochladen Ziehe ein Bild in das Fenster oder klicke, um nach Bildern zu su…" at bounding box center [541, 328] width 358 height 82
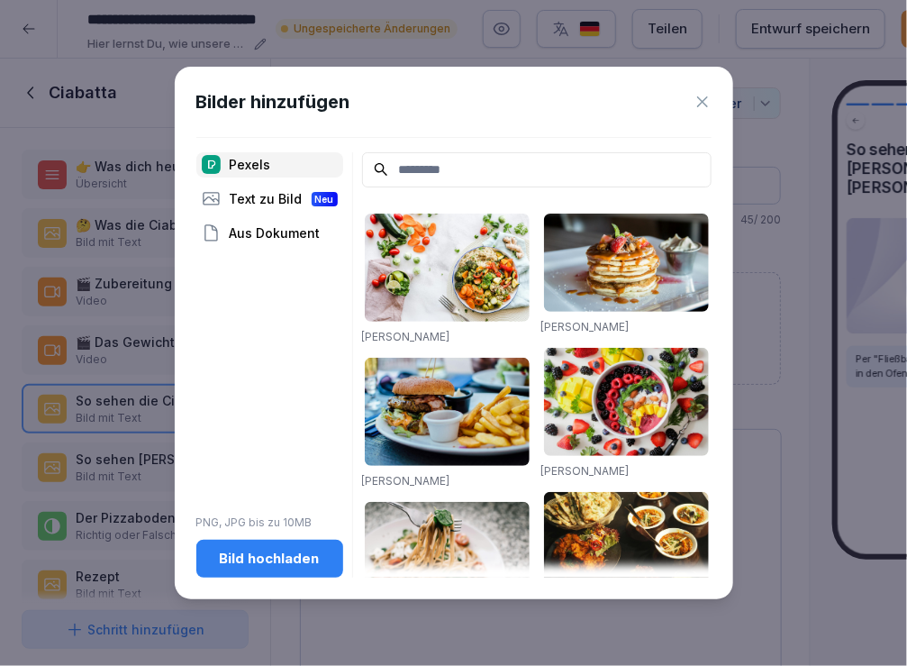
click at [267, 563] on div "Bild hochladen" at bounding box center [270, 558] width 118 height 20
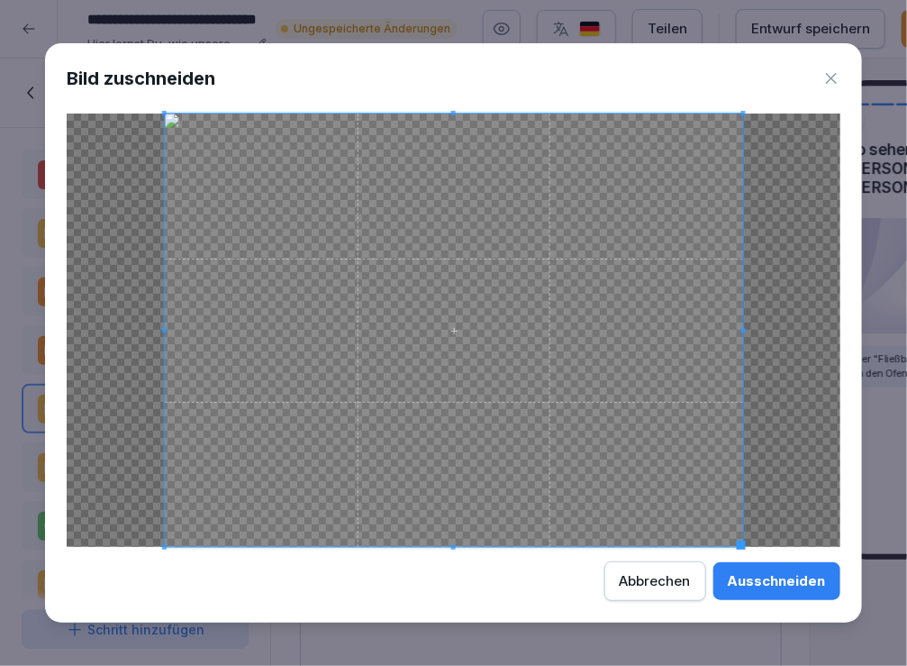
click at [780, 590] on div "Ausschneiden" at bounding box center [777, 581] width 98 height 20
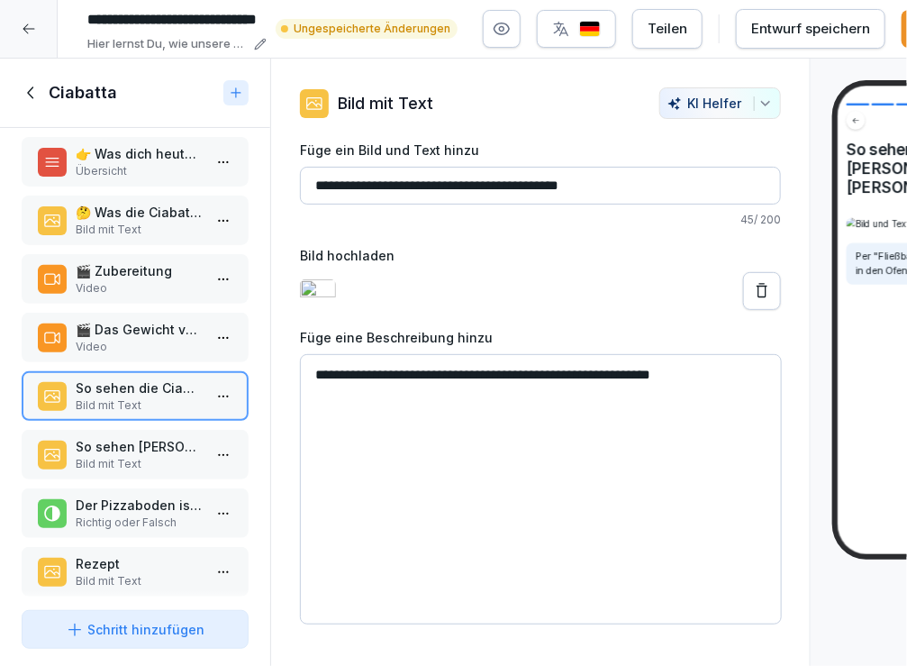
scroll to position [14, 0]
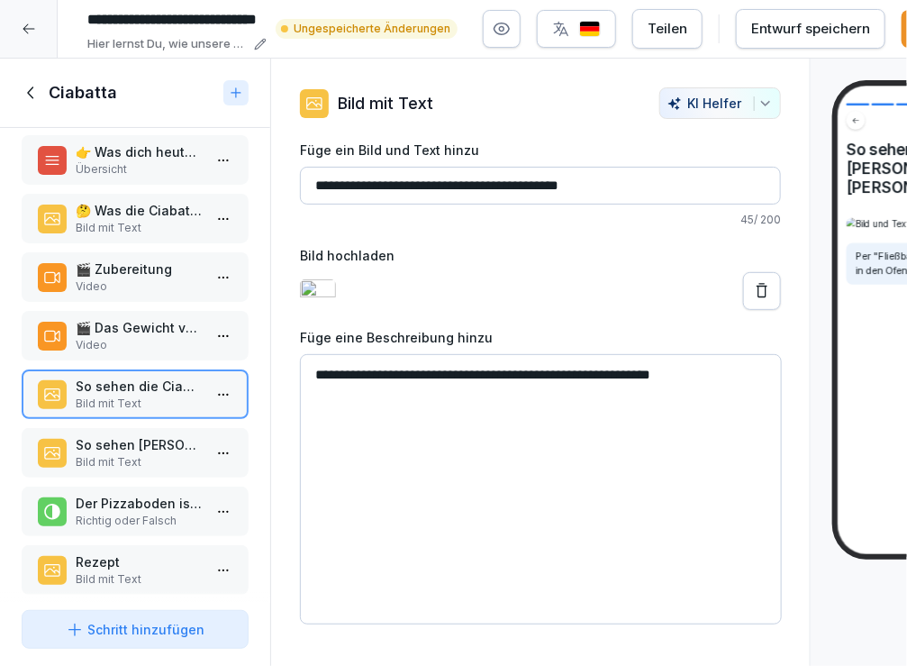
click at [122, 516] on p "Richtig oder Falsch" at bounding box center [139, 520] width 126 height 16
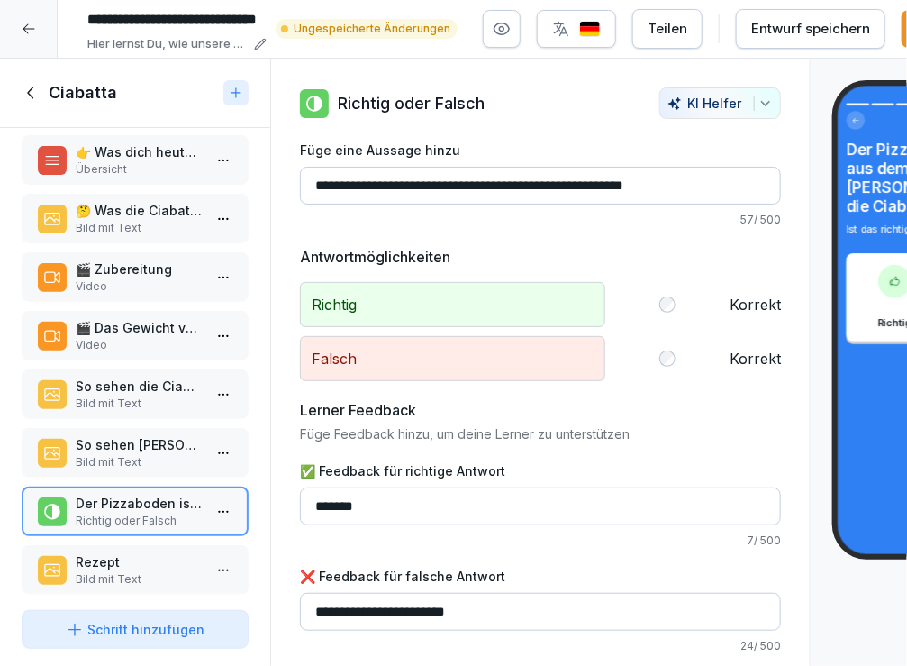
click at [110, 553] on p "Rezept" at bounding box center [139, 561] width 126 height 19
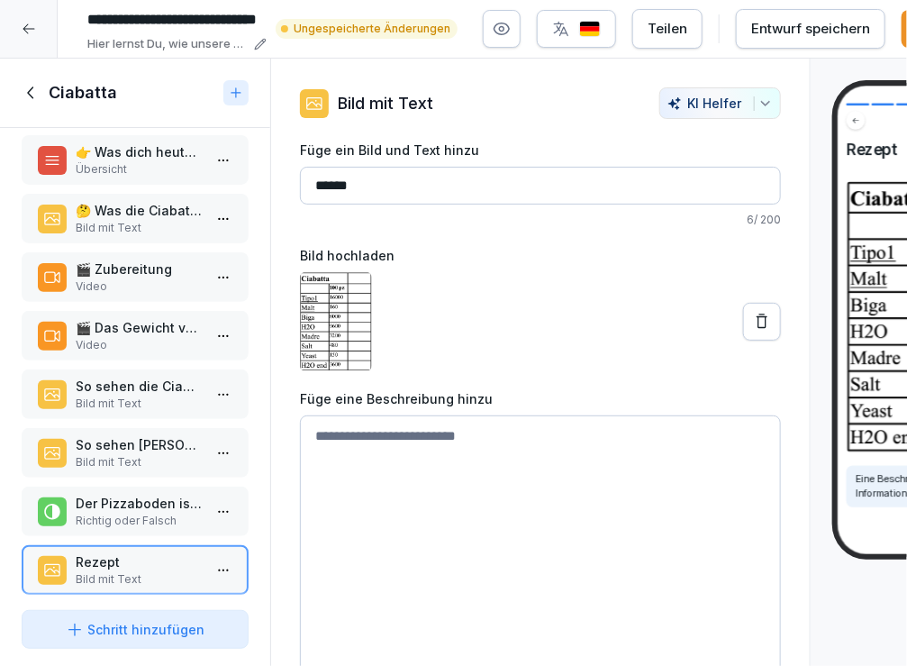
click at [802, 21] on div "Entwurf speichern" at bounding box center [810, 29] width 119 height 20
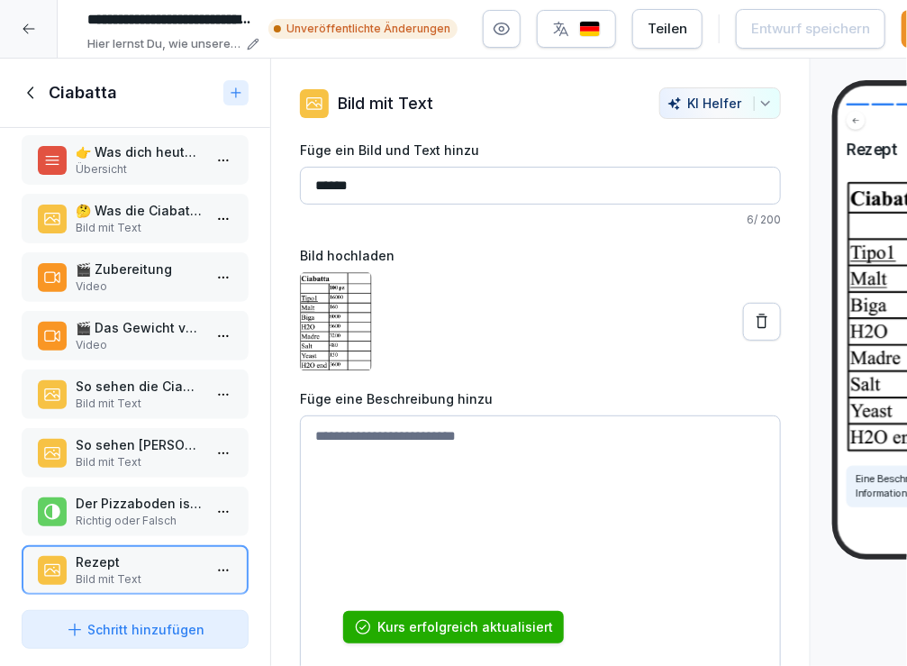
click at [694, 32] on button "Teilen" at bounding box center [667, 29] width 70 height 40
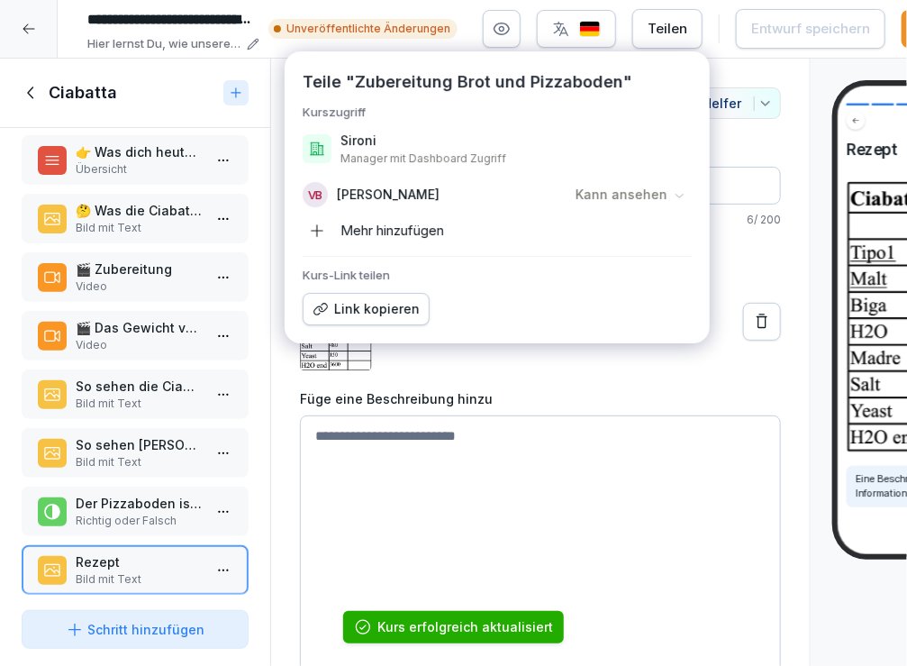
click at [694, 32] on button "Teilen" at bounding box center [667, 29] width 70 height 40
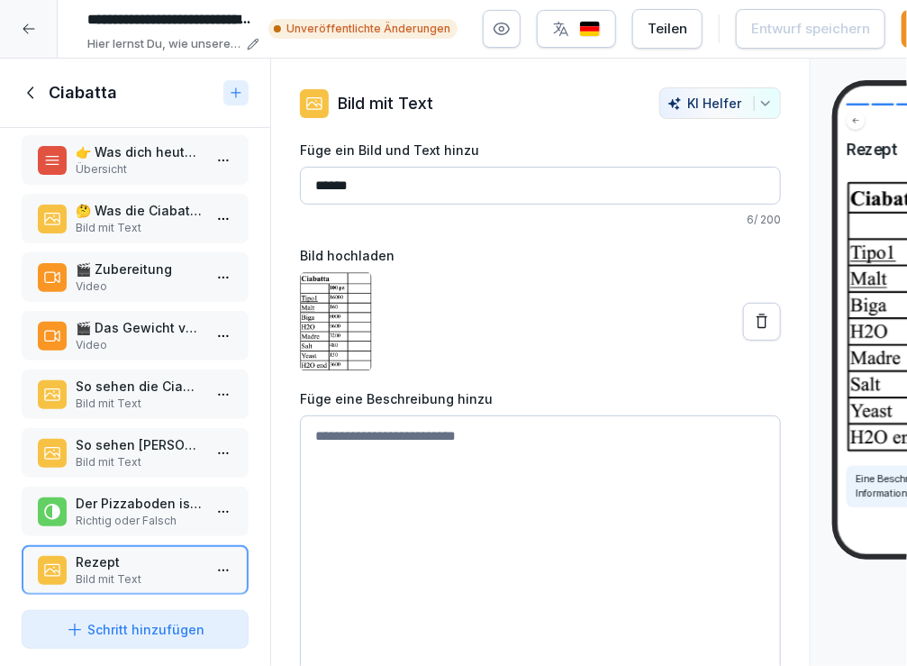
click at [31, 95] on icon at bounding box center [32, 93] width 20 height 20
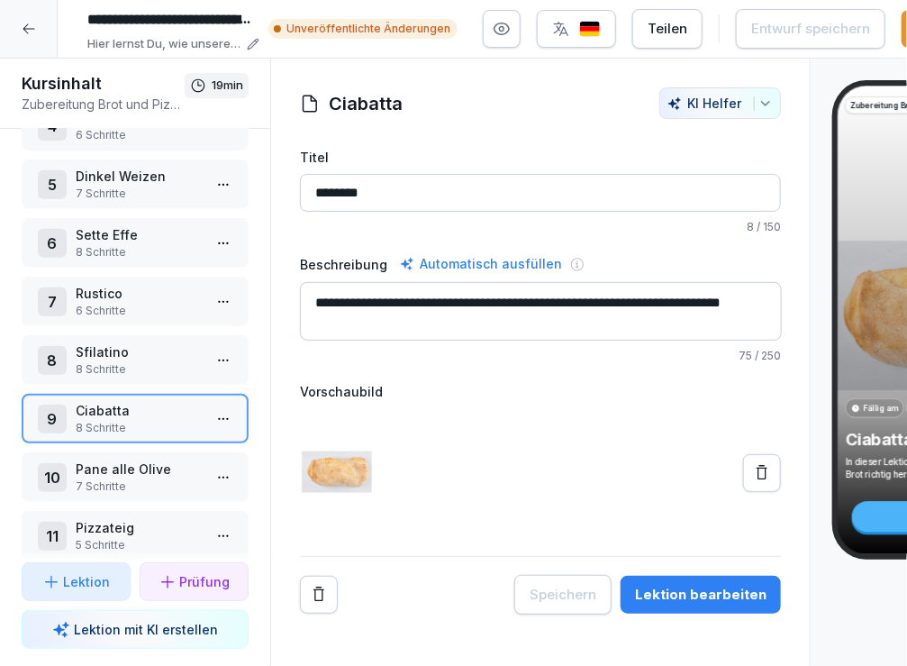
scroll to position [237, 0]
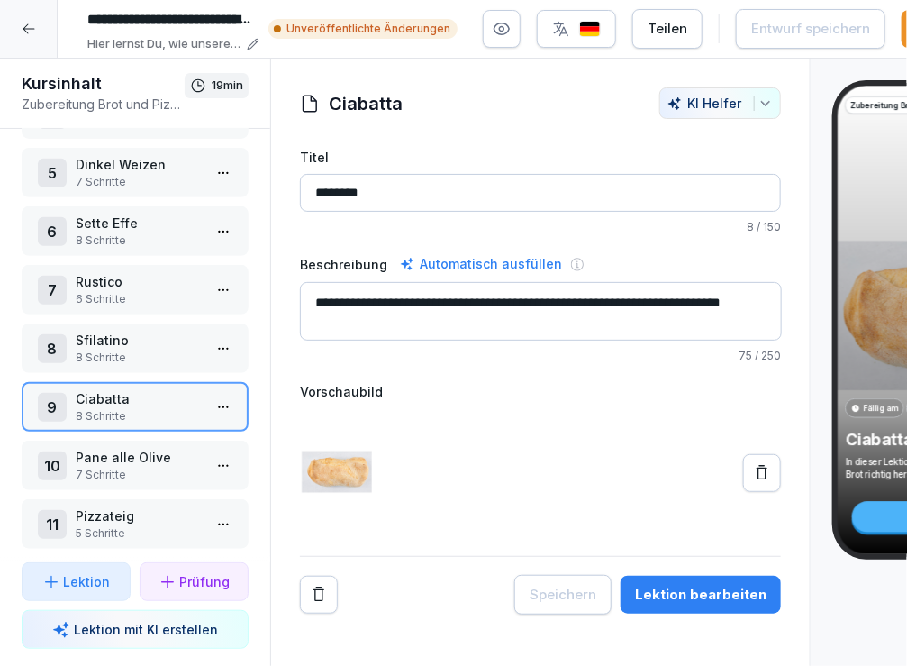
click at [119, 457] on p "Pane alle Olive" at bounding box center [139, 457] width 126 height 19
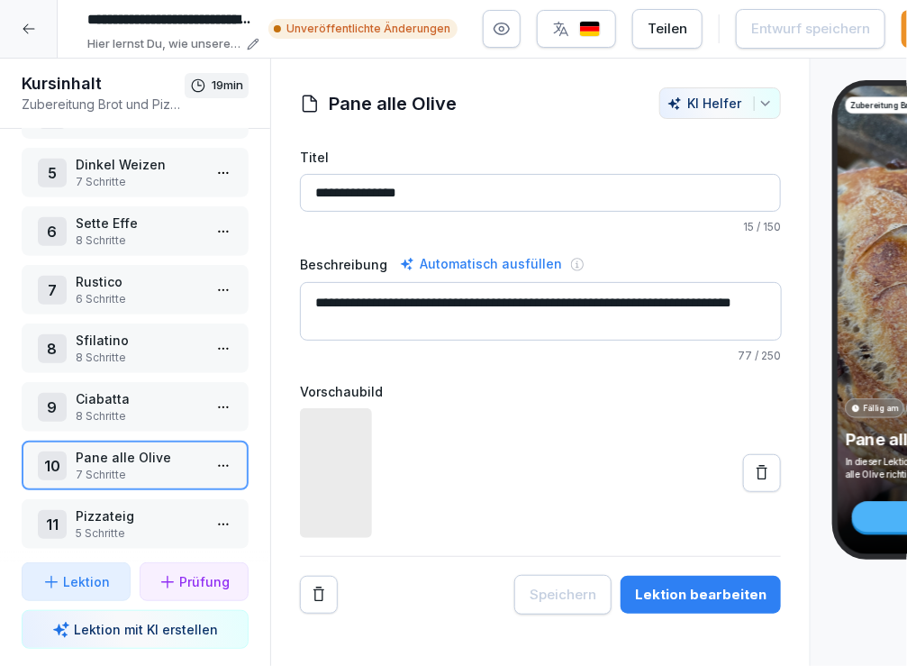
click at [186, 359] on p "8 Schritte" at bounding box center [139, 357] width 126 height 16
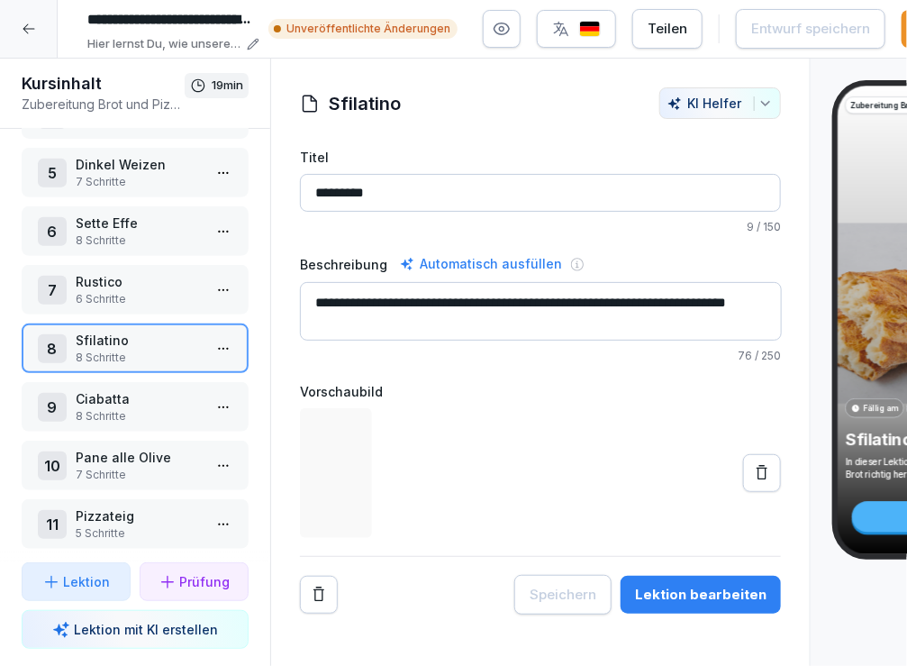
click at [225, 347] on html "**********" at bounding box center [453, 333] width 907 height 666
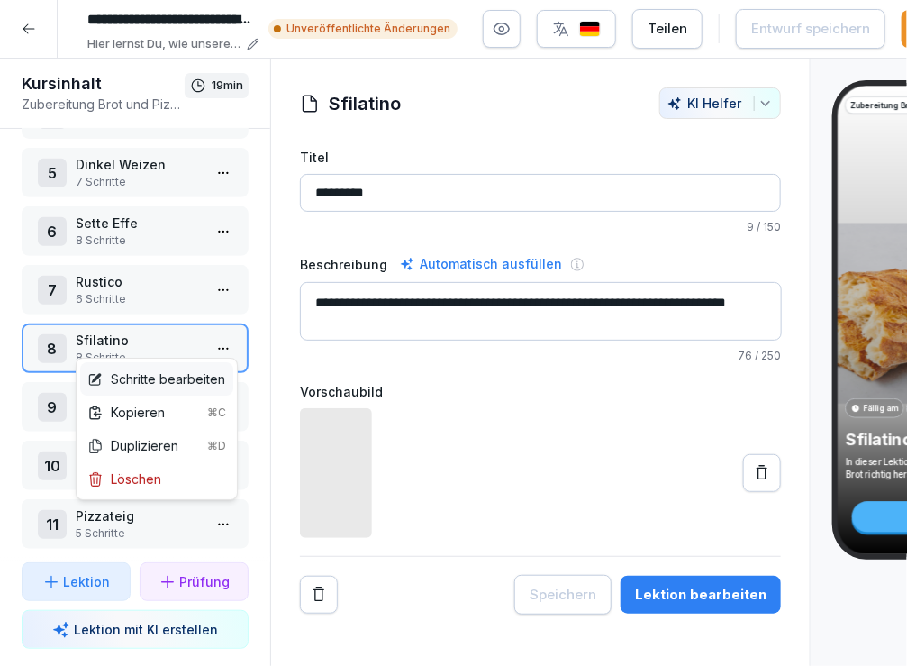
click at [198, 374] on div "Schritte bearbeiten" at bounding box center [156, 378] width 138 height 19
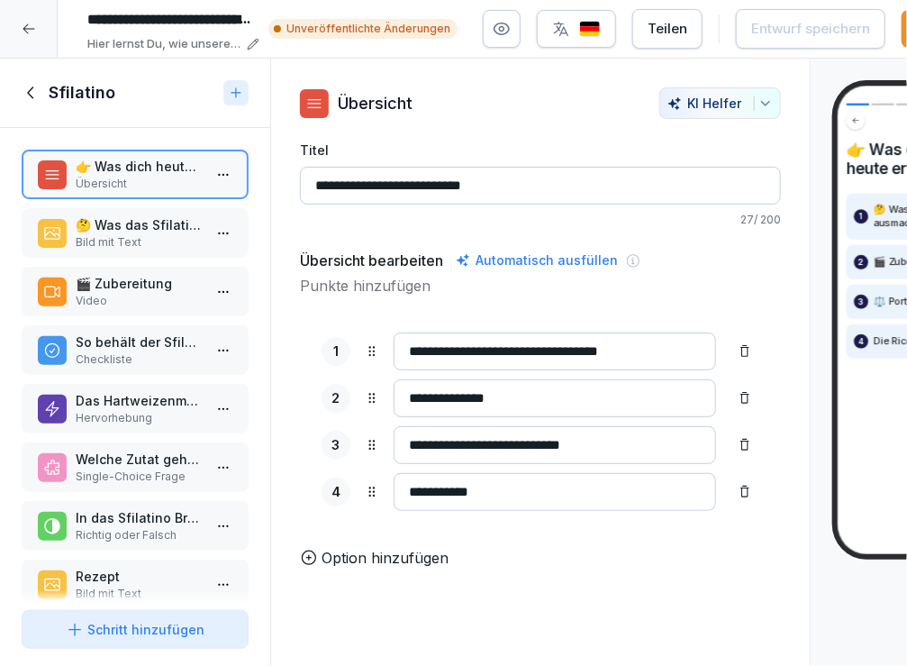
click at [148, 340] on p "So behält der Sfilatino seine Form" at bounding box center [139, 341] width 126 height 19
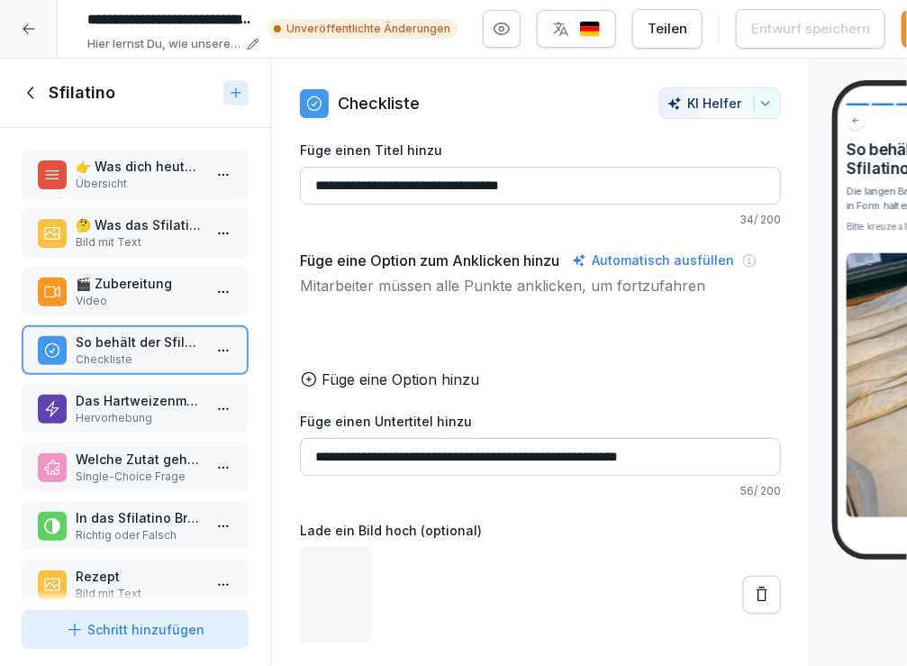
click at [119, 406] on p "Das Hartweizenmehl" at bounding box center [139, 400] width 126 height 19
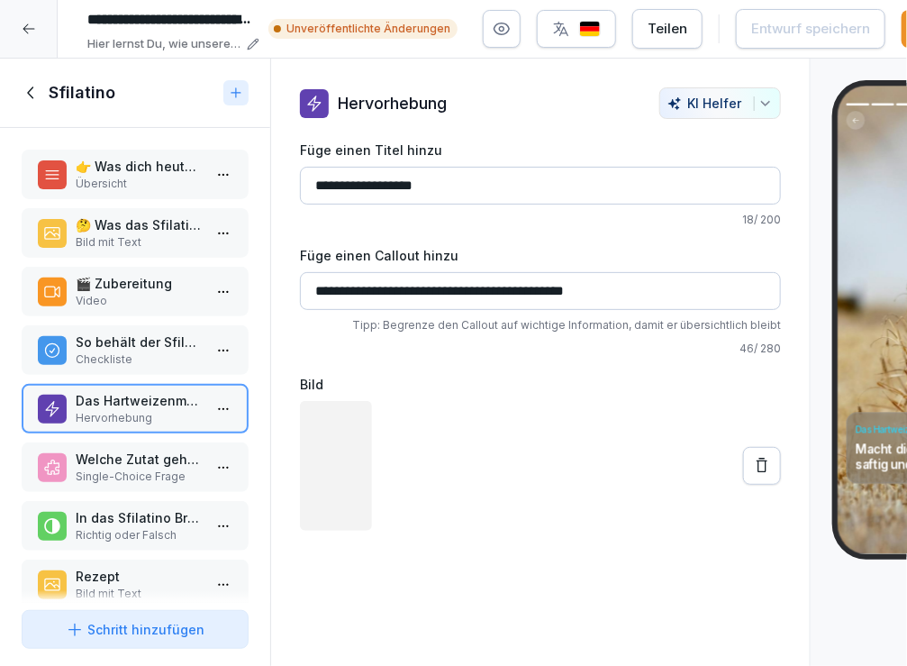
click at [126, 353] on p "Checkliste" at bounding box center [139, 359] width 126 height 16
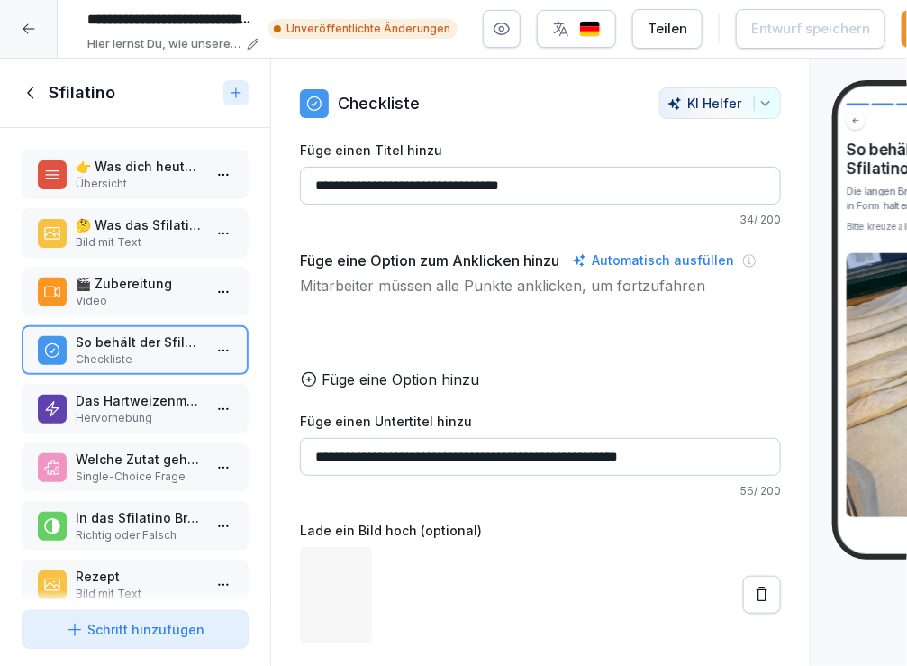
scroll to position [18, 0]
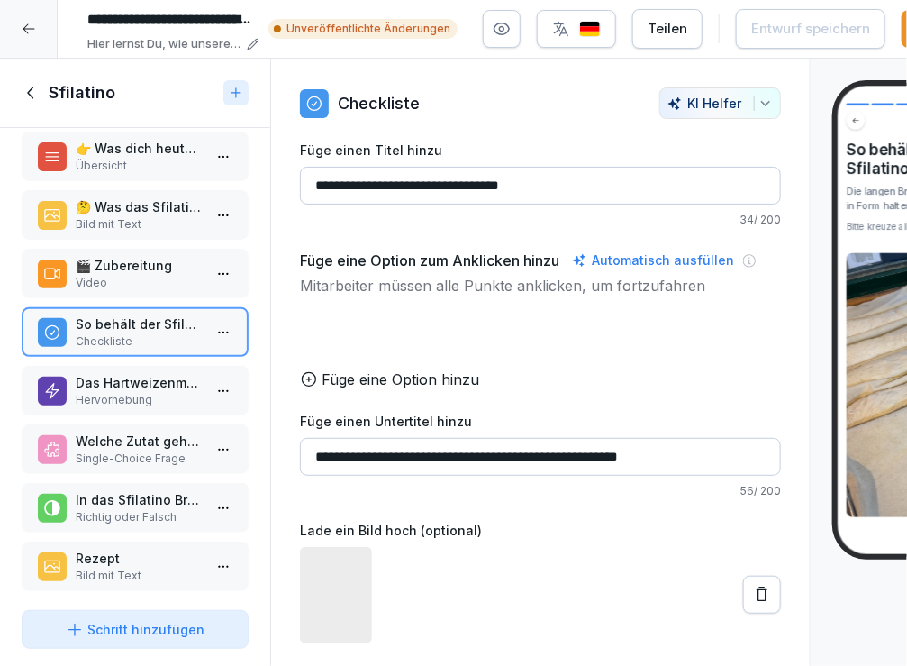
click at [131, 437] on p "Welche Zutat gehört in NICHT in das Sfilatino Brot?" at bounding box center [139, 440] width 126 height 19
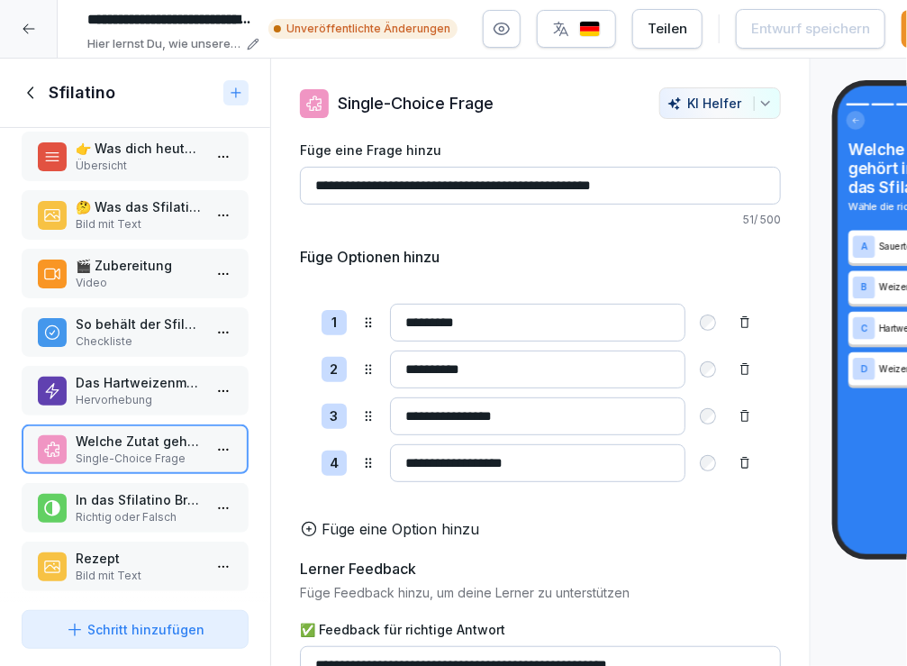
click at [124, 349] on div "So behält der Sfilatino seine Form Checkliste" at bounding box center [135, 332] width 227 height 50
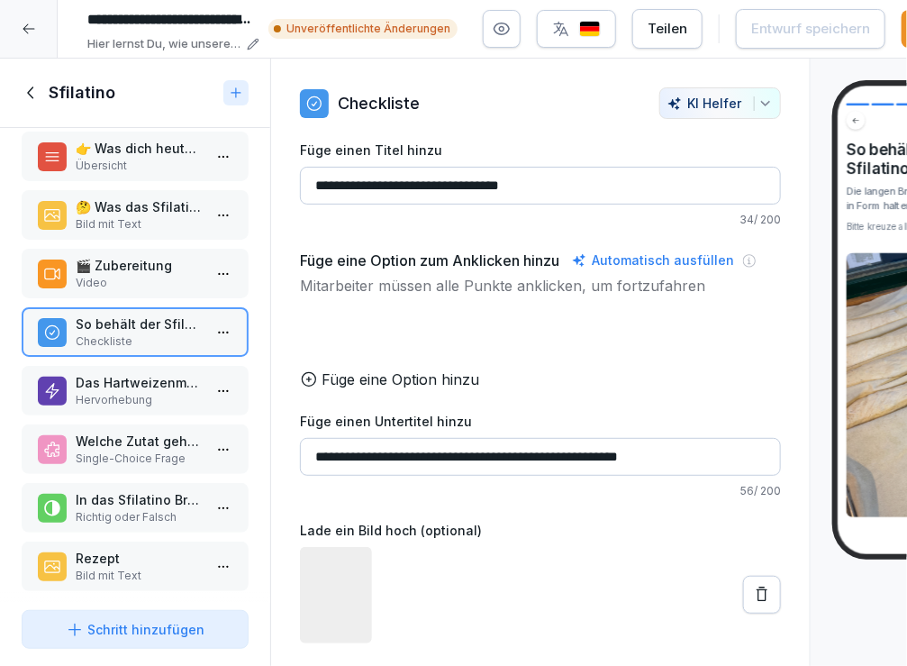
click at [151, 266] on p "🎬 Zubereitung" at bounding box center [139, 265] width 126 height 19
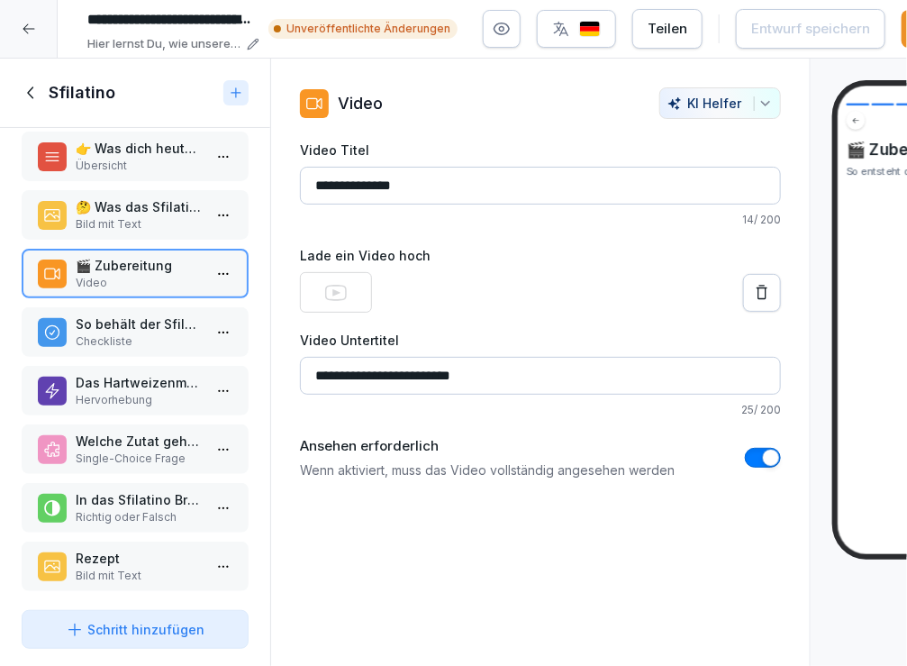
click at [32, 97] on icon at bounding box center [30, 92] width 6 height 12
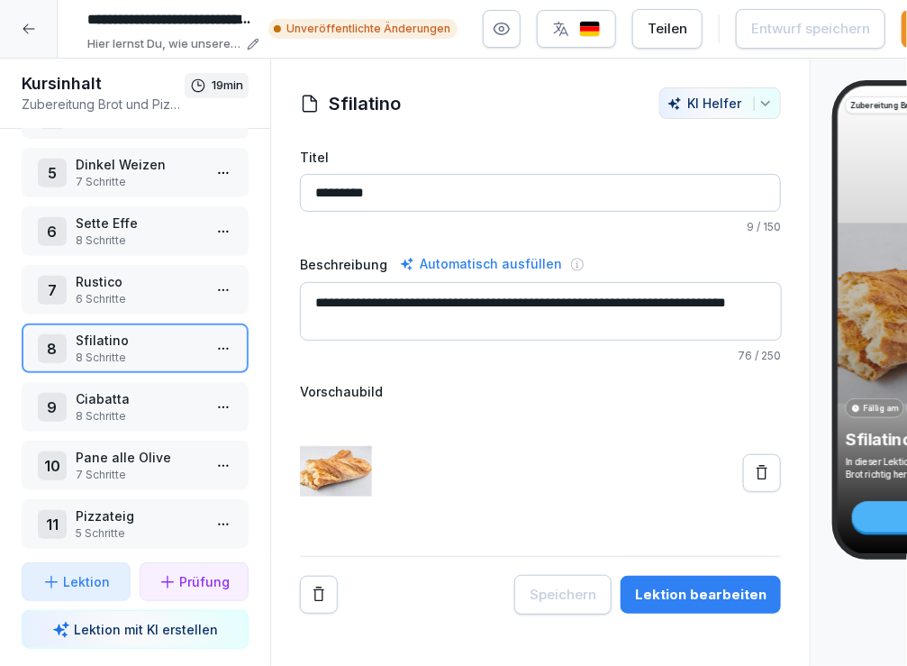
click at [25, 35] on icon at bounding box center [29, 29] width 14 height 14
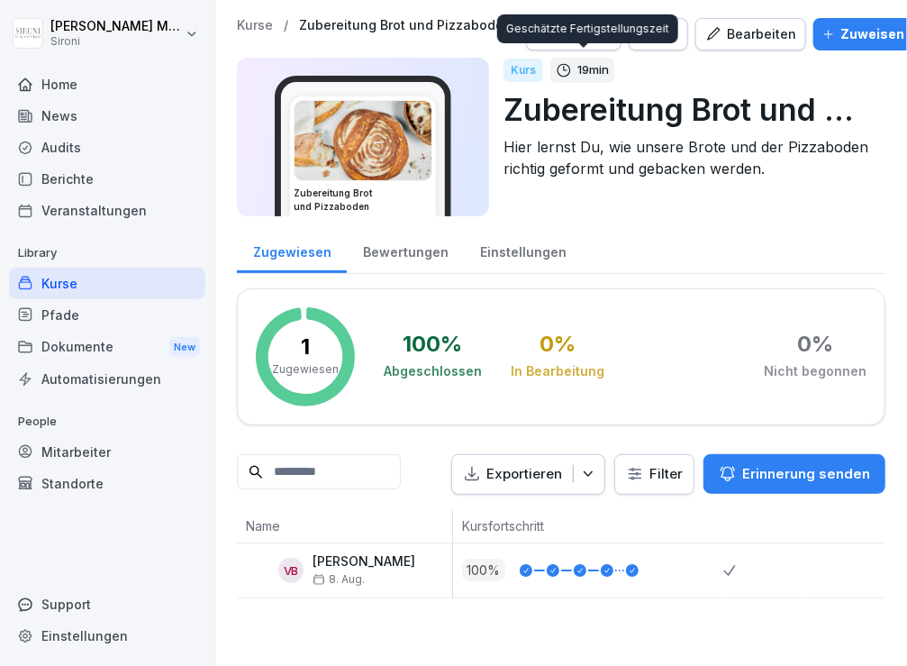
click at [727, 32] on div "Bearbeiten" at bounding box center [750, 34] width 91 height 20
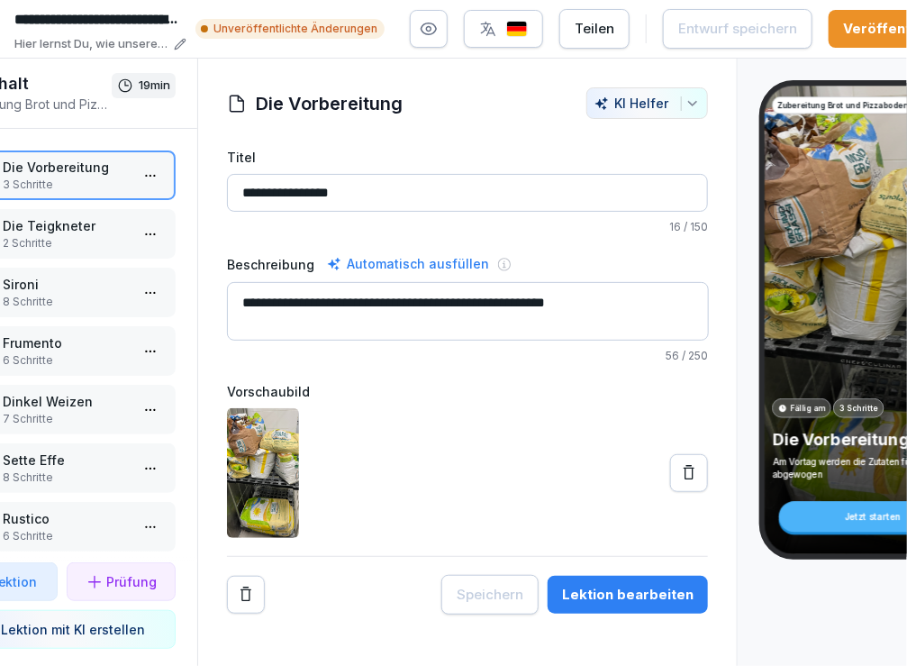
scroll to position [0, 173]
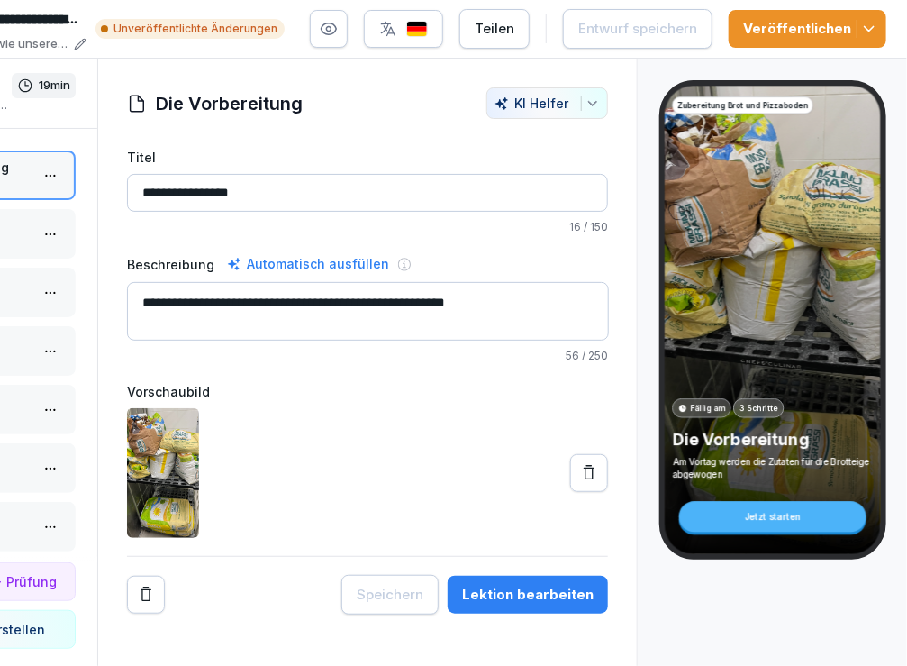
click at [877, 34] on button "Veröffentlichen" at bounding box center [808, 29] width 158 height 38
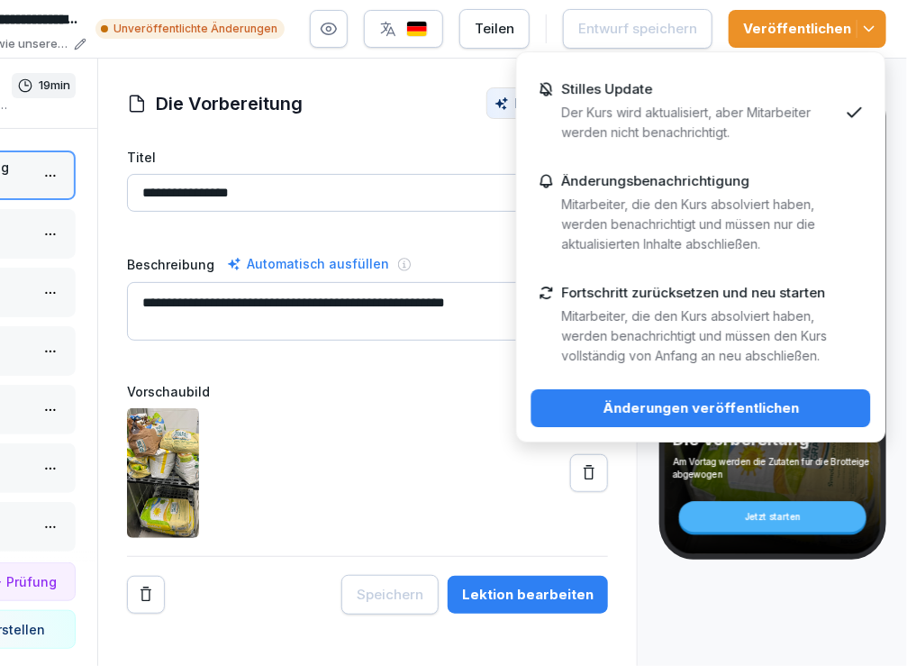
click at [724, 198] on p "Mitarbeiter, die den Kurs absolviert haben, werden benachrichtigt und müssen nu…" at bounding box center [700, 224] width 276 height 59
click at [653, 402] on div "Änderungen veröffentlichen" at bounding box center [701, 408] width 311 height 20
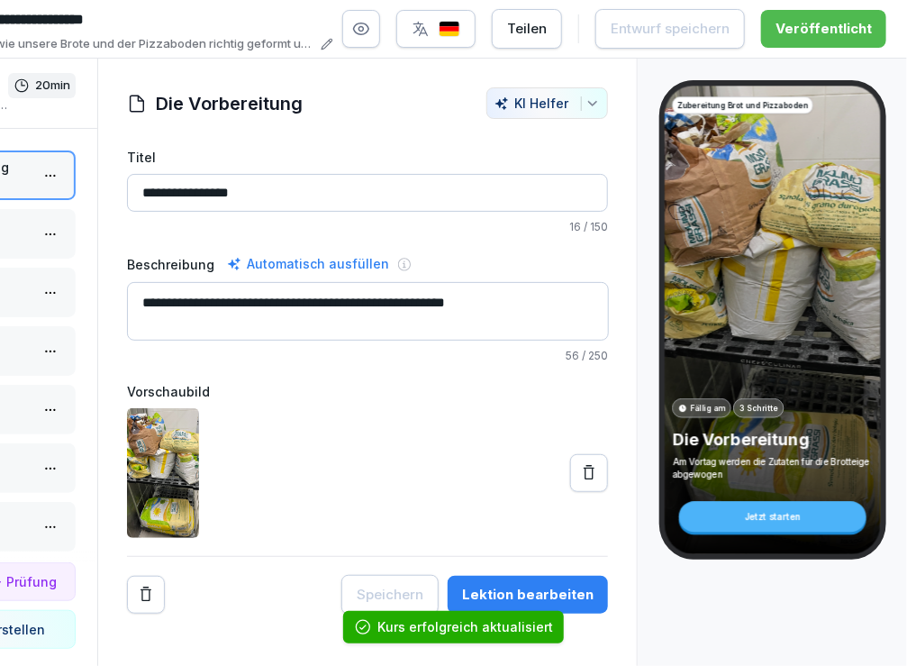
scroll to position [0, 0]
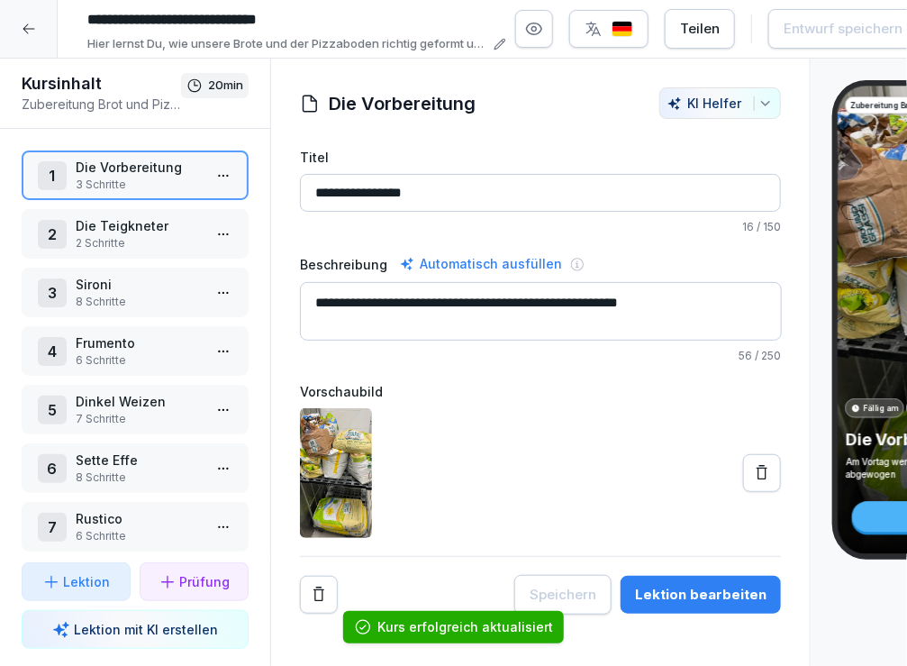
click at [32, 27] on icon at bounding box center [29, 29] width 14 height 14
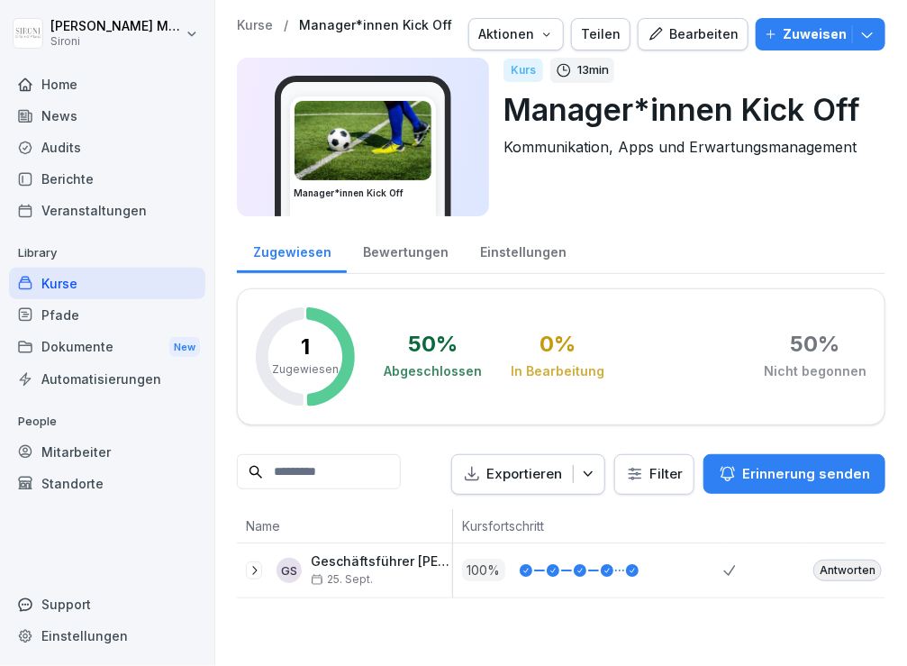
click at [680, 41] on div "Bearbeiten" at bounding box center [693, 34] width 91 height 20
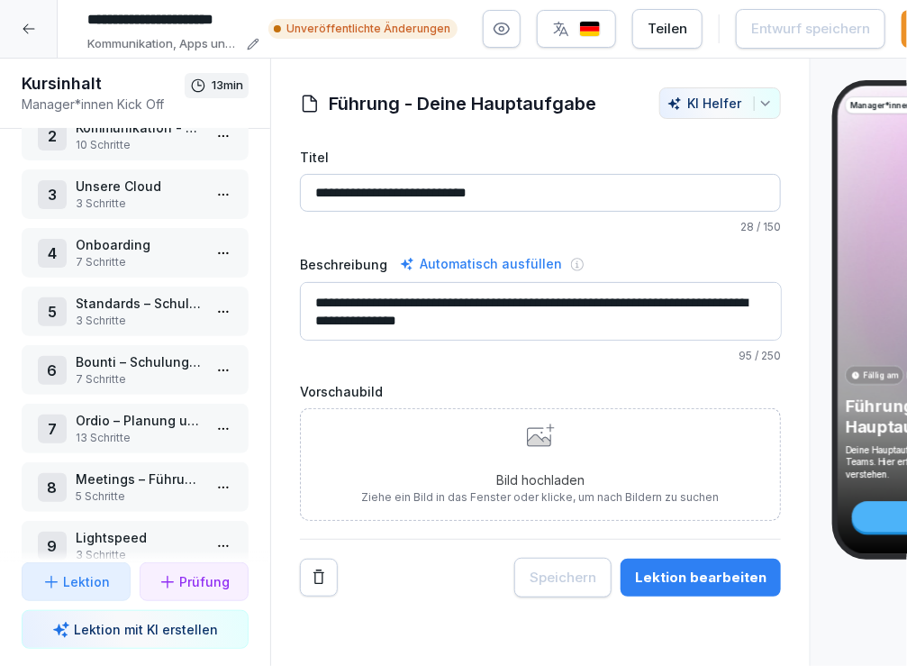
scroll to position [23, 0]
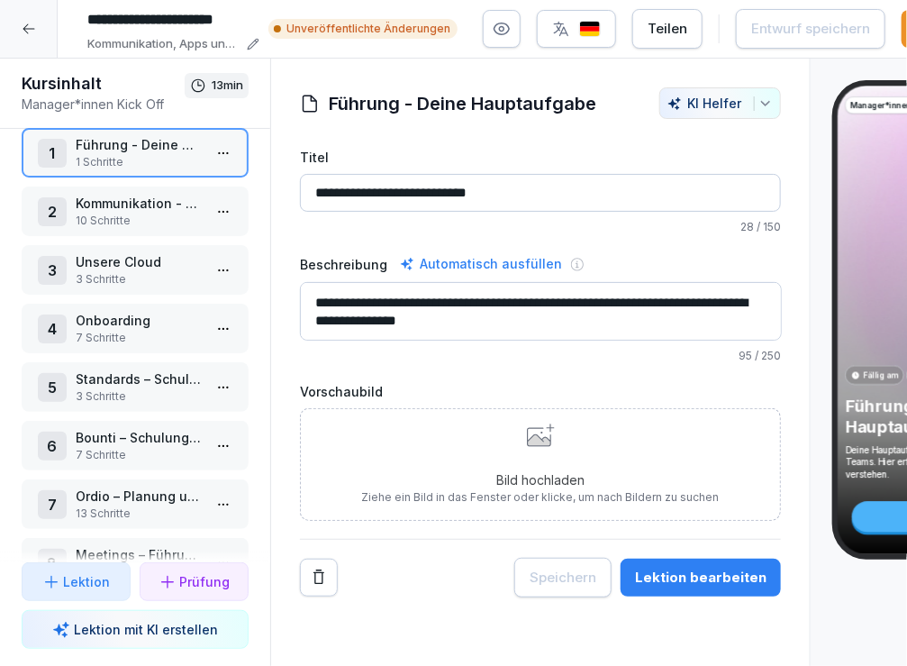
click at [219, 321] on html "**********" at bounding box center [453, 333] width 907 height 666
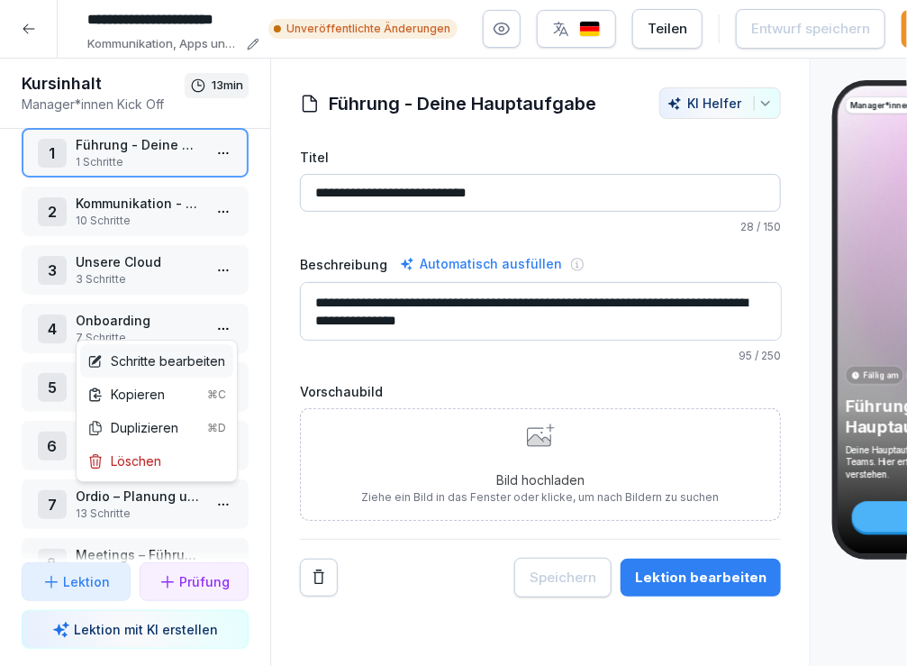
click at [195, 347] on div "Schritte bearbeiten" at bounding box center [156, 360] width 153 height 33
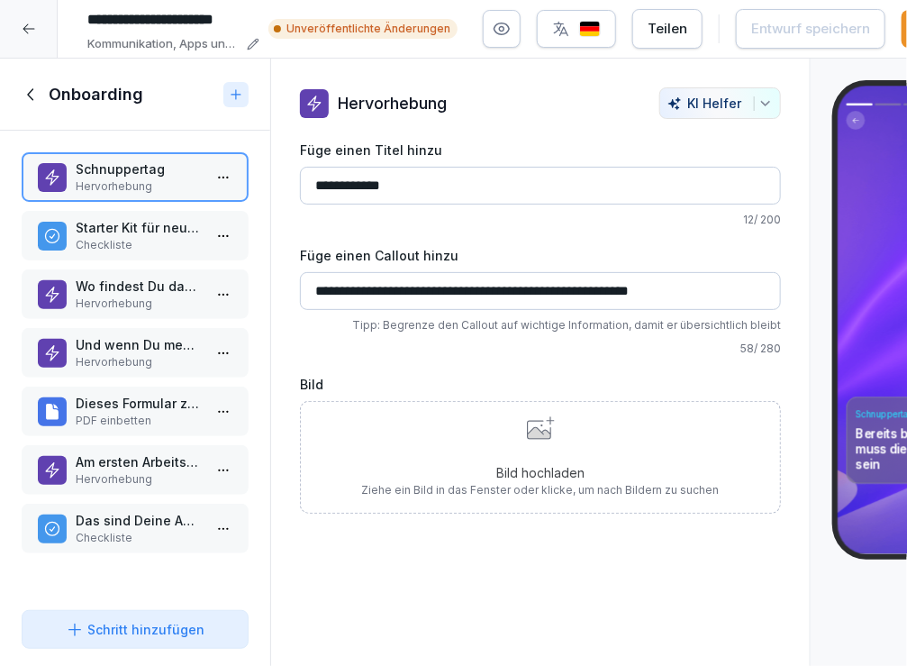
click at [111, 240] on p "Checkliste" at bounding box center [139, 245] width 126 height 16
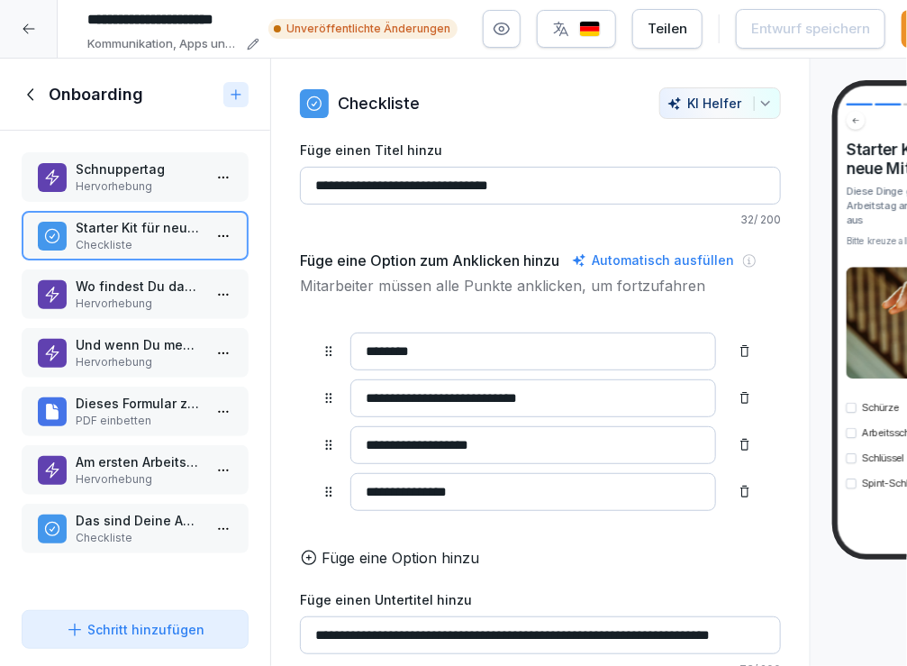
click at [512, 630] on input "**********" at bounding box center [540, 635] width 481 height 38
click at [131, 362] on p "Hervorhebung" at bounding box center [139, 362] width 126 height 16
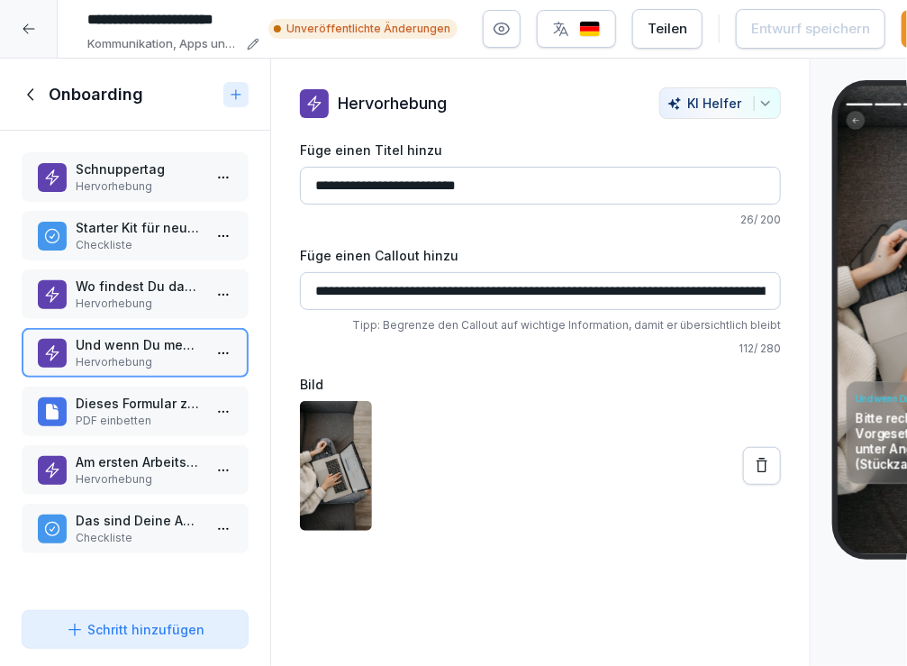
click at [130, 397] on p "Dieses Formular zur Empfangsbestätigung" at bounding box center [139, 403] width 126 height 19
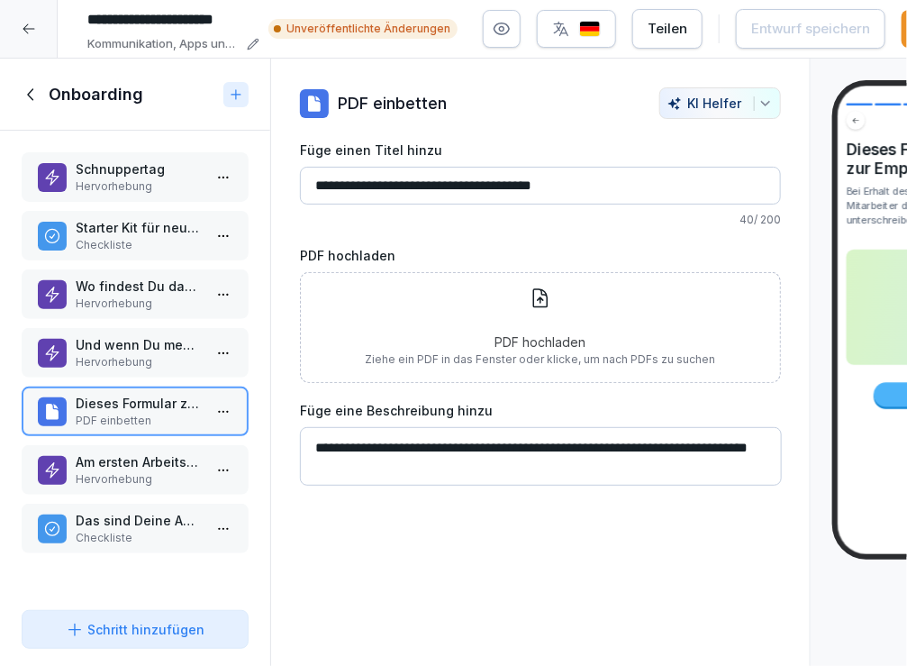
click at [136, 466] on p "Am ersten Arbeitstag nicht vergessen:" at bounding box center [139, 461] width 126 height 19
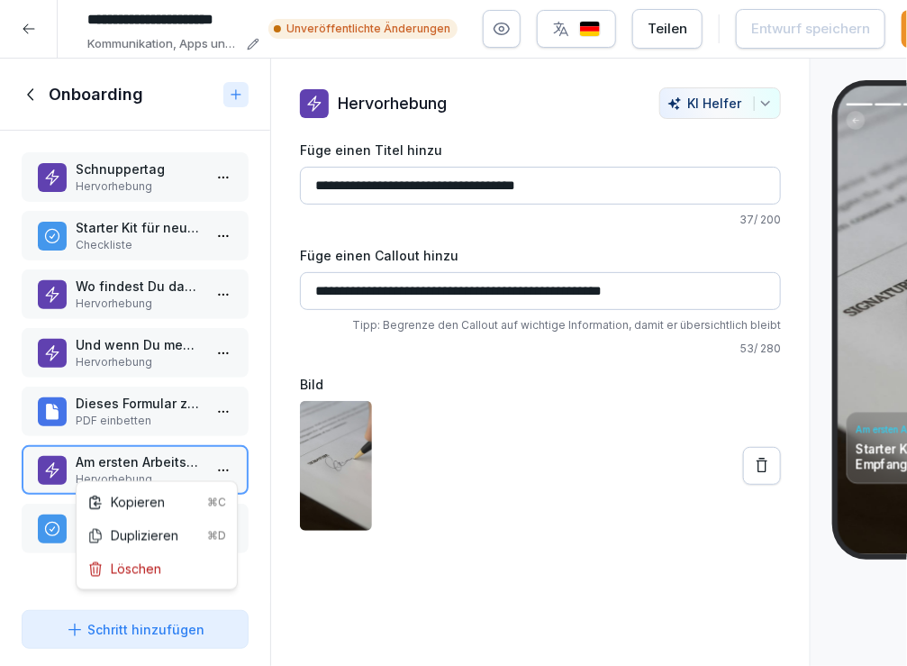
click at [225, 463] on html "**********" at bounding box center [453, 333] width 907 height 666
click at [140, 527] on div "Duplizieren ⌘D" at bounding box center [156, 535] width 139 height 19
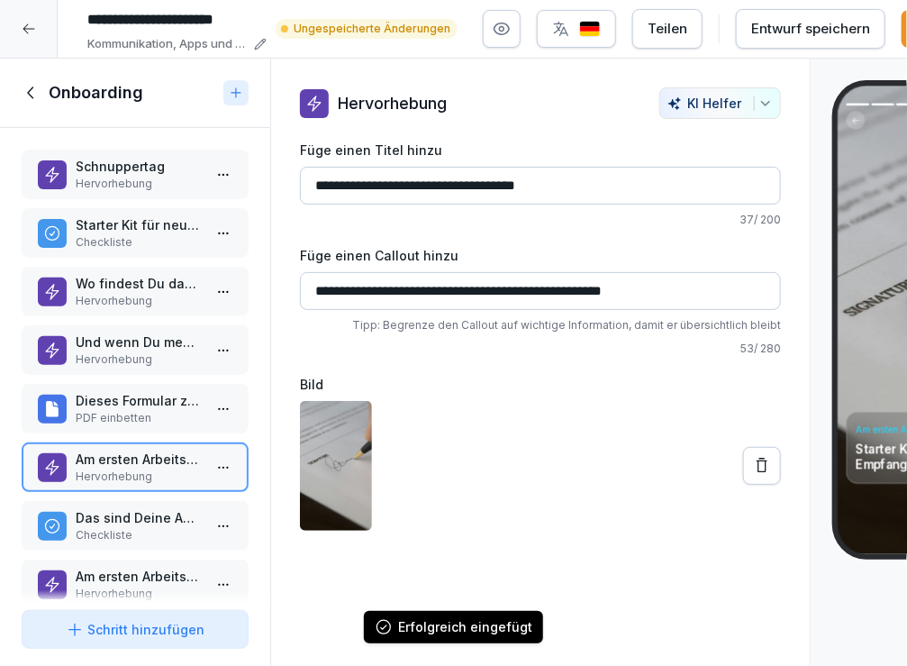
drag, startPoint x: 95, startPoint y: 596, endPoint x: 90, endPoint y: 568, distance: 28.4
click at [90, 568] on div "Onboarding Schnuppertag Hervorhebung Starter Kit für neue Mitarbeiter Checklist…" at bounding box center [135, 363] width 270 height 608
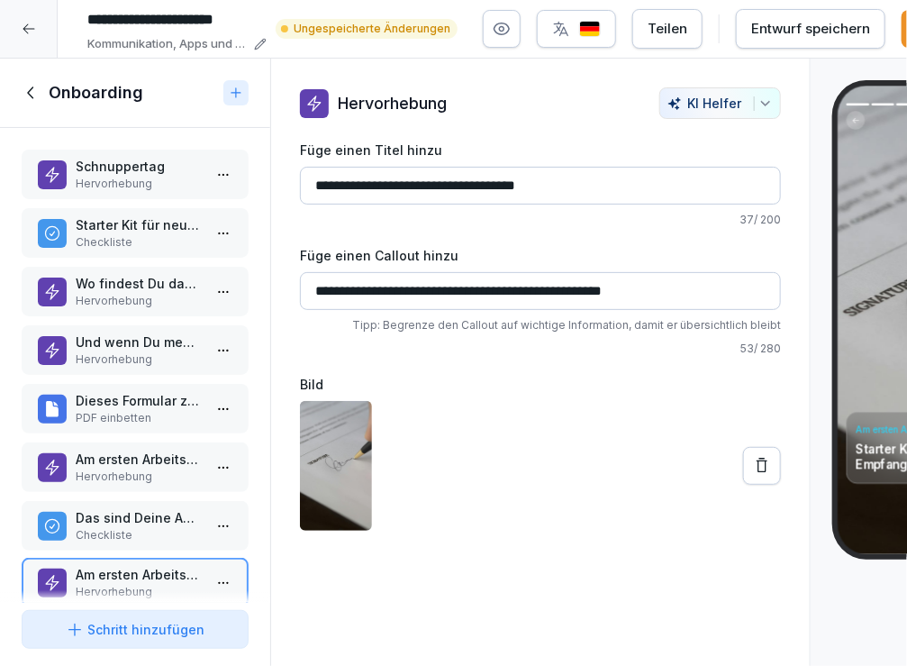
click at [66, 572] on div at bounding box center [52, 582] width 29 height 29
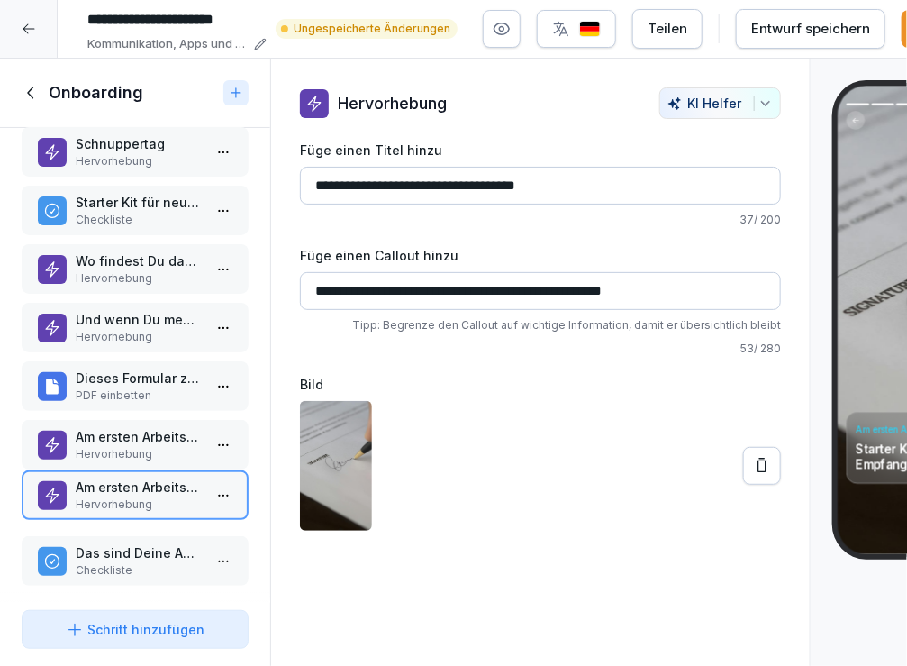
drag, startPoint x: 140, startPoint y: 544, endPoint x: 140, endPoint y: 477, distance: 66.6
click at [140, 477] on p "Am ersten Arbeitstag nicht vergessen:" at bounding box center [139, 486] width 126 height 19
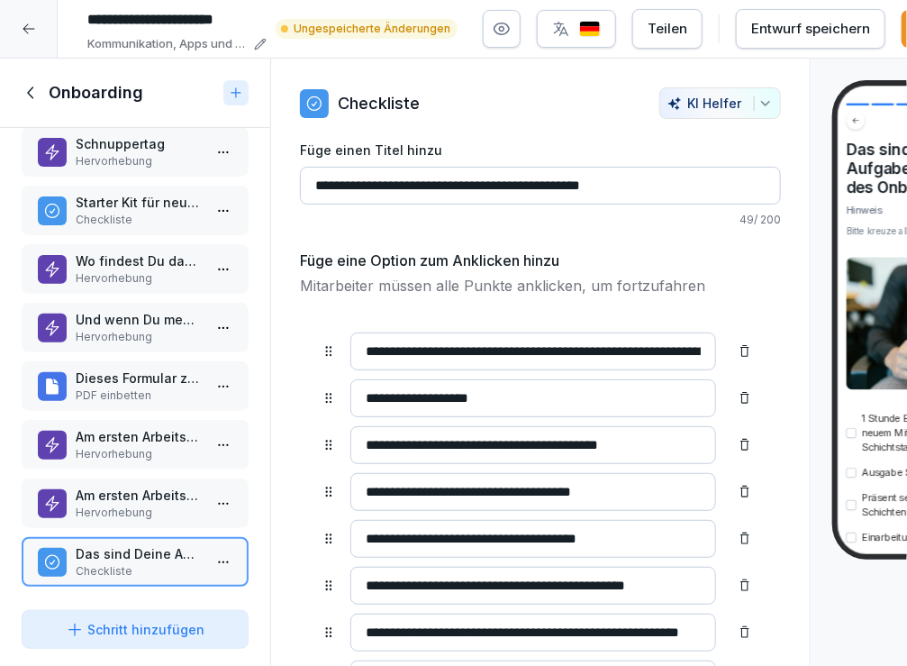
click at [140, 478] on div "Am ersten Arbeitstag nicht vergessen: Hervorhebung" at bounding box center [135, 503] width 227 height 50
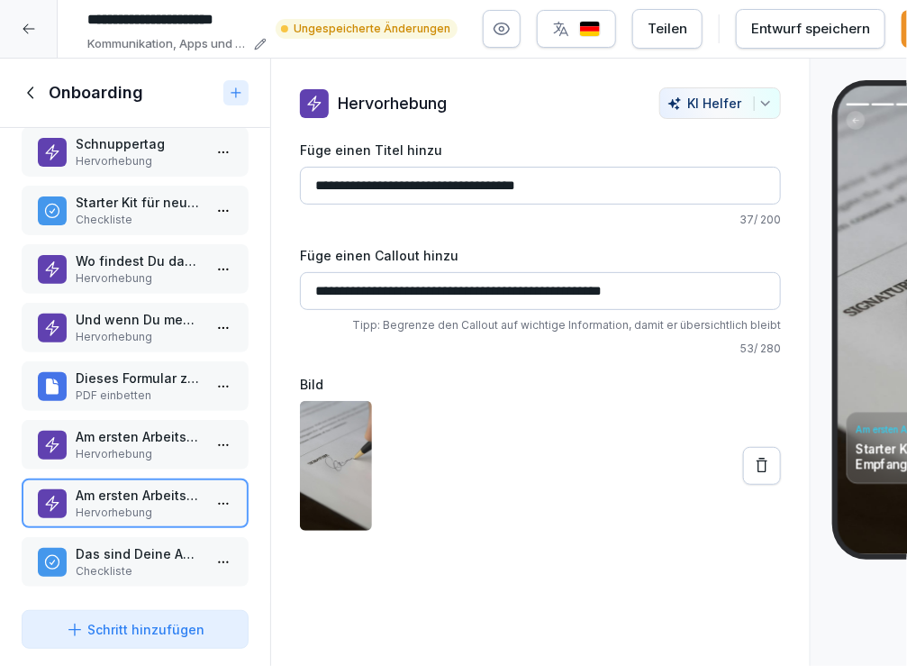
drag, startPoint x: 379, startPoint y: 185, endPoint x: 340, endPoint y: 181, distance: 39.8
click at [340, 181] on input "**********" at bounding box center [540, 186] width 481 height 38
type input "**********"
drag, startPoint x: 383, startPoint y: 289, endPoint x: 464, endPoint y: 289, distance: 81.1
click at [464, 289] on input "**********" at bounding box center [540, 291] width 481 height 38
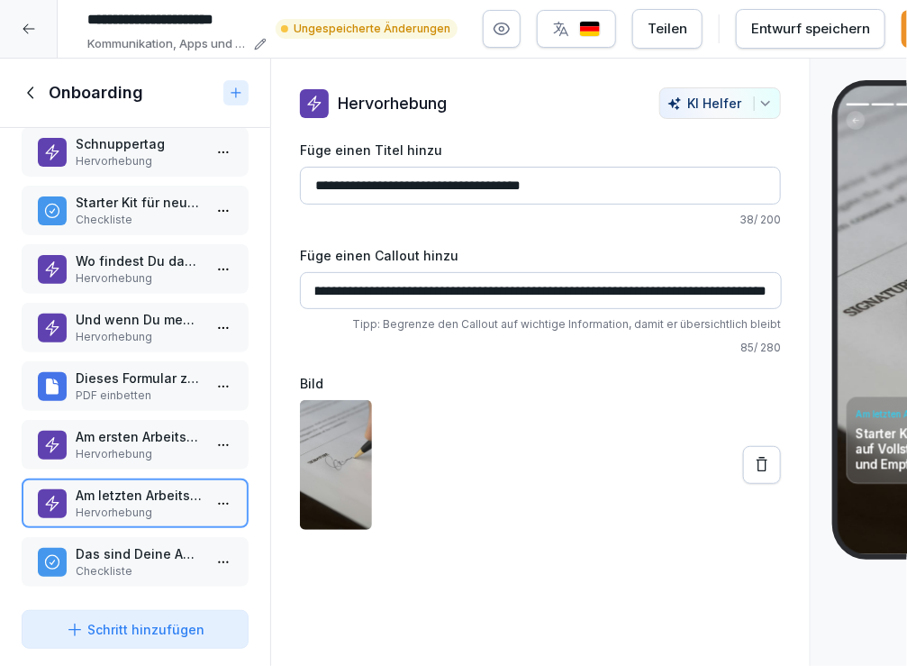
scroll to position [0, 115]
drag, startPoint x: 683, startPoint y: 285, endPoint x: 769, endPoint y: 290, distance: 86.6
click at [769, 290] on input "**********" at bounding box center [541, 290] width 482 height 37
type input "**********"
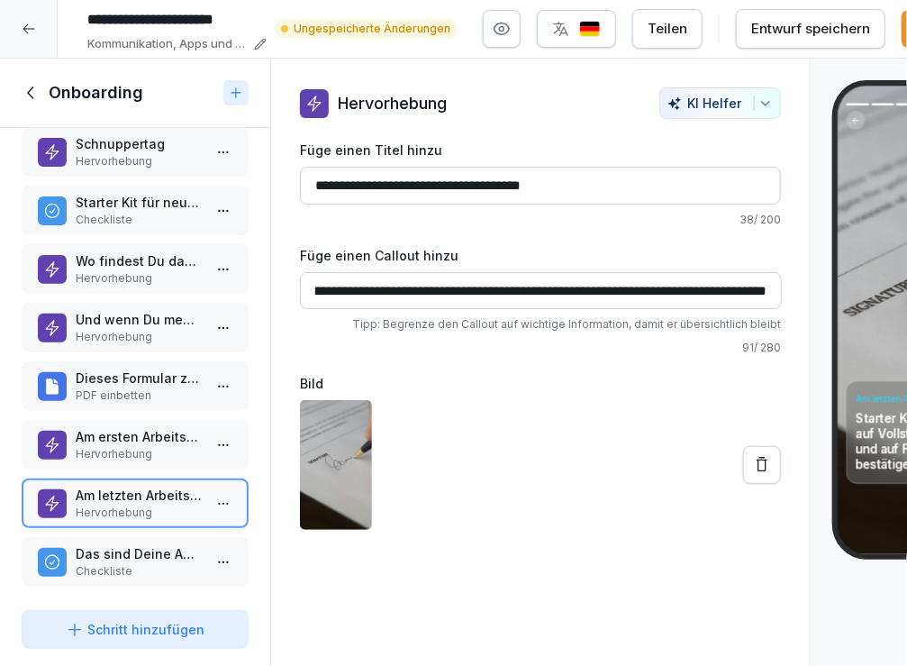
scroll to position [0, 155]
click at [173, 557] on p "Das sind Deine Aufgaben im Rahmen des Onboardings" at bounding box center [139, 553] width 126 height 19
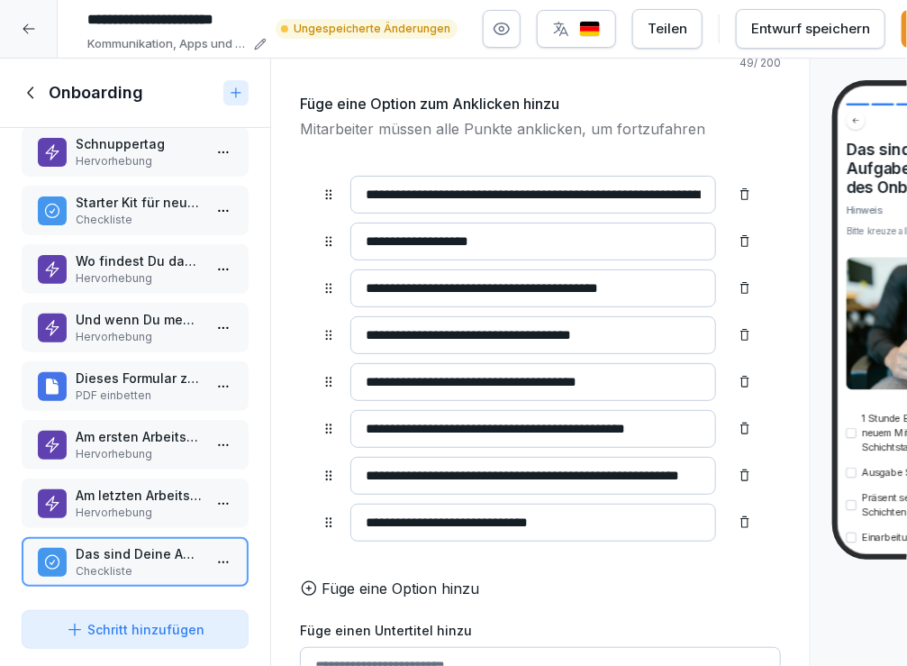
scroll to position [159, 0]
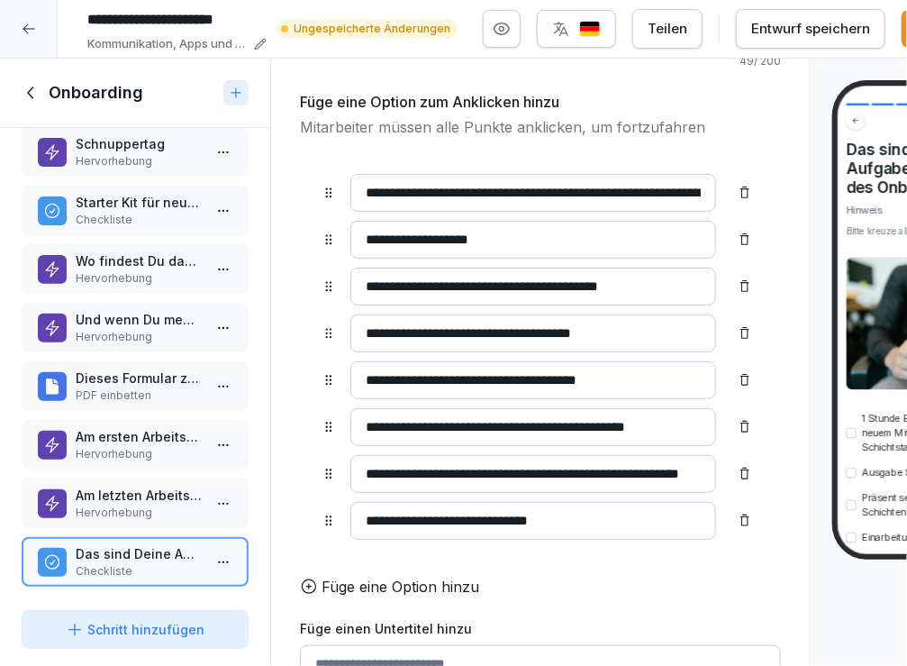
click at [832, 34] on div "Entwurf speichern" at bounding box center [810, 29] width 119 height 20
